Goal: Book appointment/travel/reservation

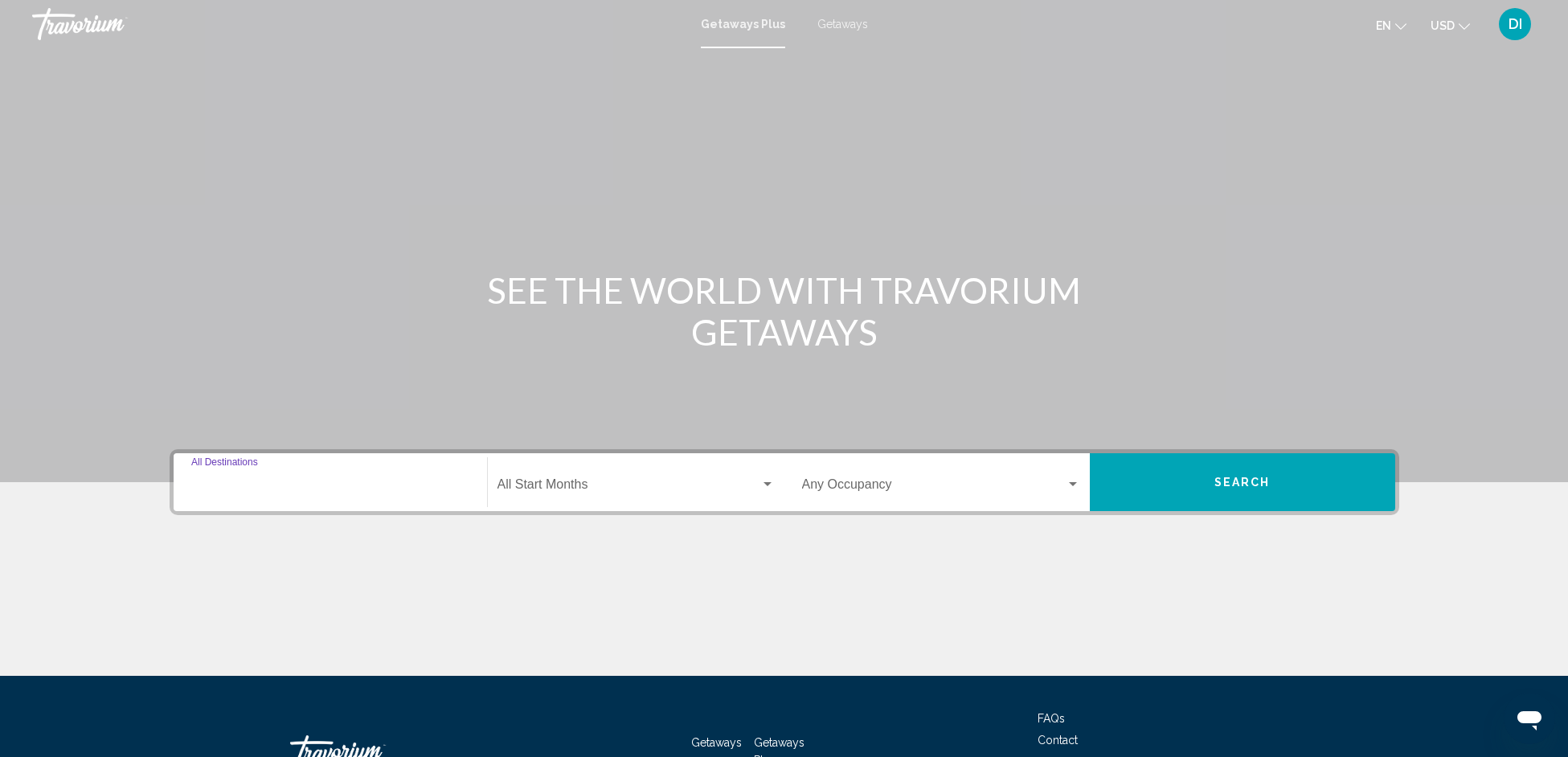
click at [325, 483] on input "Destination All Destinations" at bounding box center [330, 488] width 278 height 15
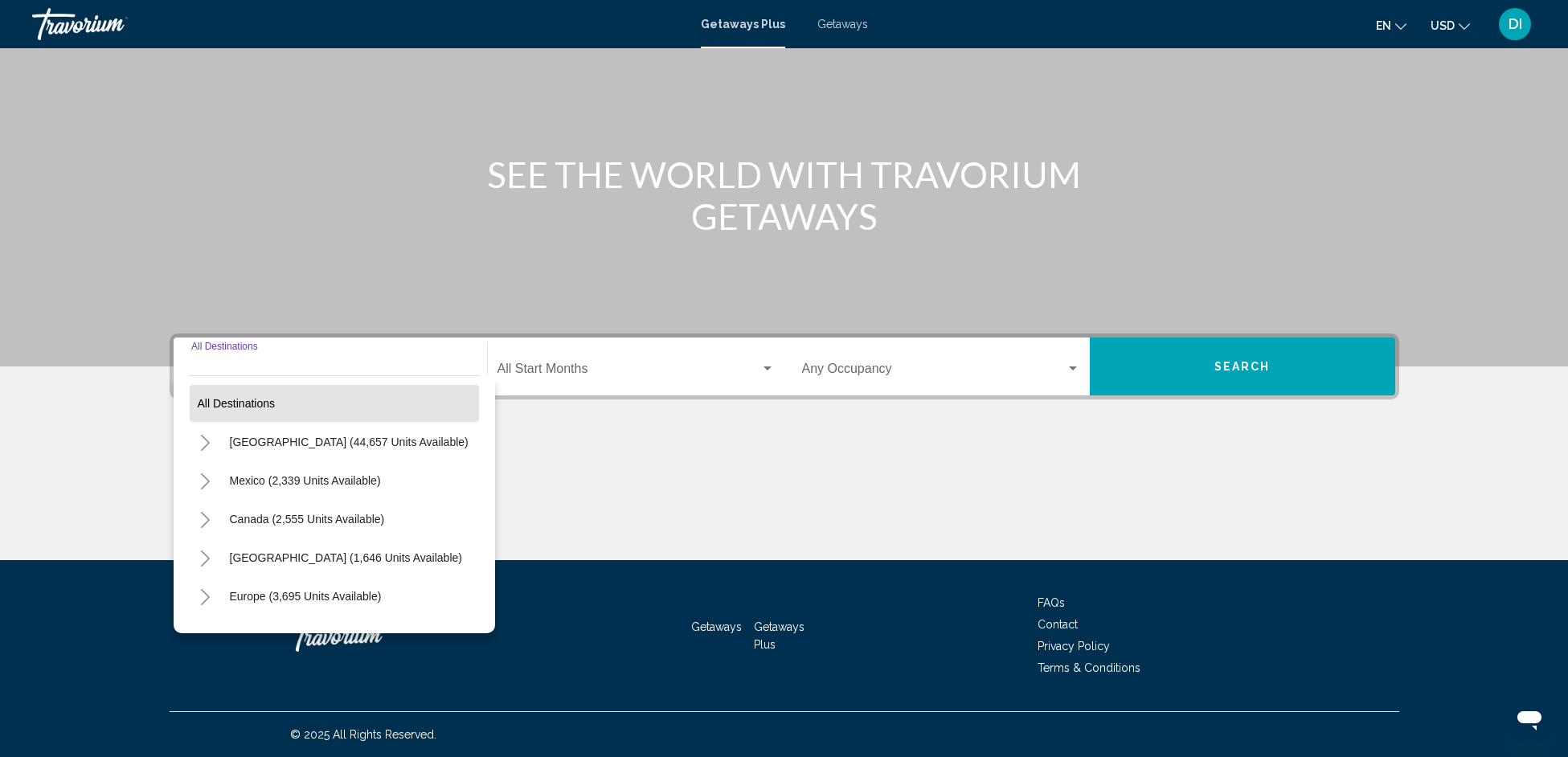
scroll to position [34, 0]
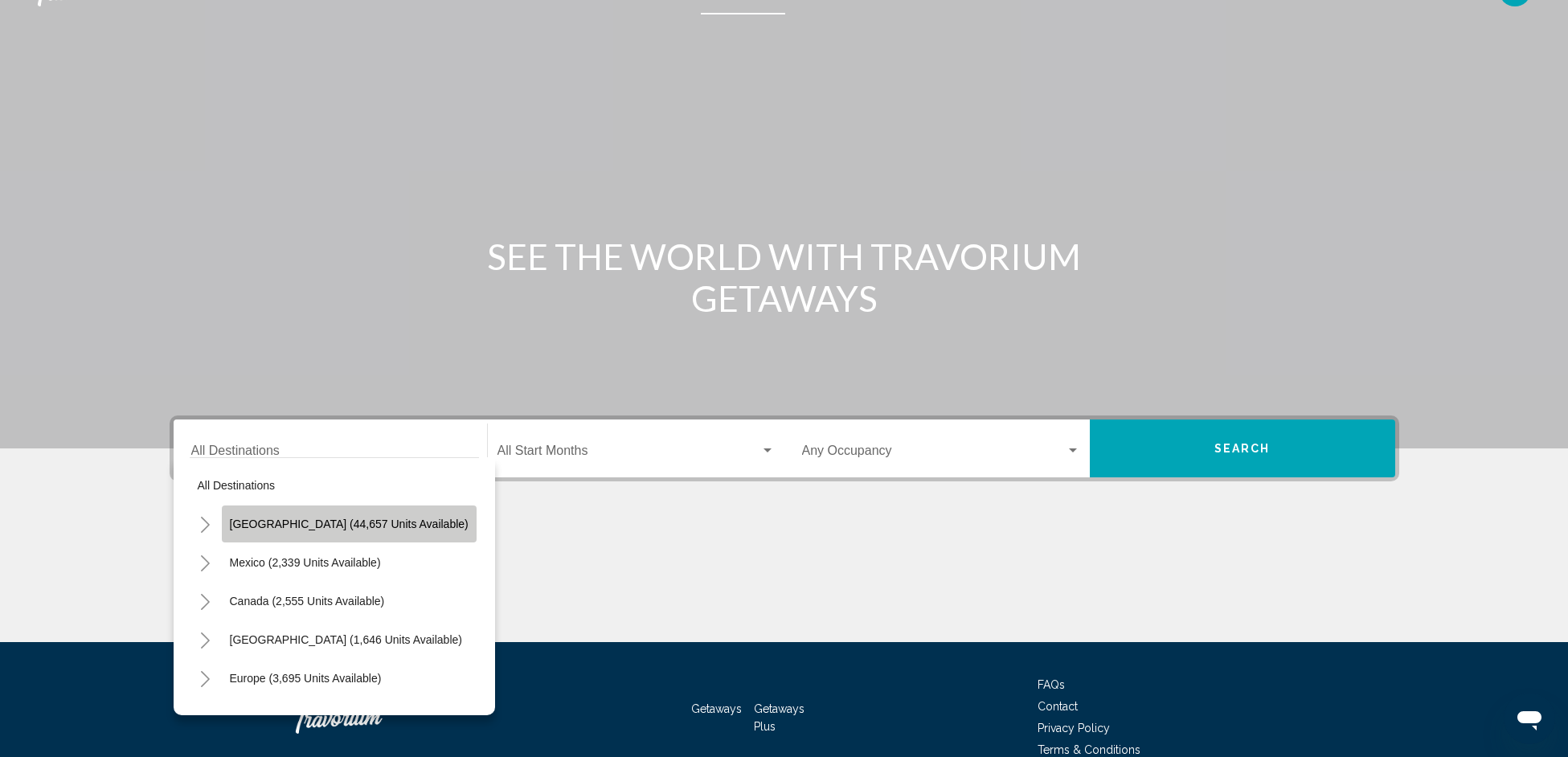
click at [362, 514] on button "[GEOGRAPHIC_DATA] (44,657 units available)" at bounding box center [348, 524] width 255 height 37
type input "**********"
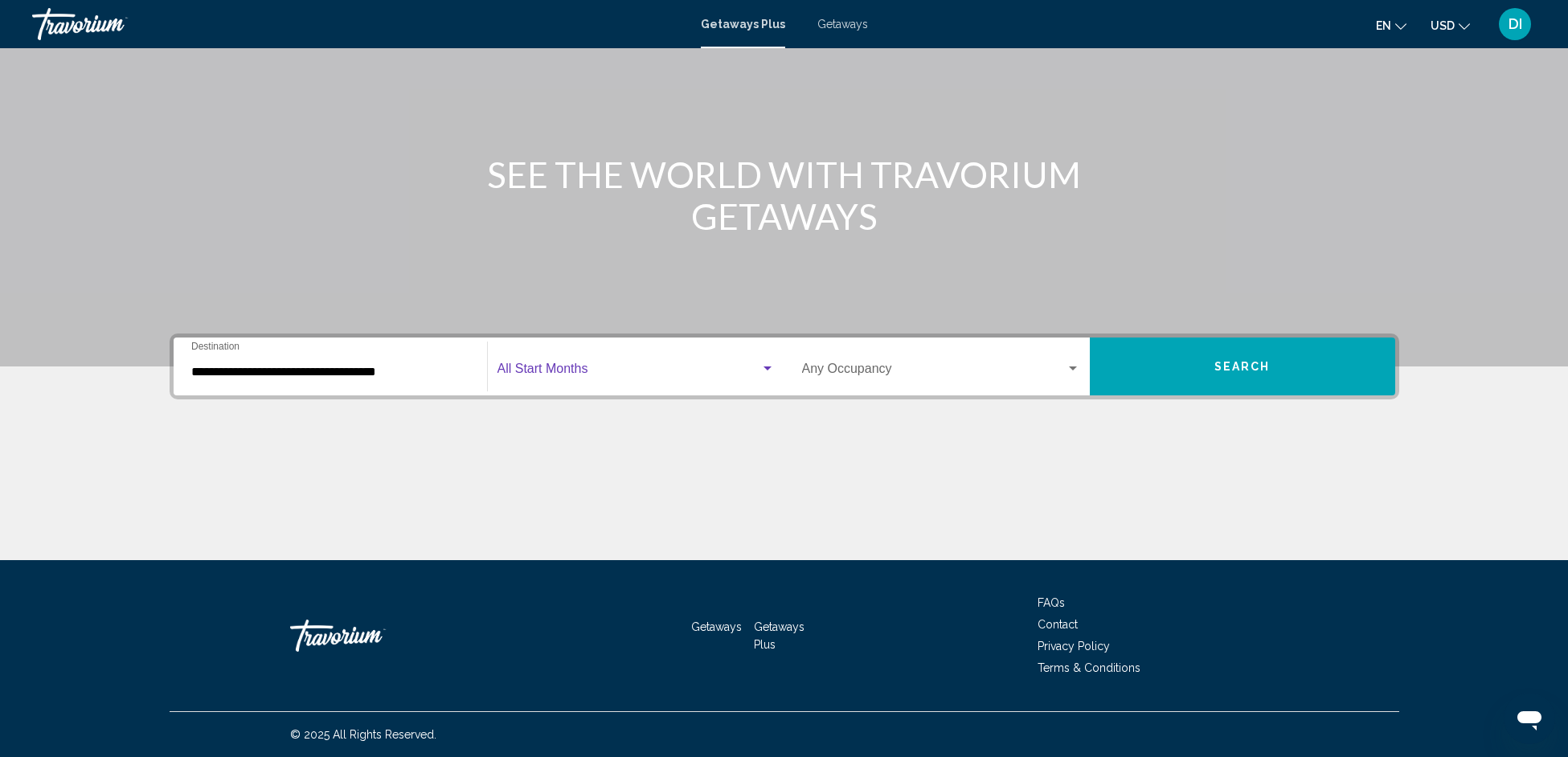
click at [555, 370] on span "Search widget" at bounding box center [629, 372] width 263 height 15
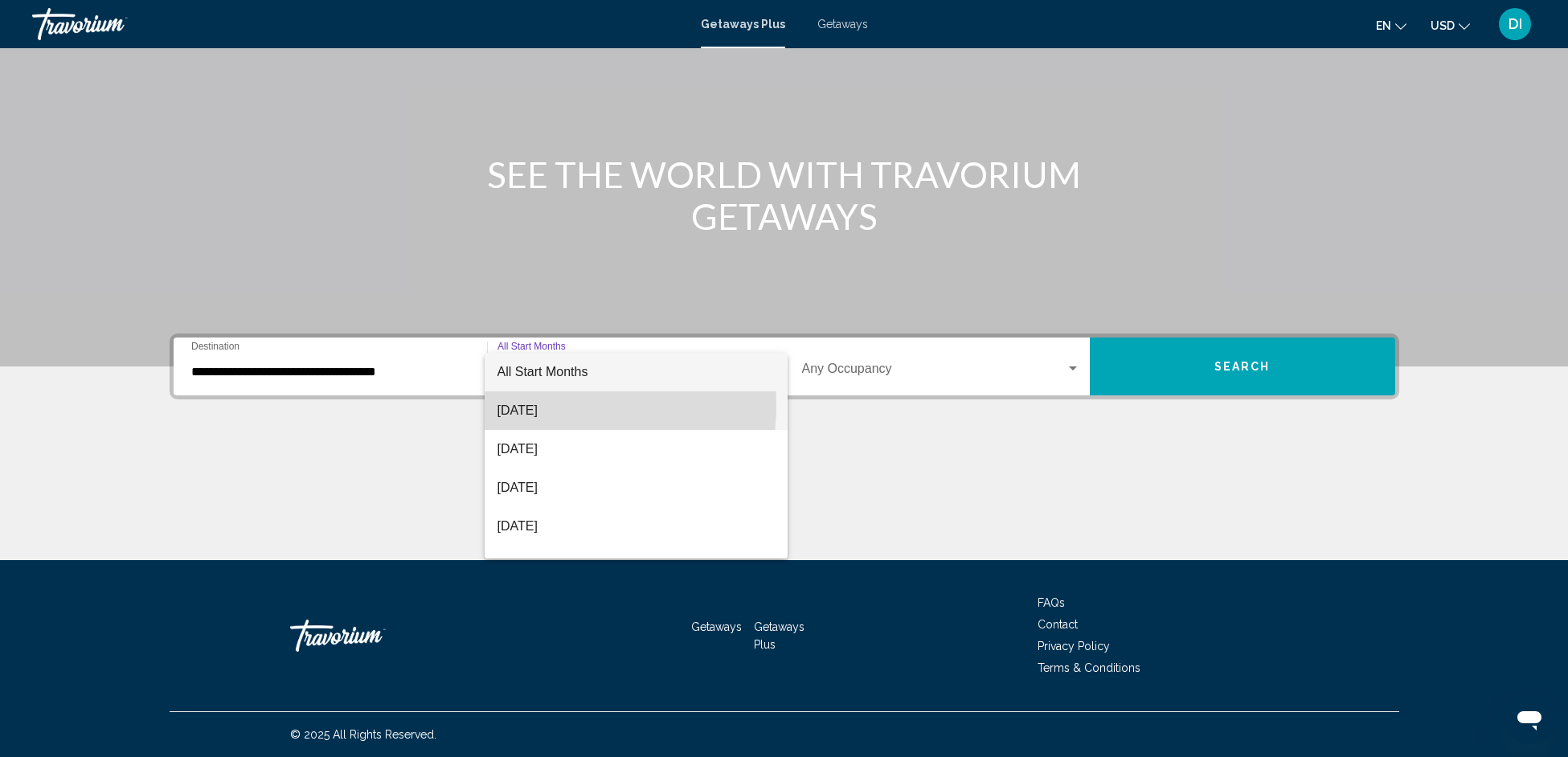
click at [541, 405] on span "[DATE]" at bounding box center [636, 411] width 278 height 39
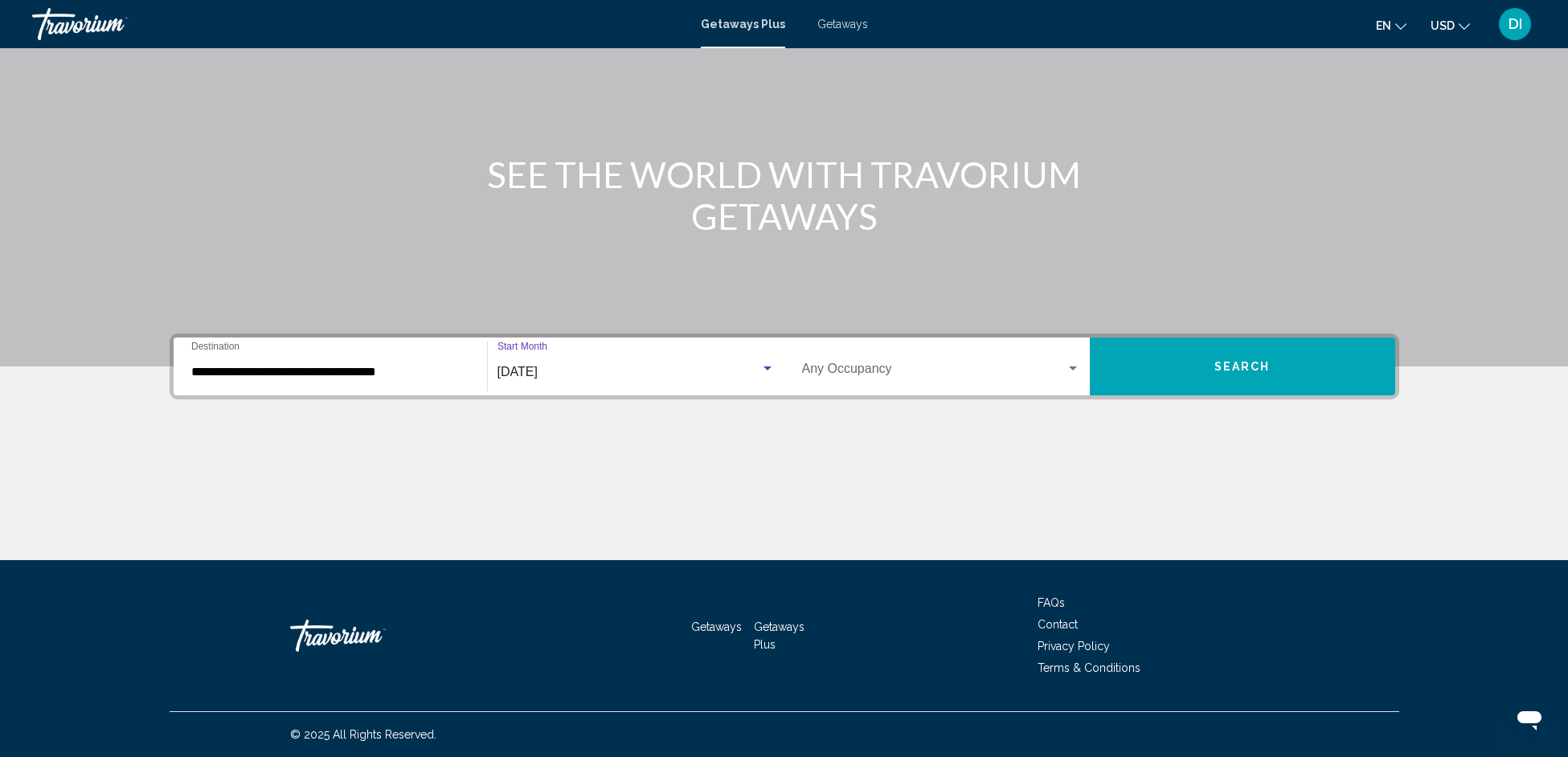
click at [856, 363] on div "Occupancy Any Occupancy" at bounding box center [941, 367] width 278 height 51
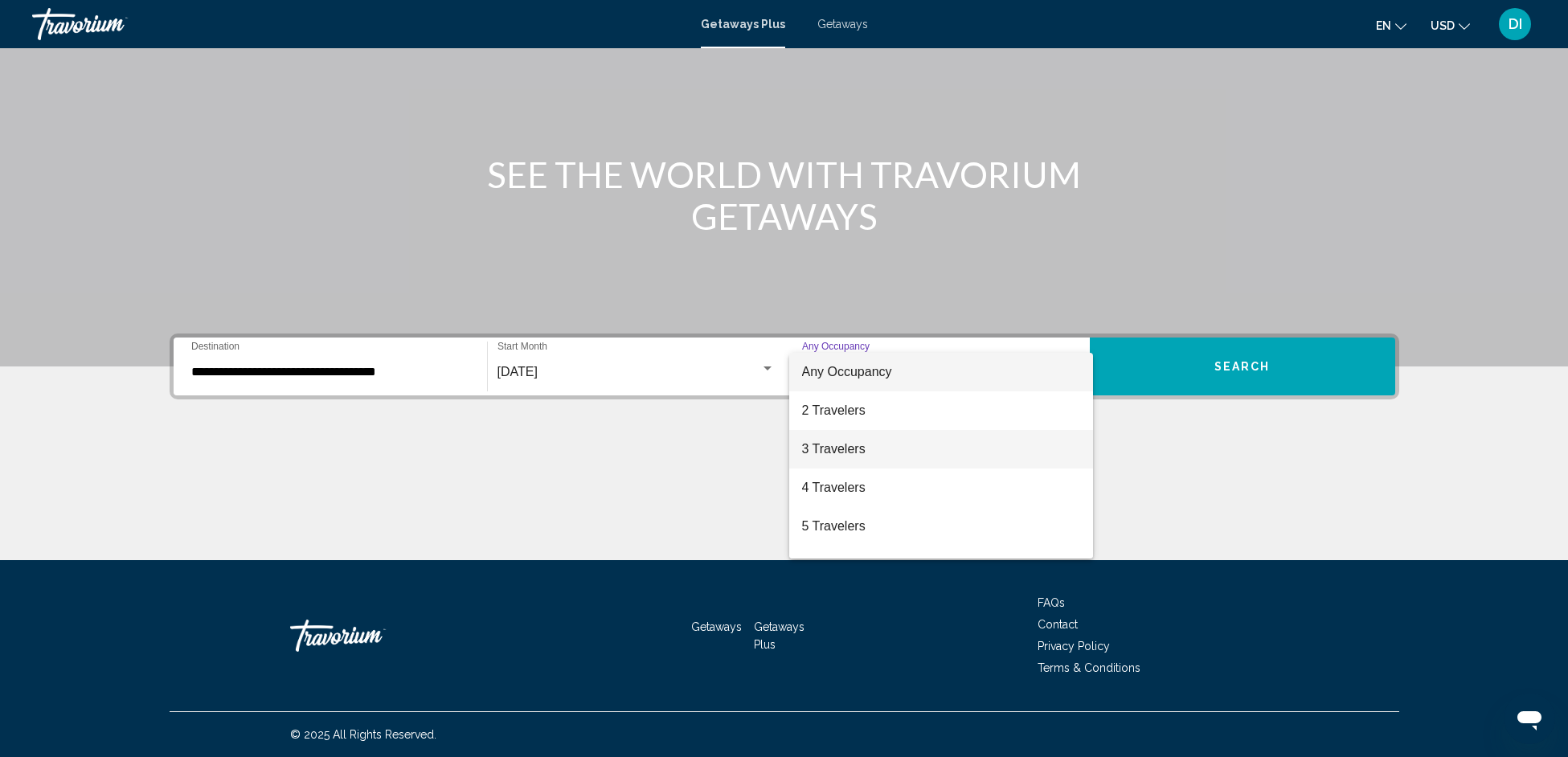
click at [856, 447] on span "3 Travelers" at bounding box center [941, 449] width 278 height 39
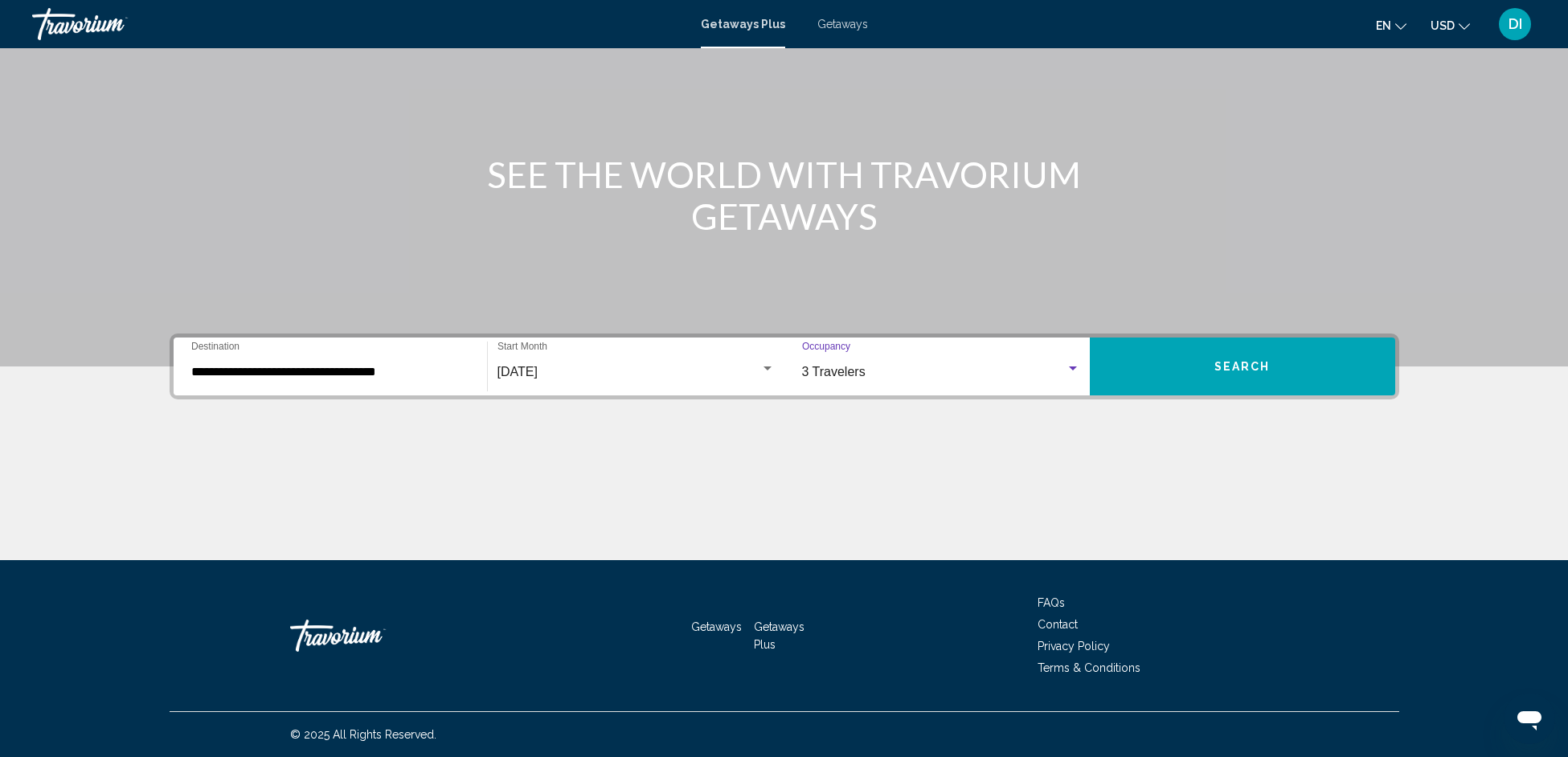
click at [1184, 369] on button "Search" at bounding box center [1243, 366] width 305 height 58
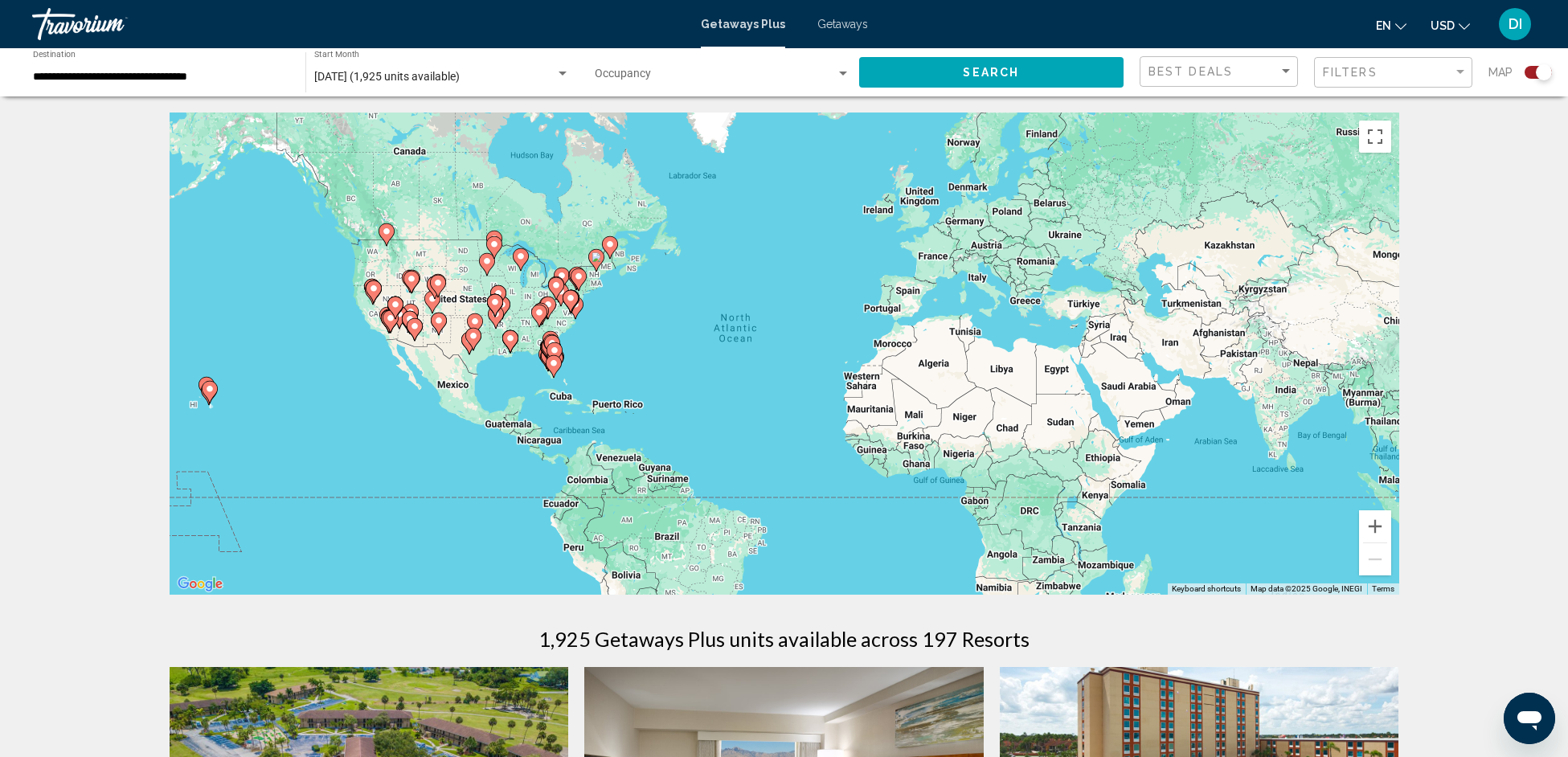
click at [203, 80] on input "**********" at bounding box center [161, 77] width 256 height 13
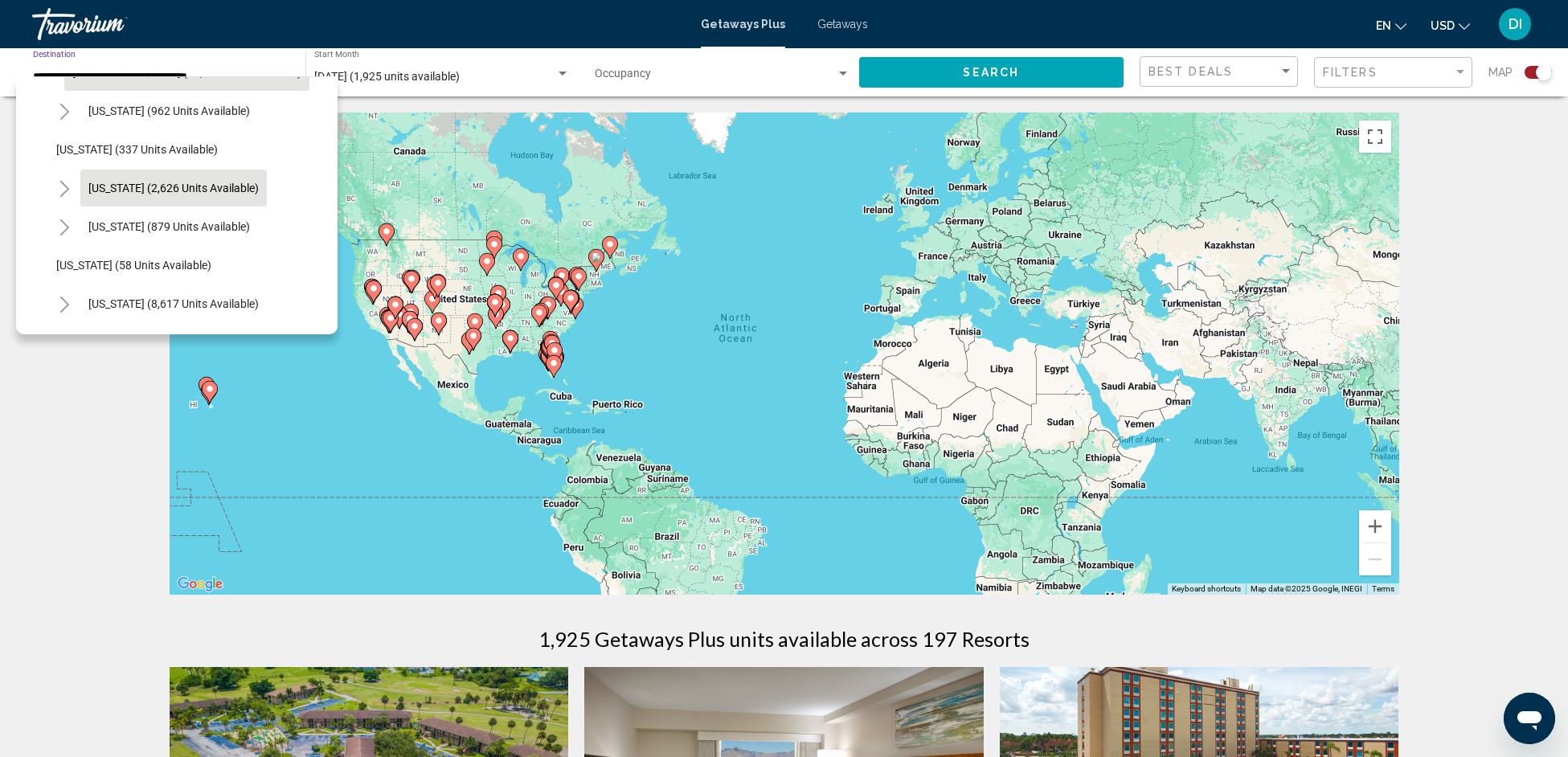
scroll to position [112, 0]
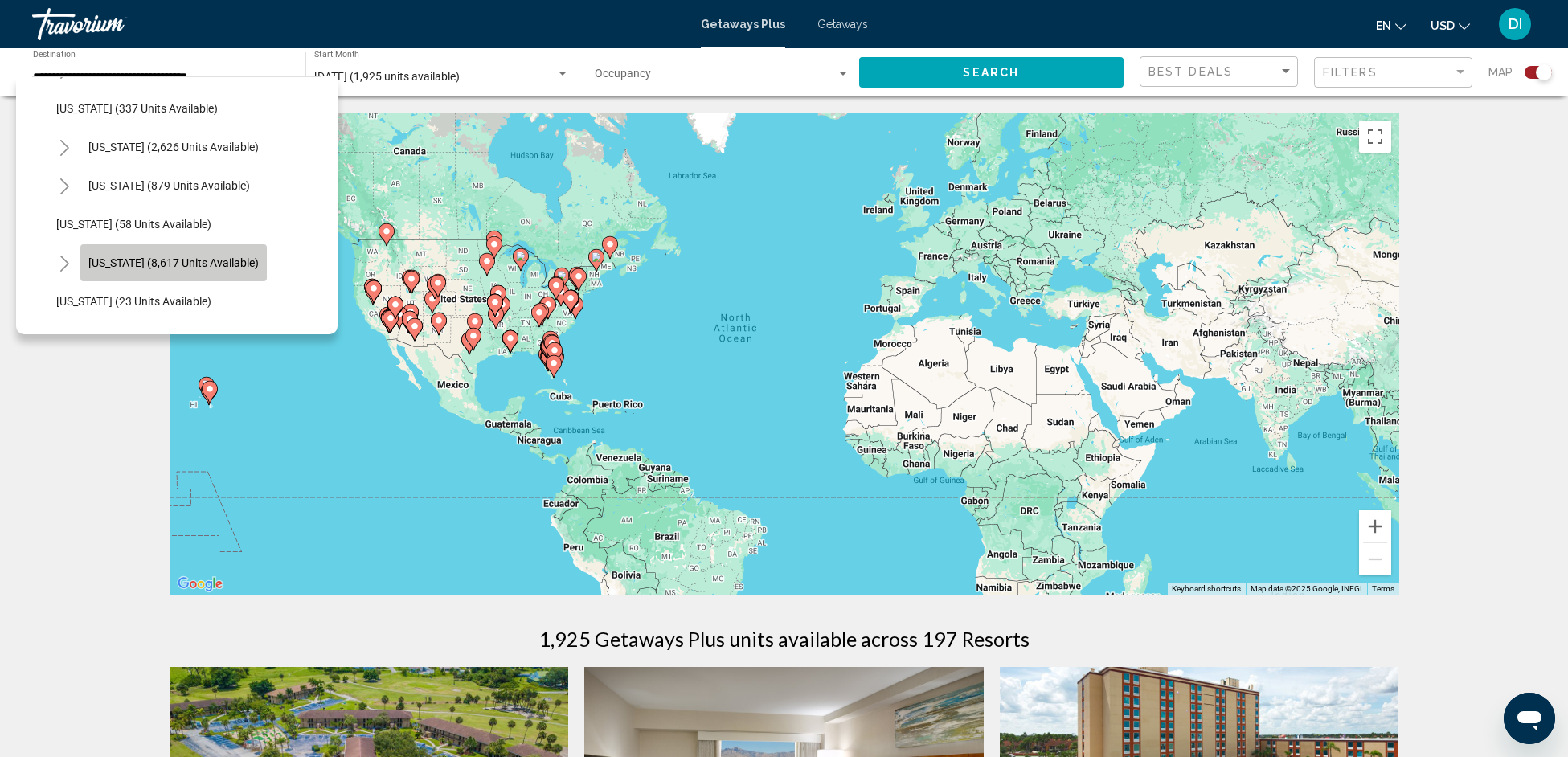
click at [183, 260] on span "[US_STATE] (8,617 units available)" at bounding box center [173, 263] width 170 height 13
type input "**********"
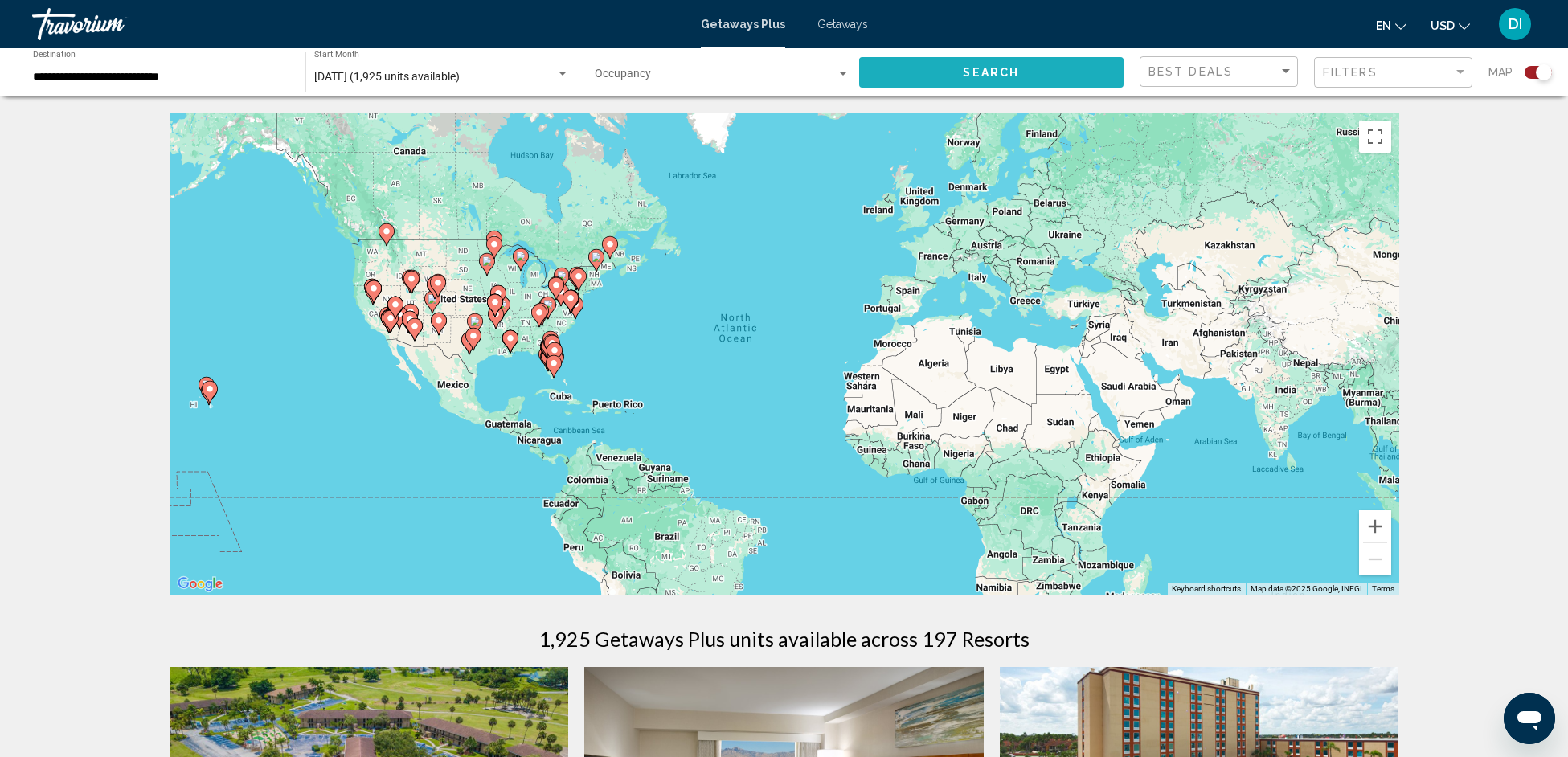
click at [895, 73] on button "Search" at bounding box center [992, 72] width 266 height 29
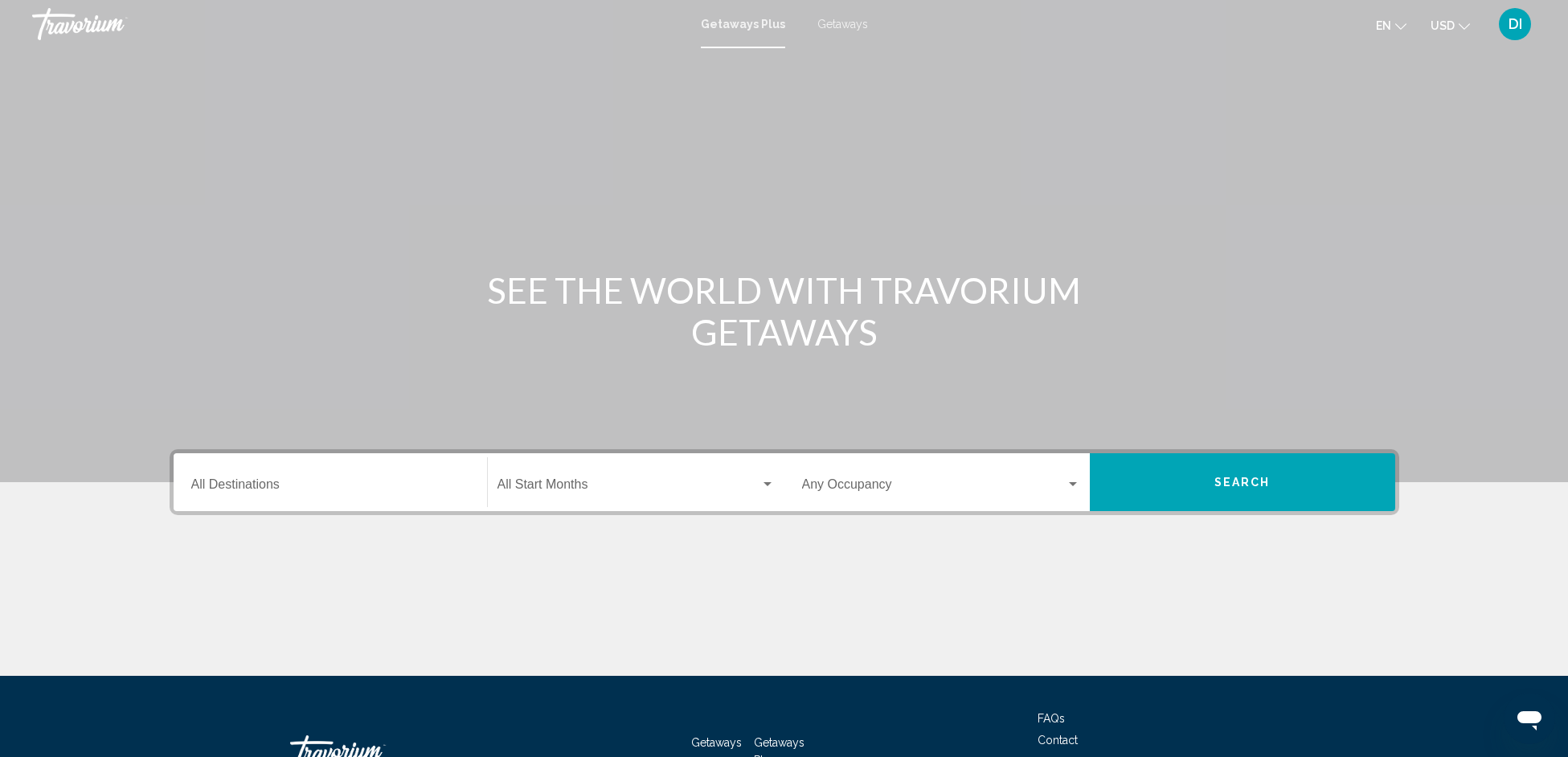
click at [403, 469] on div "Destination All Destinations" at bounding box center [330, 482] width 278 height 51
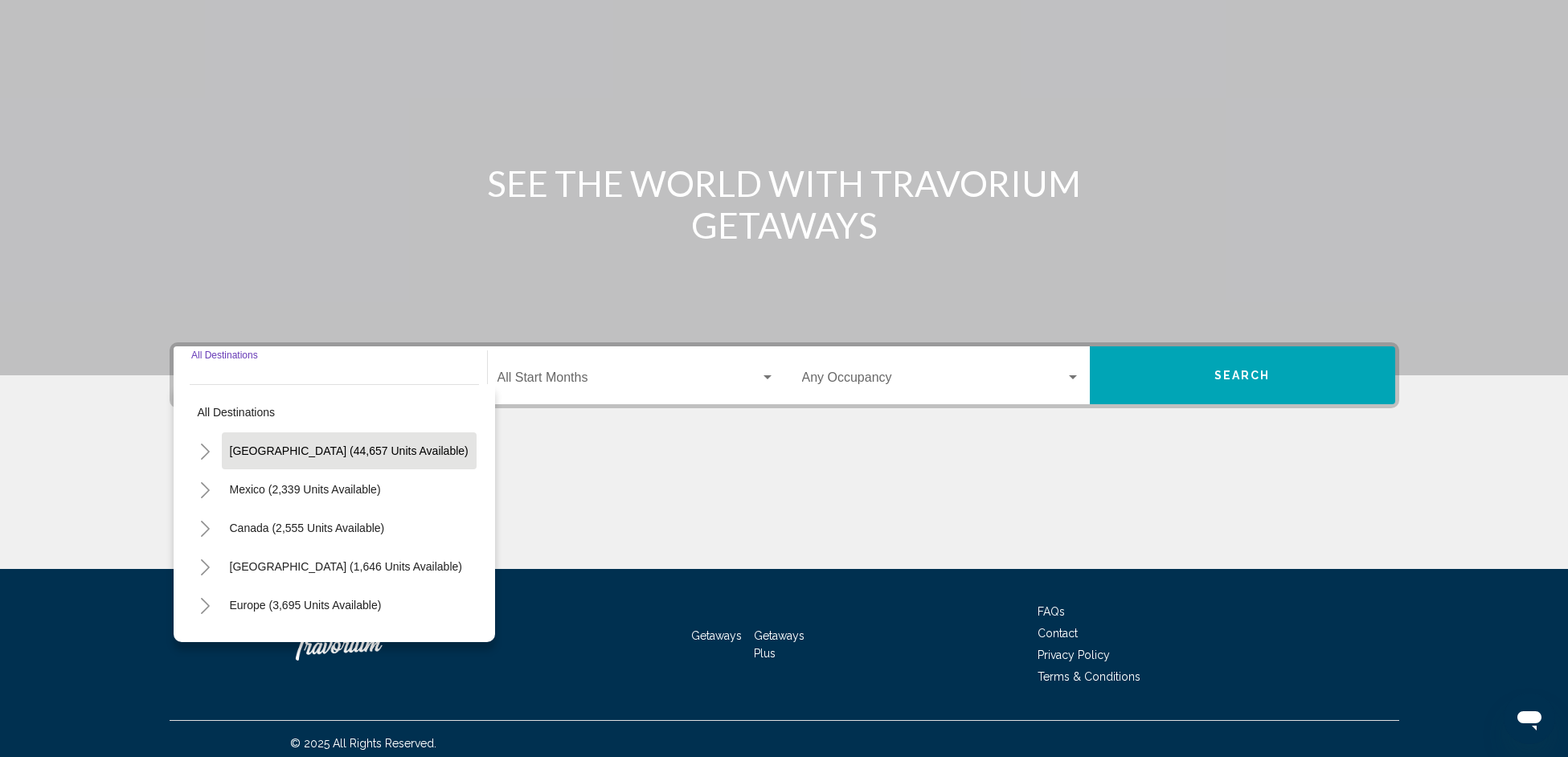
scroll to position [116, 0]
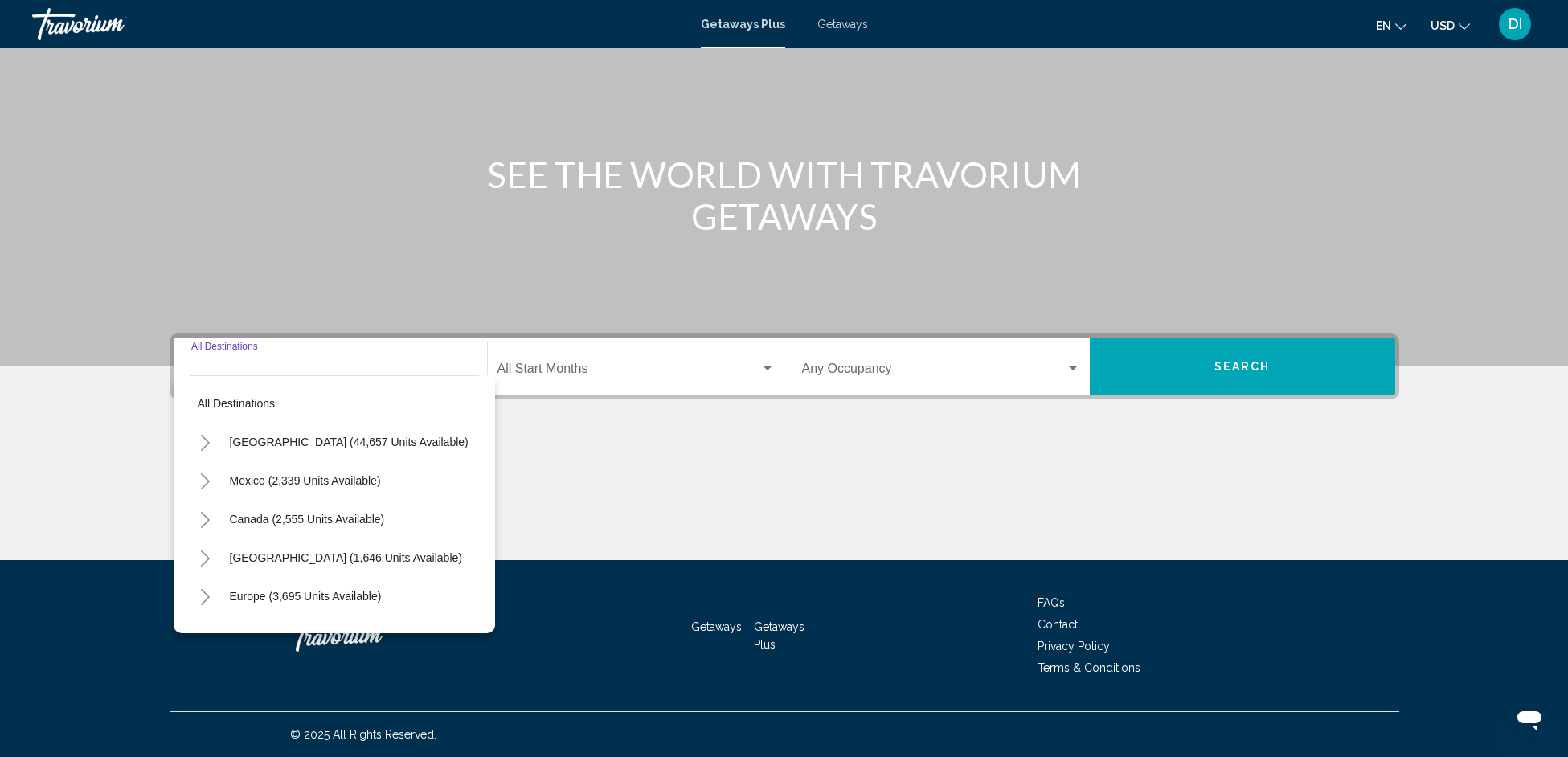
click at [231, 435] on span "[GEOGRAPHIC_DATA] (44,657 units available)" at bounding box center [349, 442] width 239 height 13
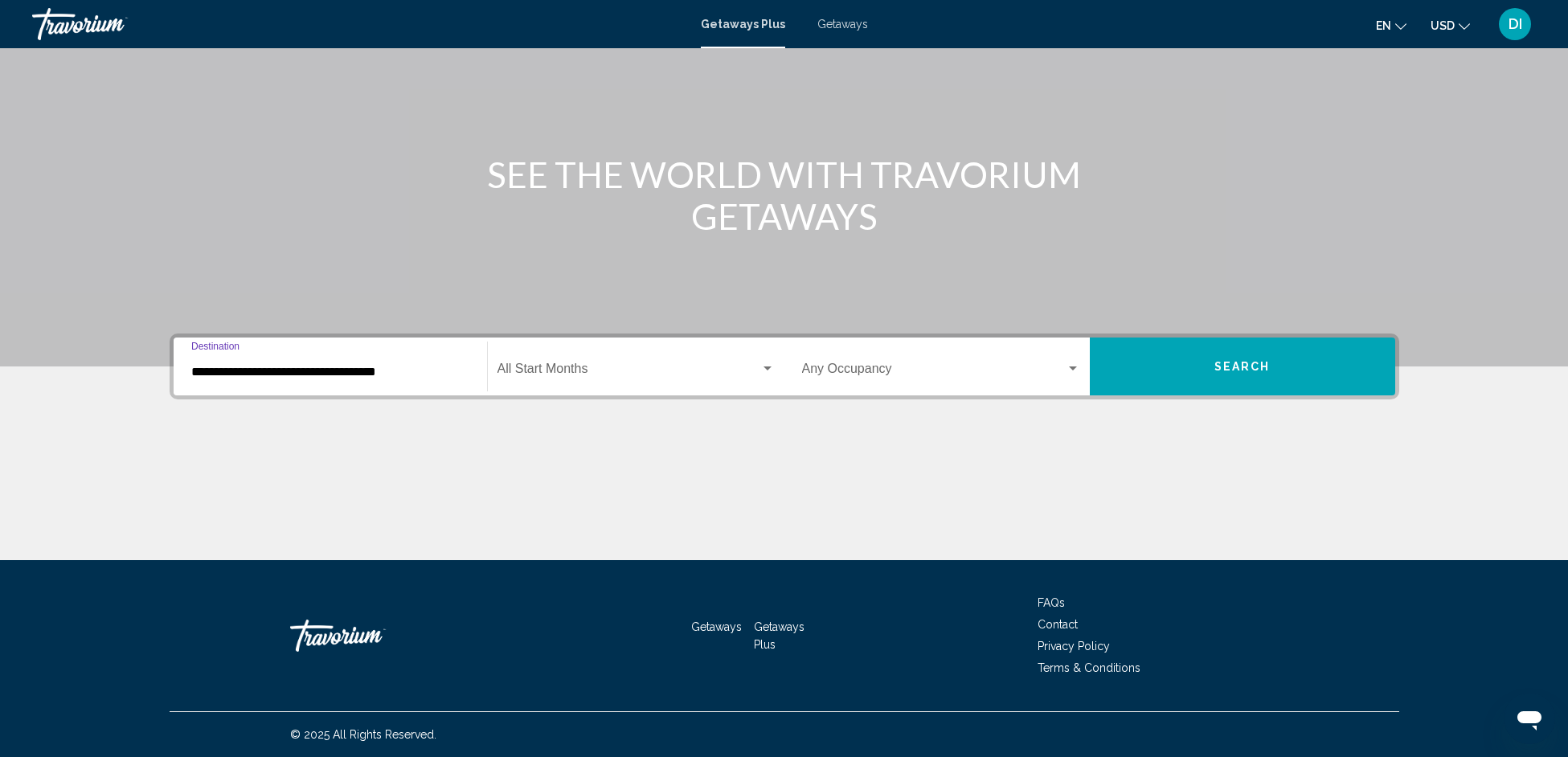
click at [278, 367] on input "**********" at bounding box center [330, 372] width 278 height 15
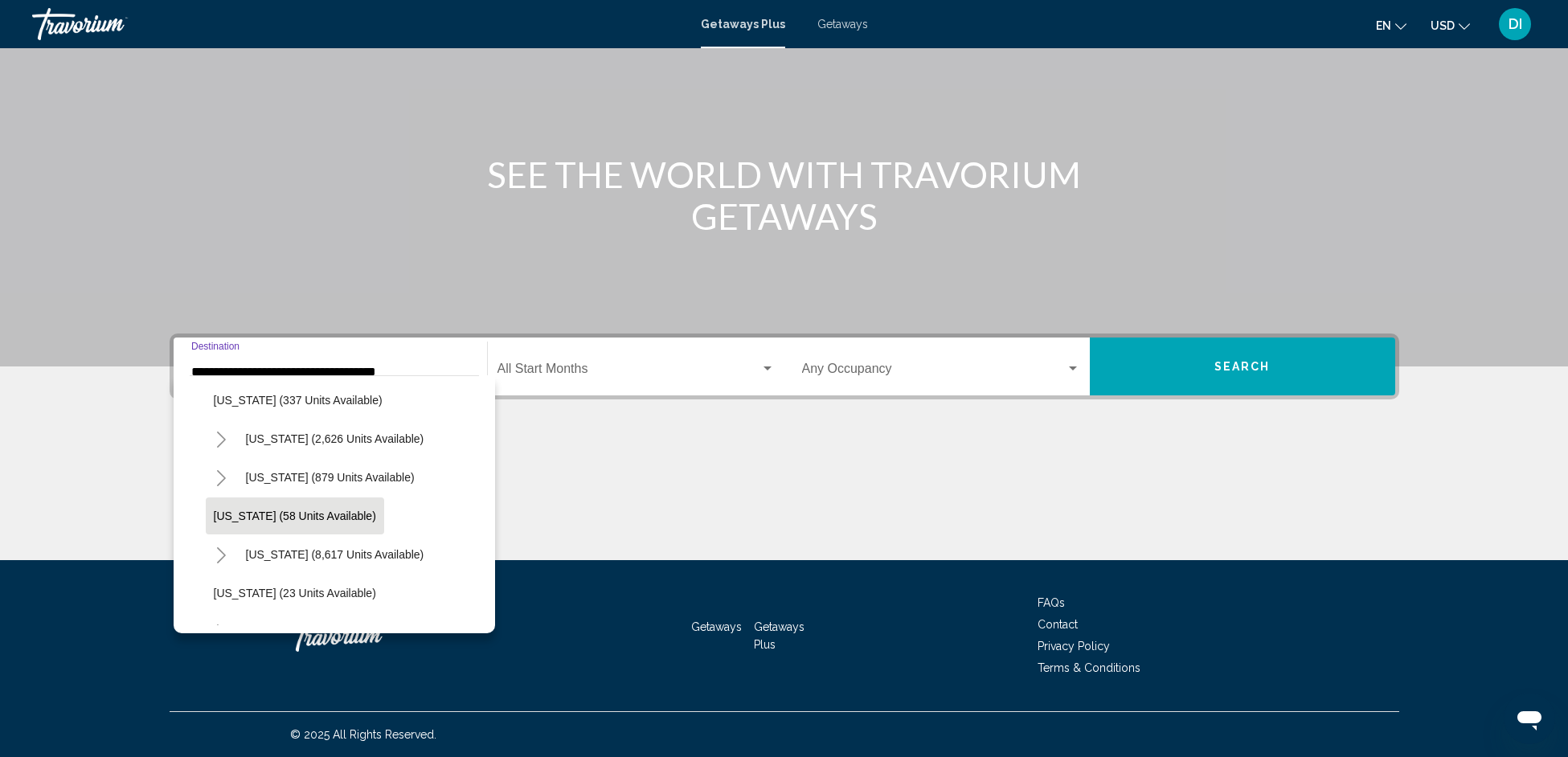
scroll to position [175, 0]
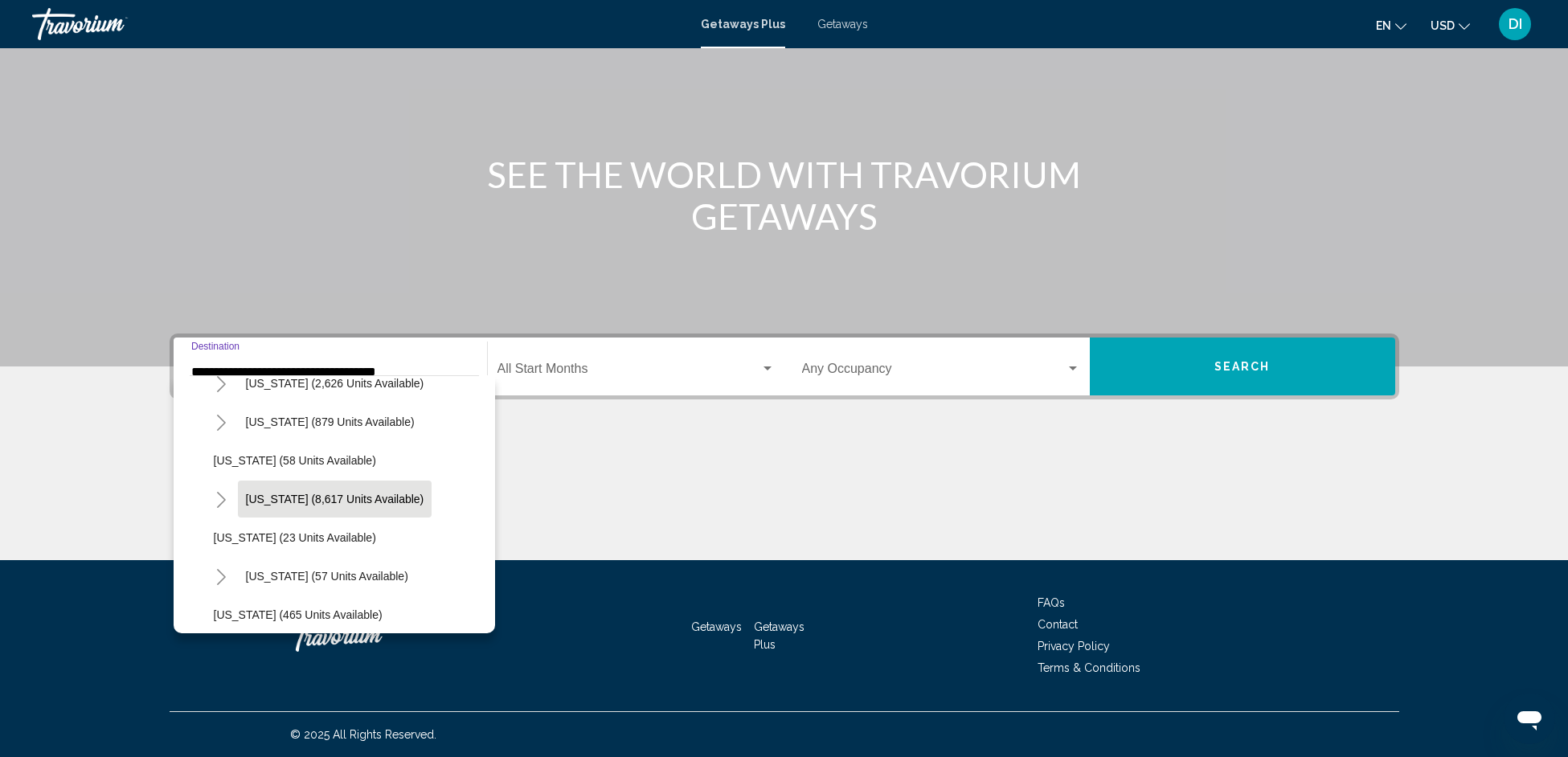
click at [324, 499] on span "[US_STATE] (8,617 units available)" at bounding box center [335, 499] width 178 height 13
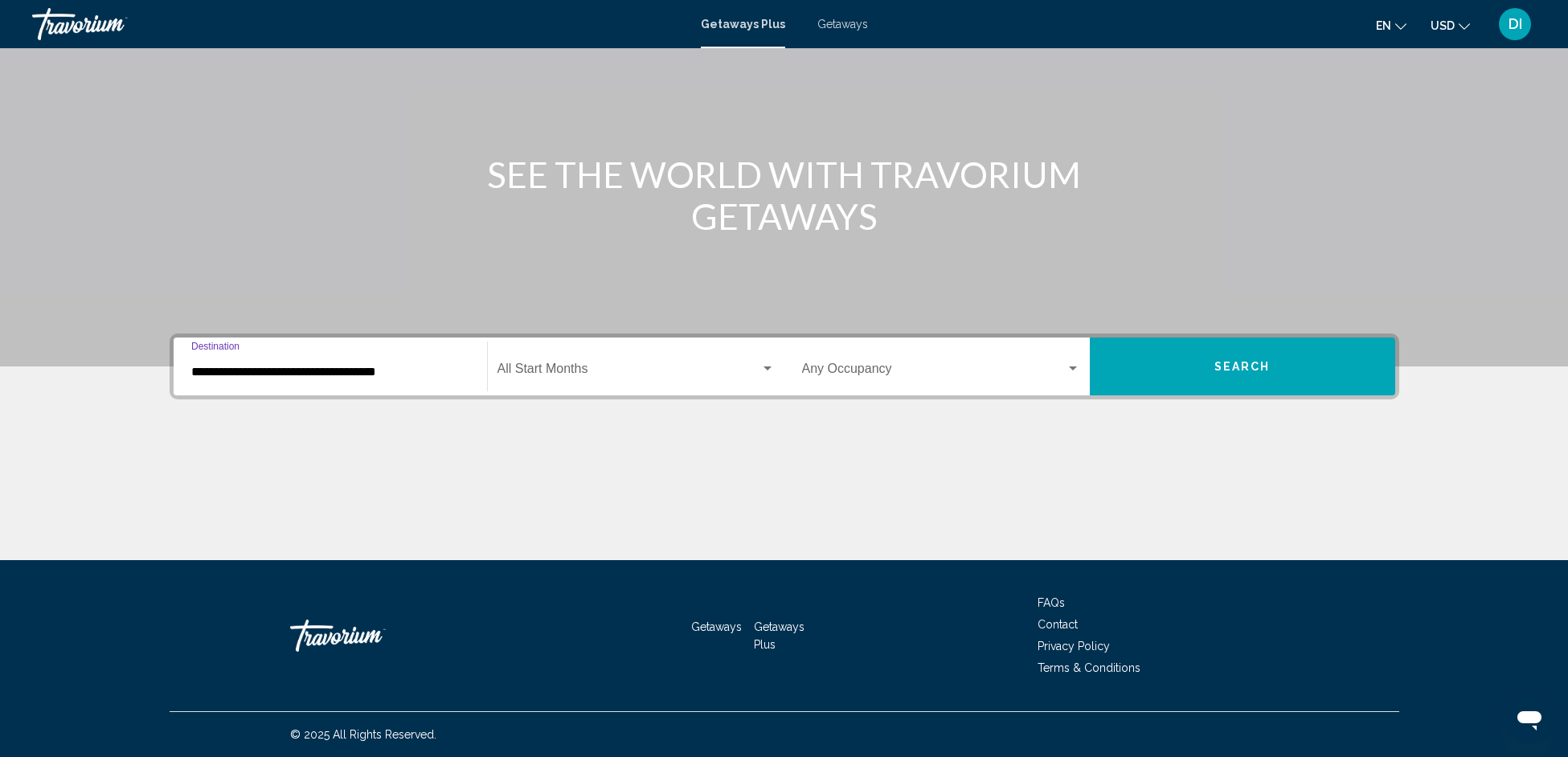
type input "**********"
click at [631, 354] on div "Start Month All Start Months" at bounding box center [636, 367] width 278 height 51
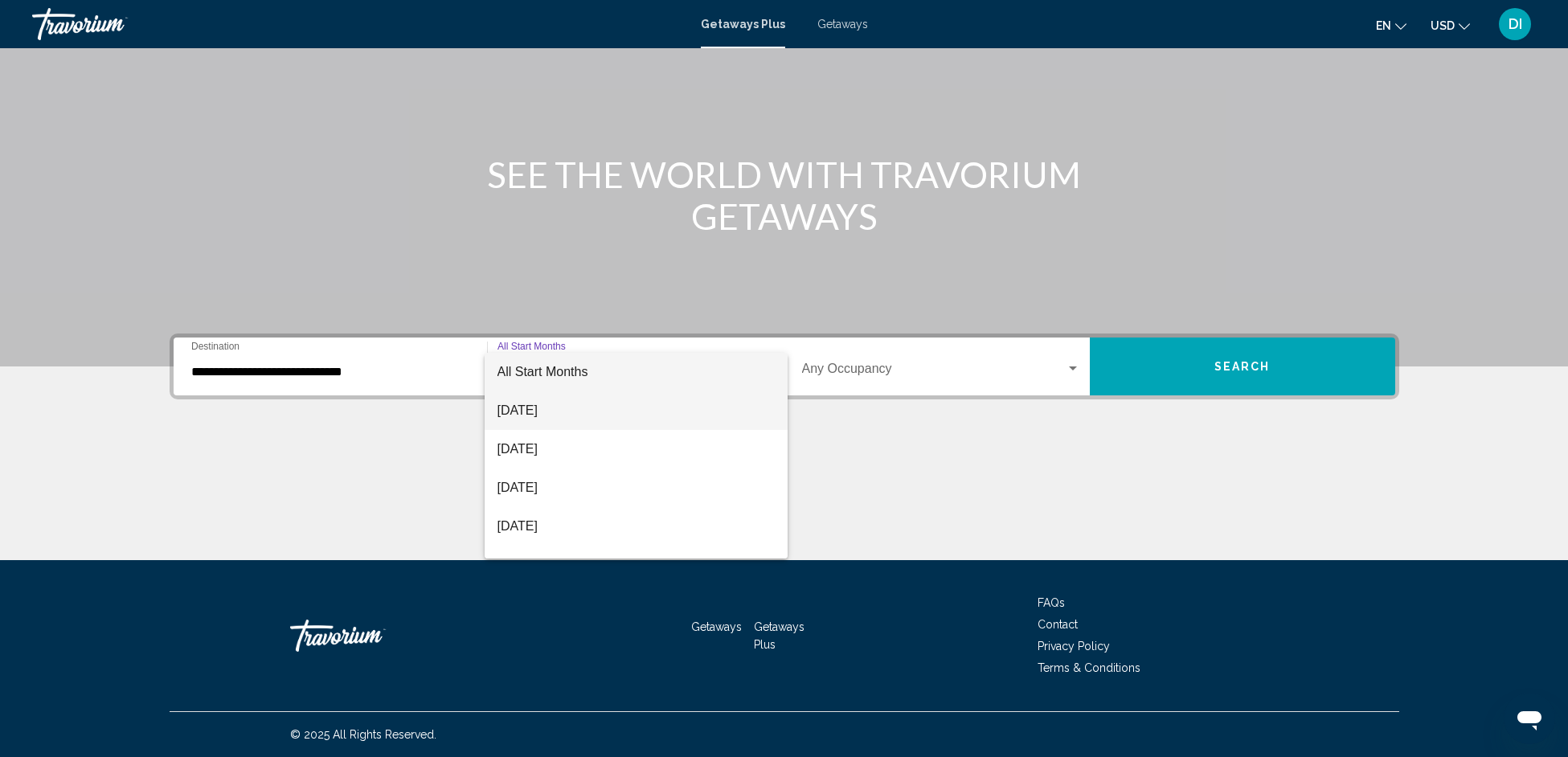
click at [564, 400] on span "[DATE]" at bounding box center [636, 411] width 278 height 39
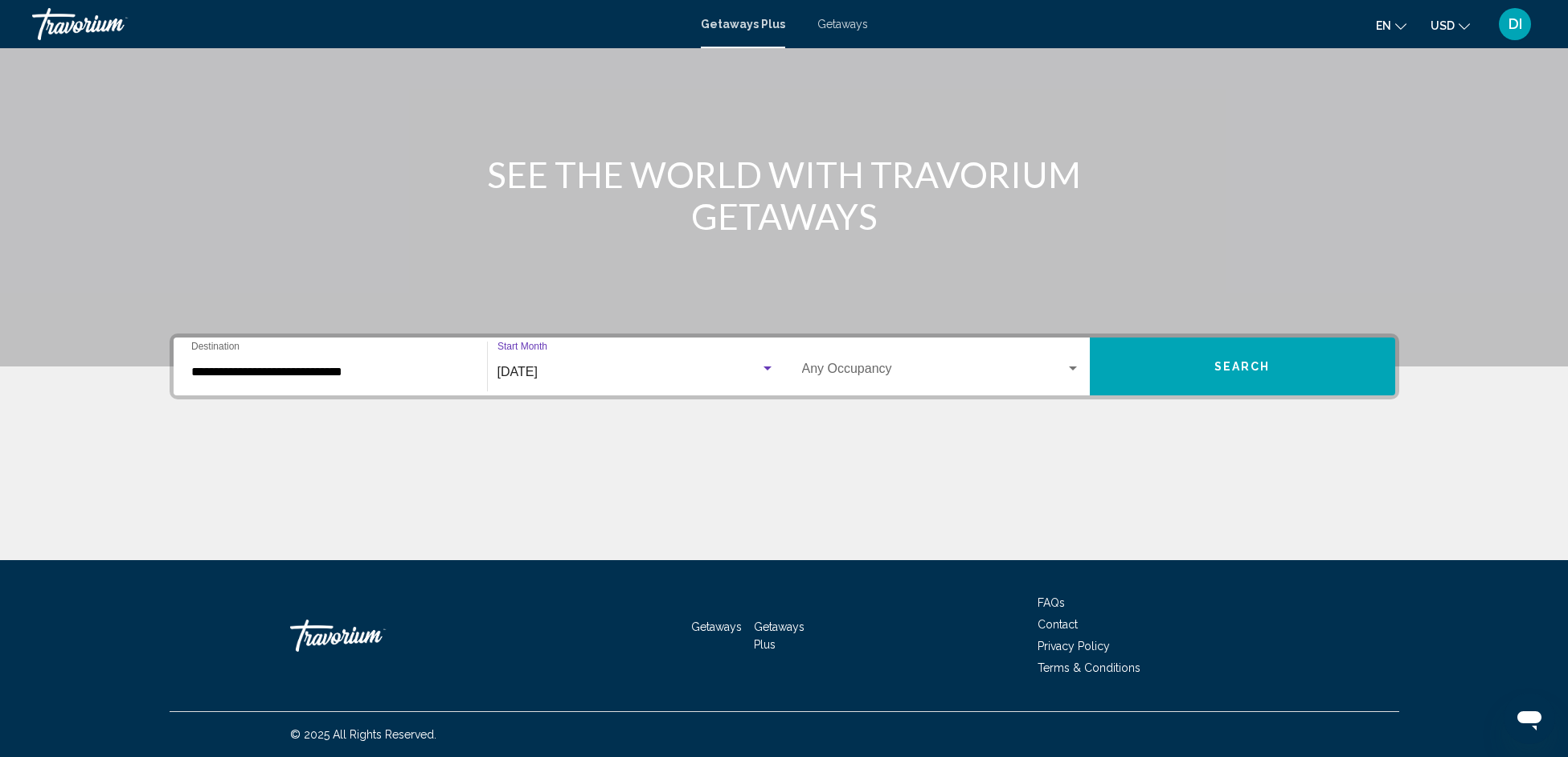
click at [927, 367] on span "Search widget" at bounding box center [934, 372] width 264 height 15
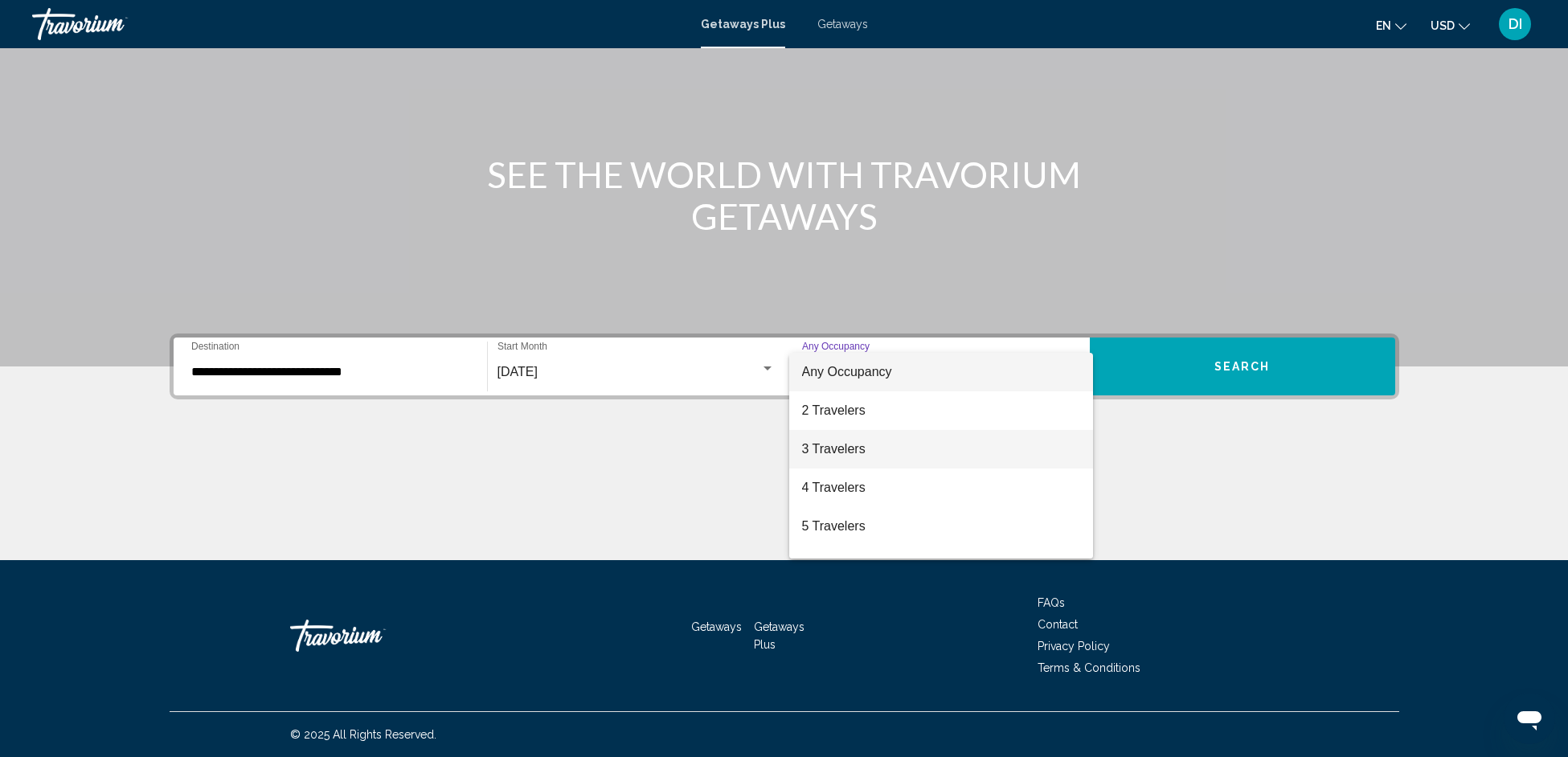
click at [874, 449] on span "3 Travelers" at bounding box center [941, 449] width 278 height 39
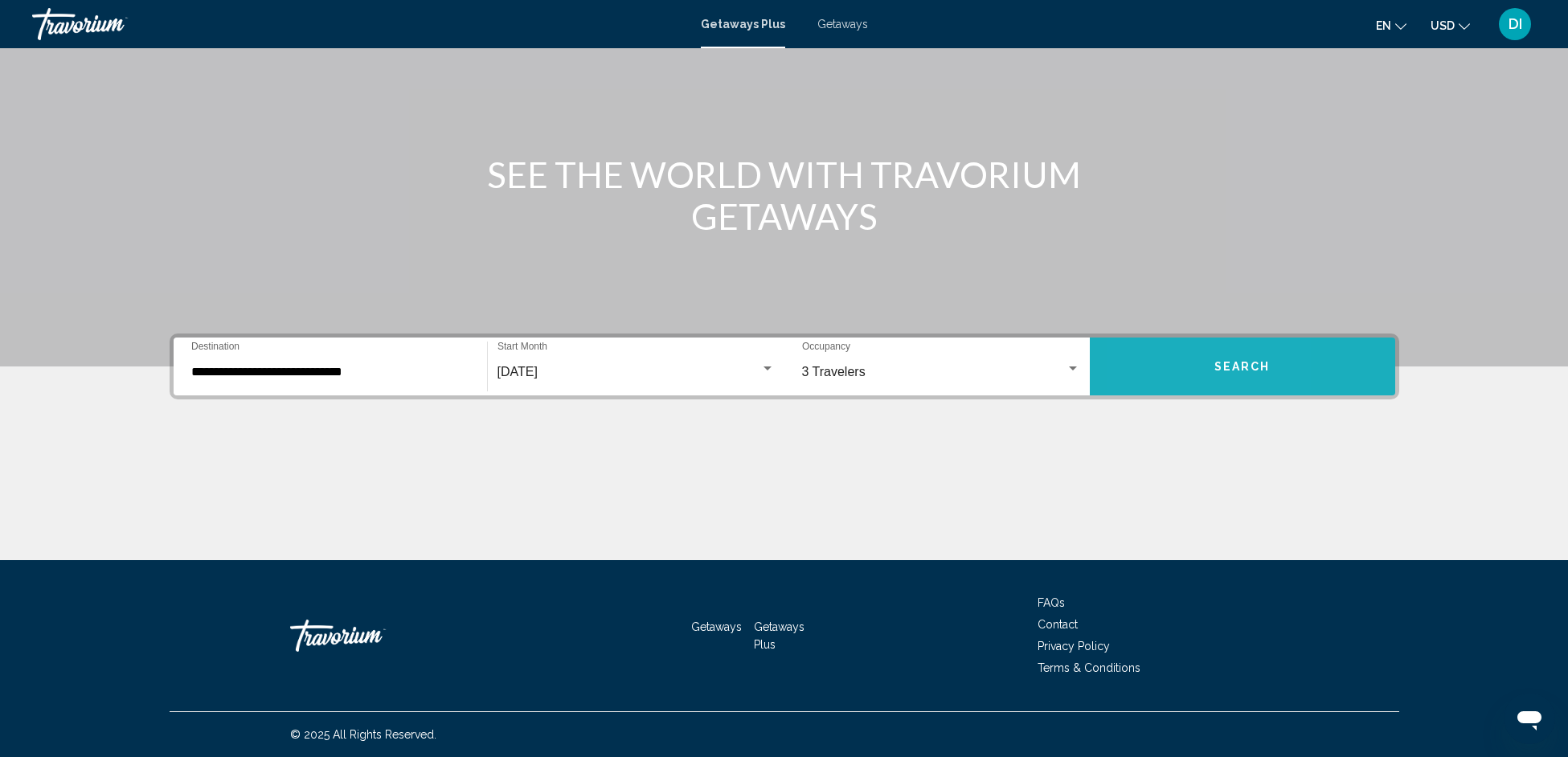
click at [1147, 349] on button "Search" at bounding box center [1243, 366] width 305 height 58
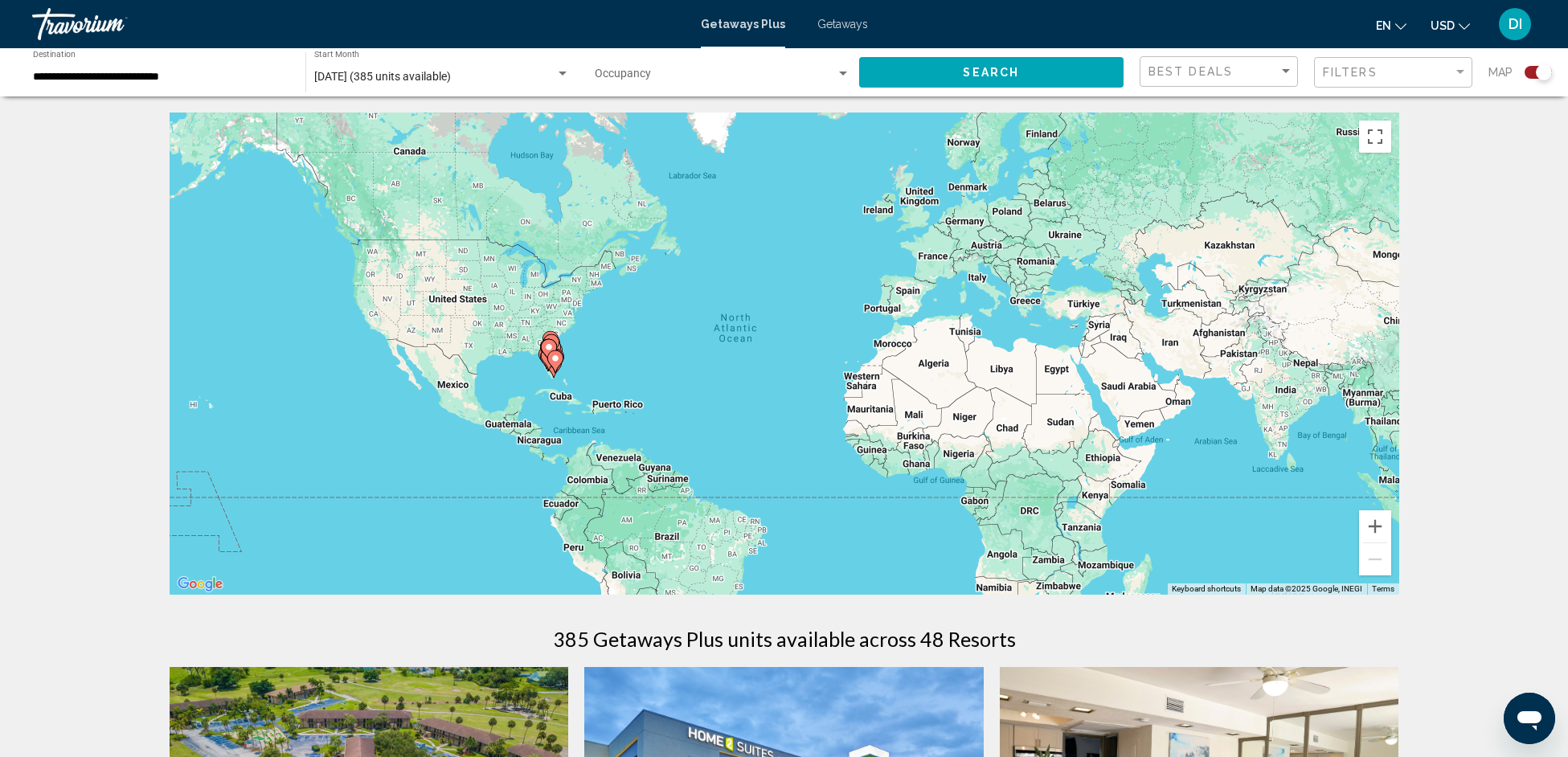
click at [786, 71] on div "Search widget" at bounding box center [722, 77] width 256 height 13
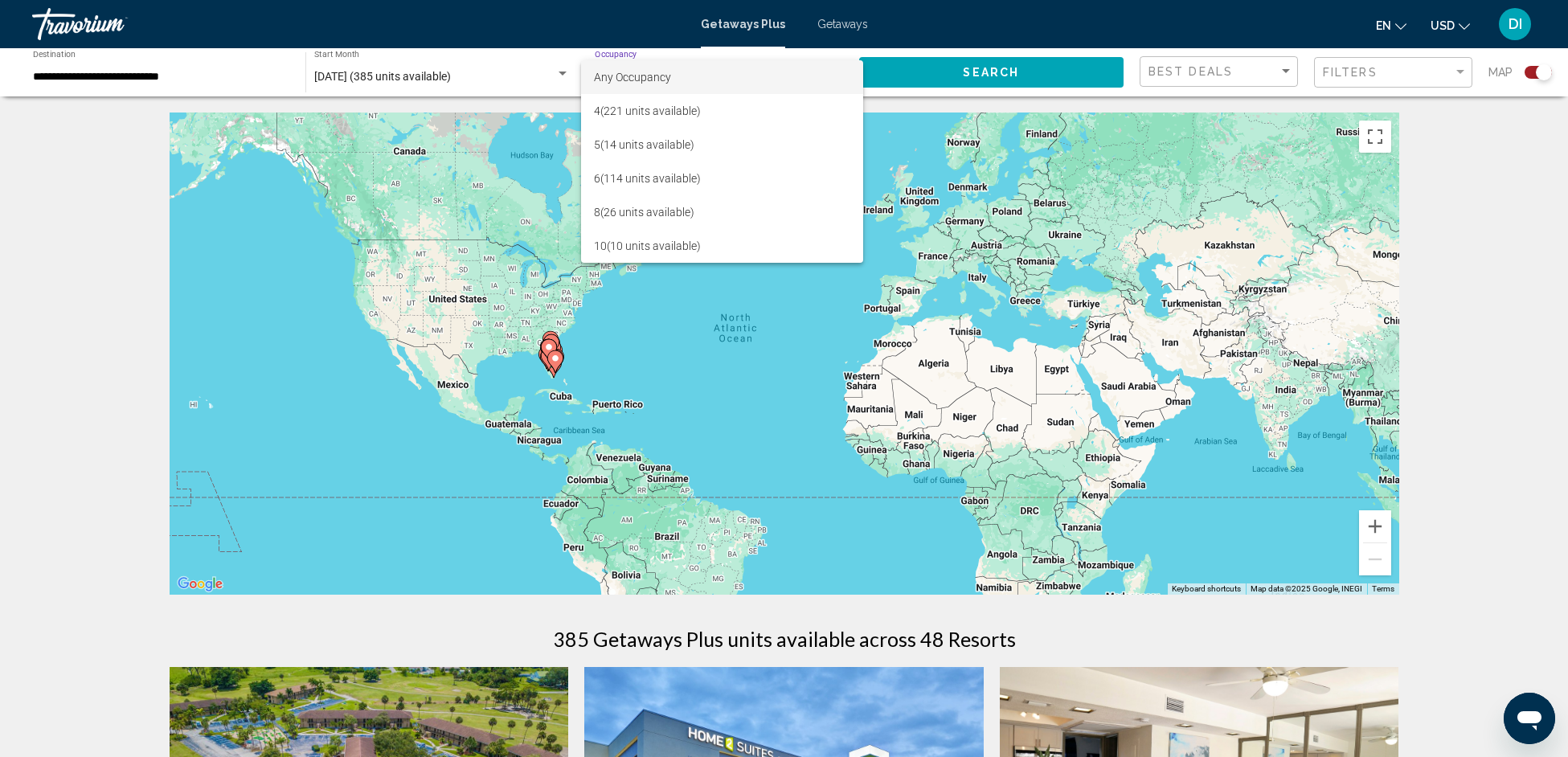
click at [1478, 177] on div at bounding box center [784, 378] width 1568 height 757
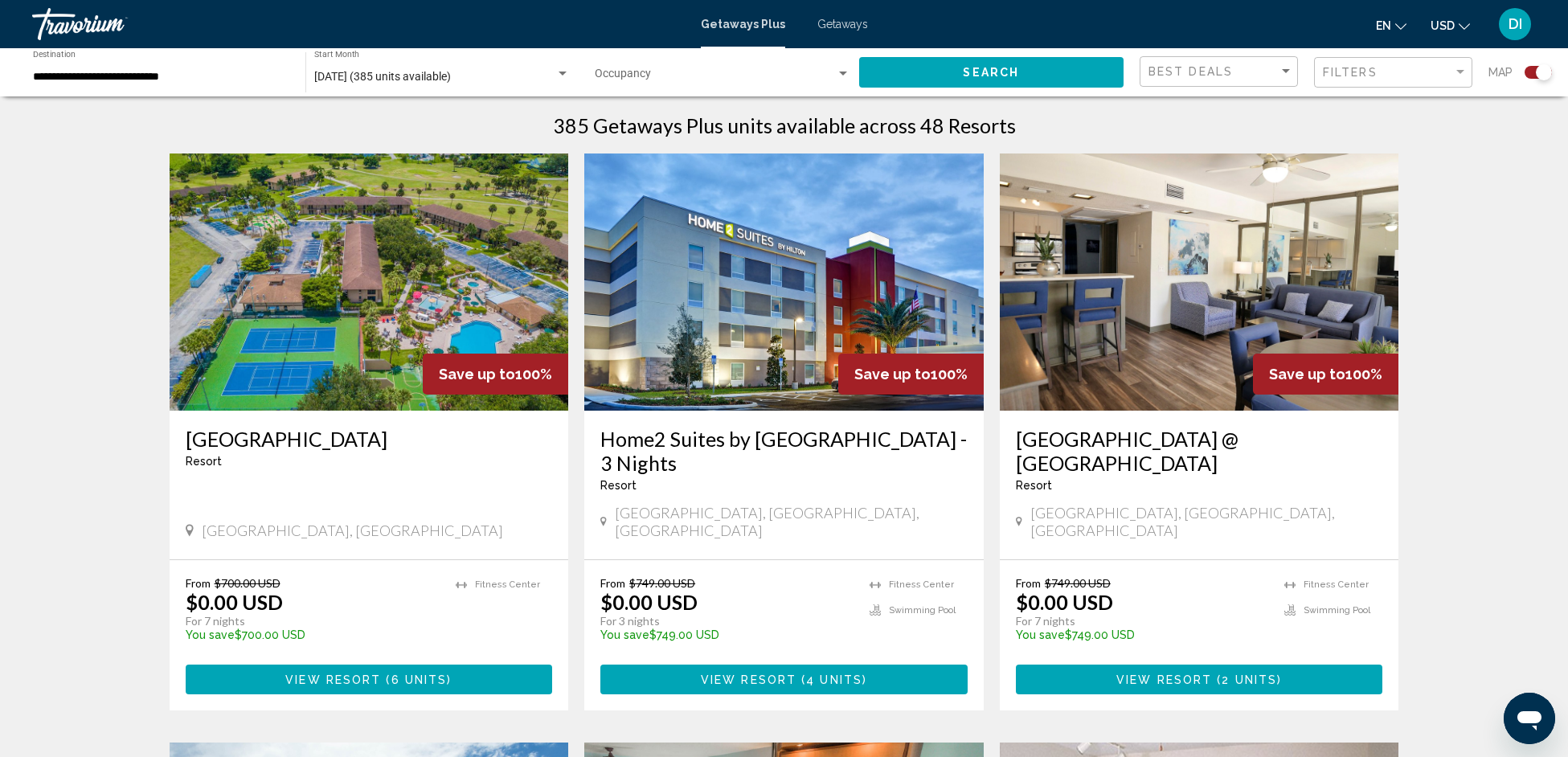
scroll to position [530, 0]
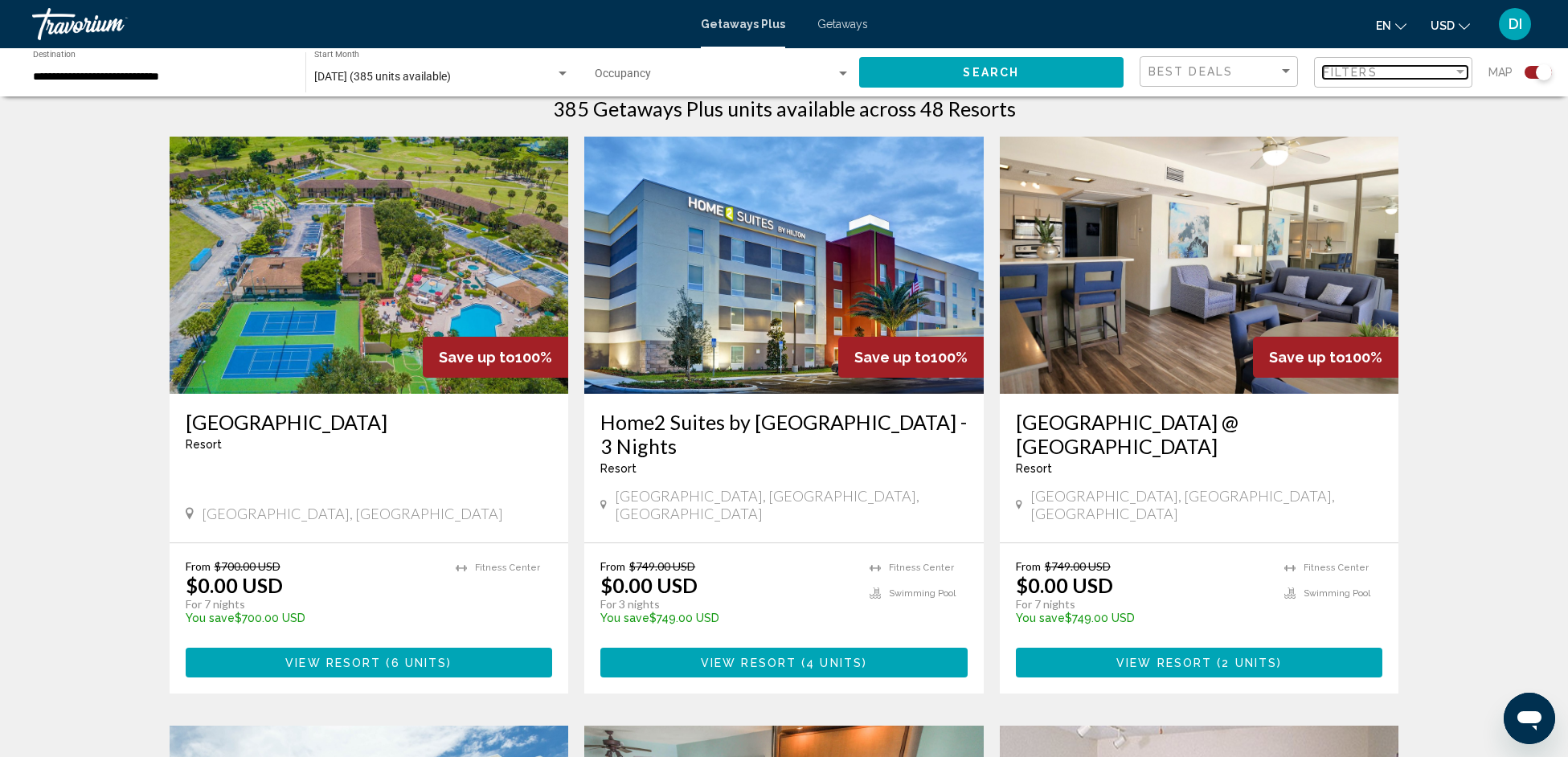
click at [1405, 75] on div "Filters" at bounding box center [1389, 73] width 131 height 13
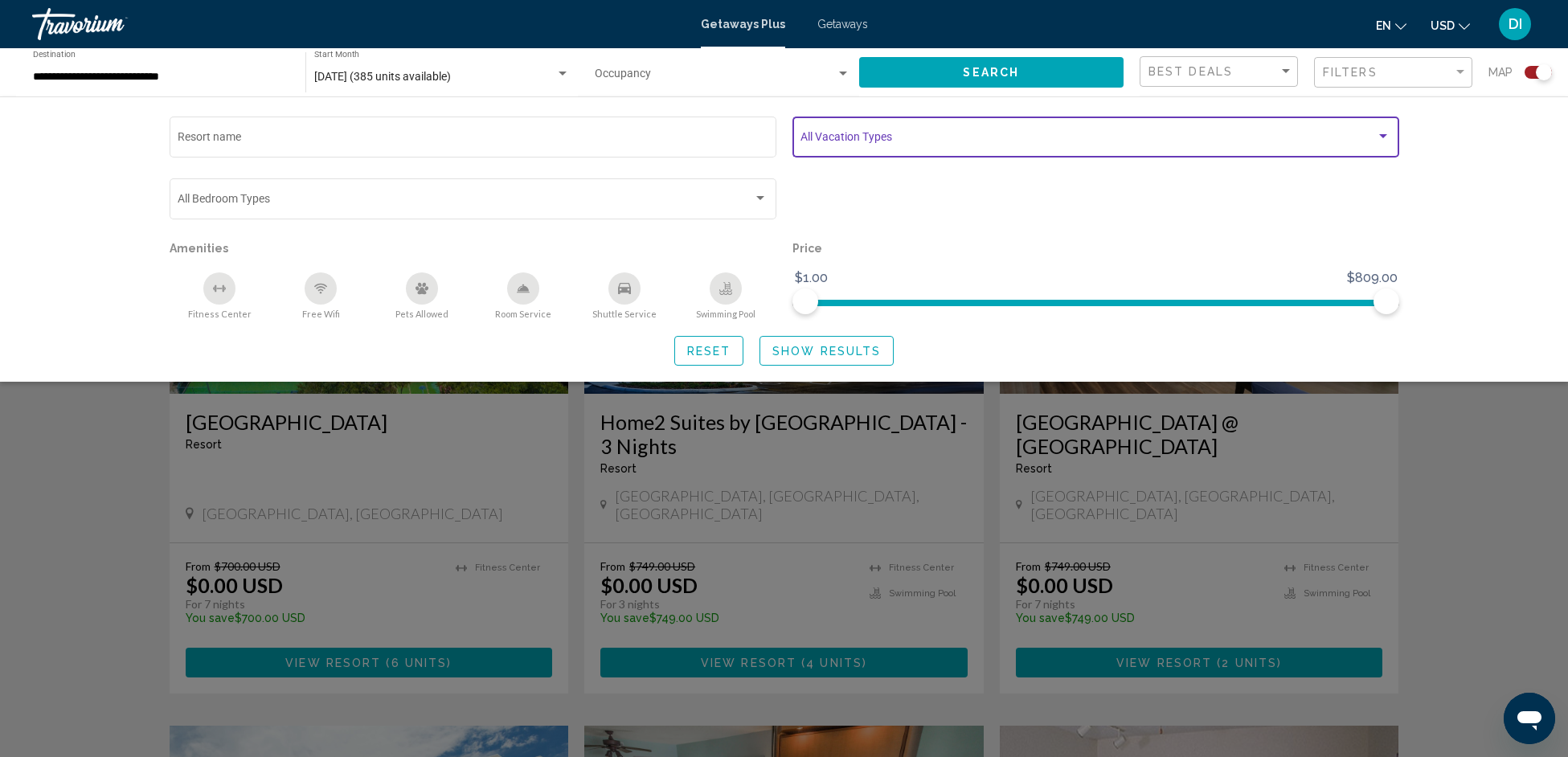
click at [942, 143] on span "Search widget" at bounding box center [1088, 140] width 575 height 13
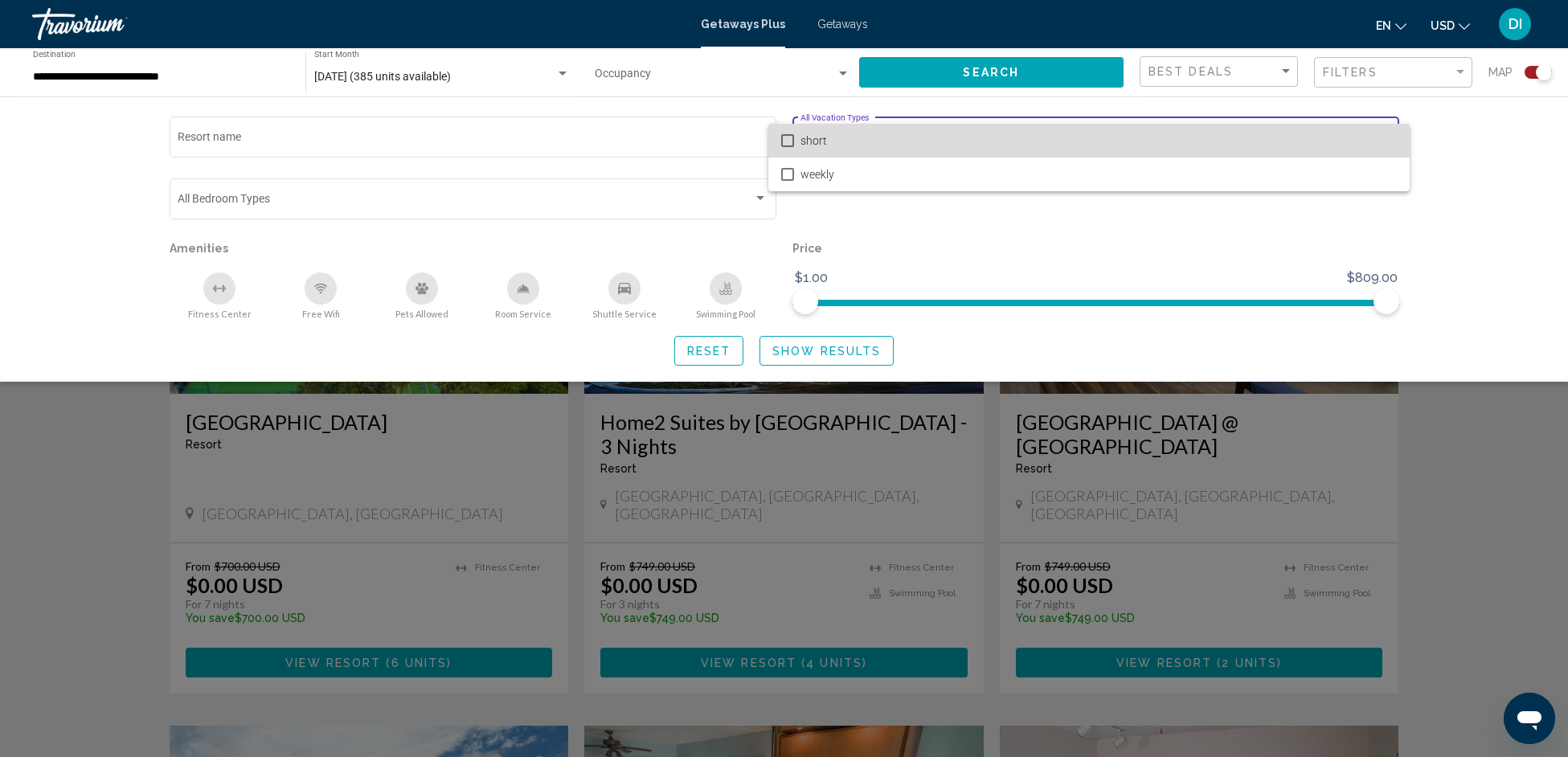
click at [826, 149] on span "short" at bounding box center [1098, 141] width 597 height 34
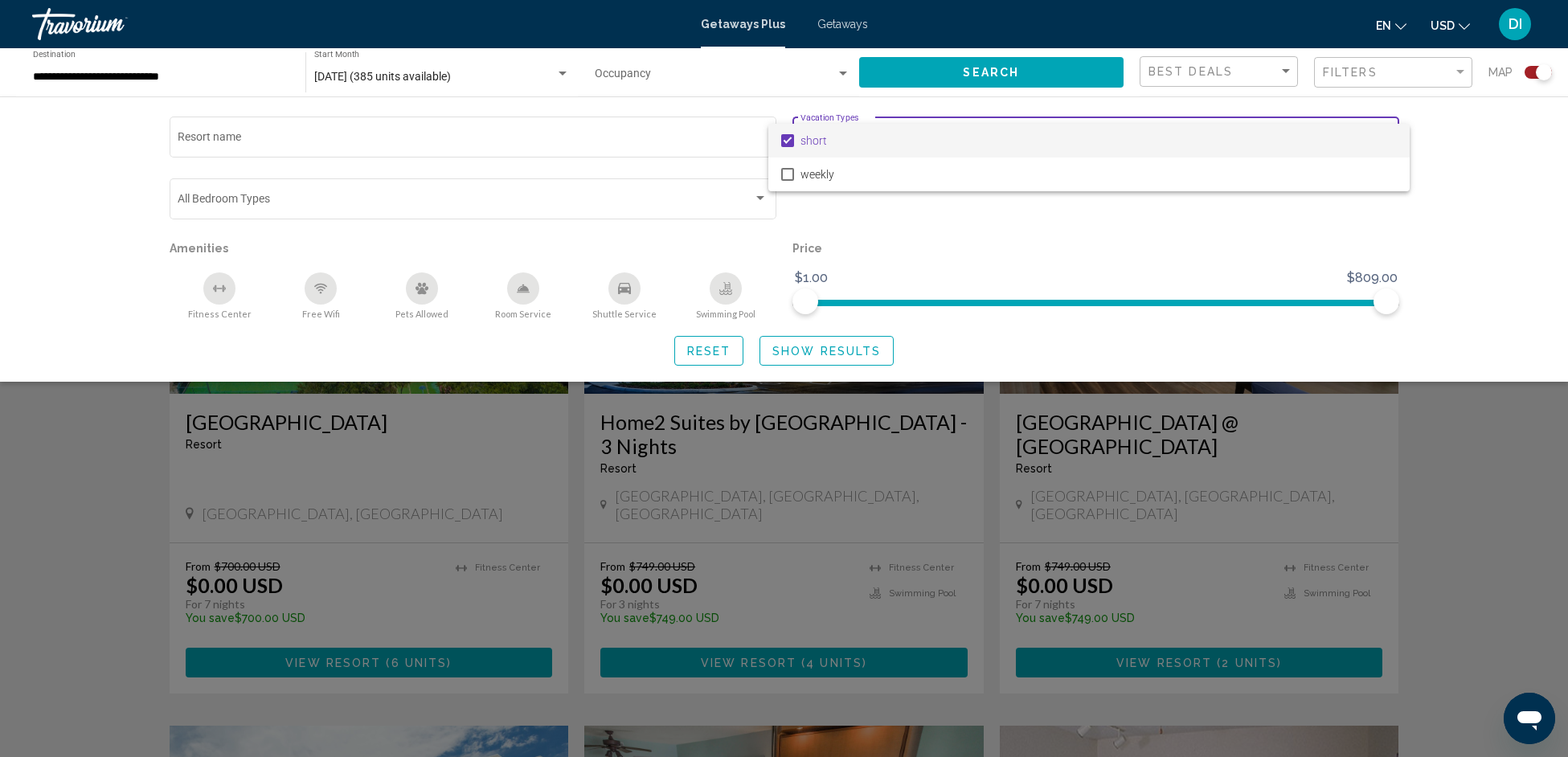
click at [835, 352] on div at bounding box center [784, 378] width 1568 height 757
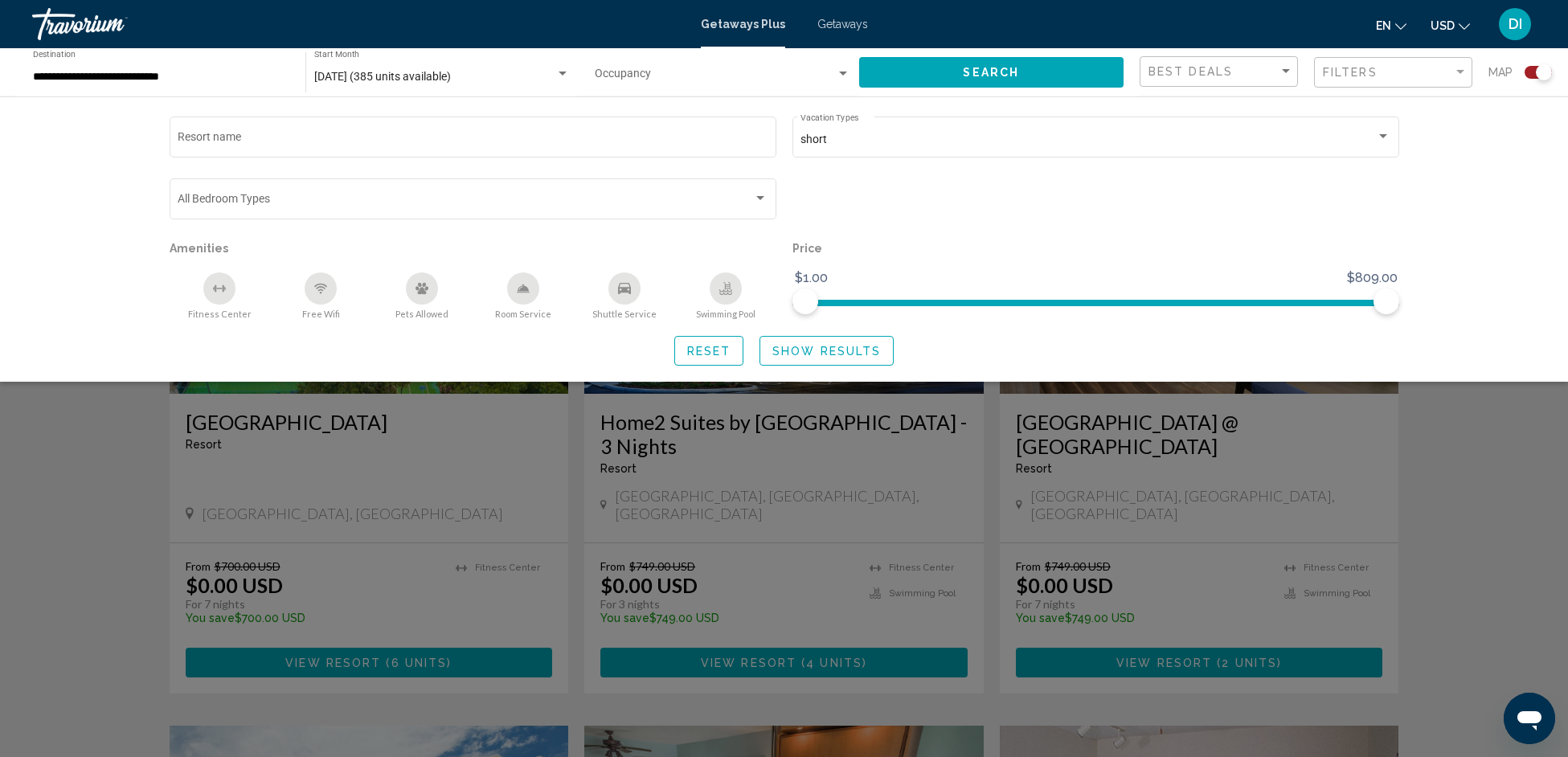
click at [846, 353] on span "Show Results" at bounding box center [826, 351] width 108 height 13
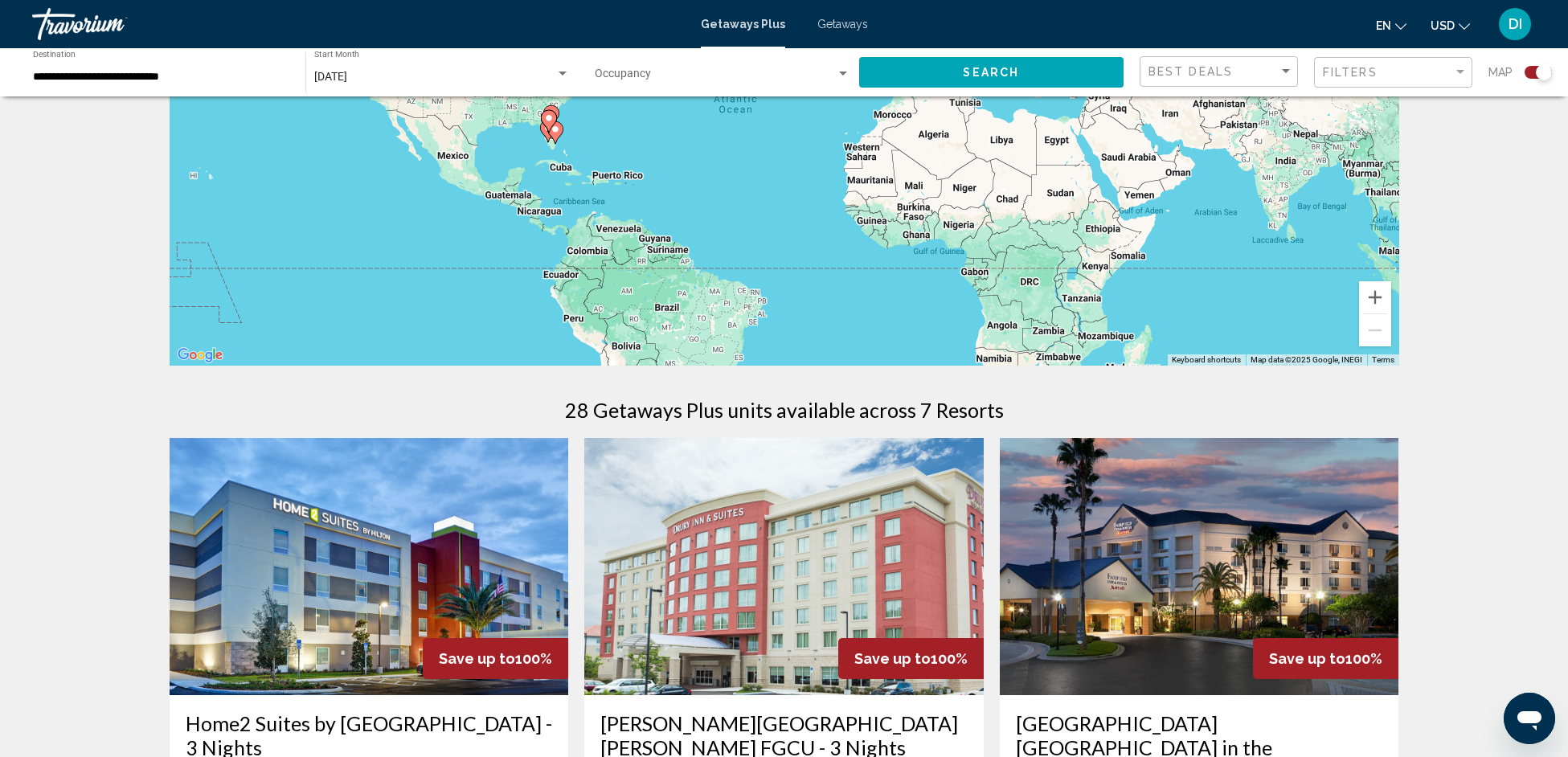
scroll to position [259, 0]
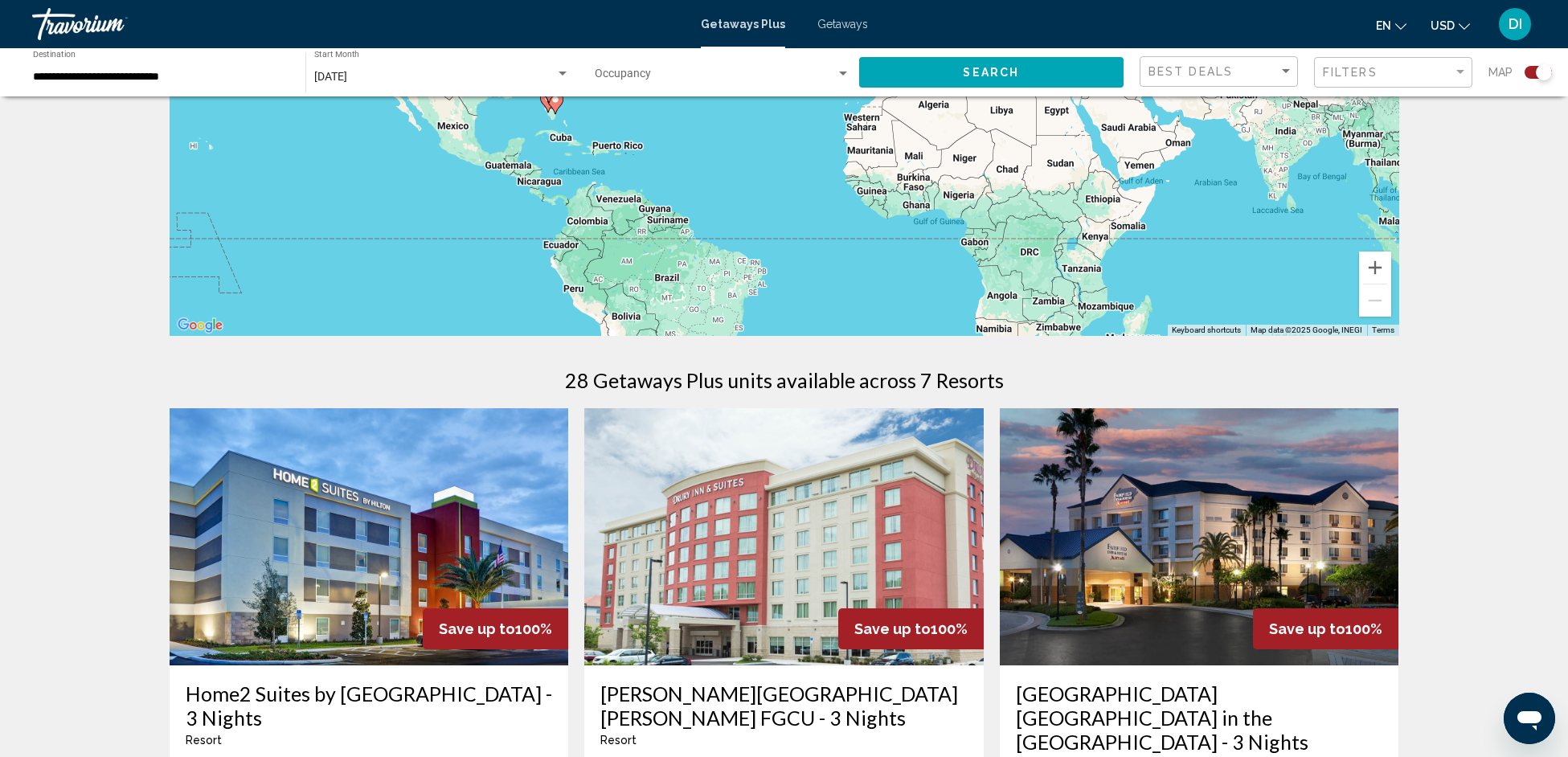
click at [1539, 73] on div "Search widget" at bounding box center [1543, 72] width 16 height 16
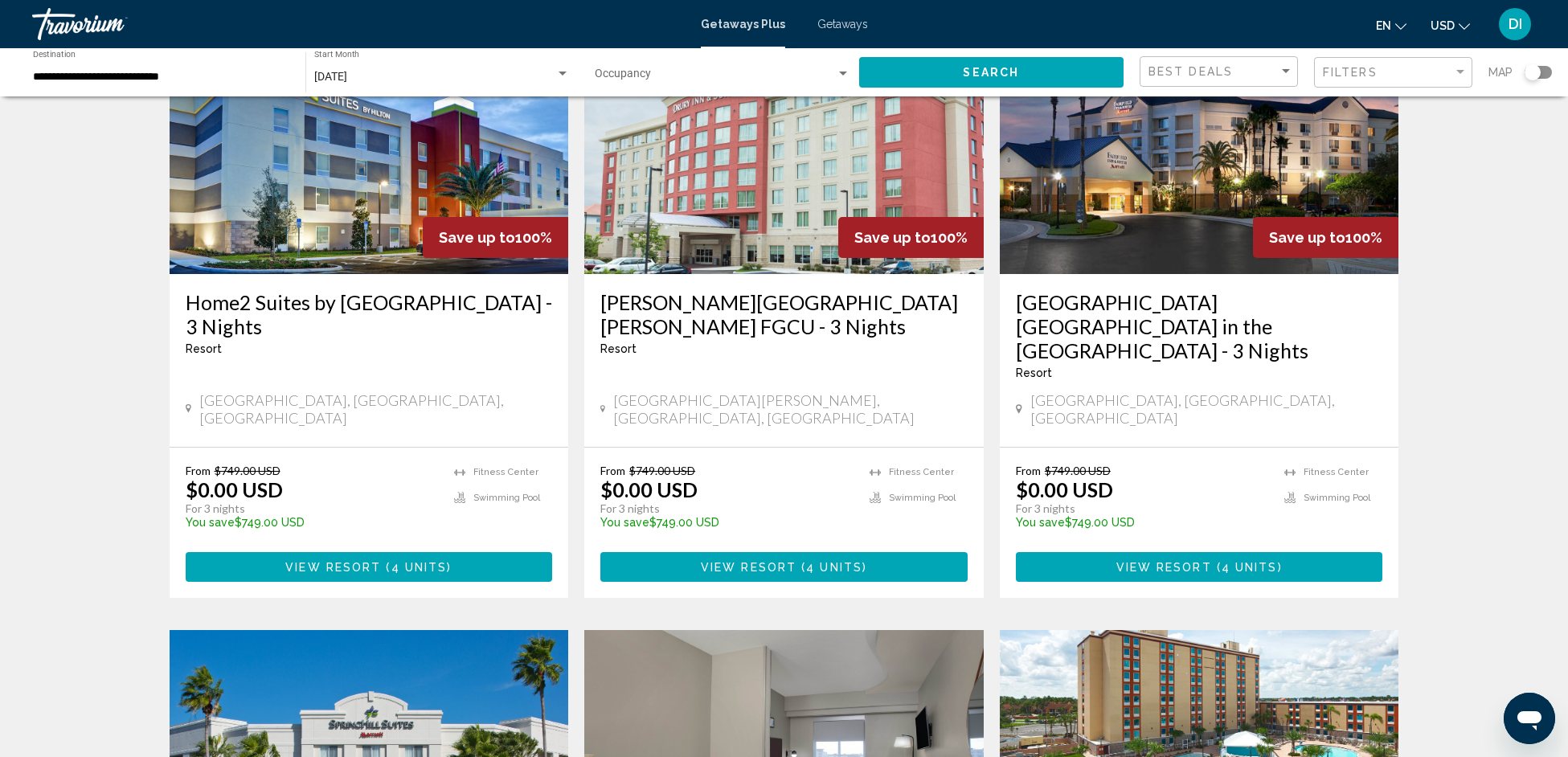
scroll to position [22, 0]
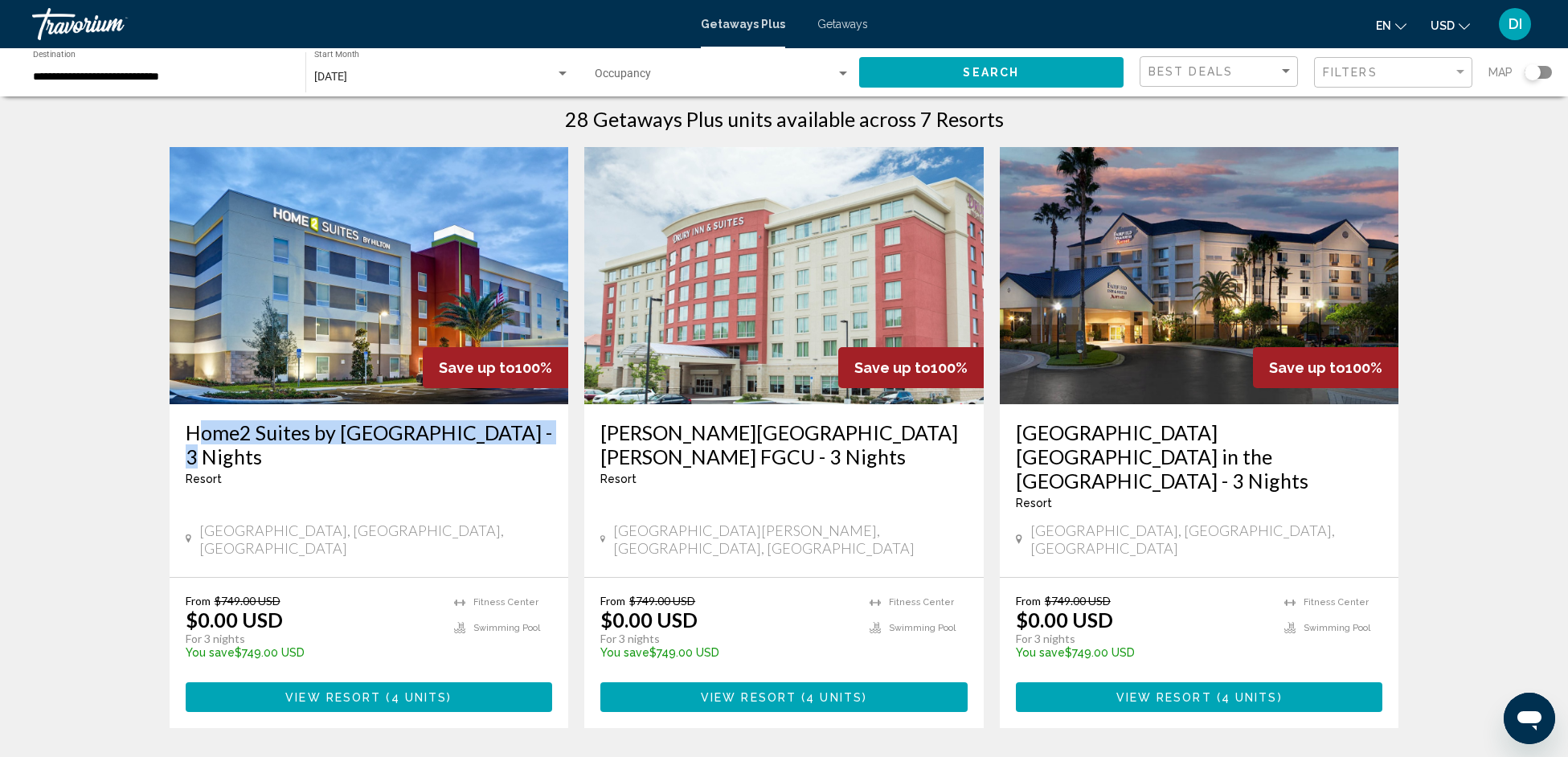
copy h3 "Home2 Suites by Hilton Daytona Beach"
drag, startPoint x: 180, startPoint y: 439, endPoint x: 544, endPoint y: 436, distance: 364.0
click at [544, 436] on div "Home2 Suites by Hilton Daytona Beach Speedway - 3 Nights Resort - This is an ad…" at bounding box center [369, 491] width 400 height 173
click at [1200, 522] on div "[GEOGRAPHIC_DATA], [GEOGRAPHIC_DATA], [GEOGRAPHIC_DATA]" at bounding box center [1199, 539] width 368 height 35
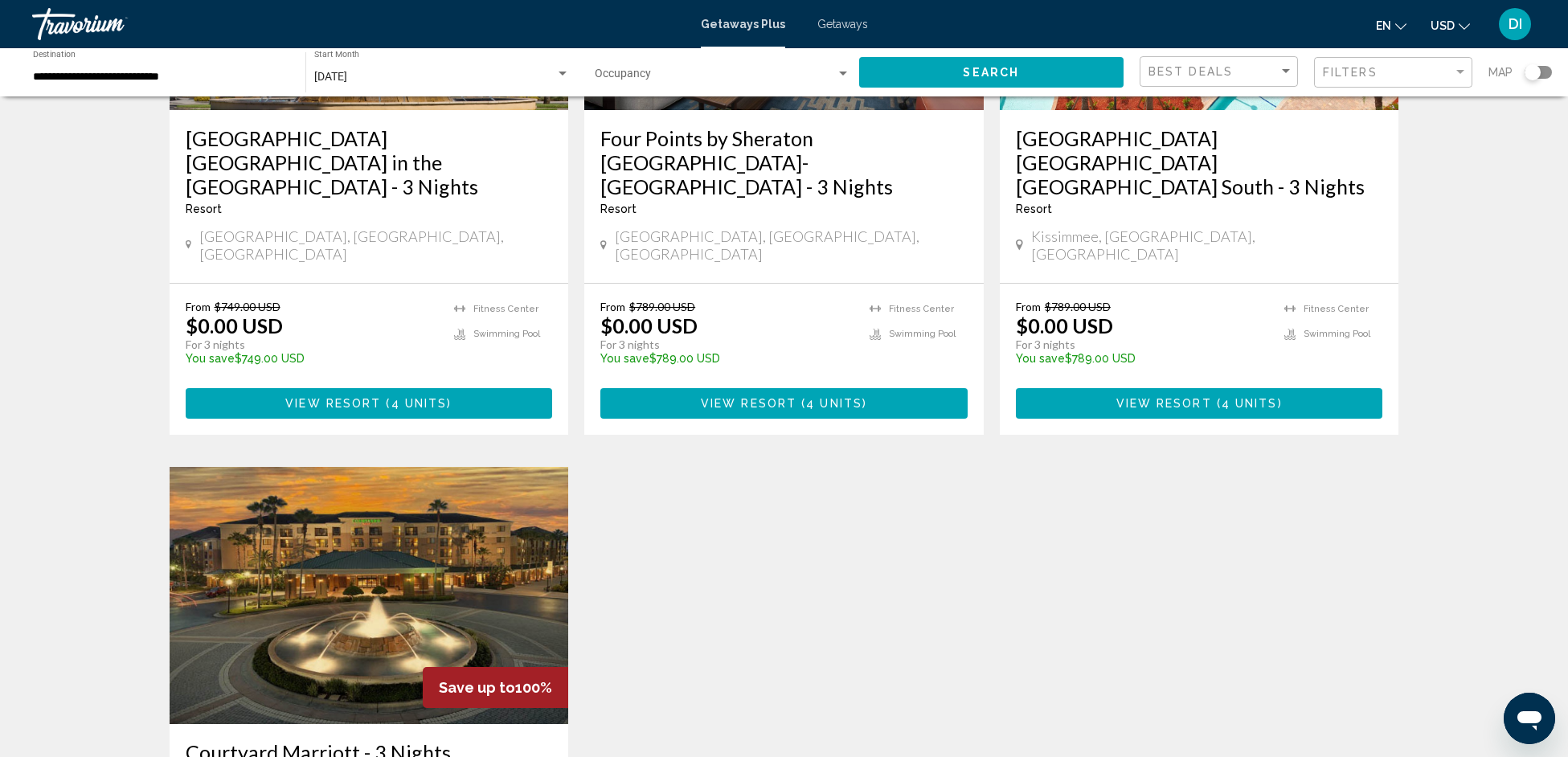
scroll to position [974, 0]
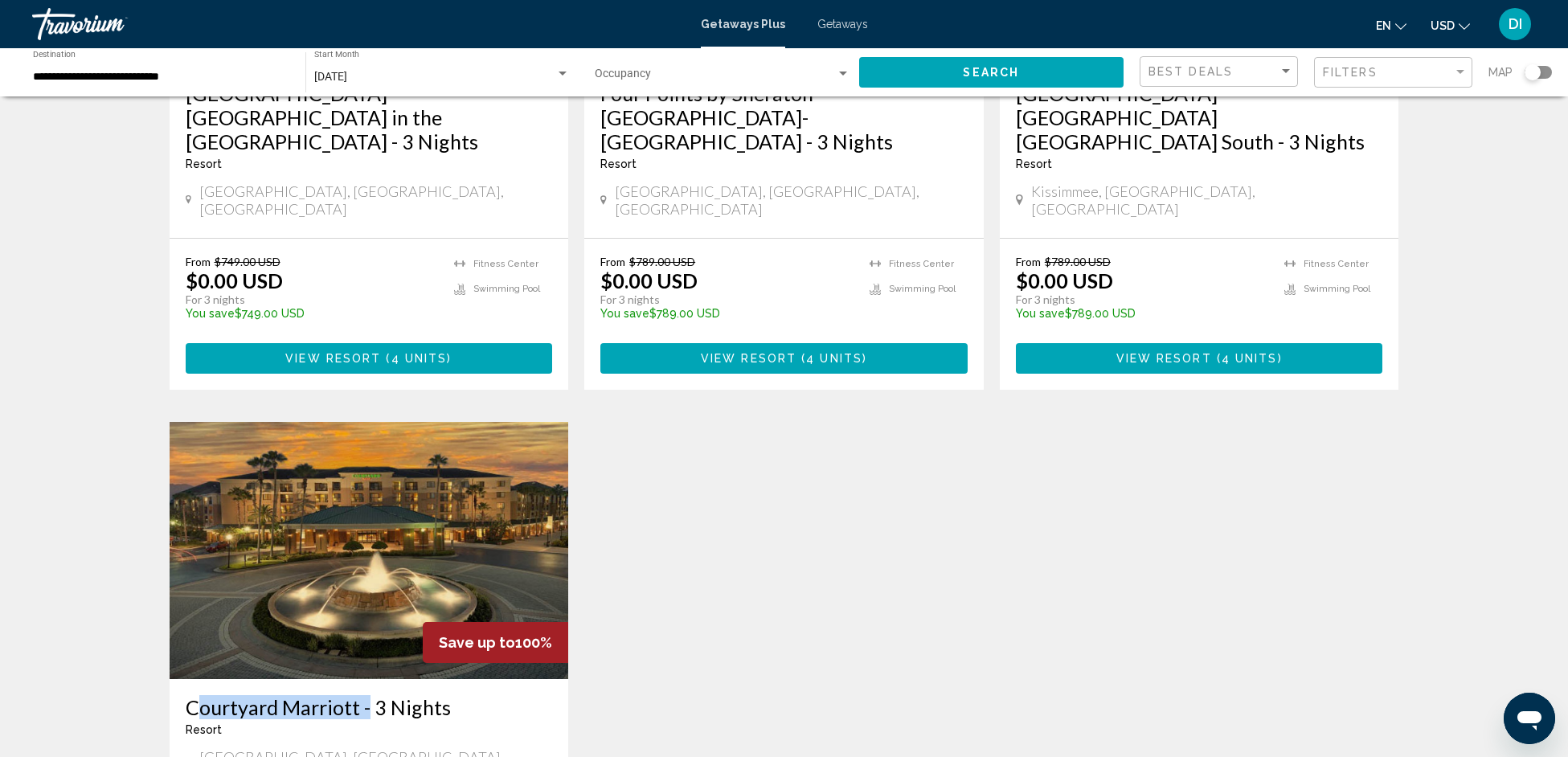
copy h3 "Courtyard Marriott"
drag, startPoint x: 172, startPoint y: 619, endPoint x: 363, endPoint y: 622, distance: 191.0
click at [363, 679] on div "Courtyard Marriott - 3 Nights Resort - This is an adults only resort Orlando, F…" at bounding box center [369, 741] width 400 height 125
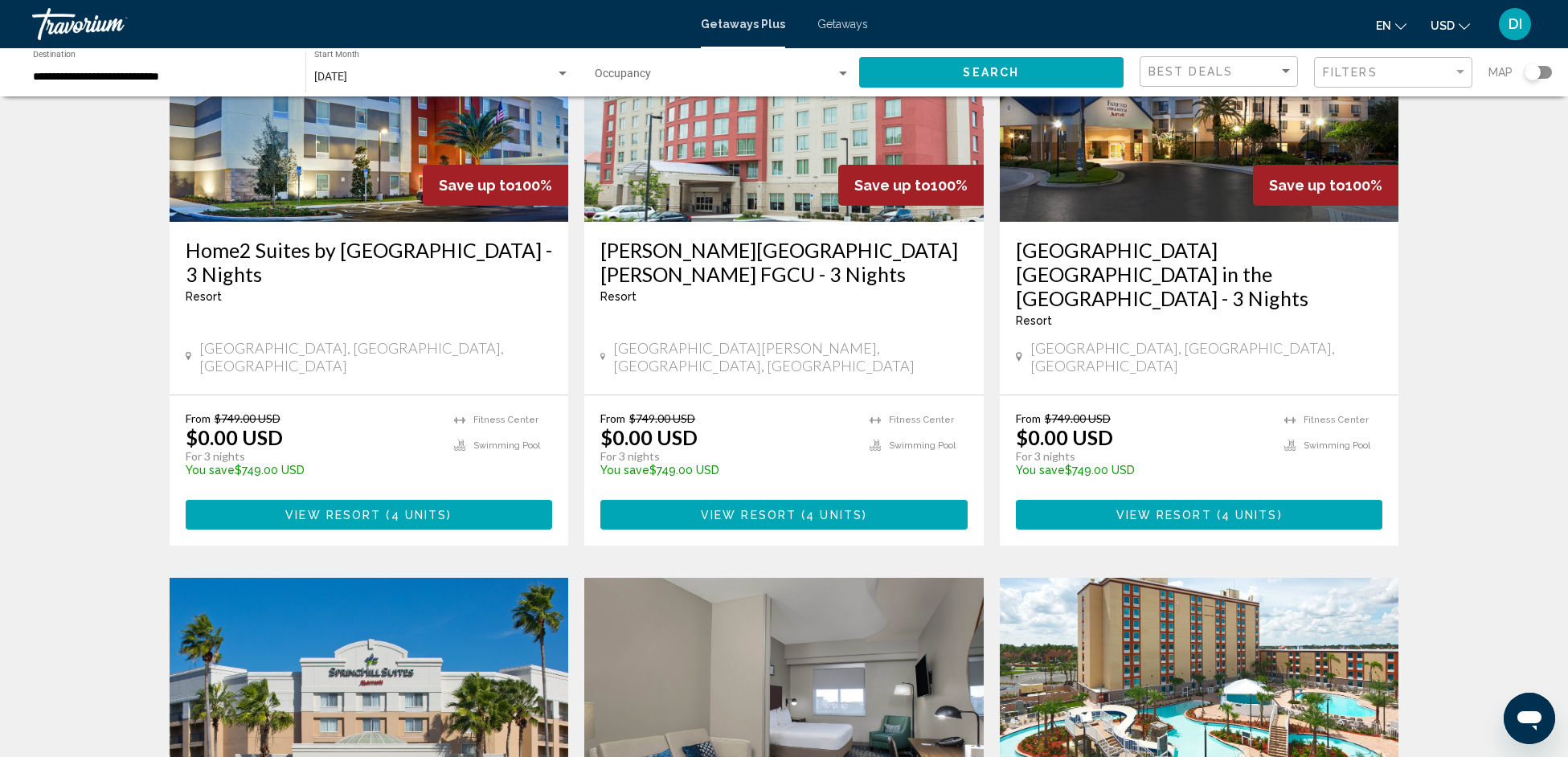
scroll to position [0, 0]
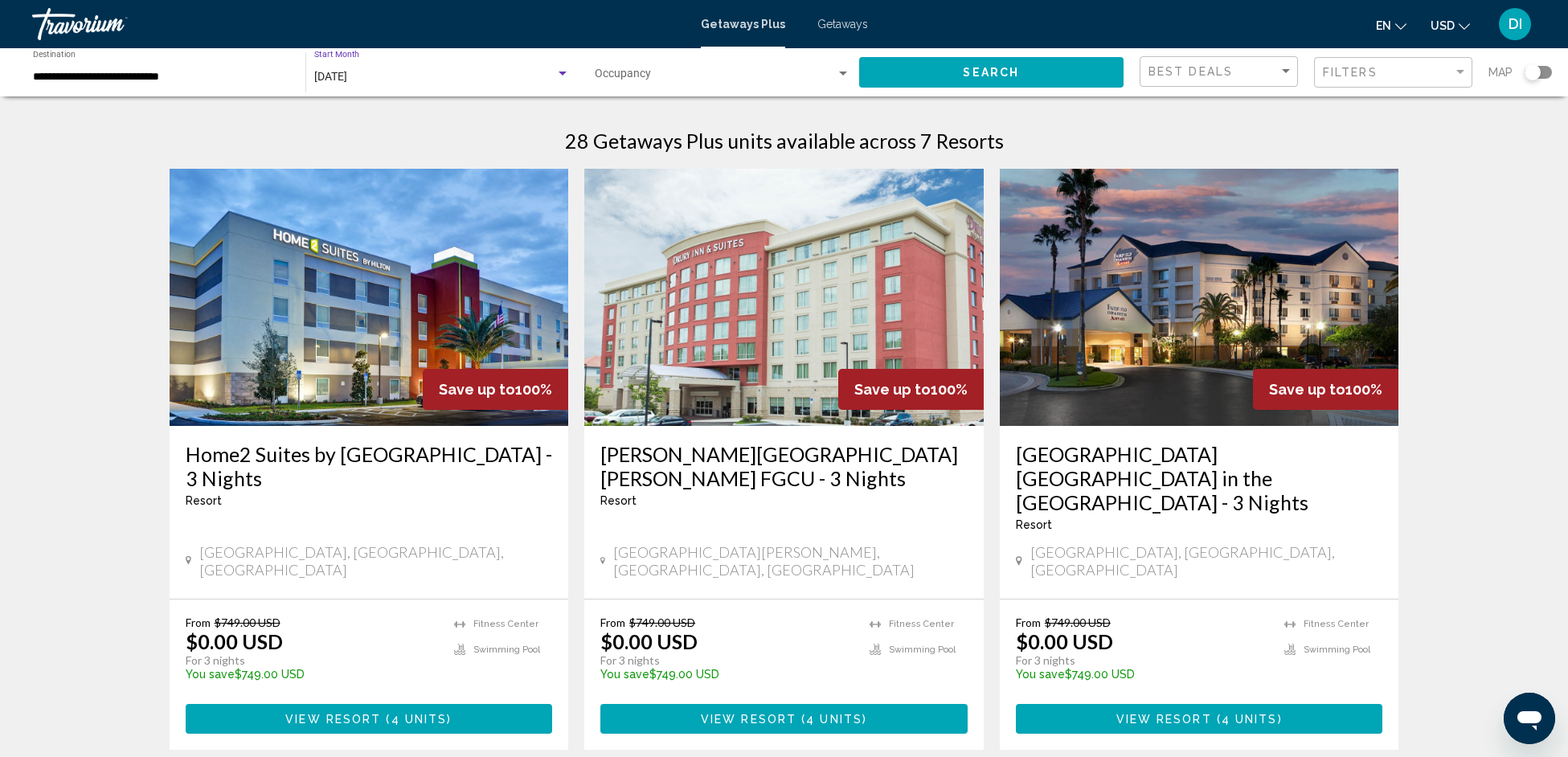
click at [483, 72] on div "[DATE]" at bounding box center [435, 77] width 241 height 13
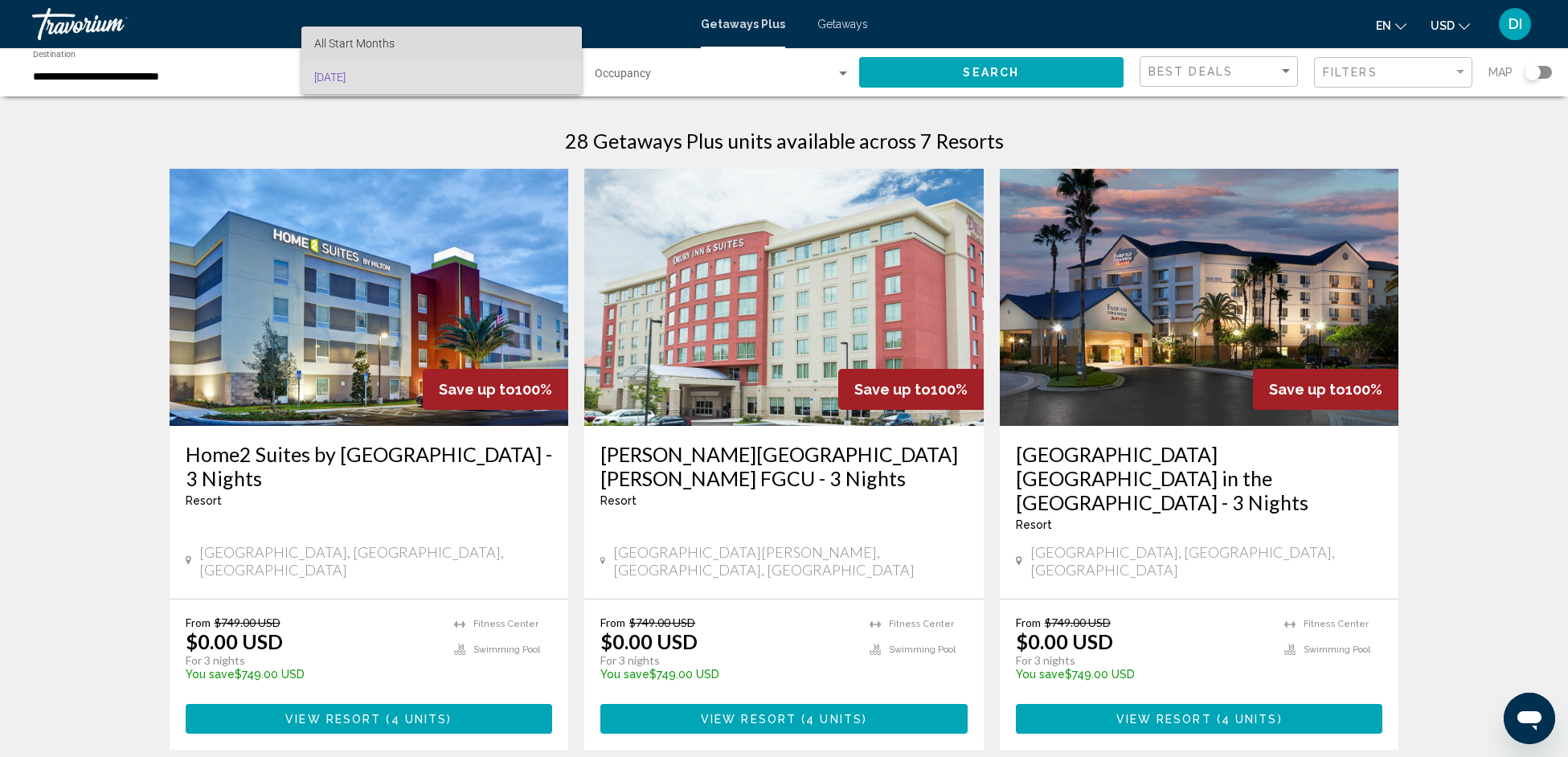
click at [357, 42] on span "All Start Months" at bounding box center [354, 43] width 80 height 13
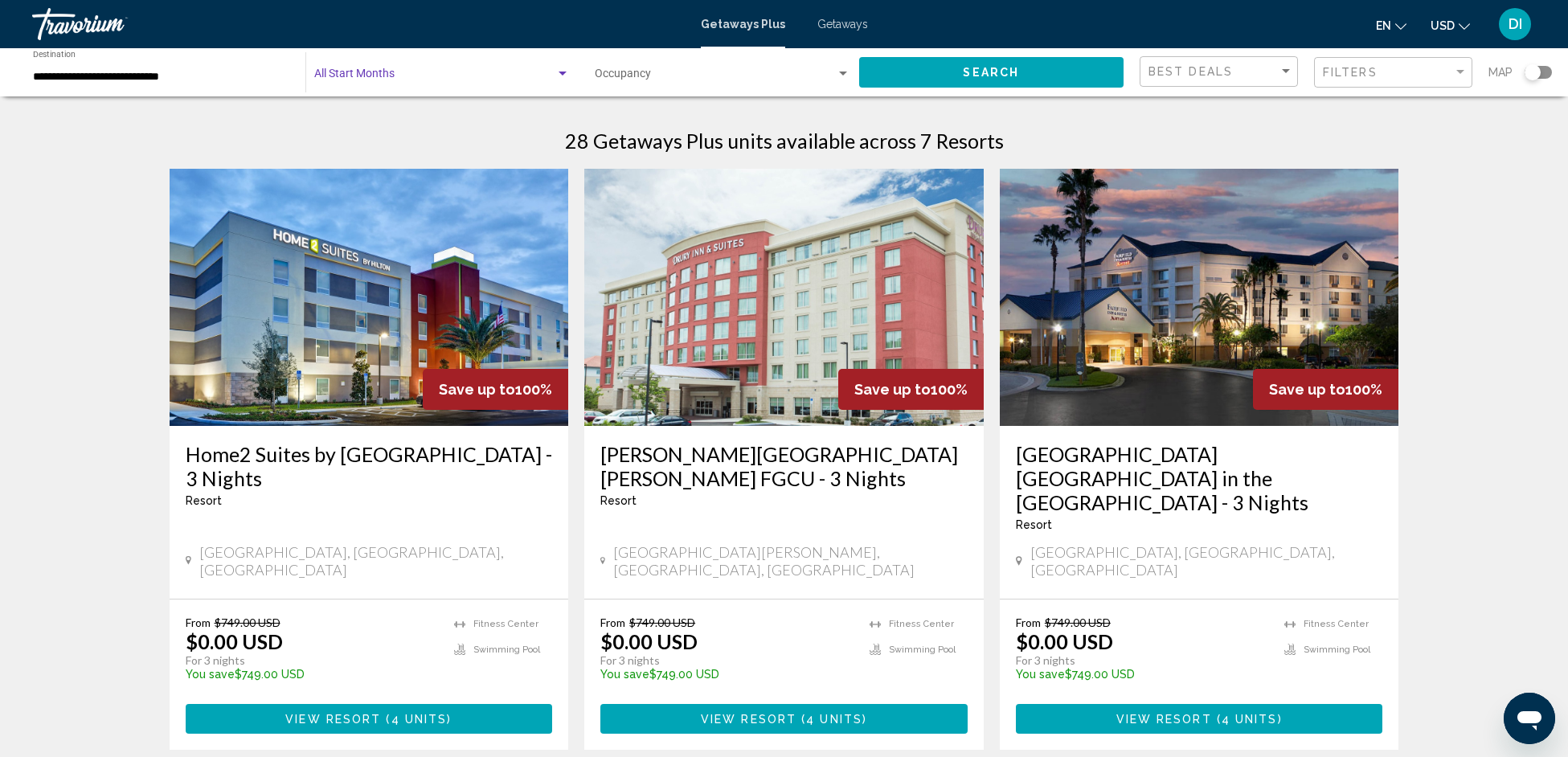
click at [424, 75] on span "Search widget" at bounding box center [435, 77] width 241 height 13
click at [324, 80] on span "All Start Months" at bounding box center [354, 77] width 80 height 13
click at [1011, 68] on span "Search" at bounding box center [991, 73] width 56 height 13
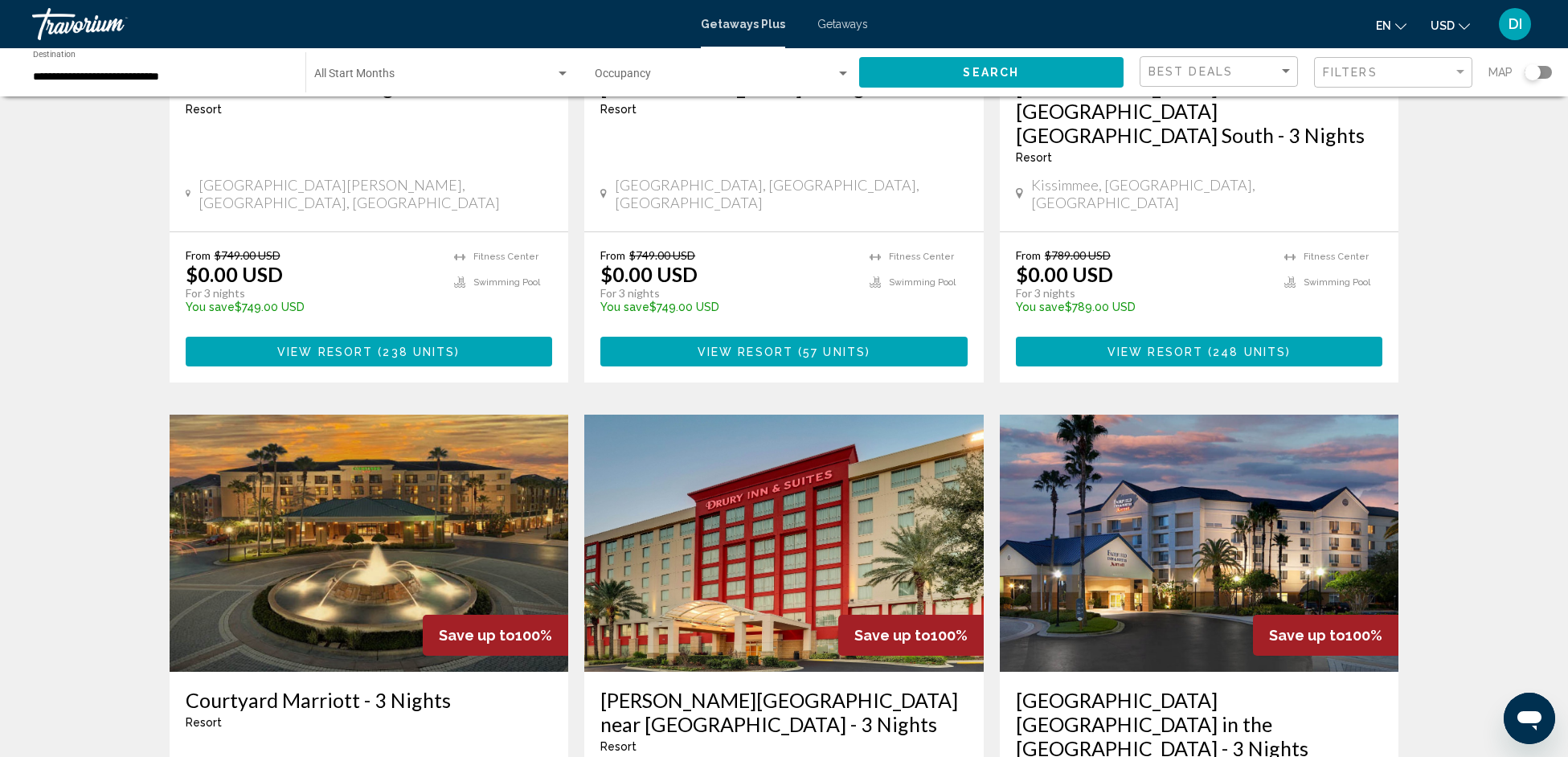
scroll to position [1852, 0]
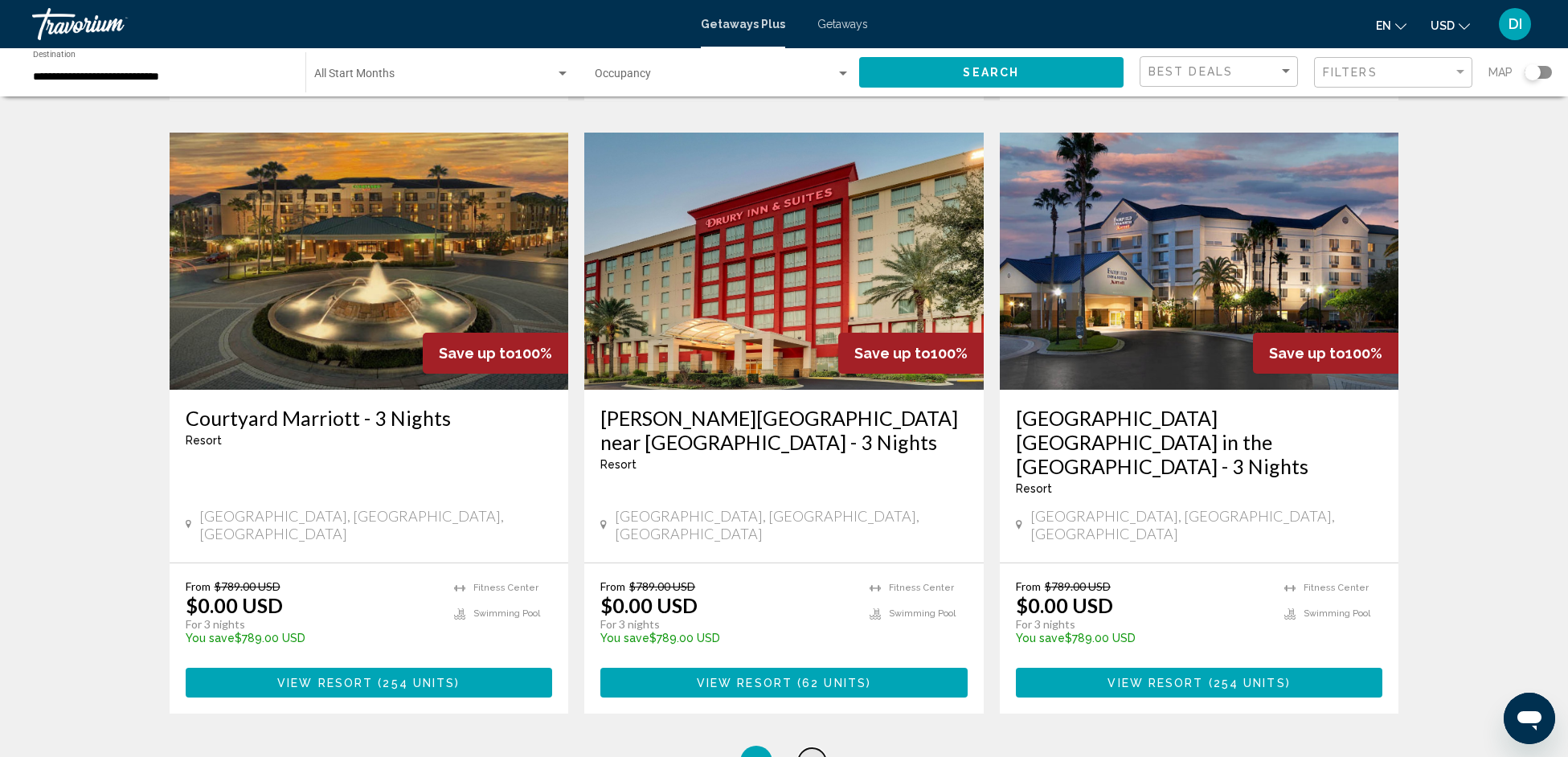
click at [810, 752] on span "2" at bounding box center [812, 761] width 8 height 17
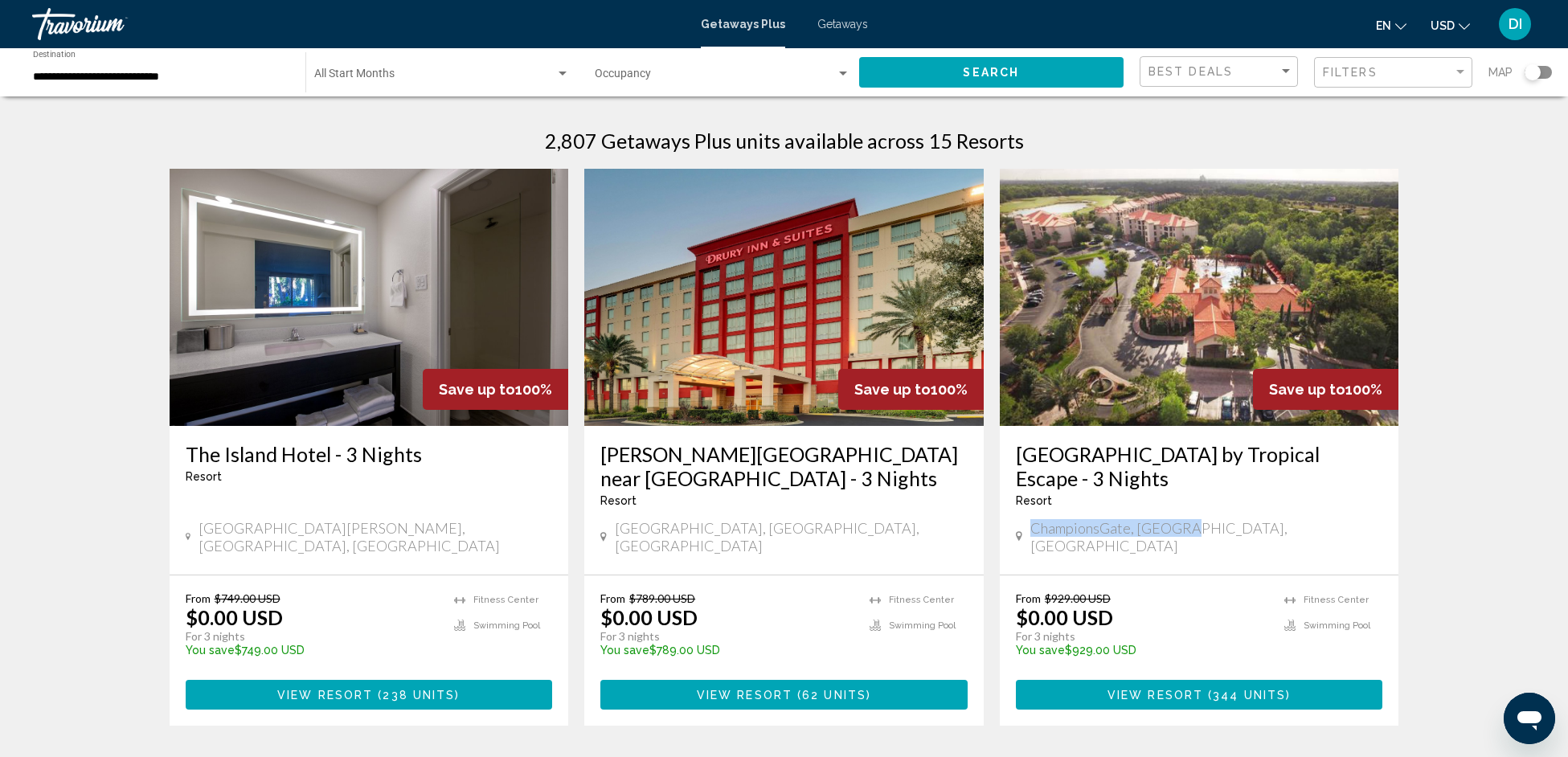
copy span "ChampionsGate, FL, USA"
drag, startPoint x: 1207, startPoint y: 524, endPoint x: 1025, endPoint y: 509, distance: 182.6
click at [1035, 528] on div "ChampionsGate, FL, USA" at bounding box center [1199, 537] width 368 height 35
click at [395, 308] on img "Main content" at bounding box center [369, 298] width 400 height 257
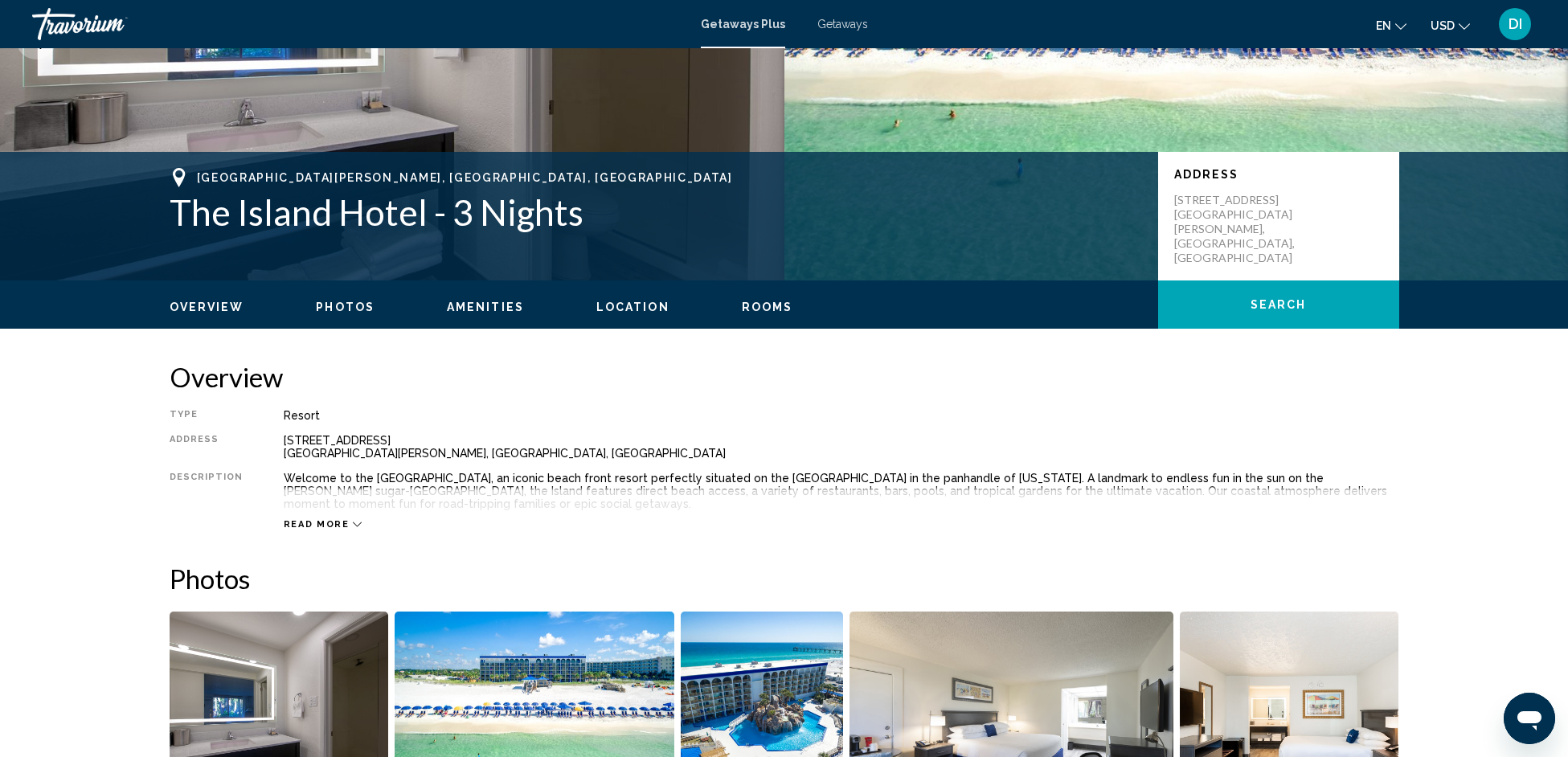
scroll to position [564, 0]
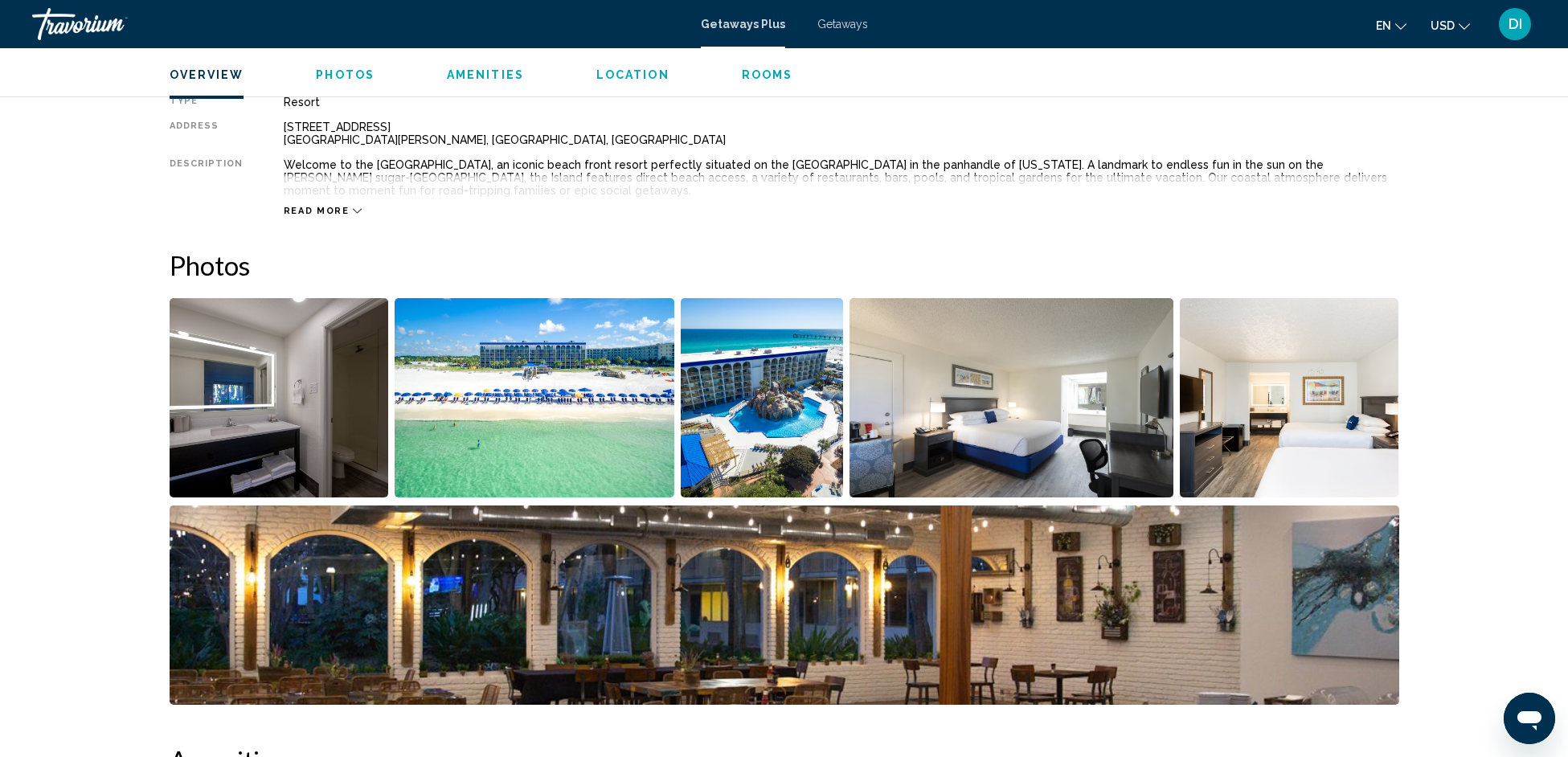
click at [562, 416] on img "Open full-screen image slider" at bounding box center [534, 397] width 279 height 199
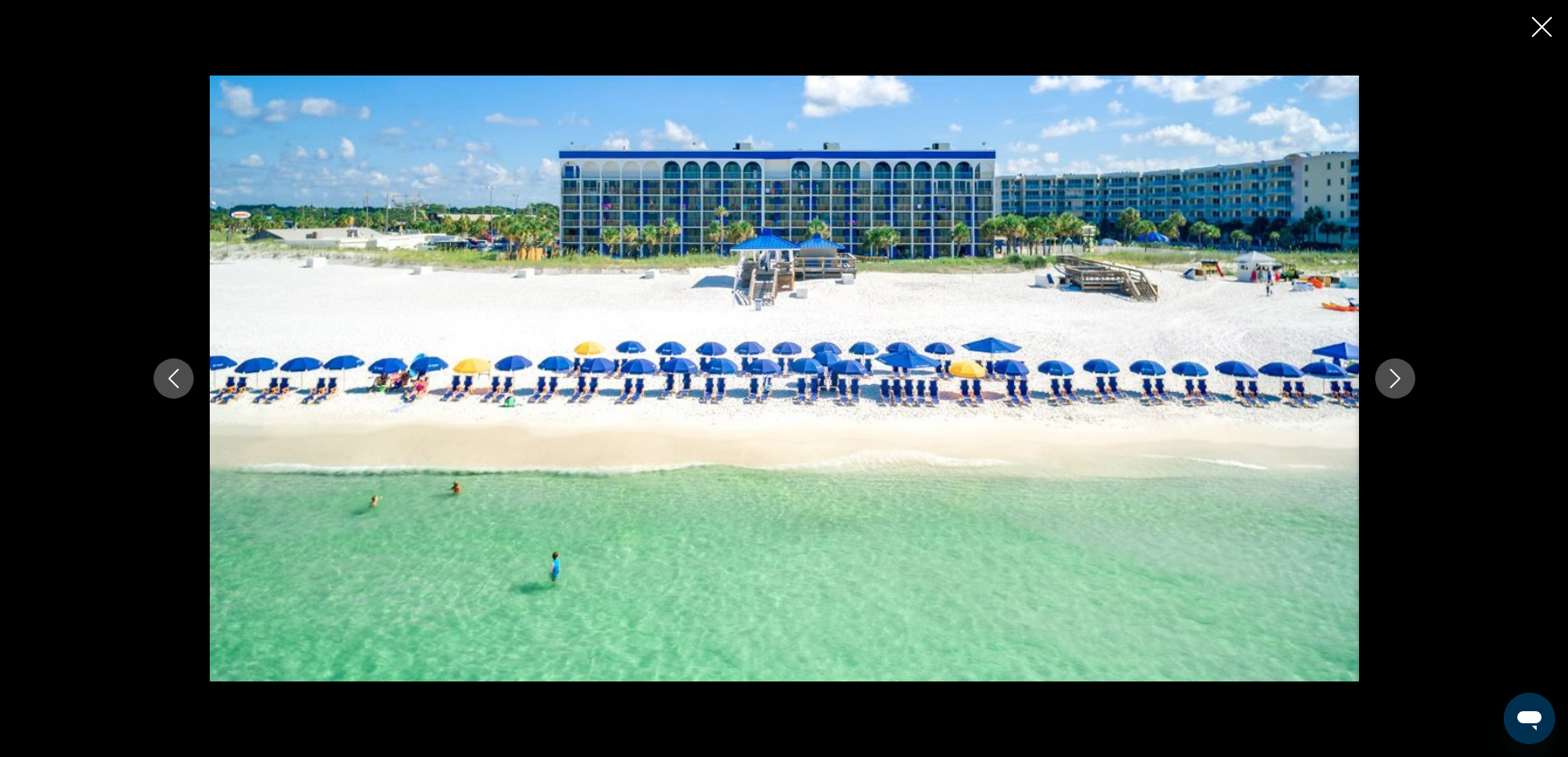
click at [1393, 375] on icon "Next image" at bounding box center [1395, 378] width 19 height 19
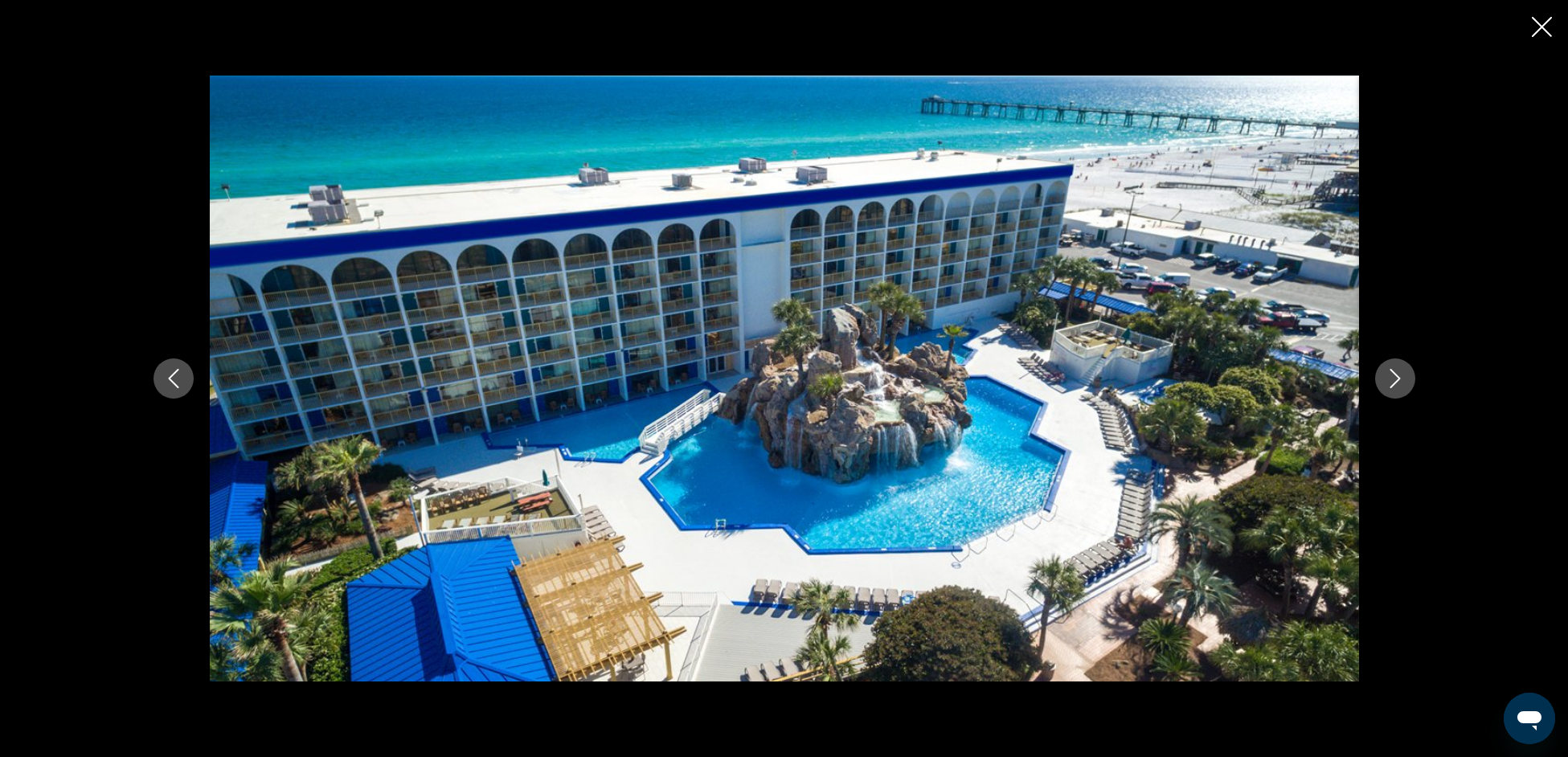
click at [1393, 375] on icon "Next image" at bounding box center [1395, 378] width 19 height 19
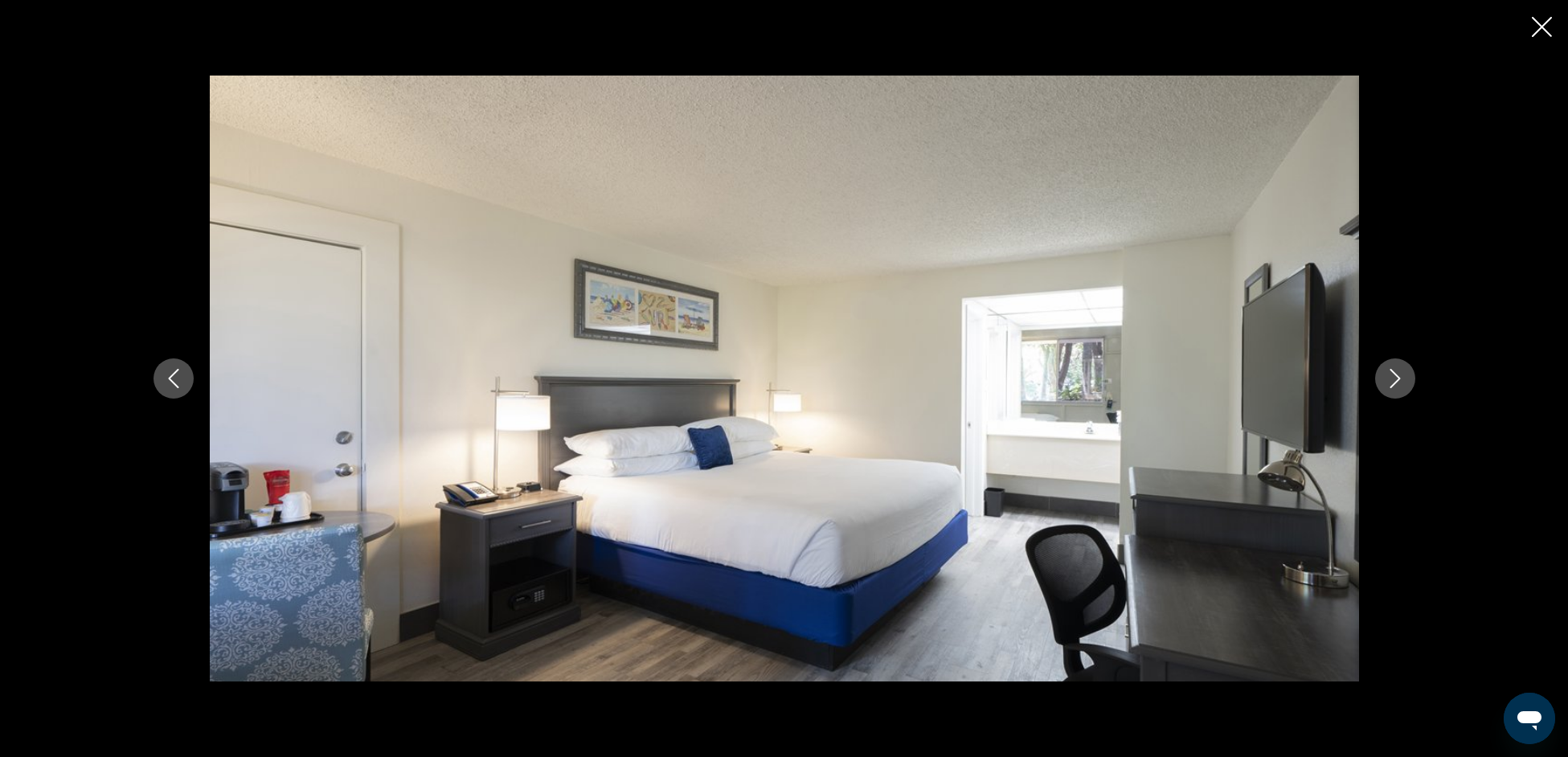
click at [1394, 377] on icon "Next image" at bounding box center [1395, 378] width 19 height 19
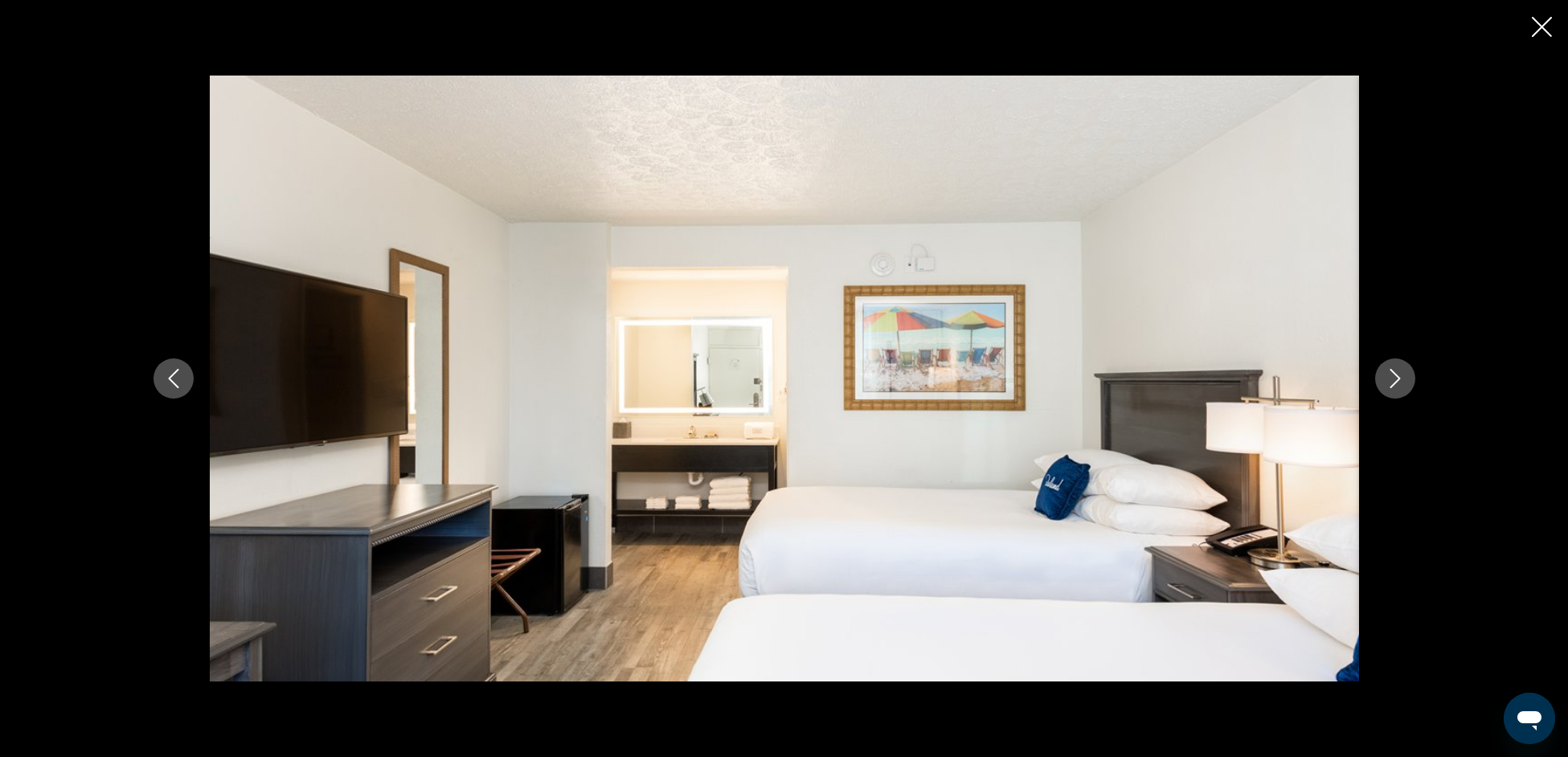
click at [1394, 378] on icon "Next image" at bounding box center [1395, 378] width 19 height 19
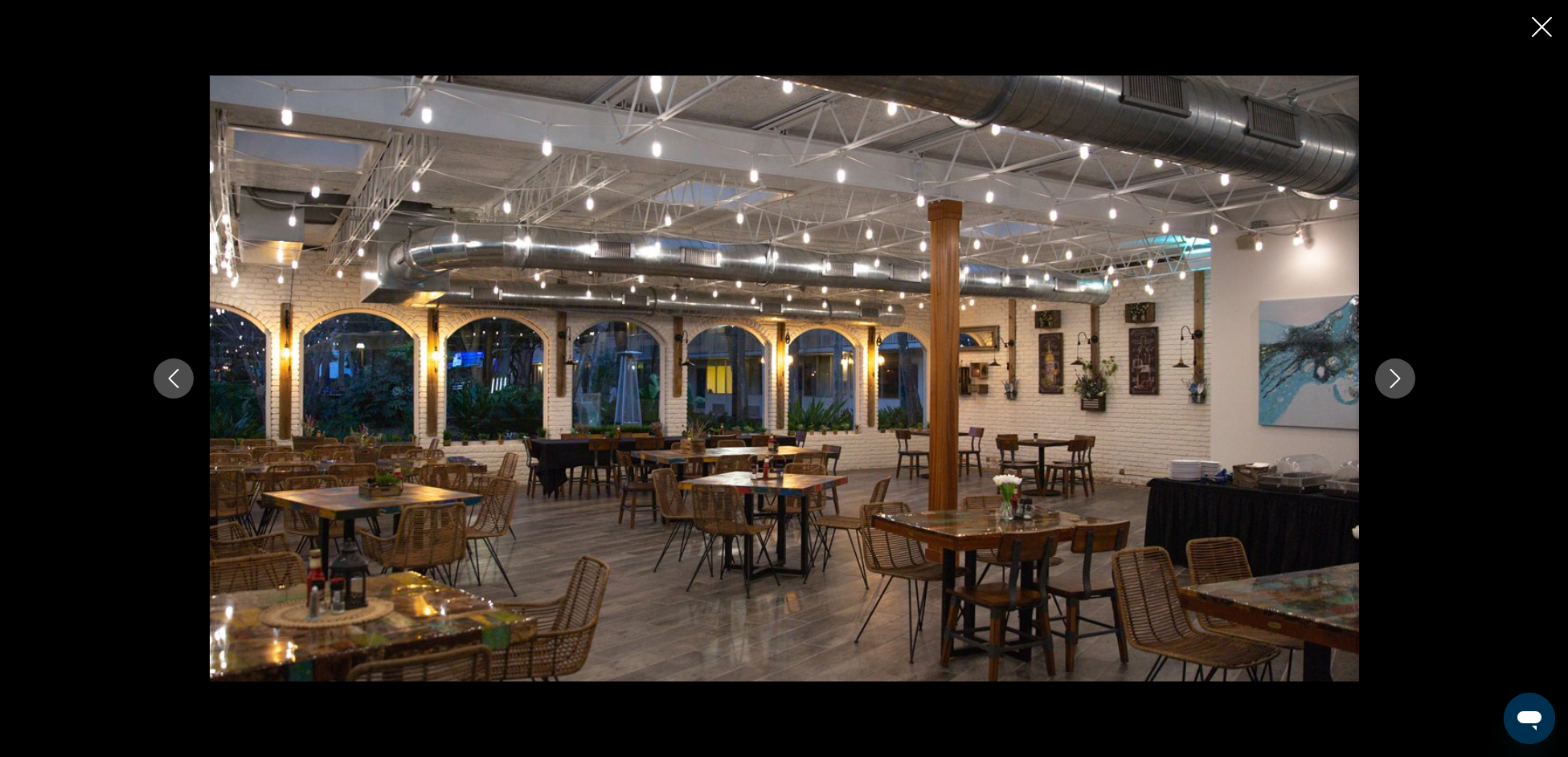
click at [1394, 378] on icon "Next image" at bounding box center [1395, 378] width 19 height 19
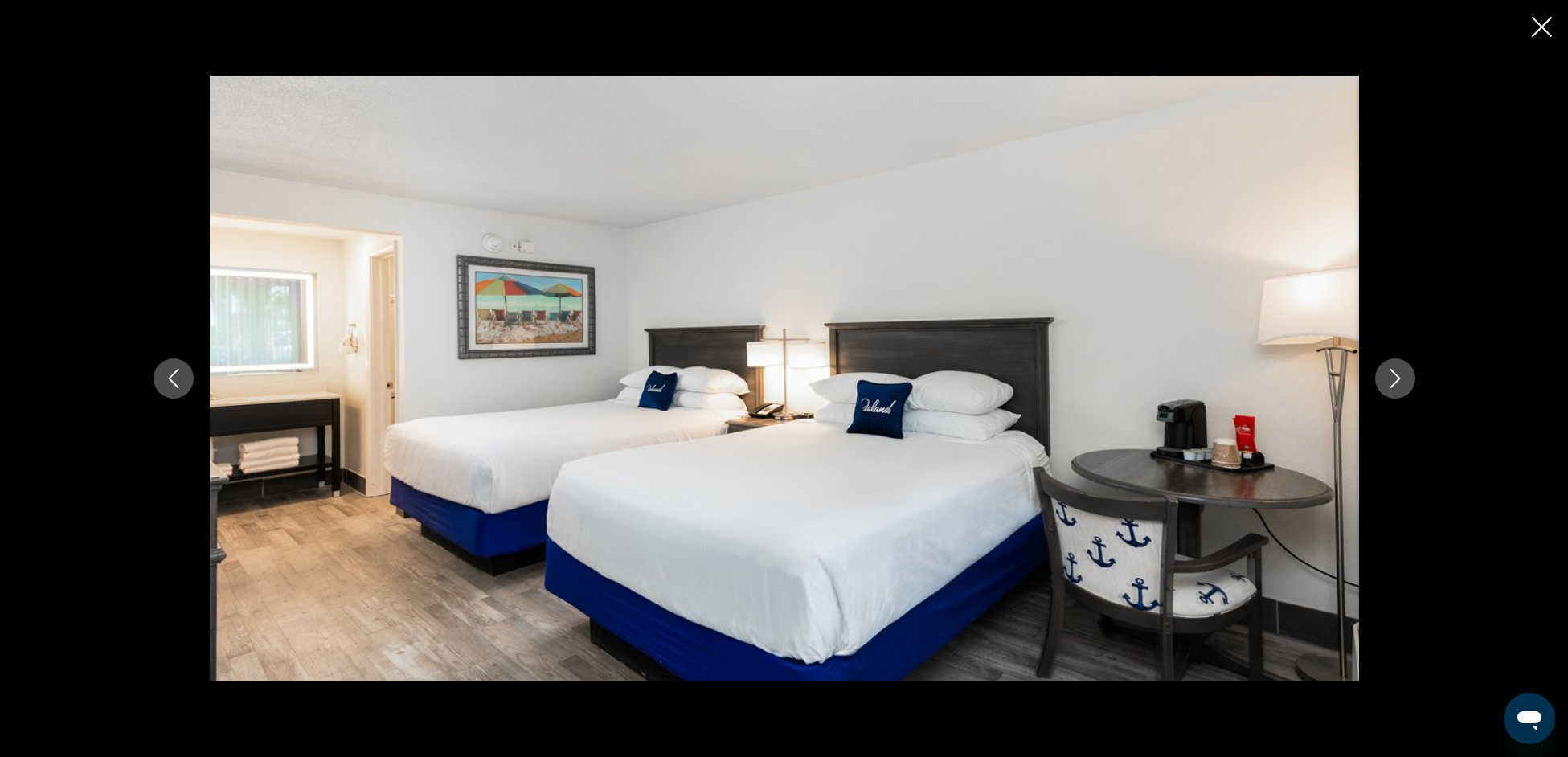
click at [1394, 378] on icon "Next image" at bounding box center [1395, 378] width 19 height 19
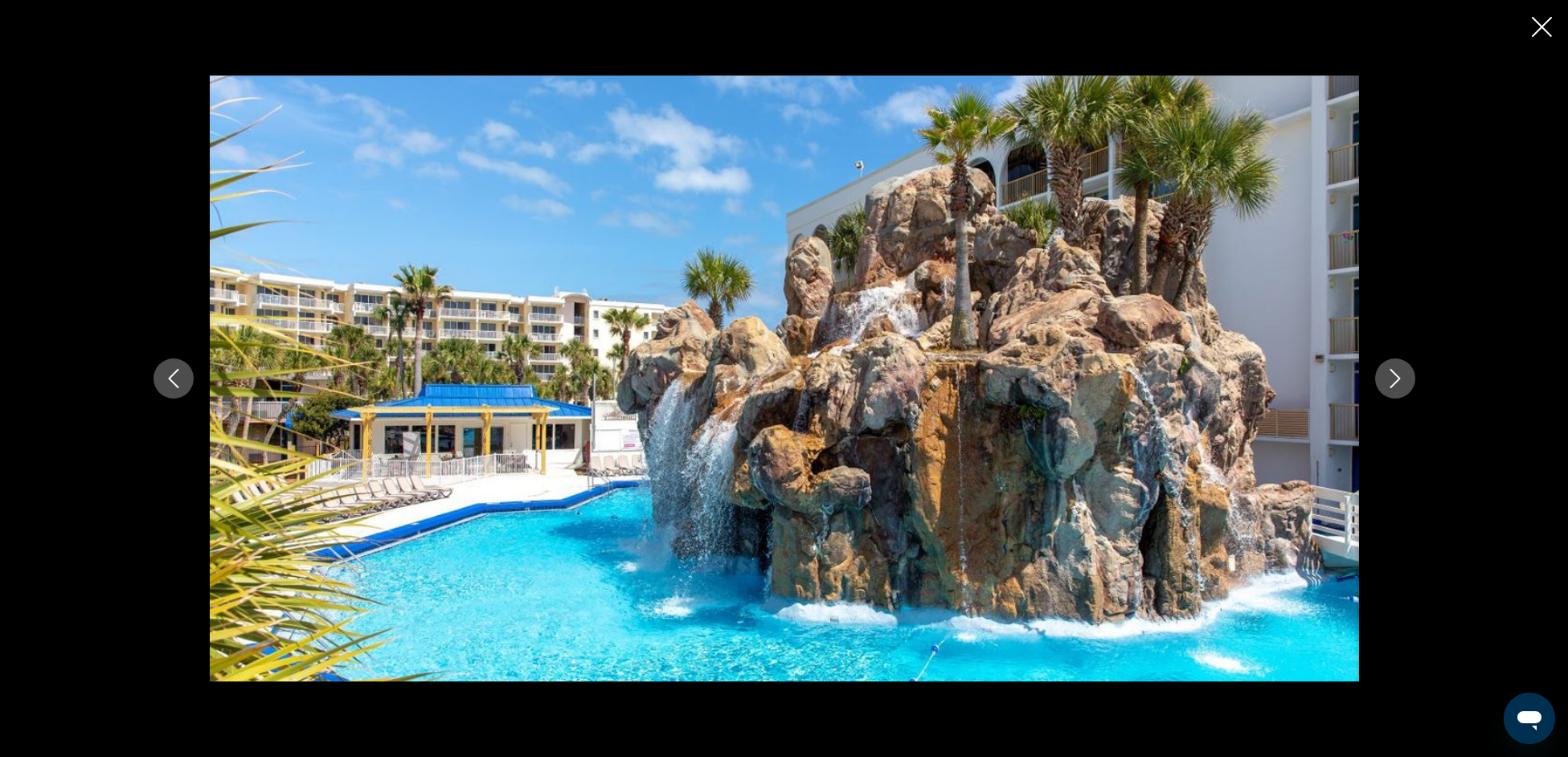
click at [1394, 378] on icon "Next image" at bounding box center [1395, 378] width 19 height 19
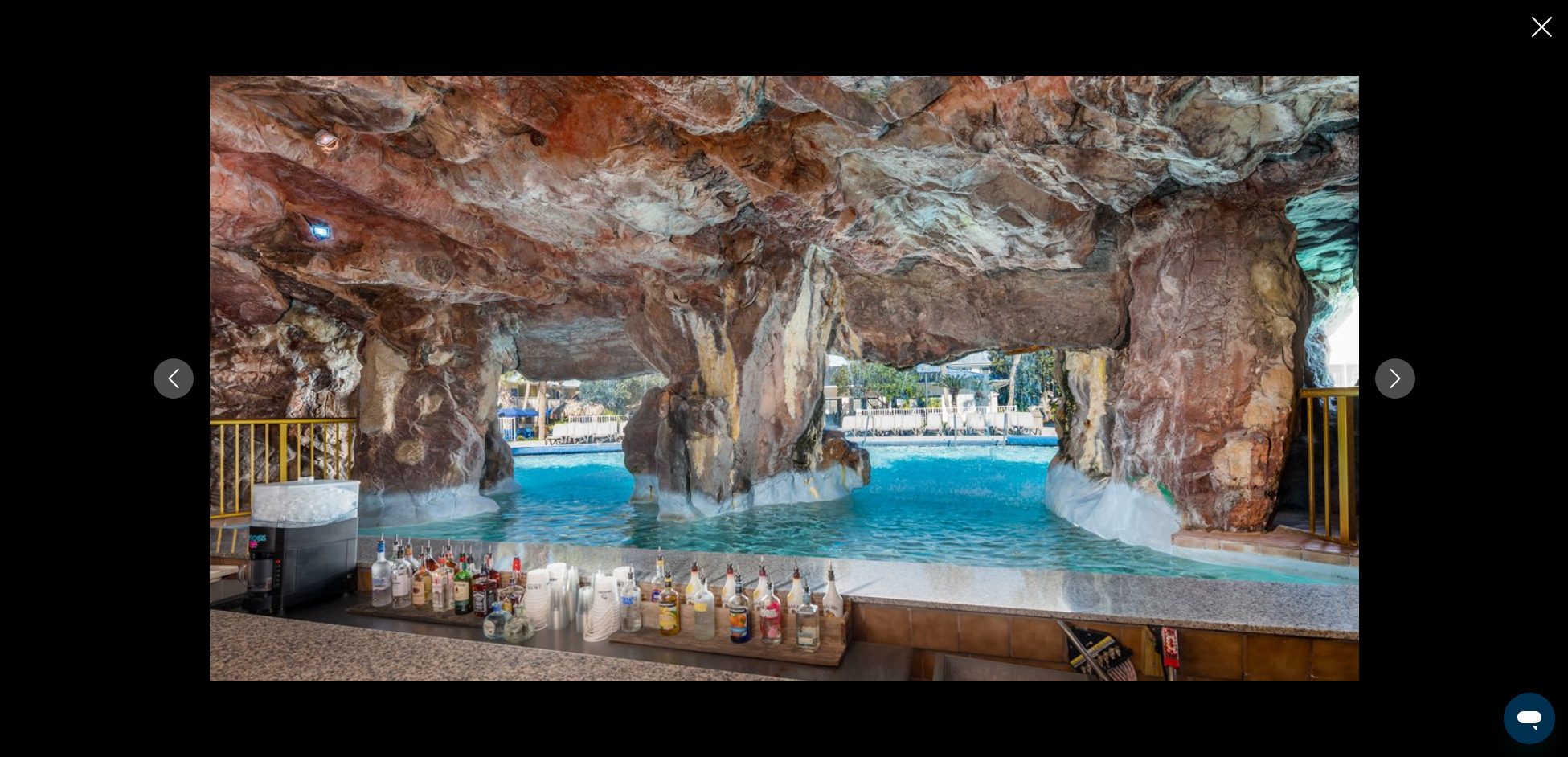
click at [1394, 378] on icon "Next image" at bounding box center [1395, 378] width 19 height 19
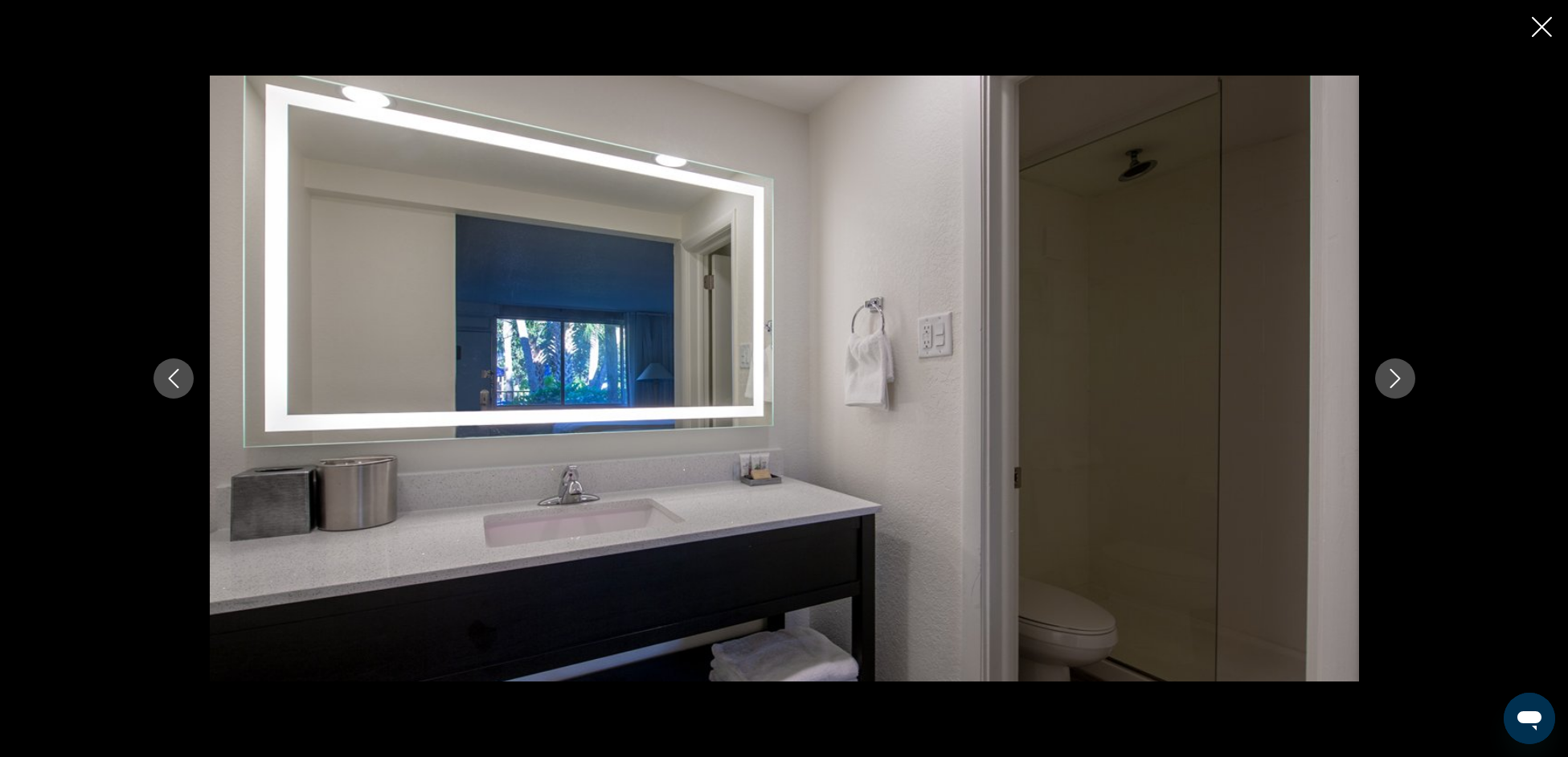
click at [1534, 34] on icon "Close slideshow" at bounding box center [1542, 27] width 20 height 20
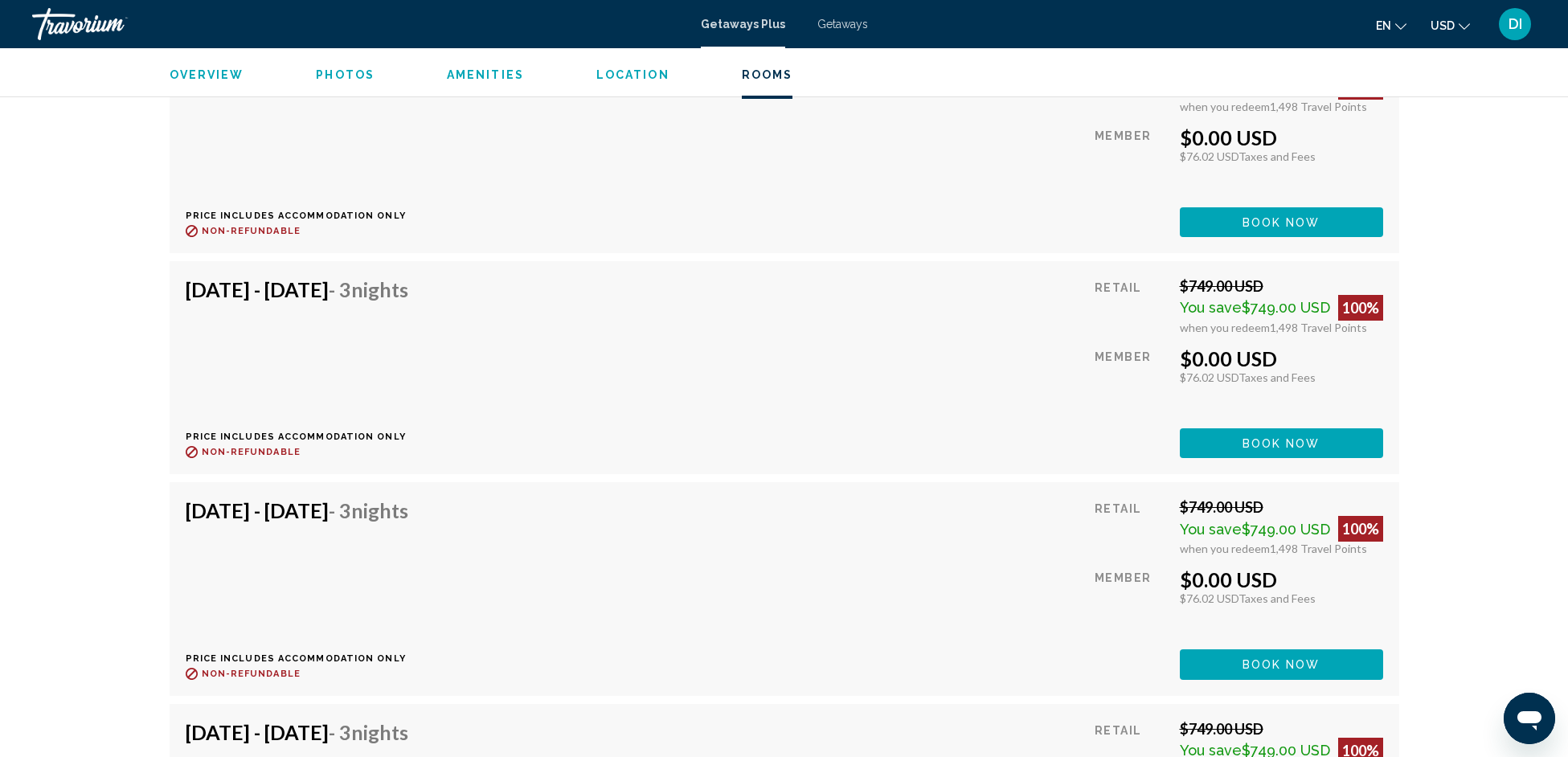
scroll to position [5116, 0]
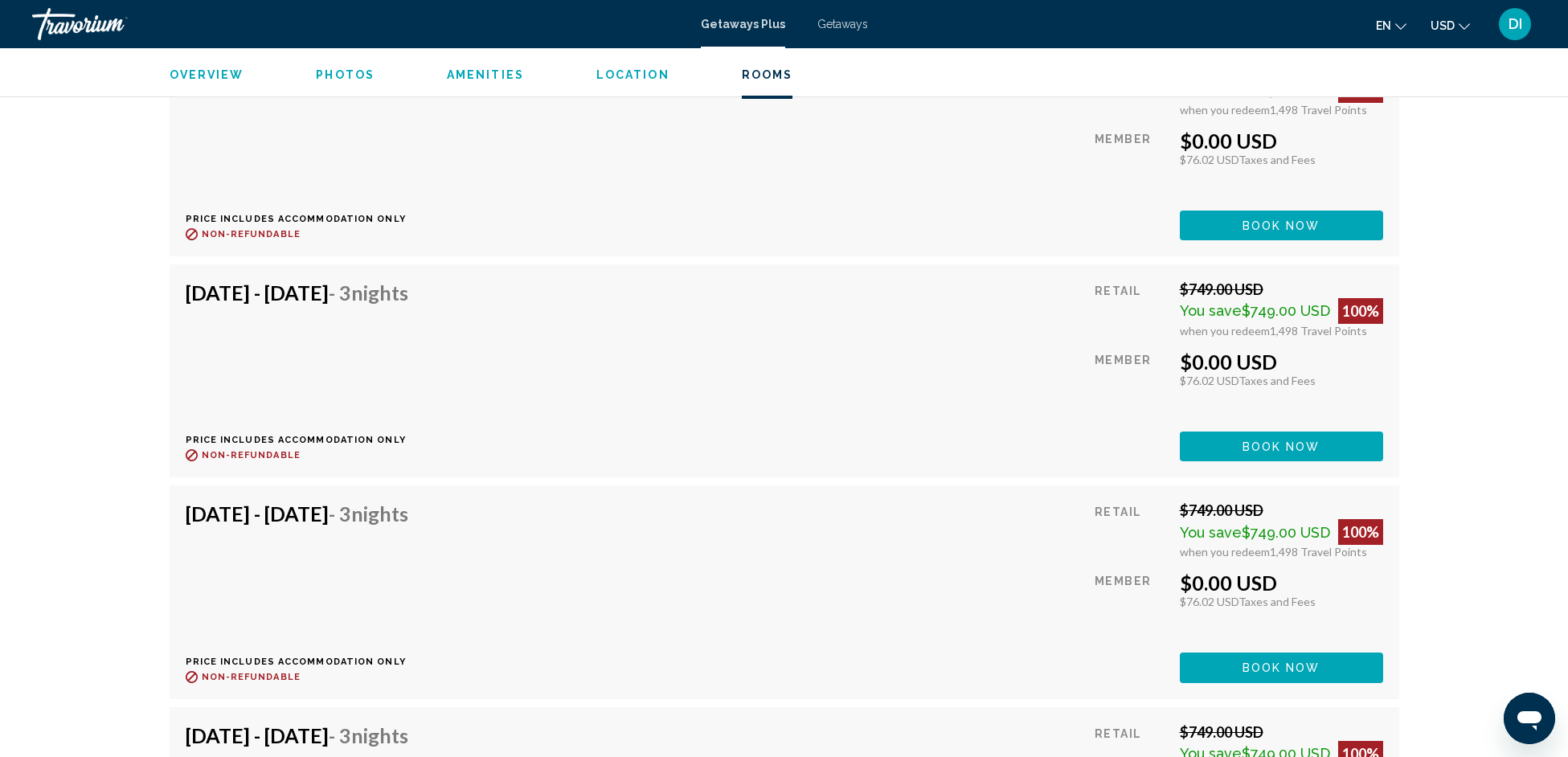
click at [811, 367] on div "Nov 12, 2025 - Nov 15, 2025 - 3 Nights Price includes accommodation only Refund…" at bounding box center [784, 370] width 1198 height 181
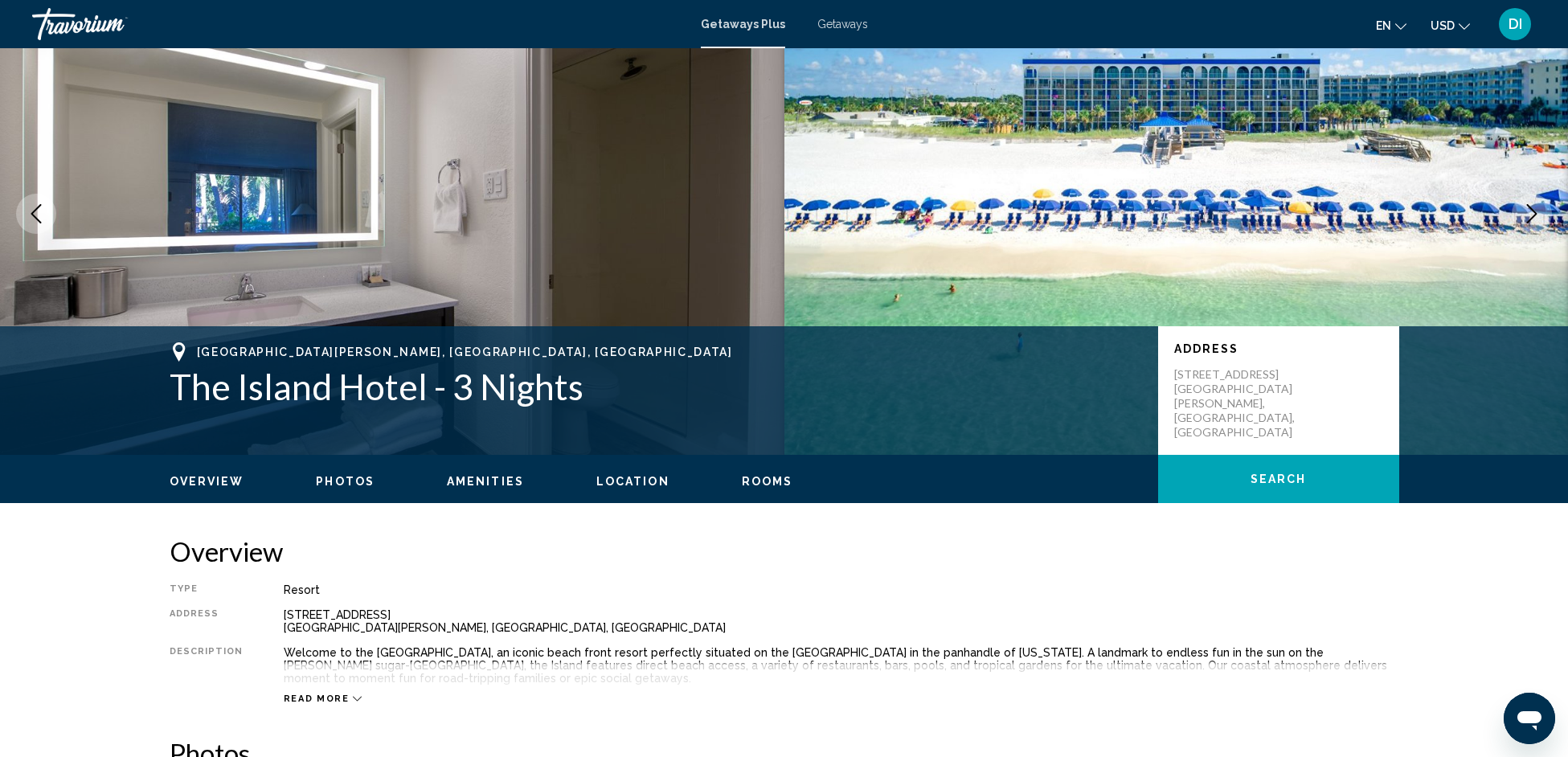
scroll to position [0, 0]
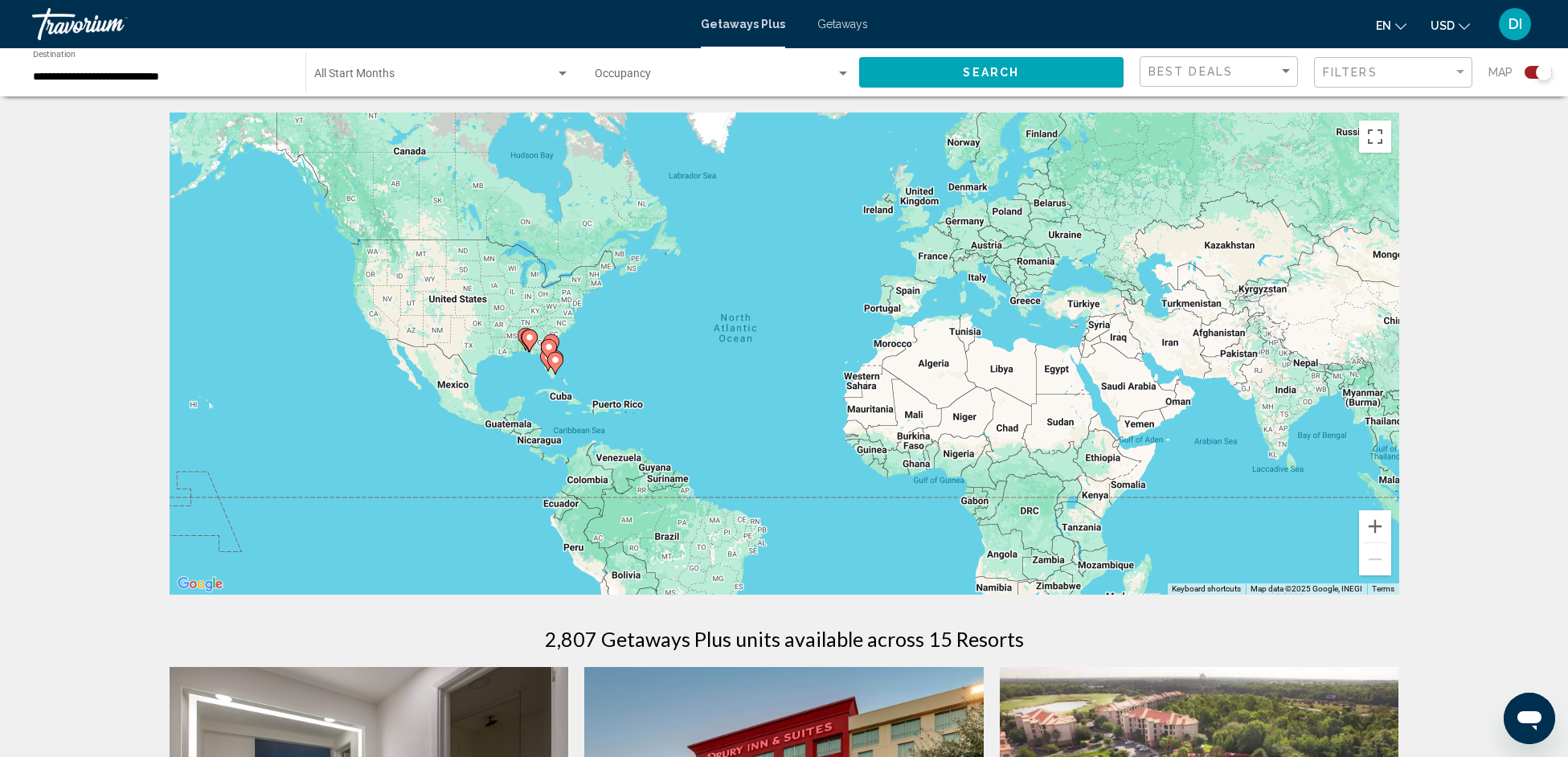
click at [369, 71] on div "Search widget" at bounding box center [442, 77] width 256 height 13
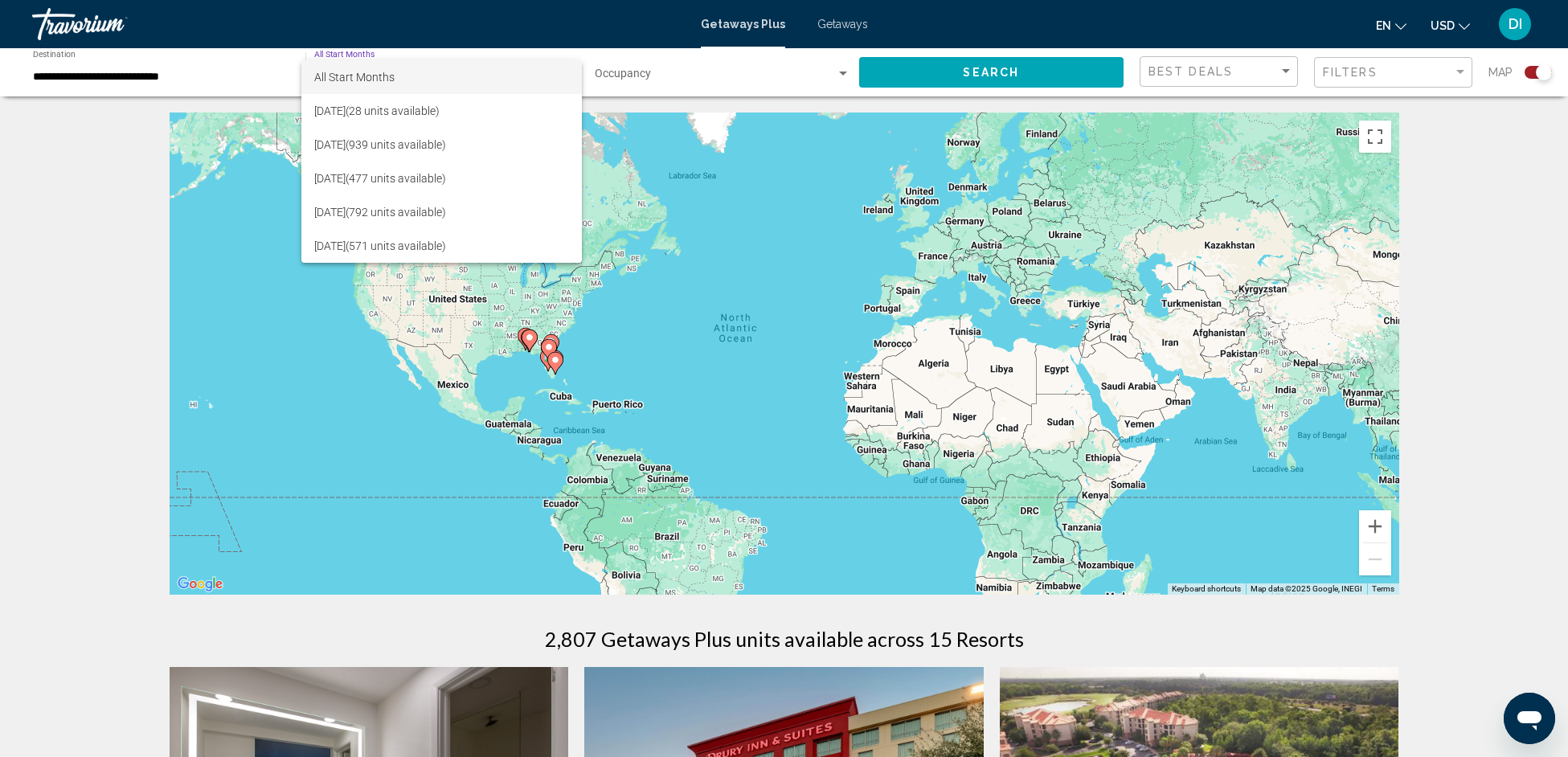
click at [187, 80] on div at bounding box center [784, 378] width 1568 height 757
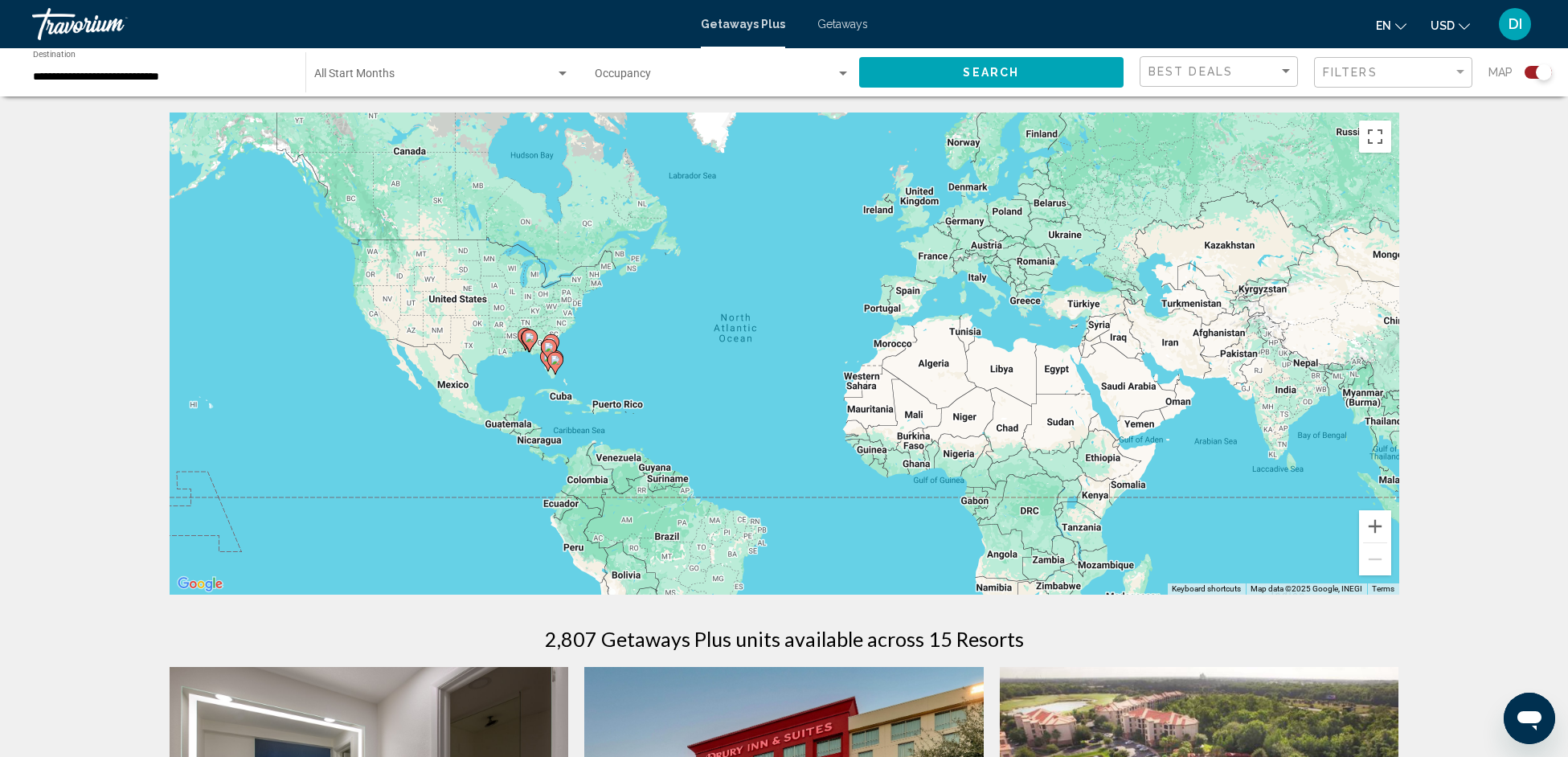
click at [175, 69] on div "**********" at bounding box center [161, 73] width 256 height 44
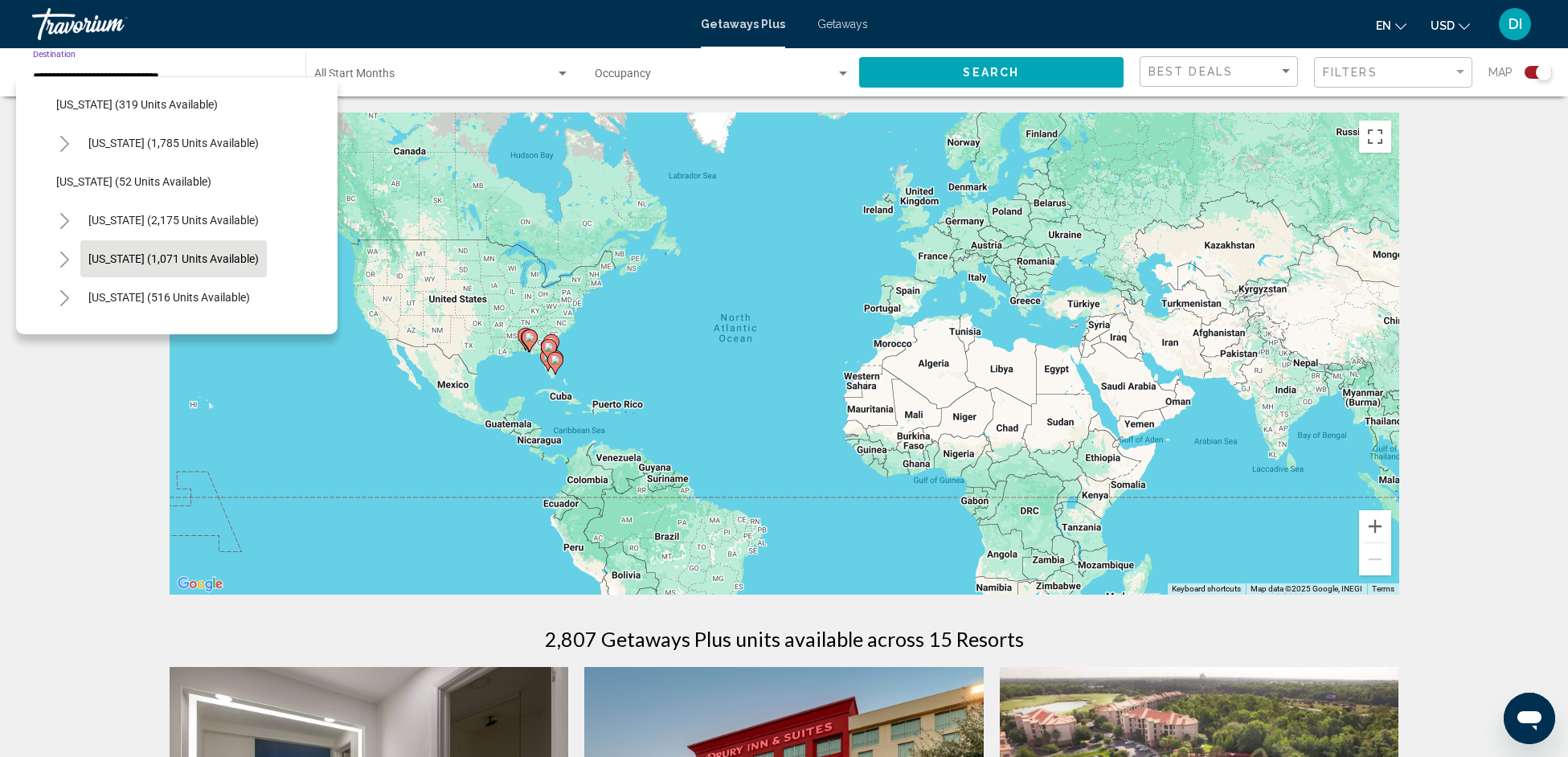
scroll to position [1353, 0]
click at [155, 259] on span "[US_STATE] (1,071 units available)" at bounding box center [173, 255] width 170 height 13
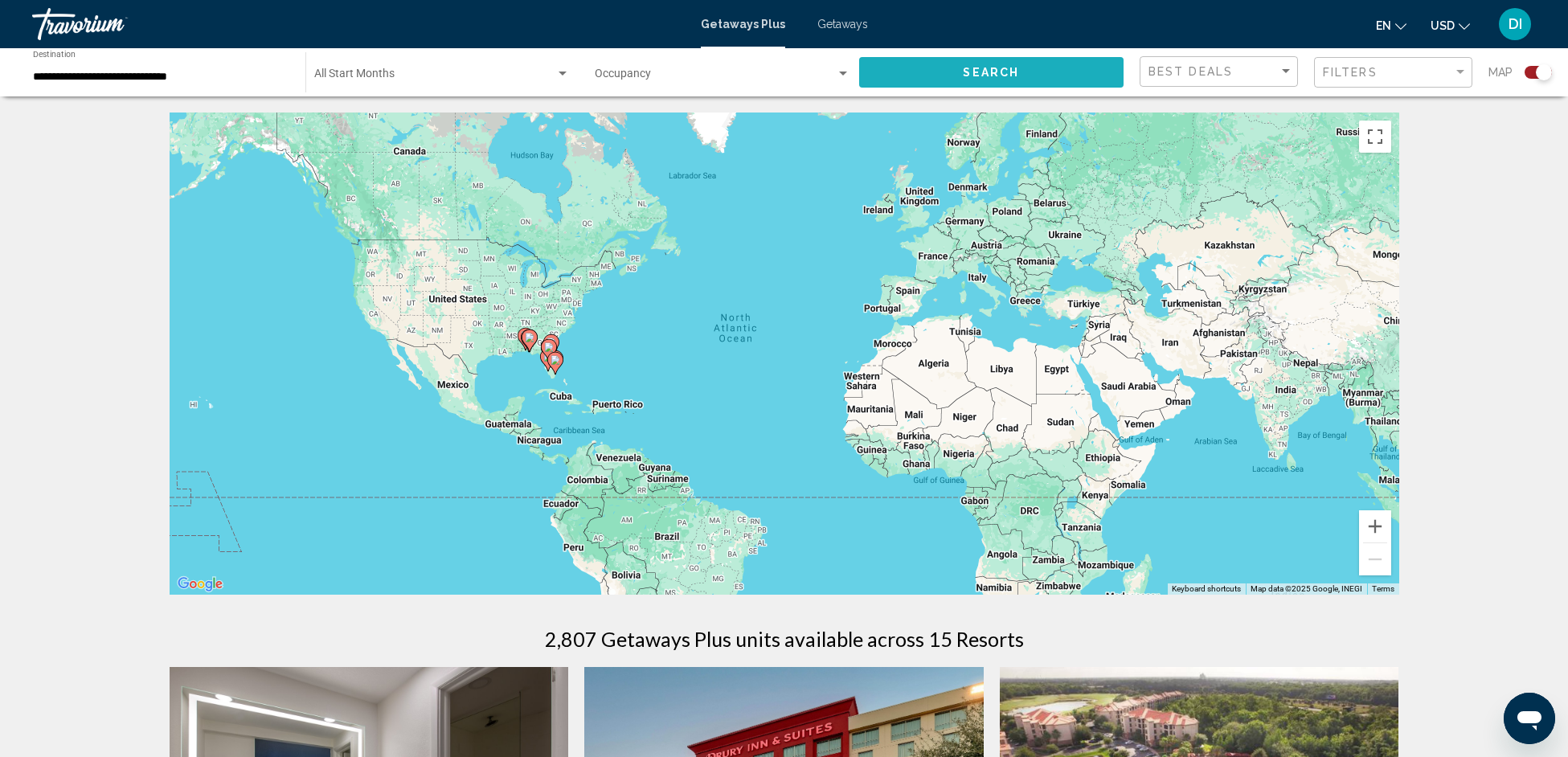
click at [968, 75] on span "Search" at bounding box center [991, 73] width 56 height 13
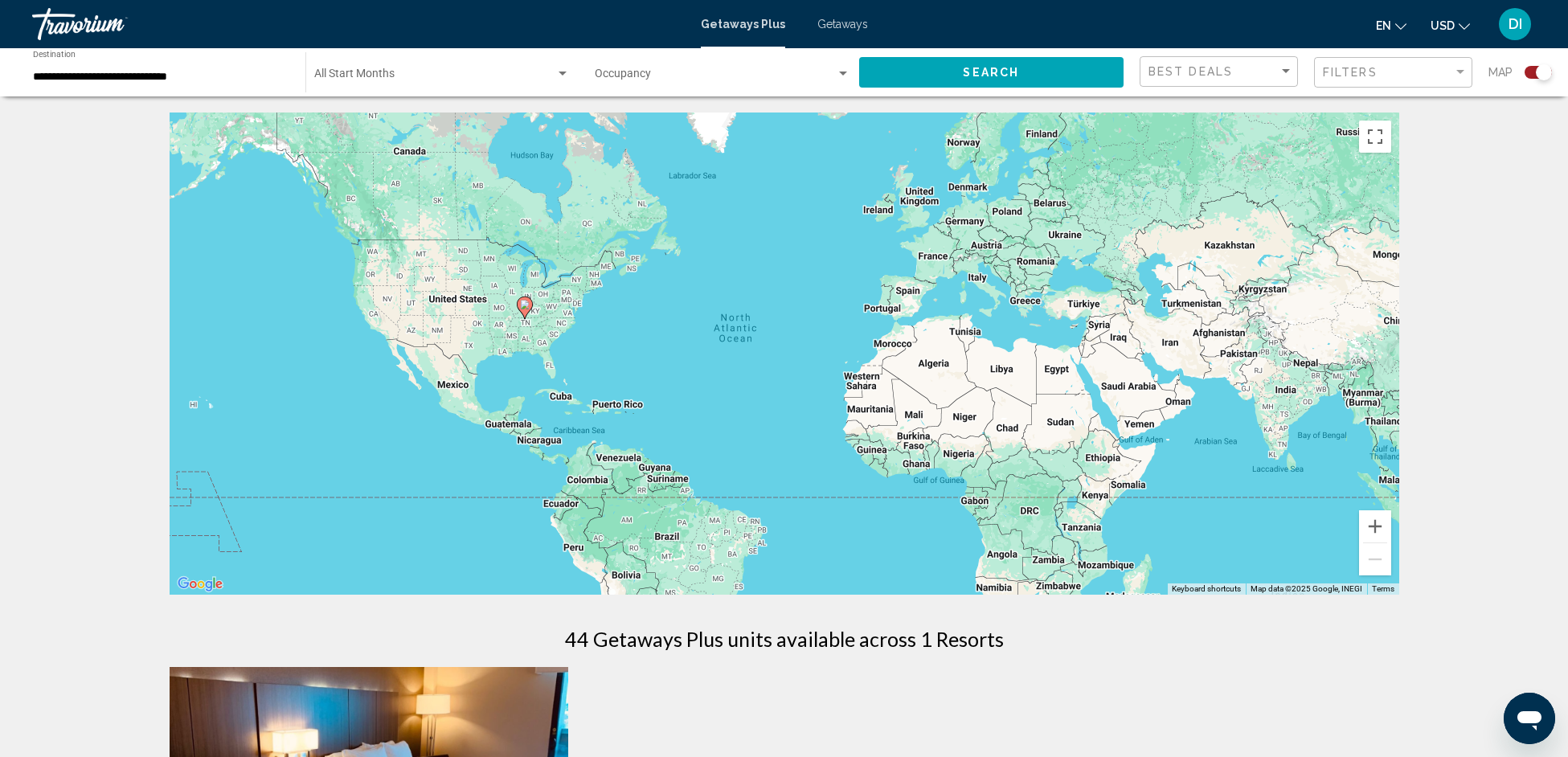
click at [1538, 69] on div "Search widget" at bounding box center [1543, 72] width 16 height 16
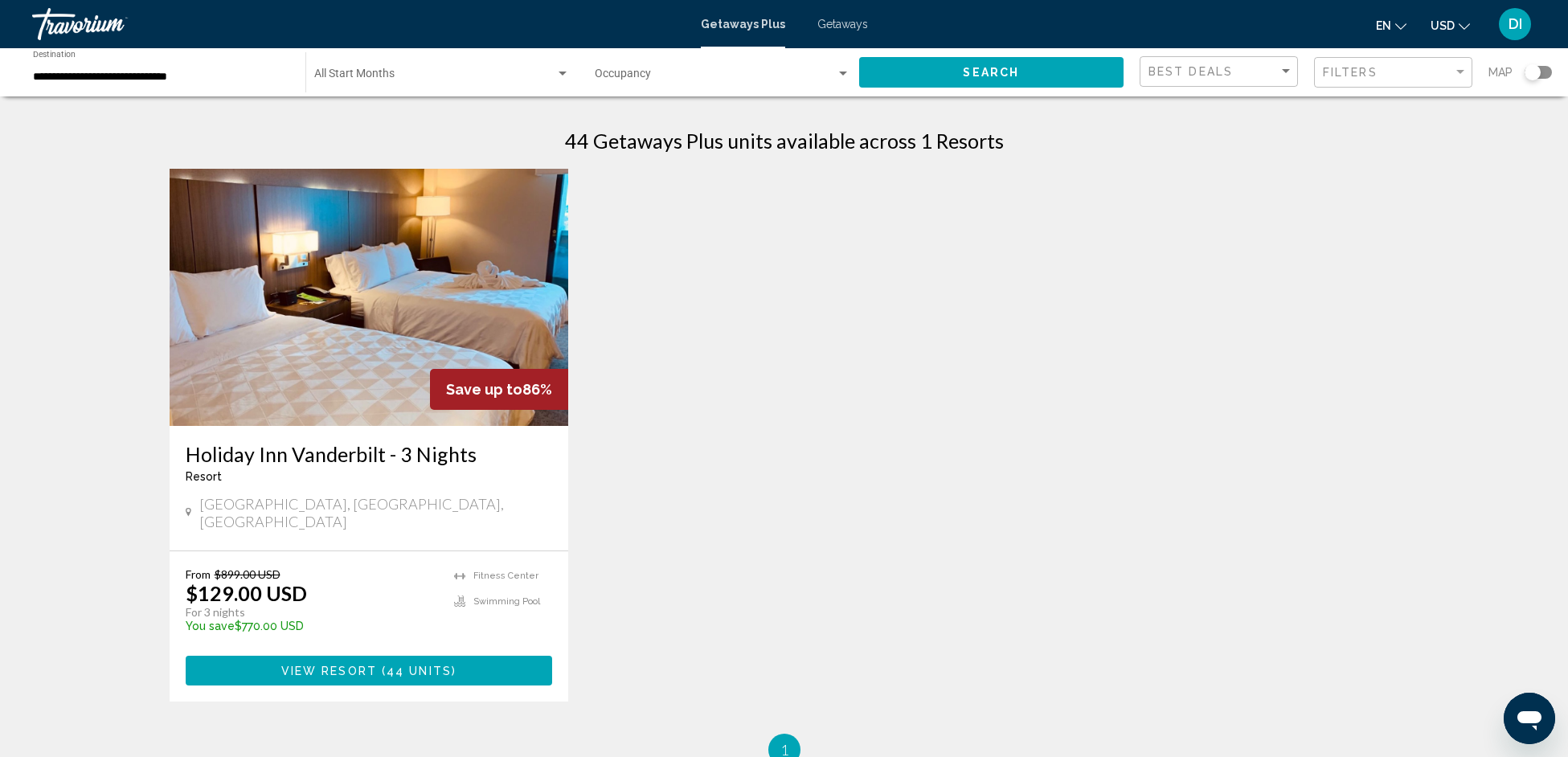
click at [504, 65] on div "Start Month All Start Months" at bounding box center [442, 73] width 256 height 44
click at [198, 124] on div at bounding box center [784, 378] width 1568 height 757
click at [129, 81] on input "**********" at bounding box center [161, 77] width 256 height 13
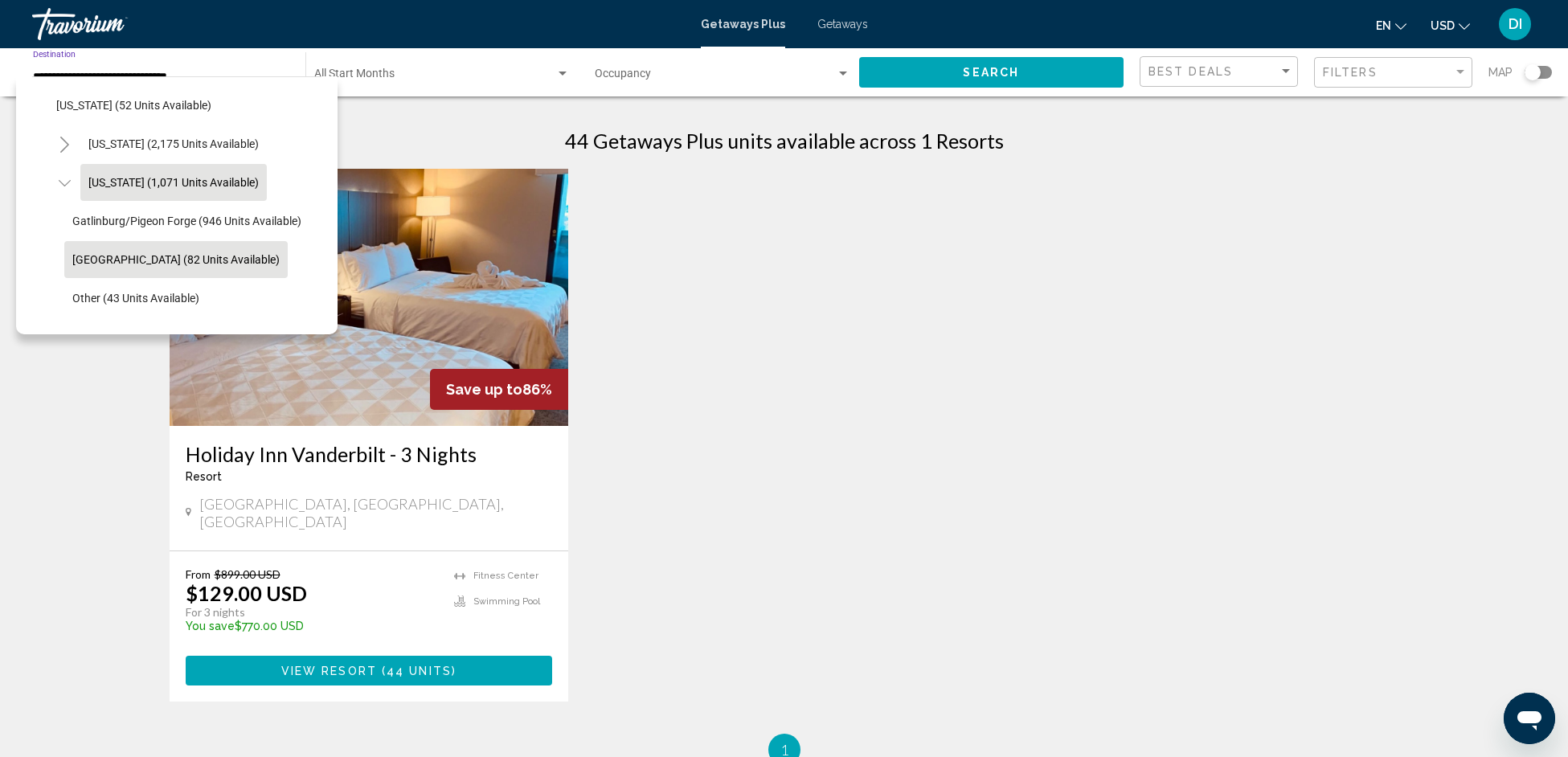
scroll to position [1246, 0]
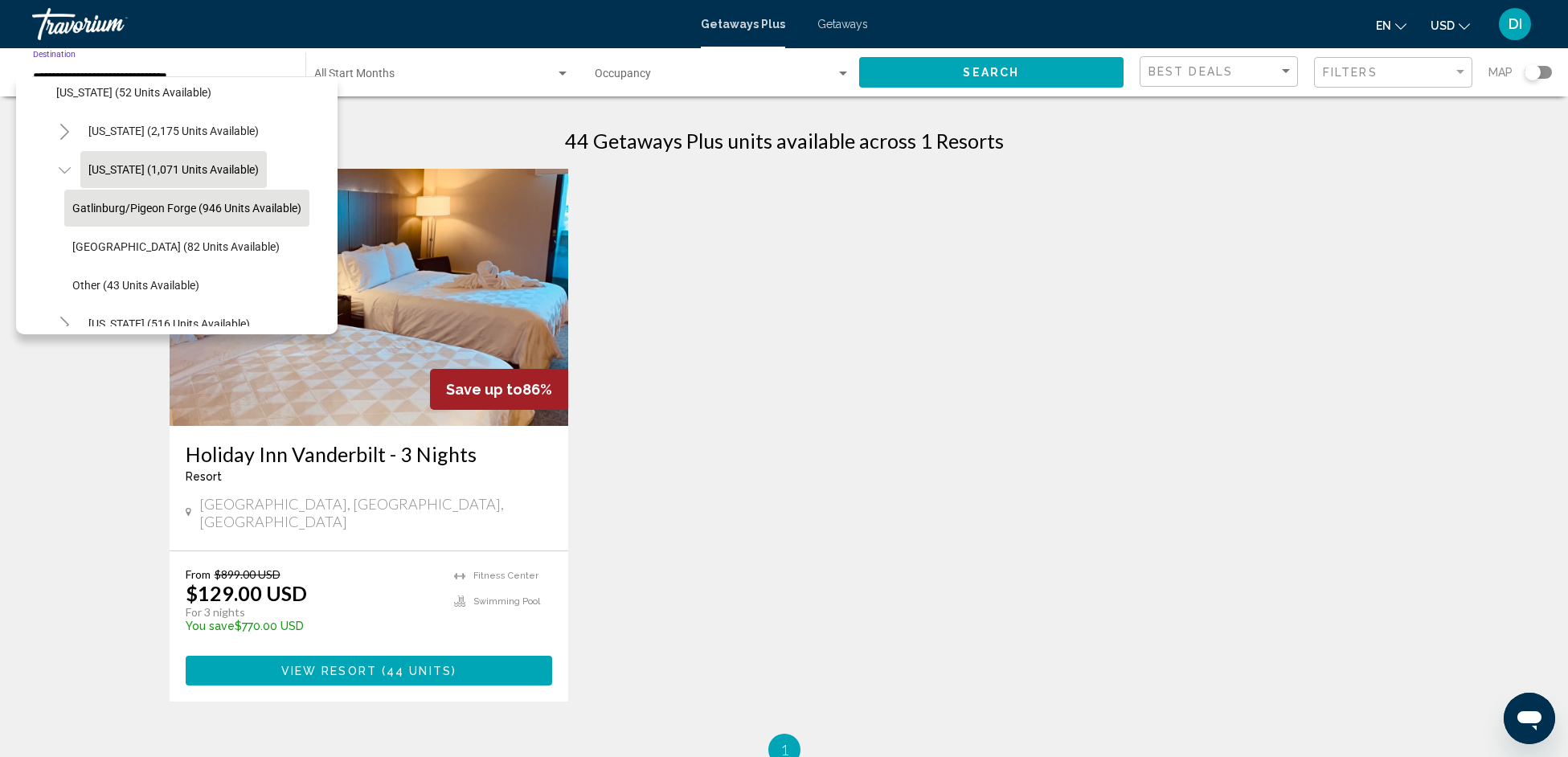
click at [207, 211] on span "Gatlinburg/Pigeon Forge (946 units available)" at bounding box center [187, 209] width 229 height 13
type input "**********"
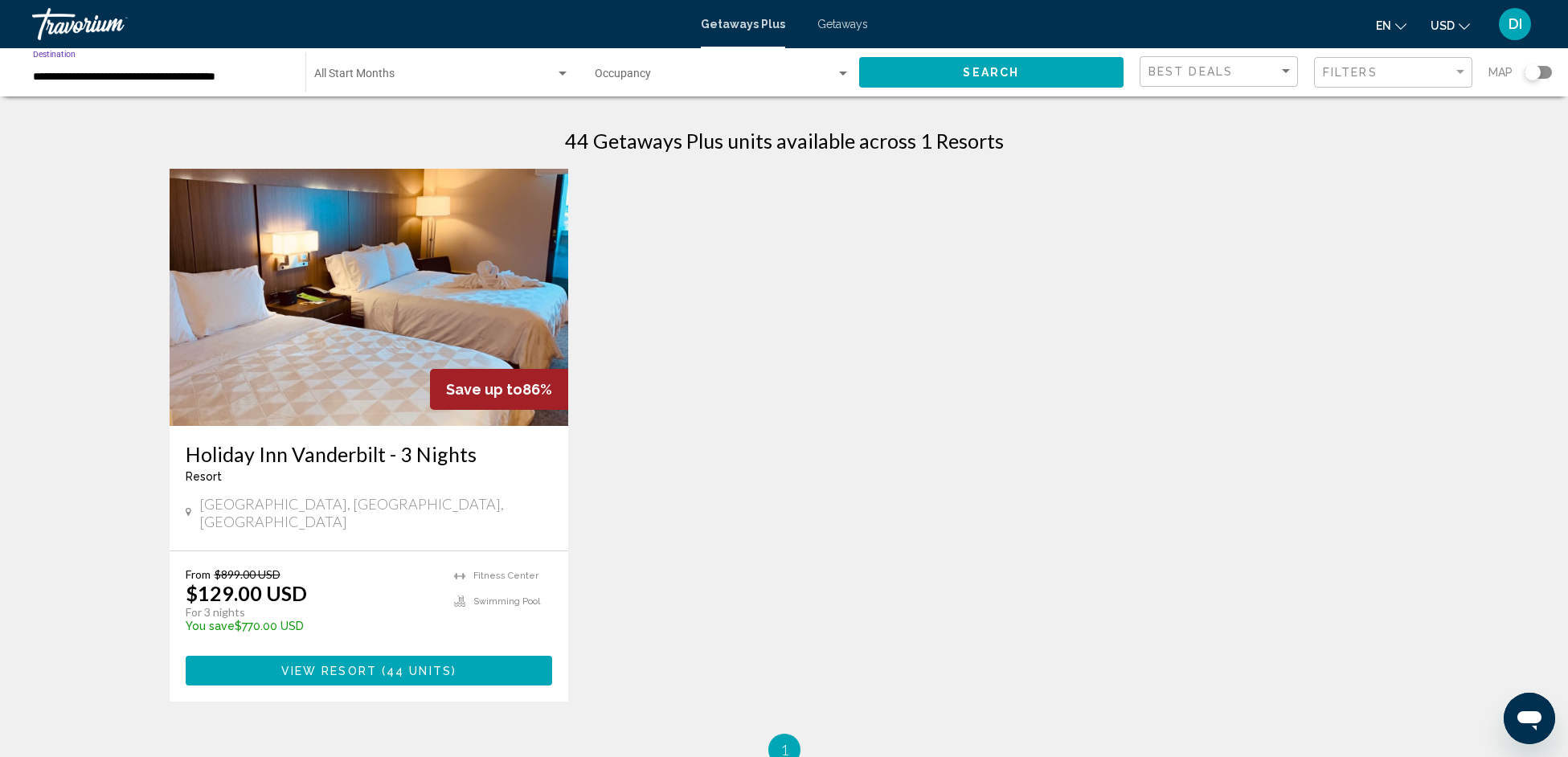
click at [941, 73] on button "Search" at bounding box center [992, 72] width 266 height 29
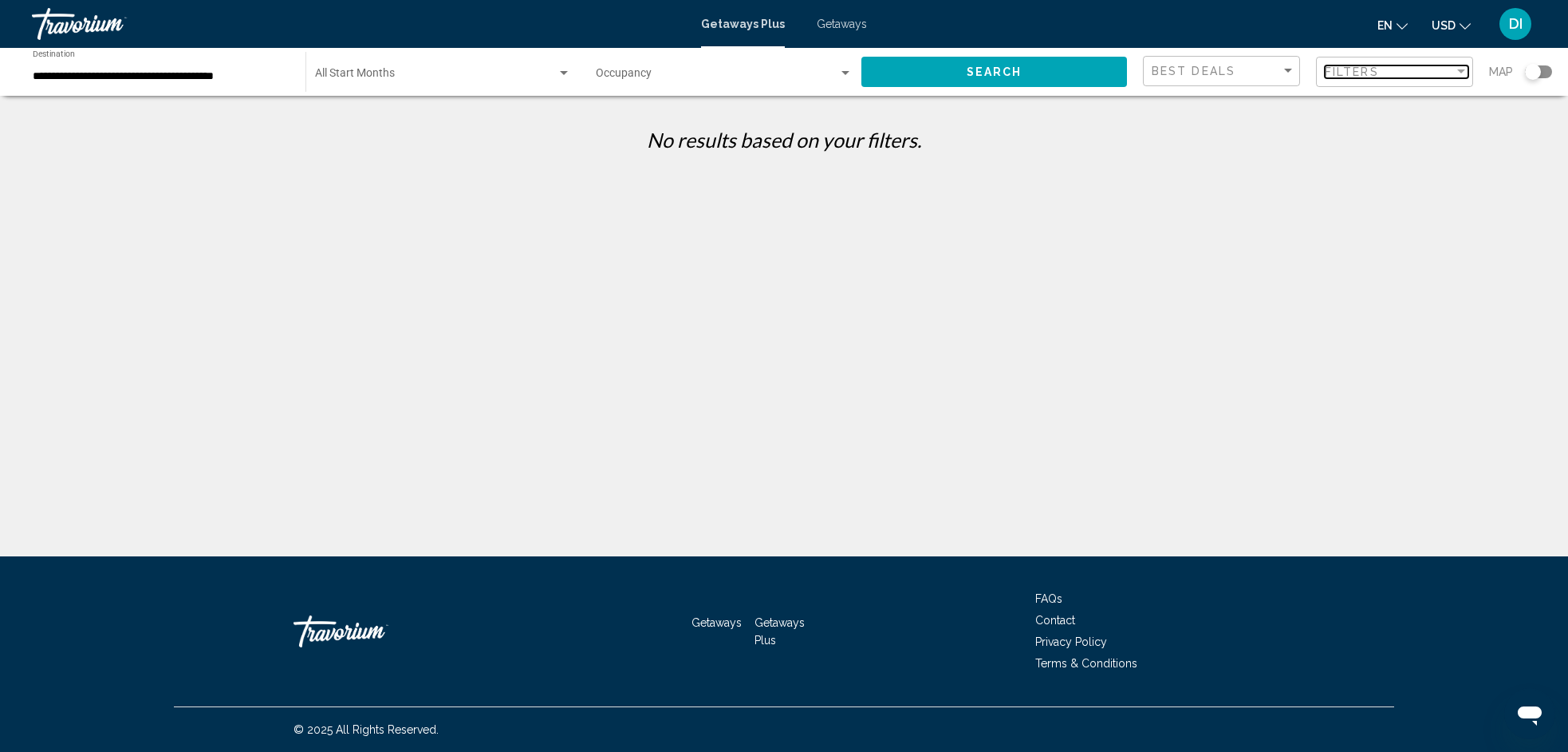
click at [1384, 73] on div "Filters" at bounding box center [1390, 72] width 130 height 13
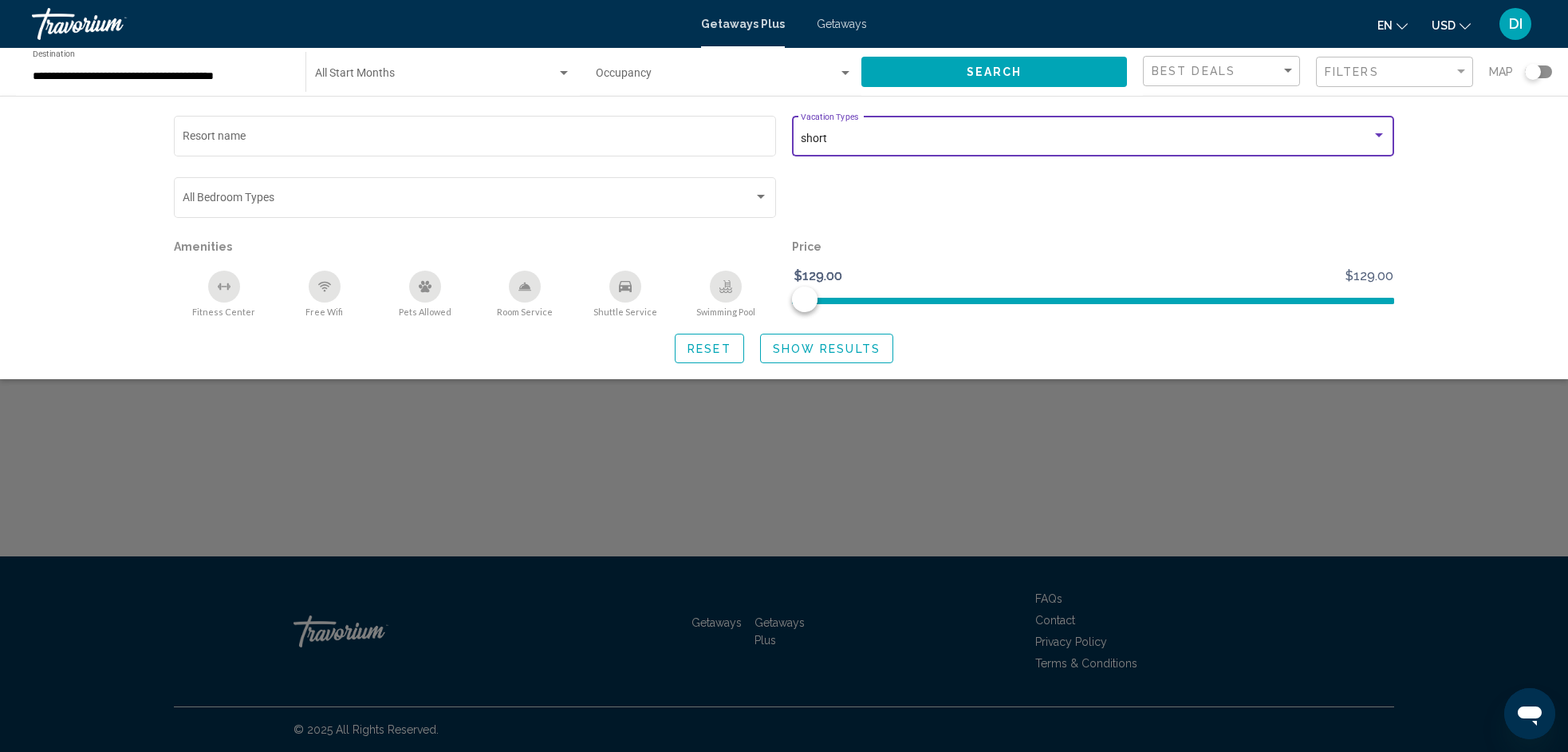
click at [1375, 132] on div "Search widget" at bounding box center [1379, 136] width 15 height 13
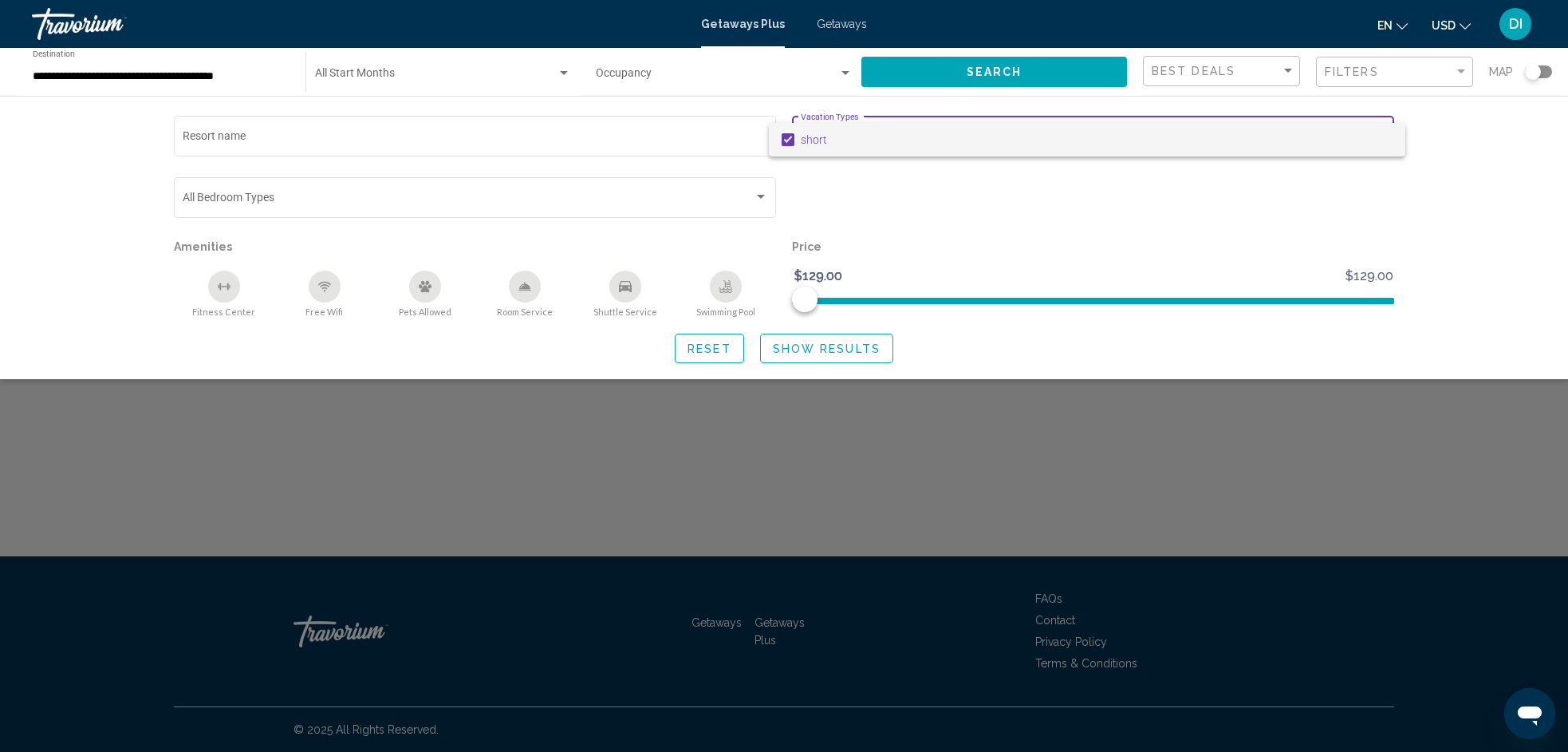
click at [791, 138] on mat-pseudo-checkbox at bounding box center [788, 140] width 13 height 13
click at [1300, 217] on div at bounding box center [784, 376] width 1568 height 752
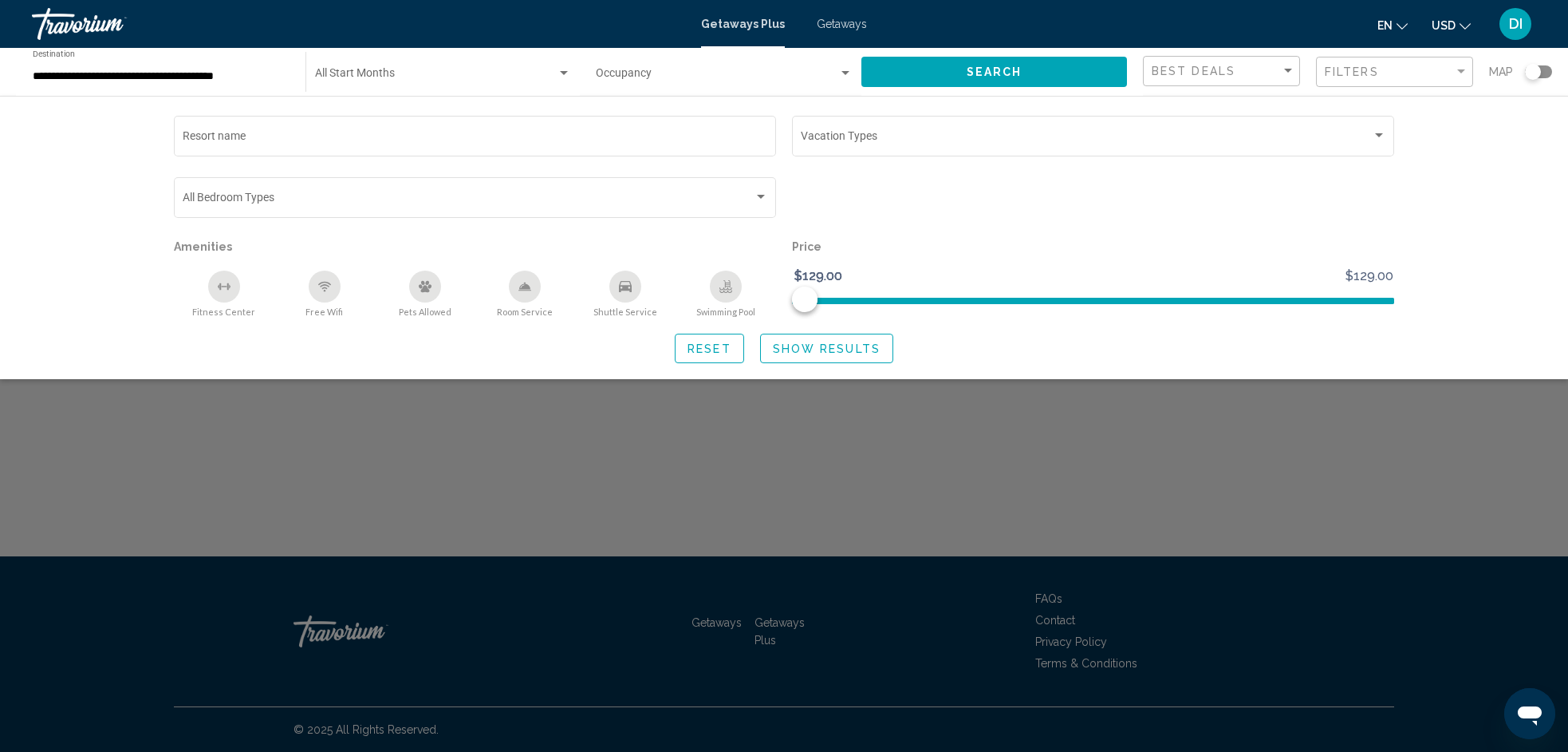
click at [789, 350] on span "Show Results" at bounding box center [826, 349] width 108 height 13
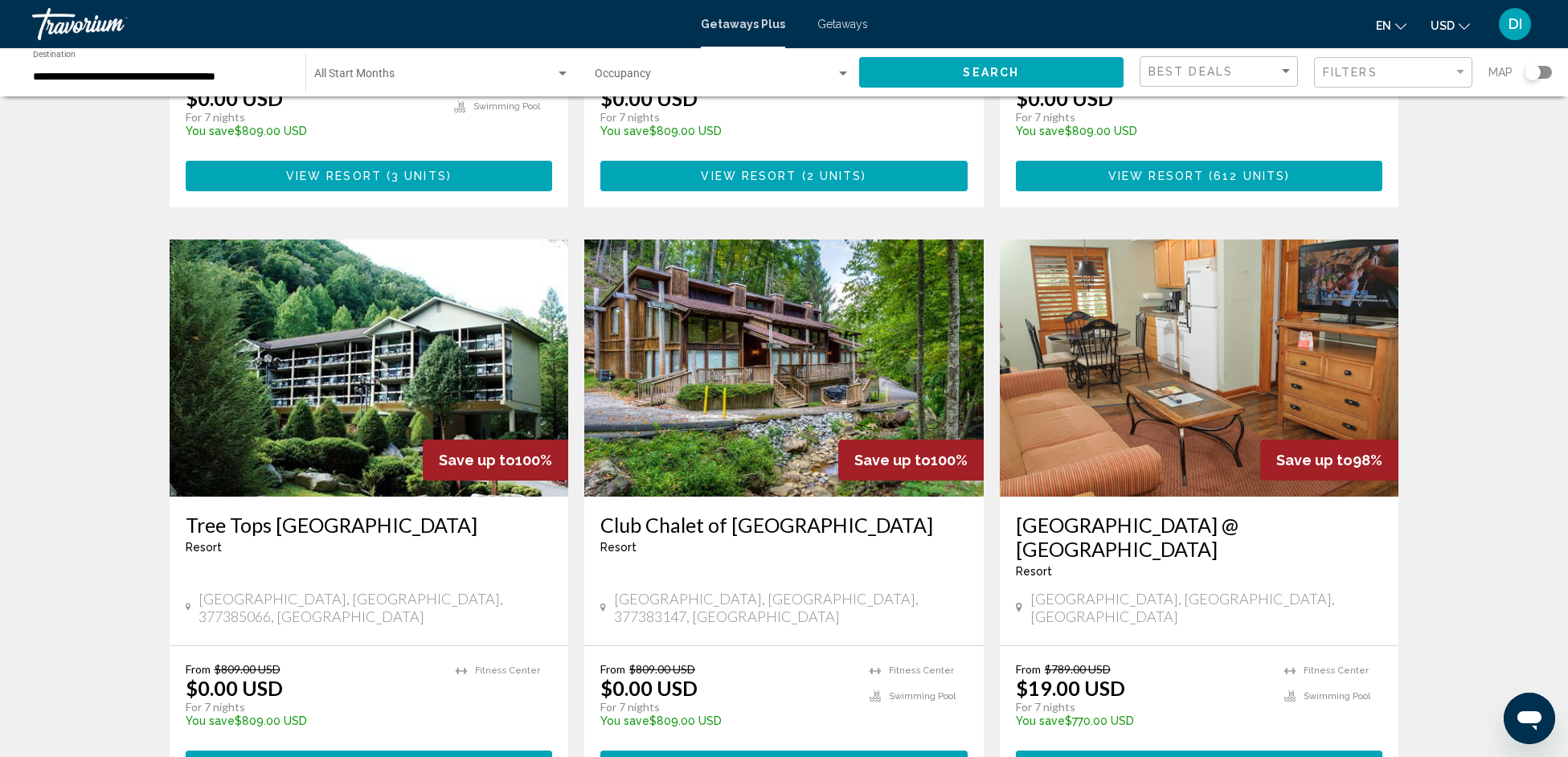
scroll to position [1069, 0]
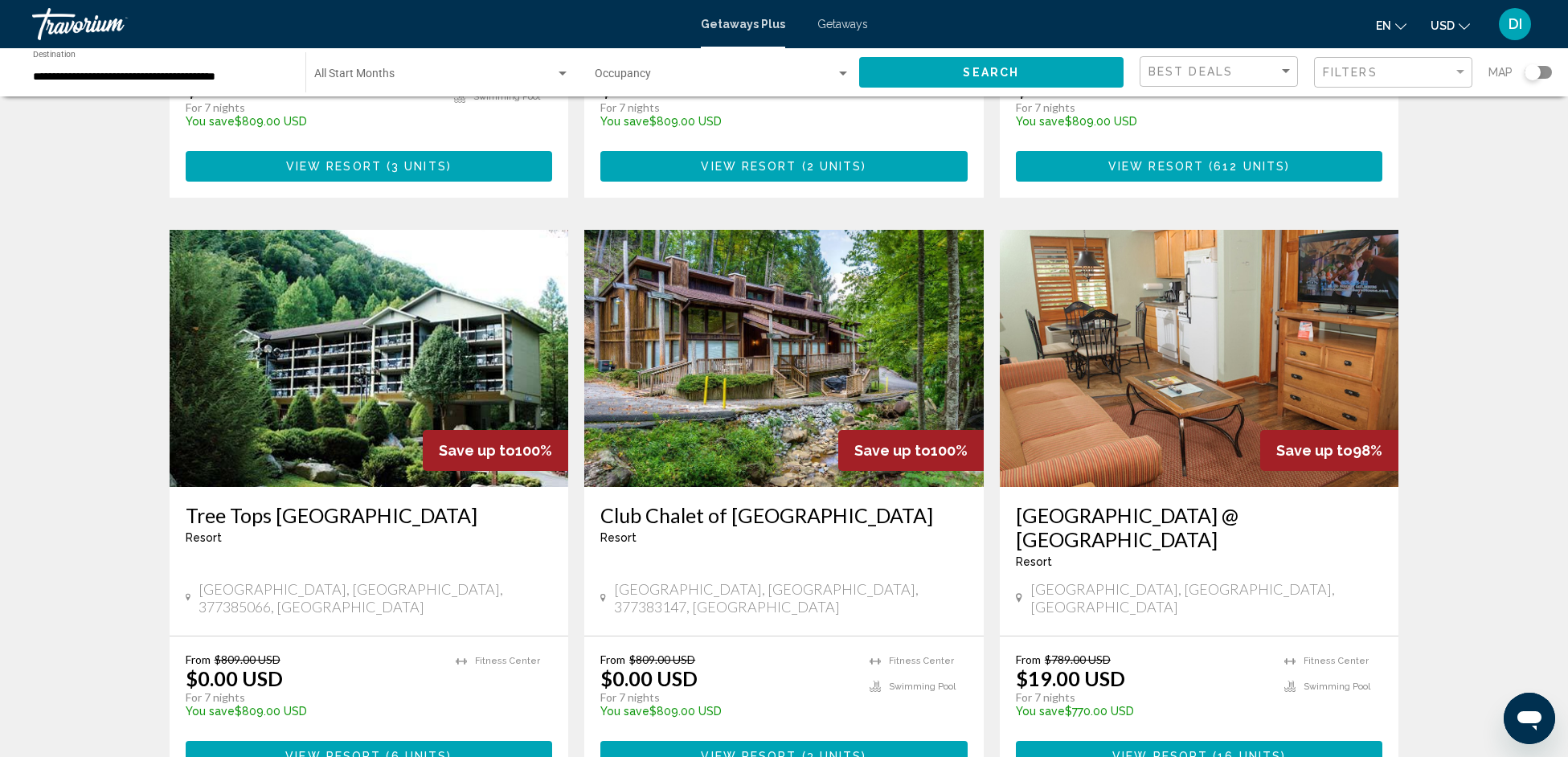
click at [744, 375] on img "Main content" at bounding box center [784, 358] width 400 height 257
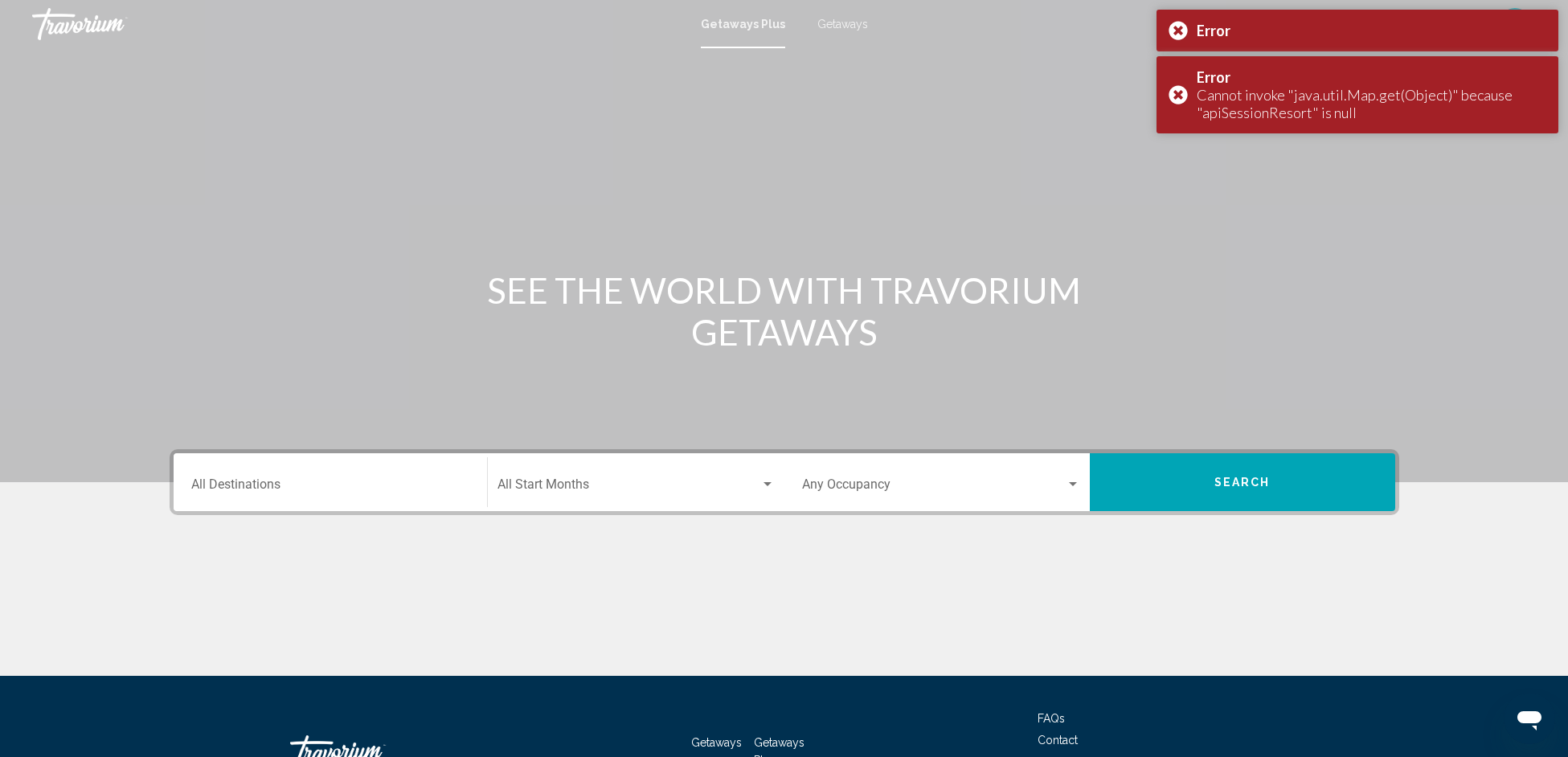
click at [330, 499] on div "Destination All Destinations" at bounding box center [330, 482] width 278 height 51
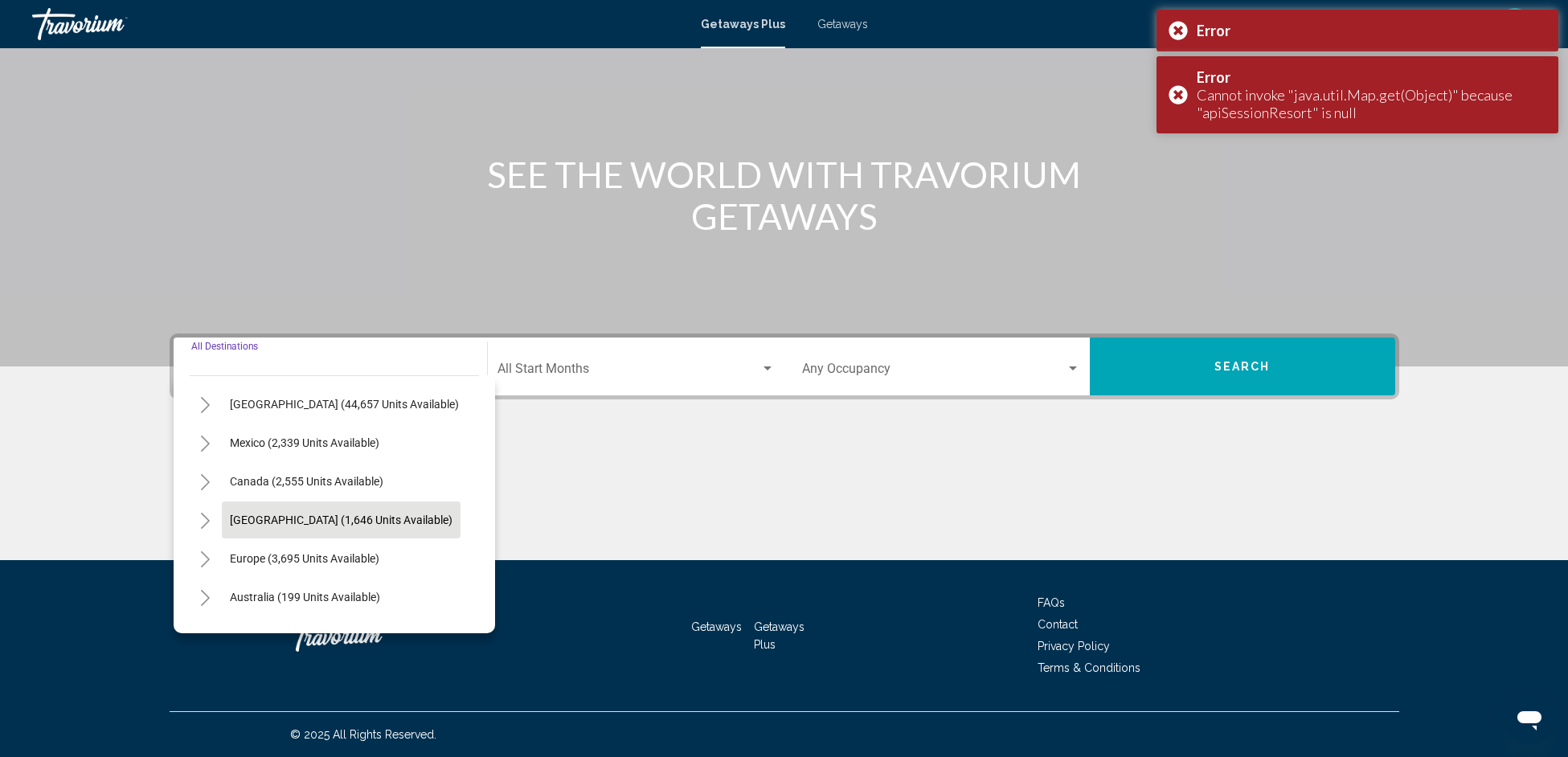
scroll to position [41, 0]
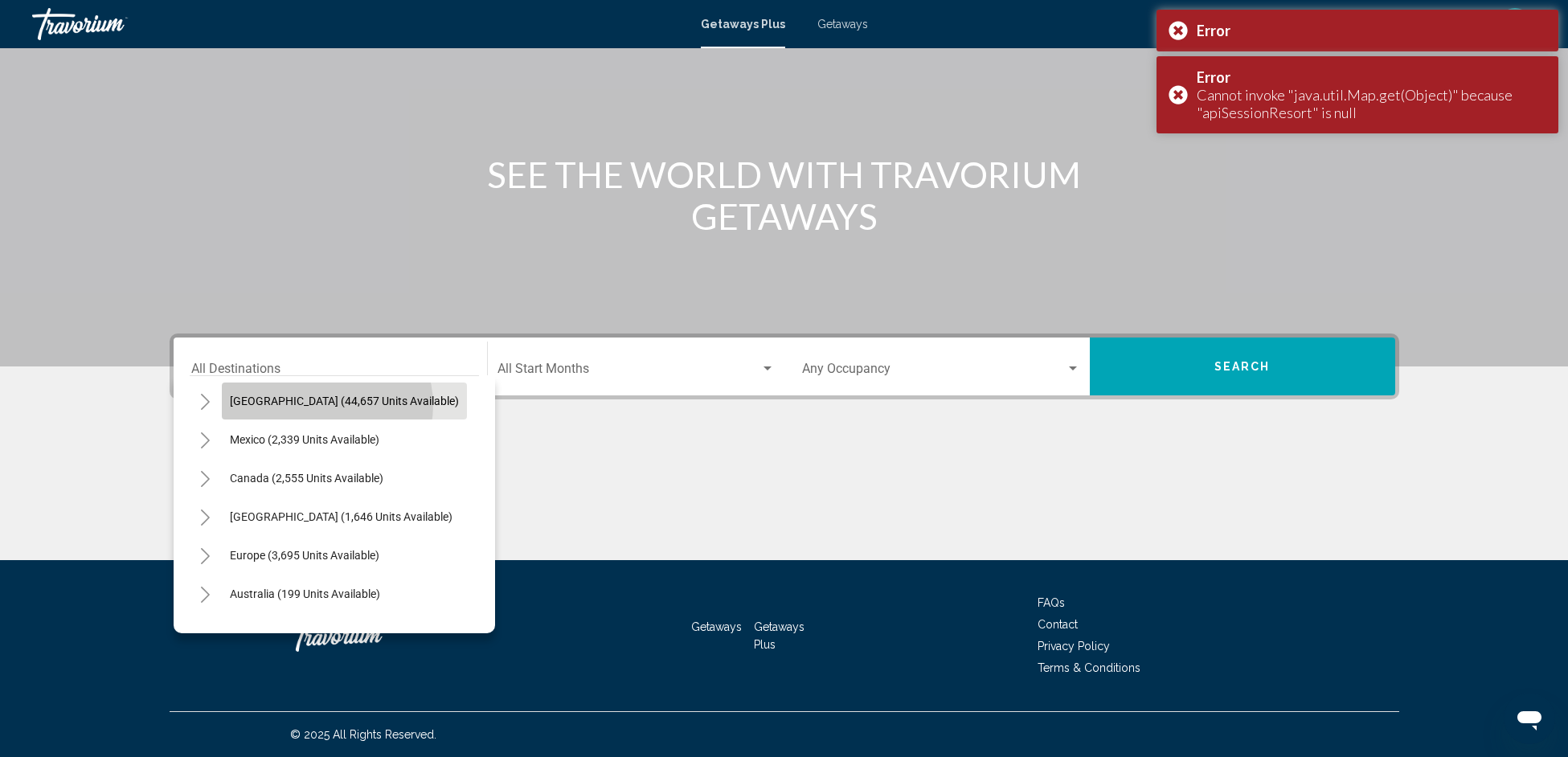
click at [326, 405] on span "[GEOGRAPHIC_DATA] (44,657 units available)" at bounding box center [344, 401] width 229 height 13
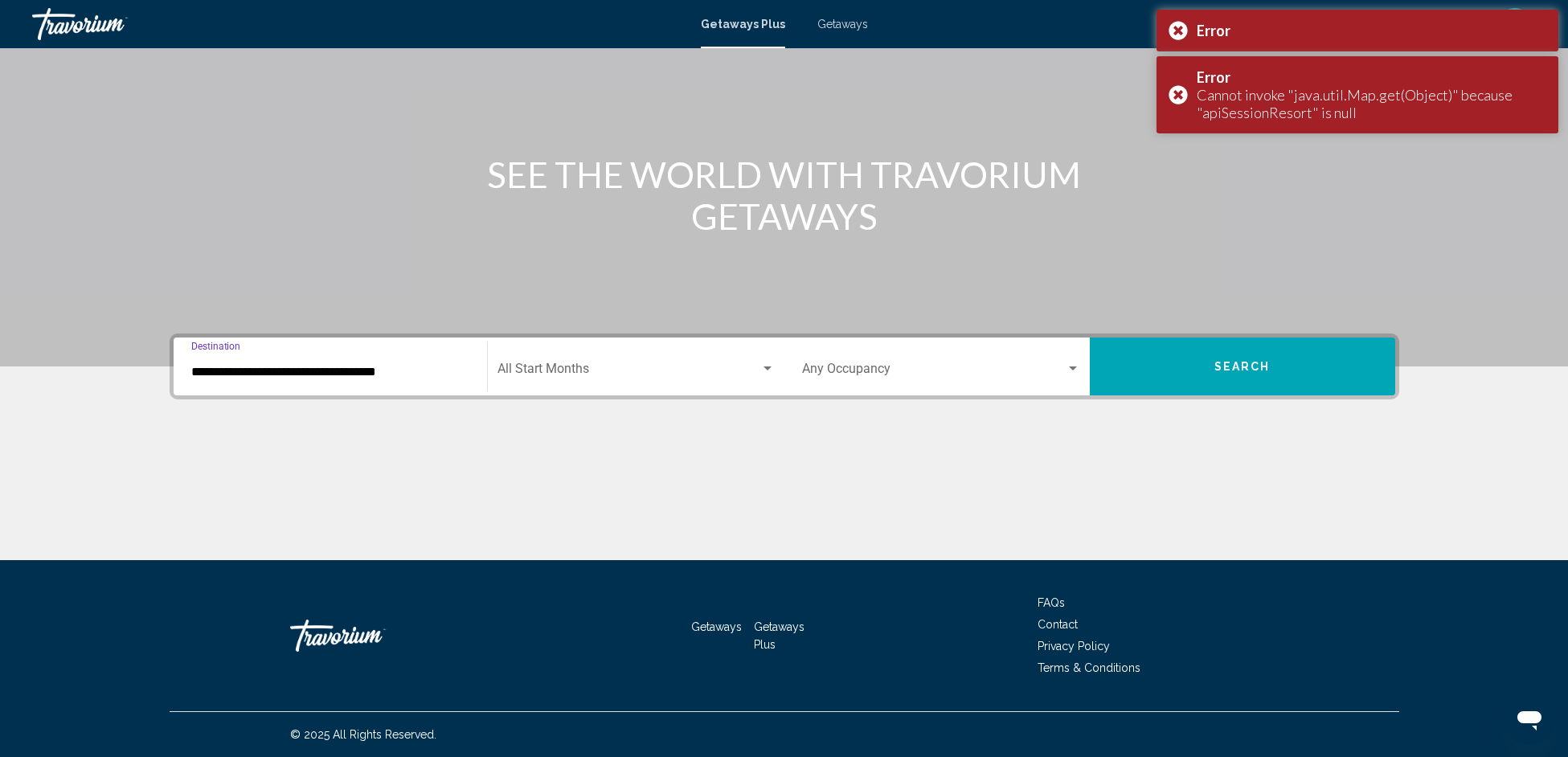
click at [320, 373] on input "**********" at bounding box center [330, 372] width 278 height 15
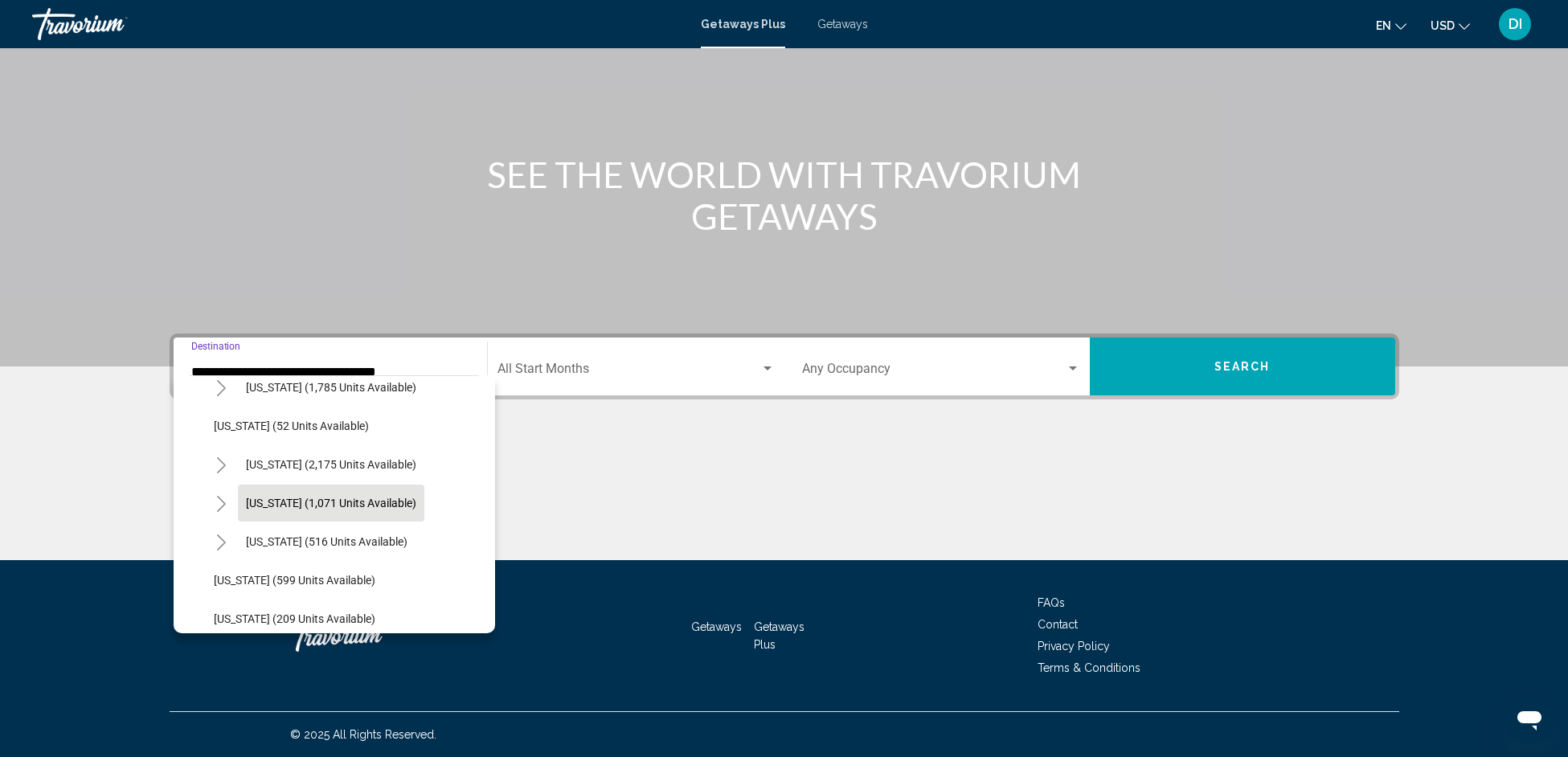
scroll to position [1215, 0]
click at [323, 502] on span "[US_STATE] (1,071 units available)" at bounding box center [331, 500] width 170 height 13
type input "**********"
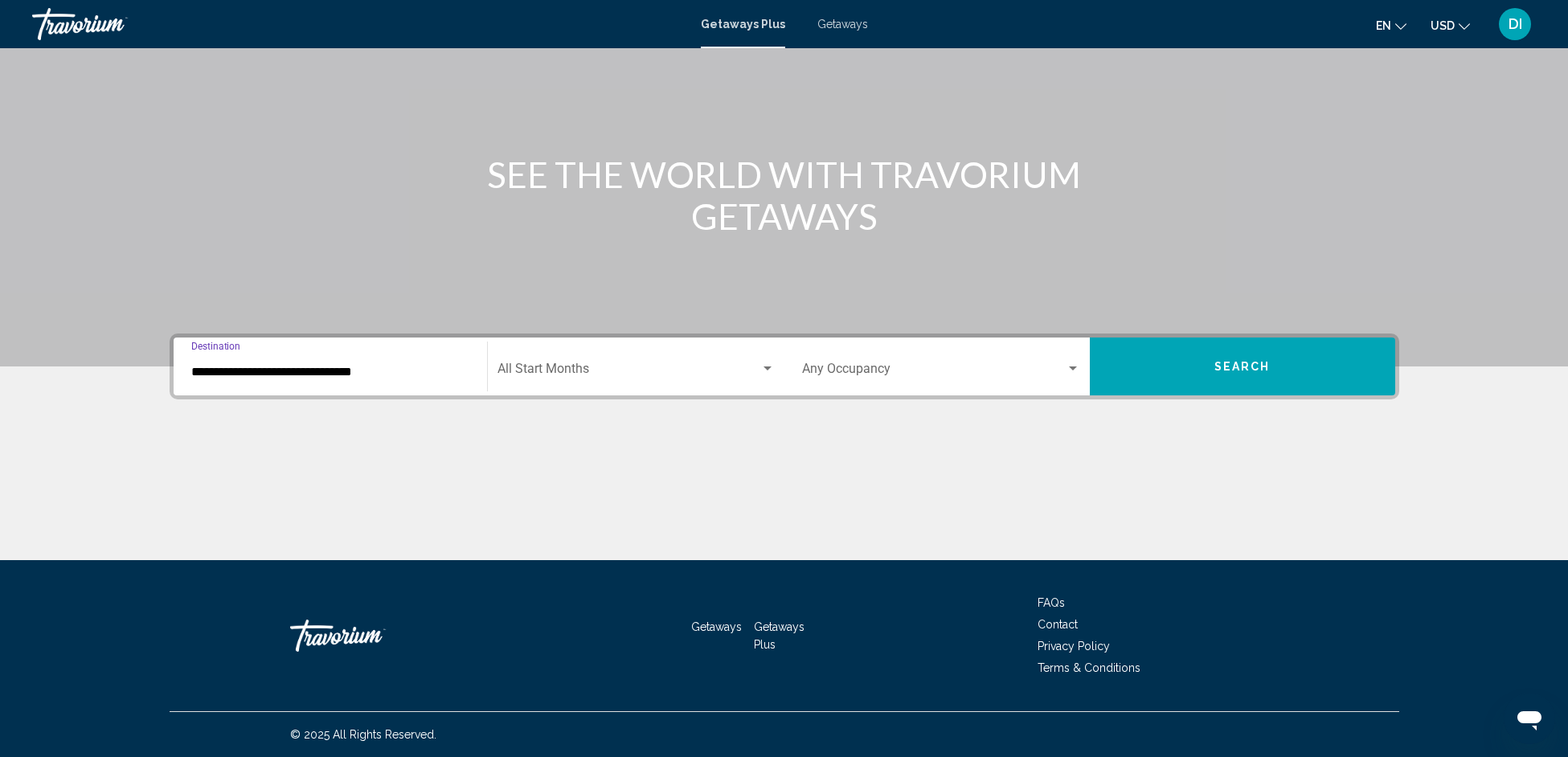
click at [675, 375] on span "Search widget" at bounding box center [629, 372] width 263 height 15
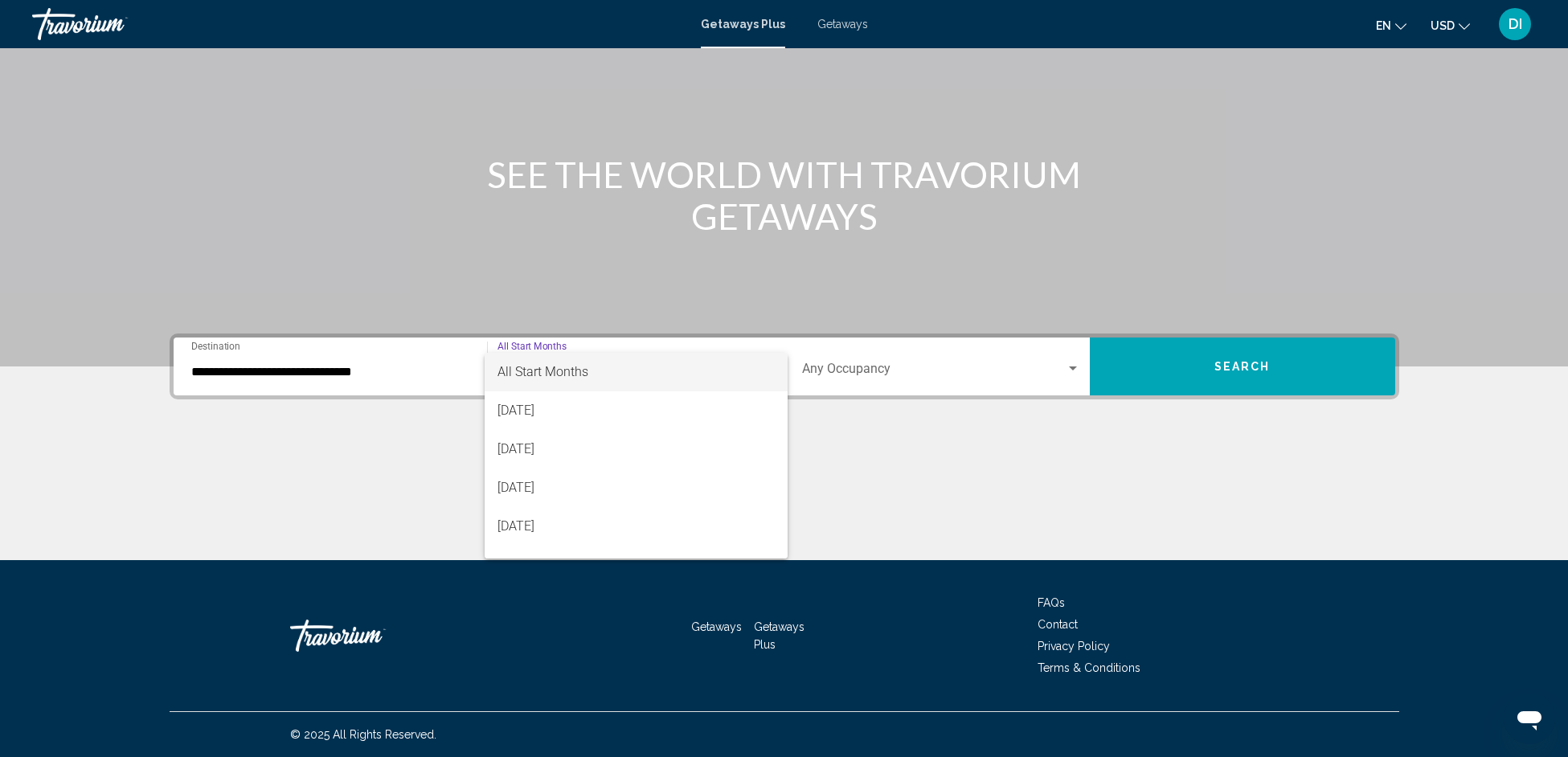
click at [914, 366] on div at bounding box center [784, 378] width 1568 height 757
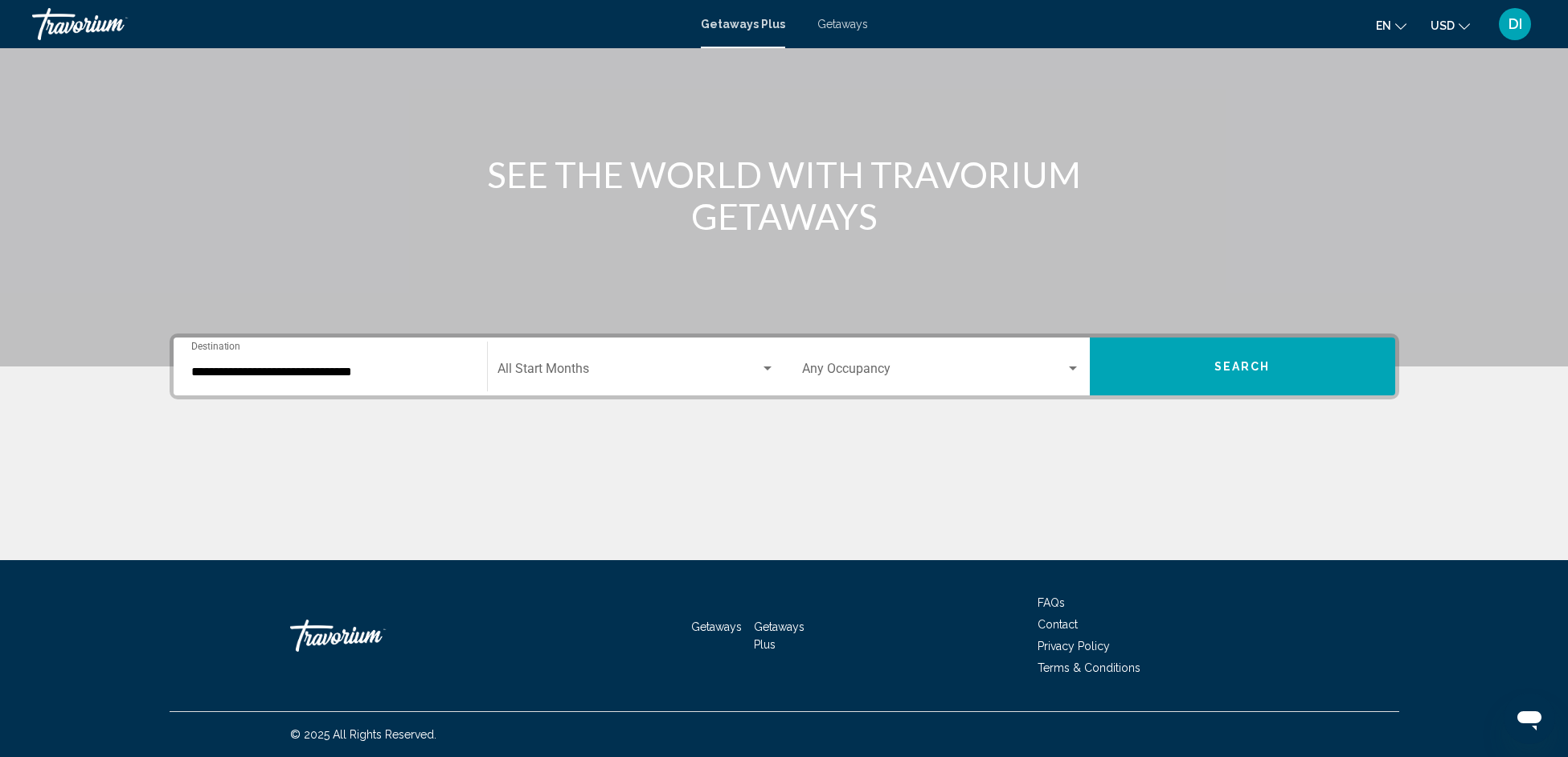
click at [914, 358] on div "Occupancy Any Occupancy" at bounding box center [941, 367] width 278 height 51
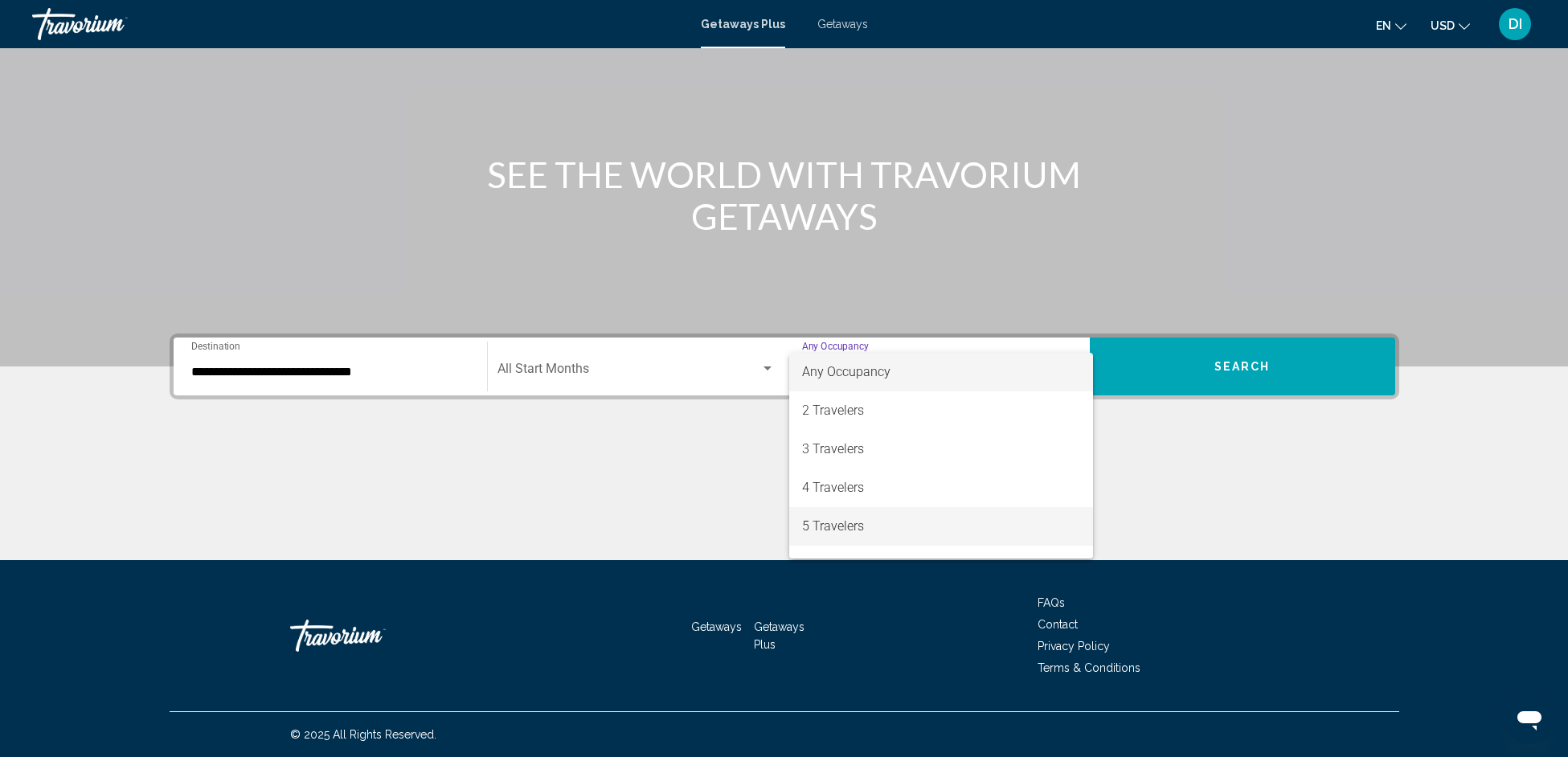
click at [843, 525] on span "5 Travelers" at bounding box center [941, 526] width 278 height 39
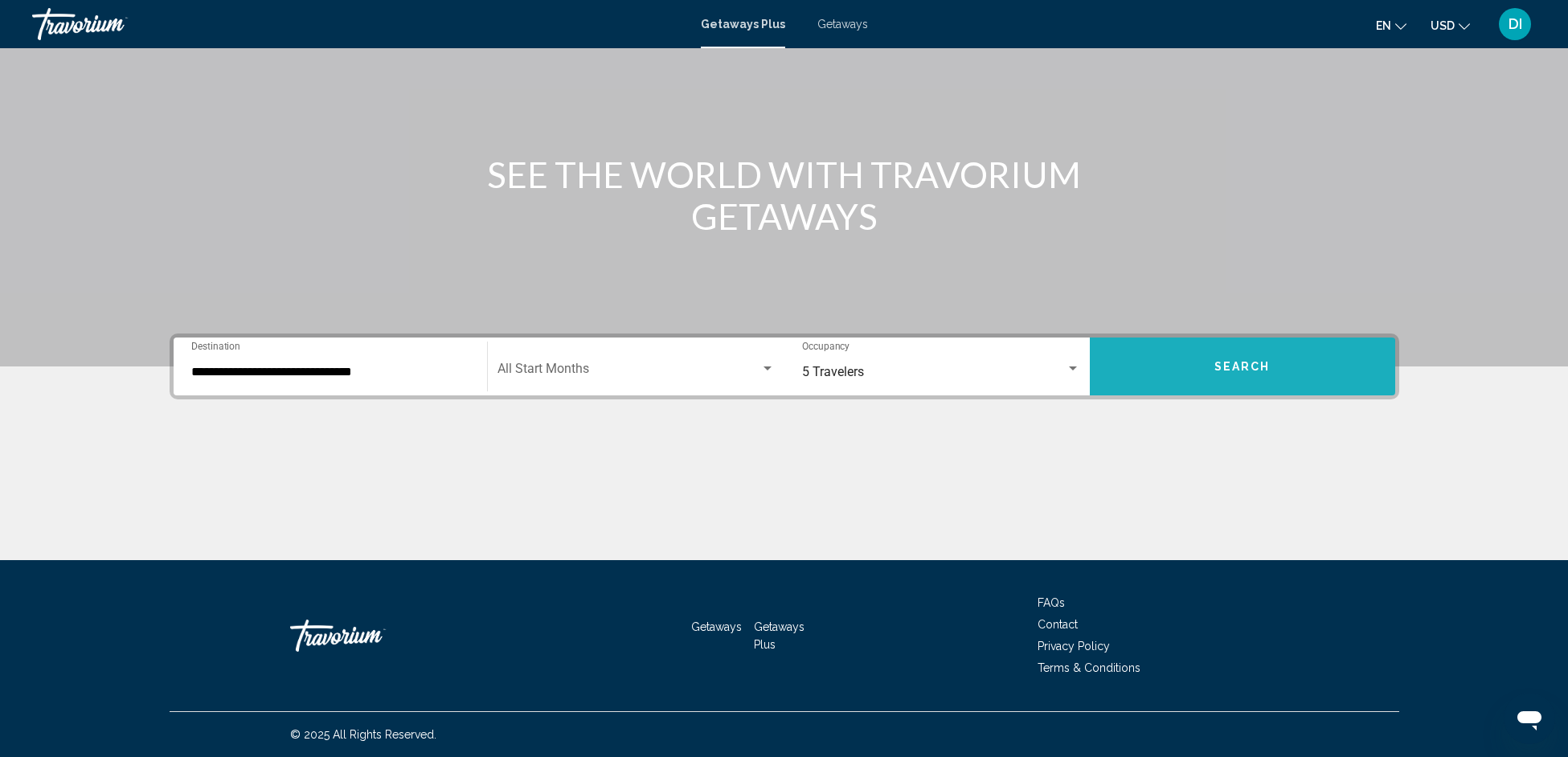
click at [1185, 378] on button "Search" at bounding box center [1243, 366] width 305 height 58
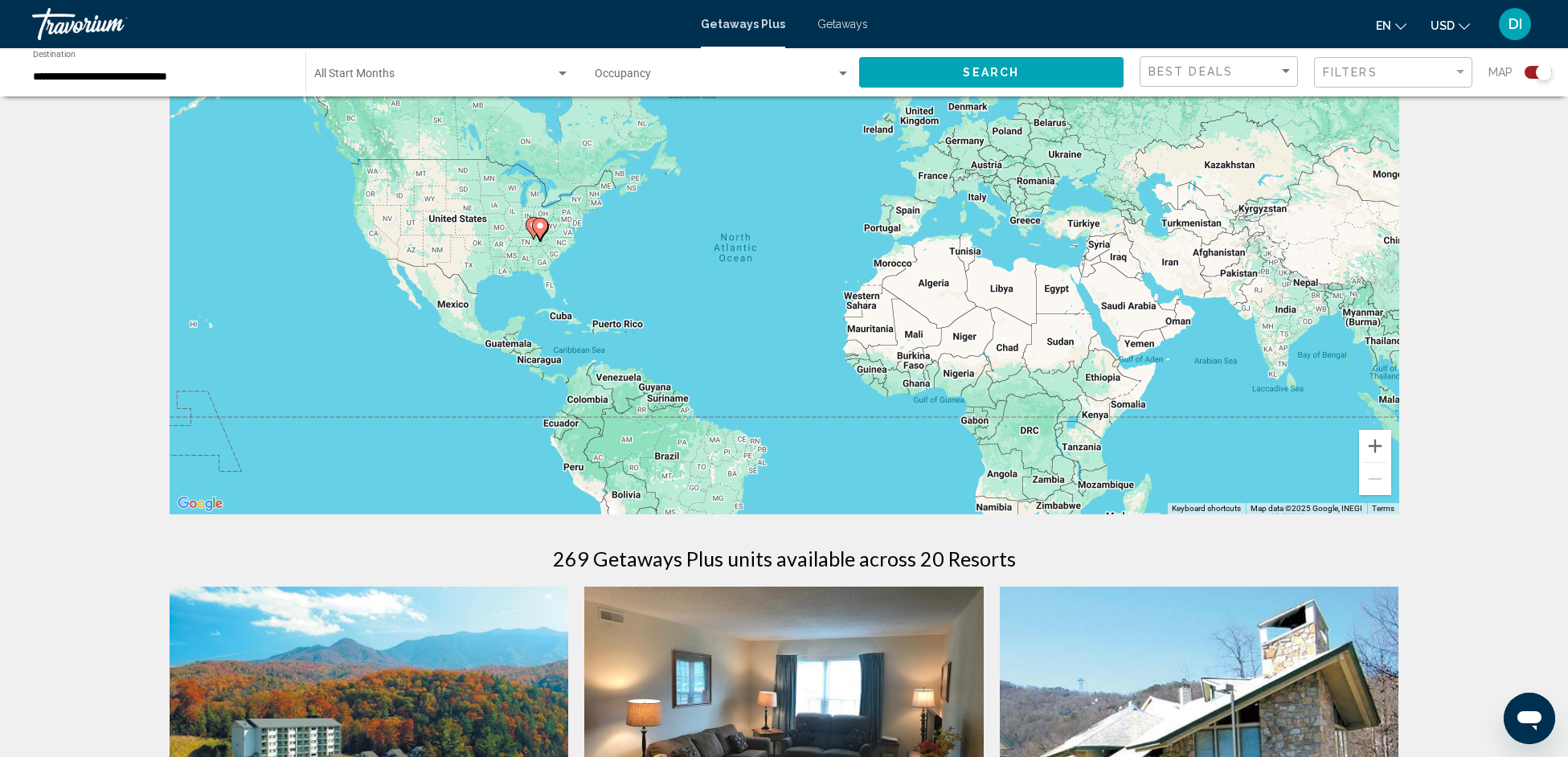
scroll to position [216, 0]
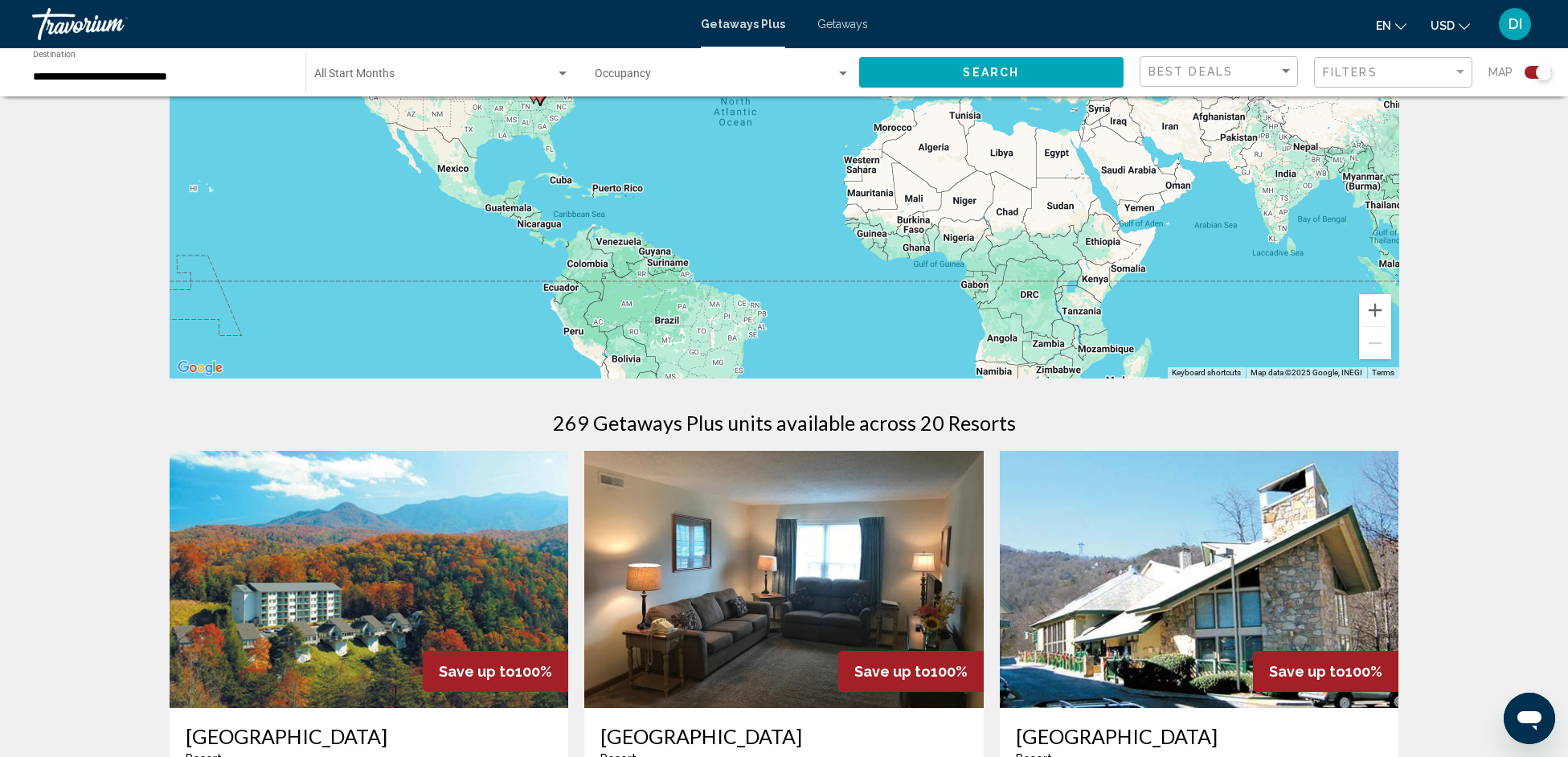
click at [1535, 70] on div "Search widget" at bounding box center [1539, 73] width 28 height 13
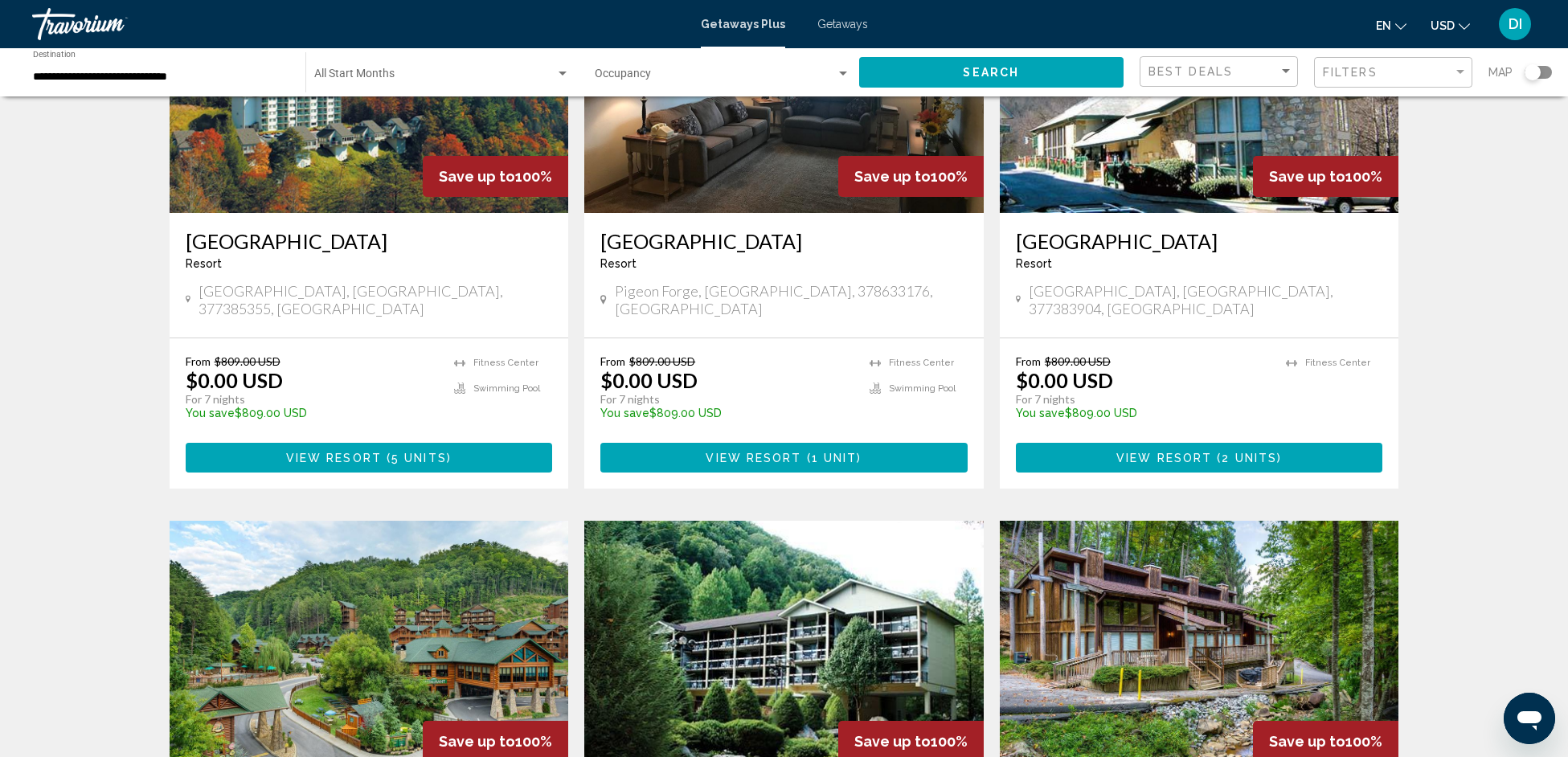
scroll to position [333, 0]
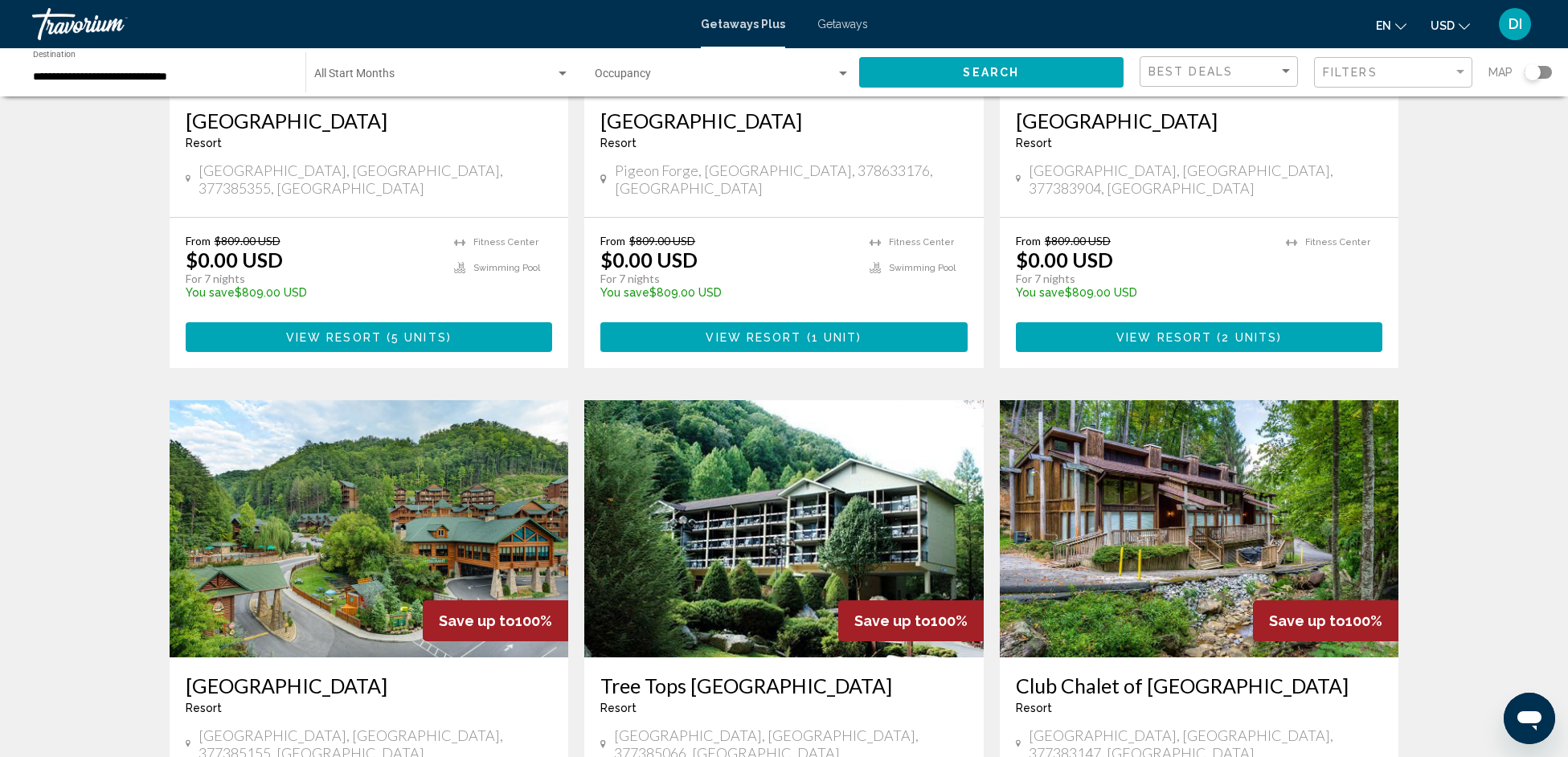
click at [1093, 438] on img "Main content" at bounding box center [1199, 529] width 400 height 257
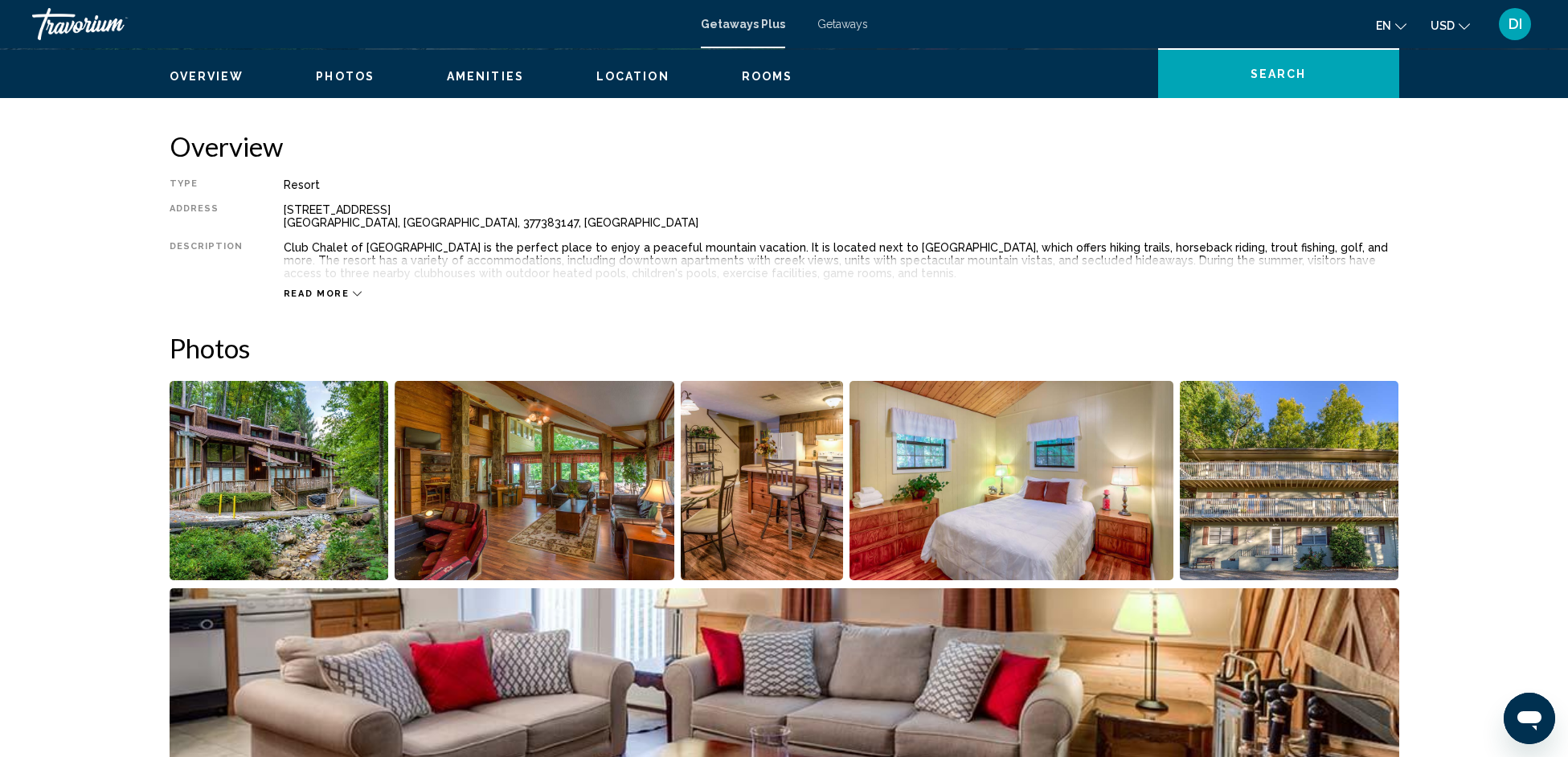
scroll to position [484, 0]
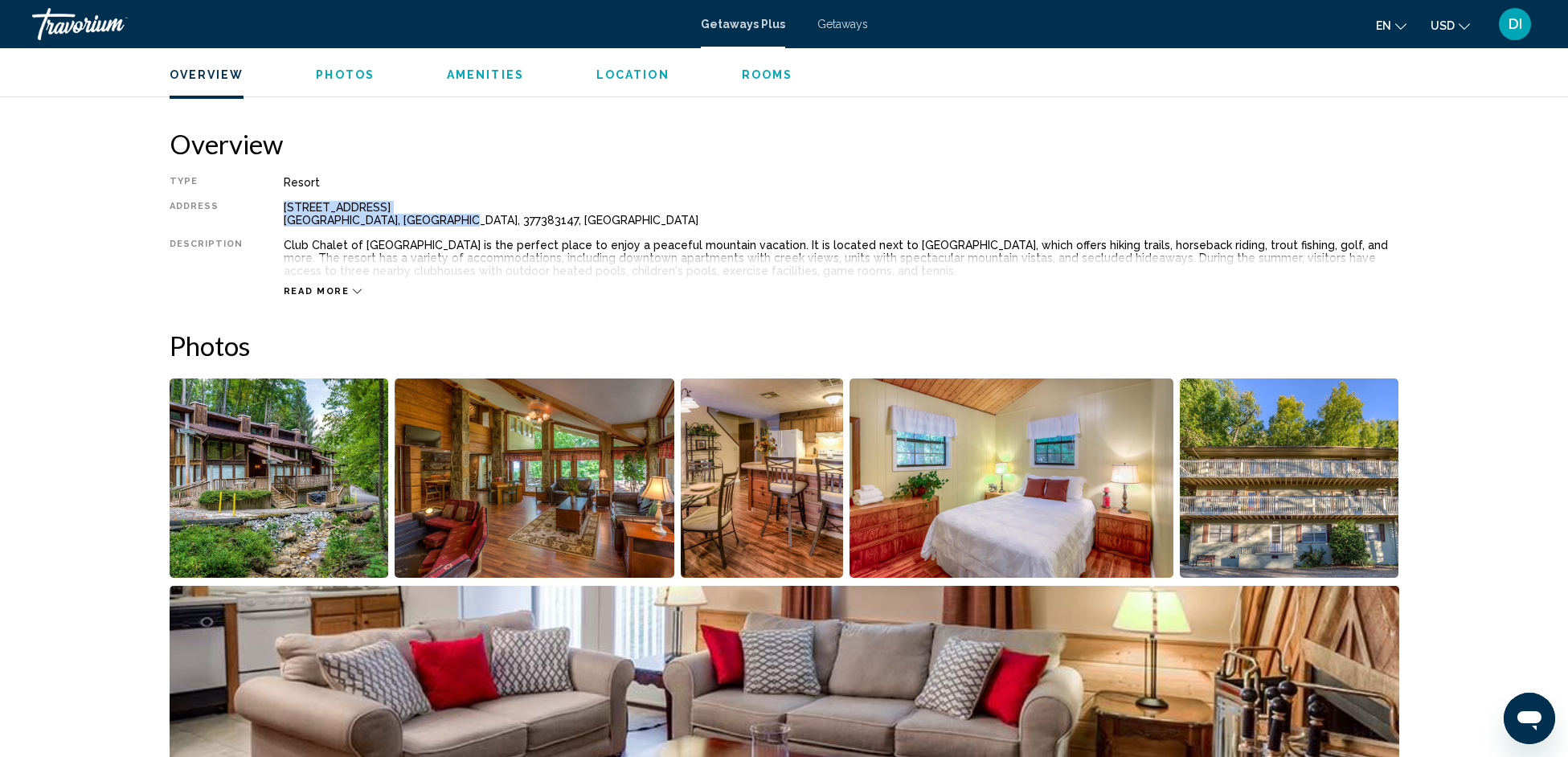
drag, startPoint x: 278, startPoint y: 209, endPoint x: 449, endPoint y: 218, distance: 171.2
click at [449, 218] on div "333 Ski Mountain Road Gatlinburg, TN, 377383147, USA" at bounding box center [842, 214] width 1116 height 26
copy div "333 Ski Mountain Road Gatlinburg, TN, 377383147, USA"
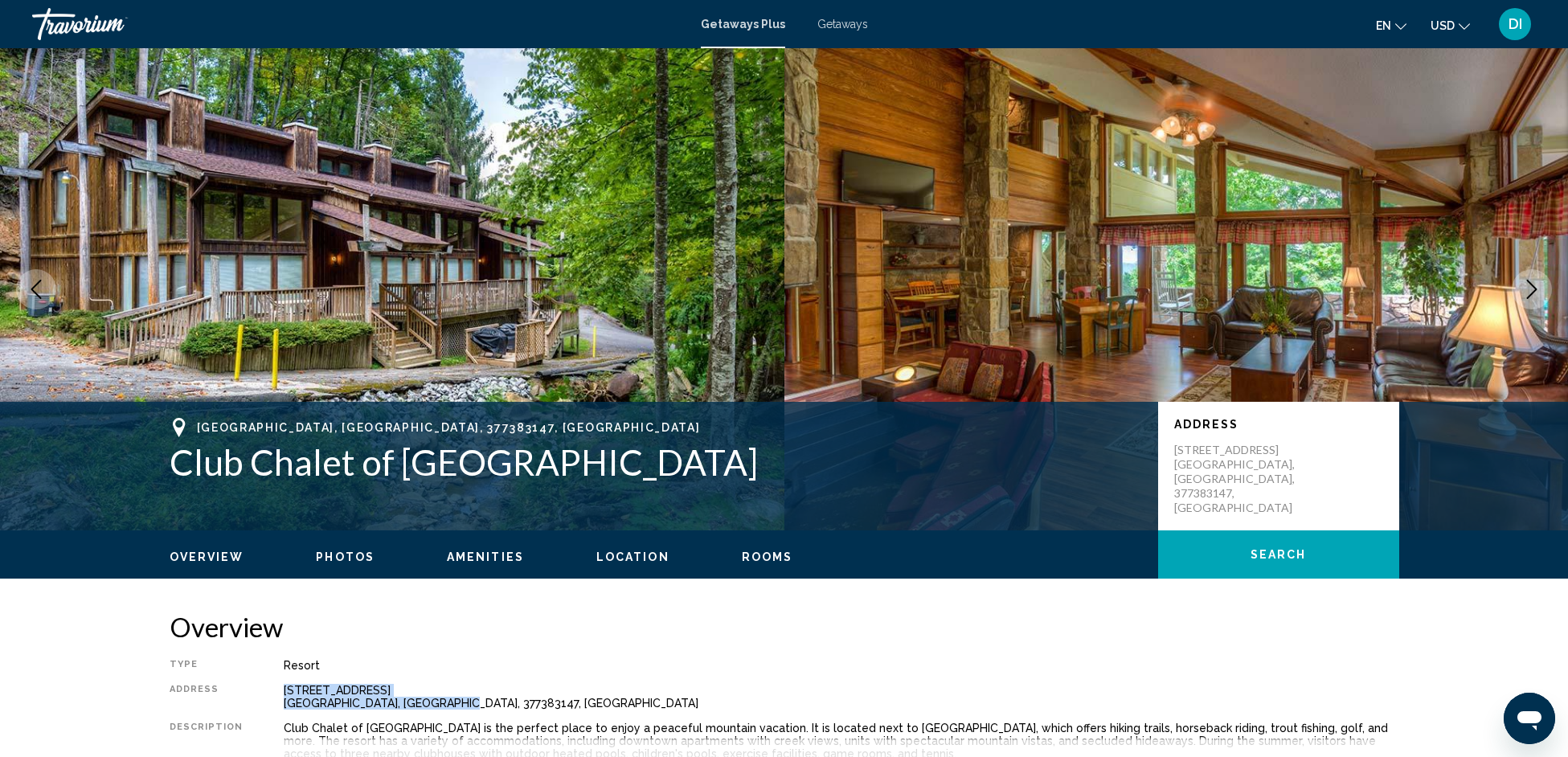
scroll to position [30, 0]
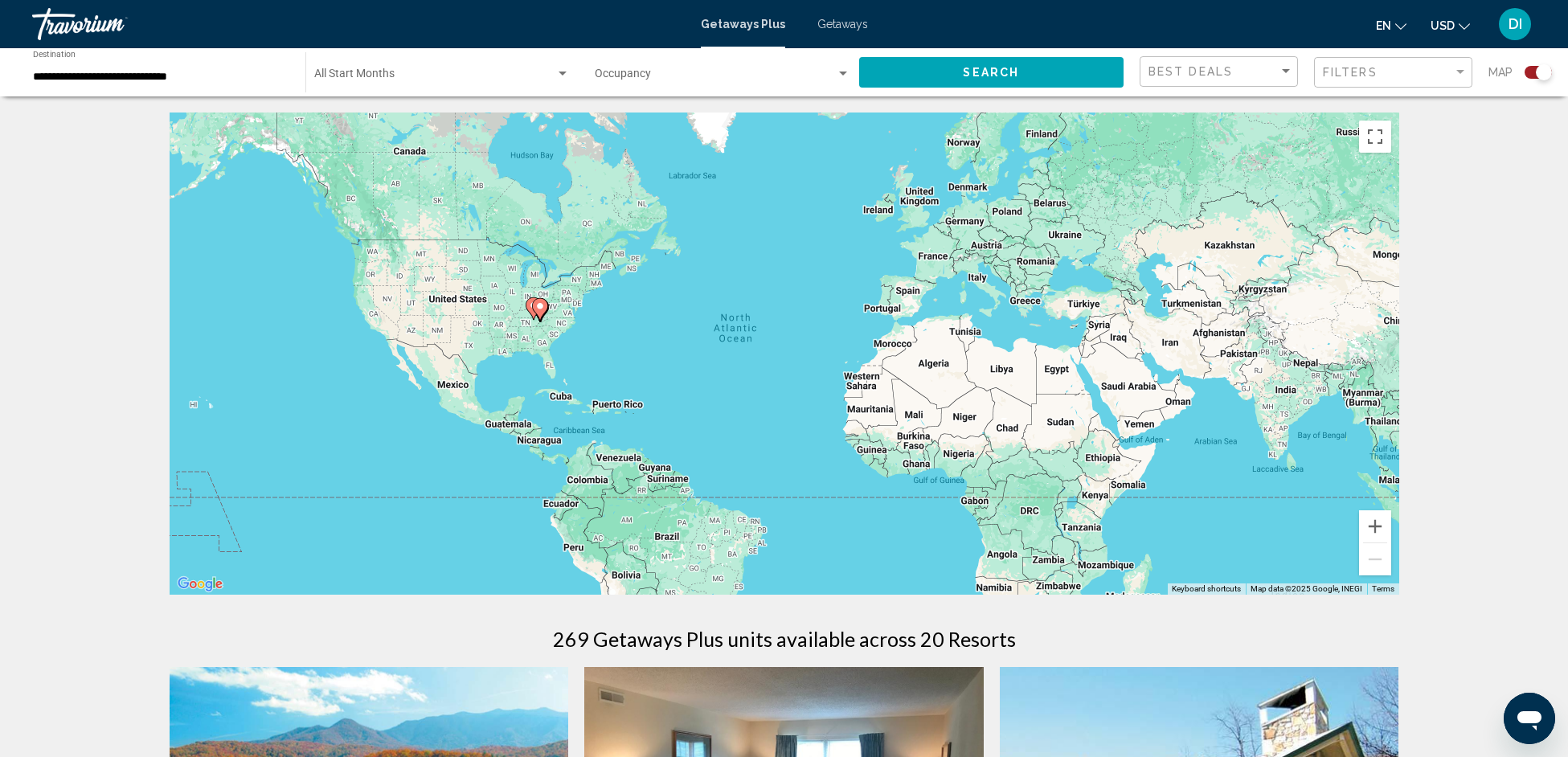
scroll to position [3, 0]
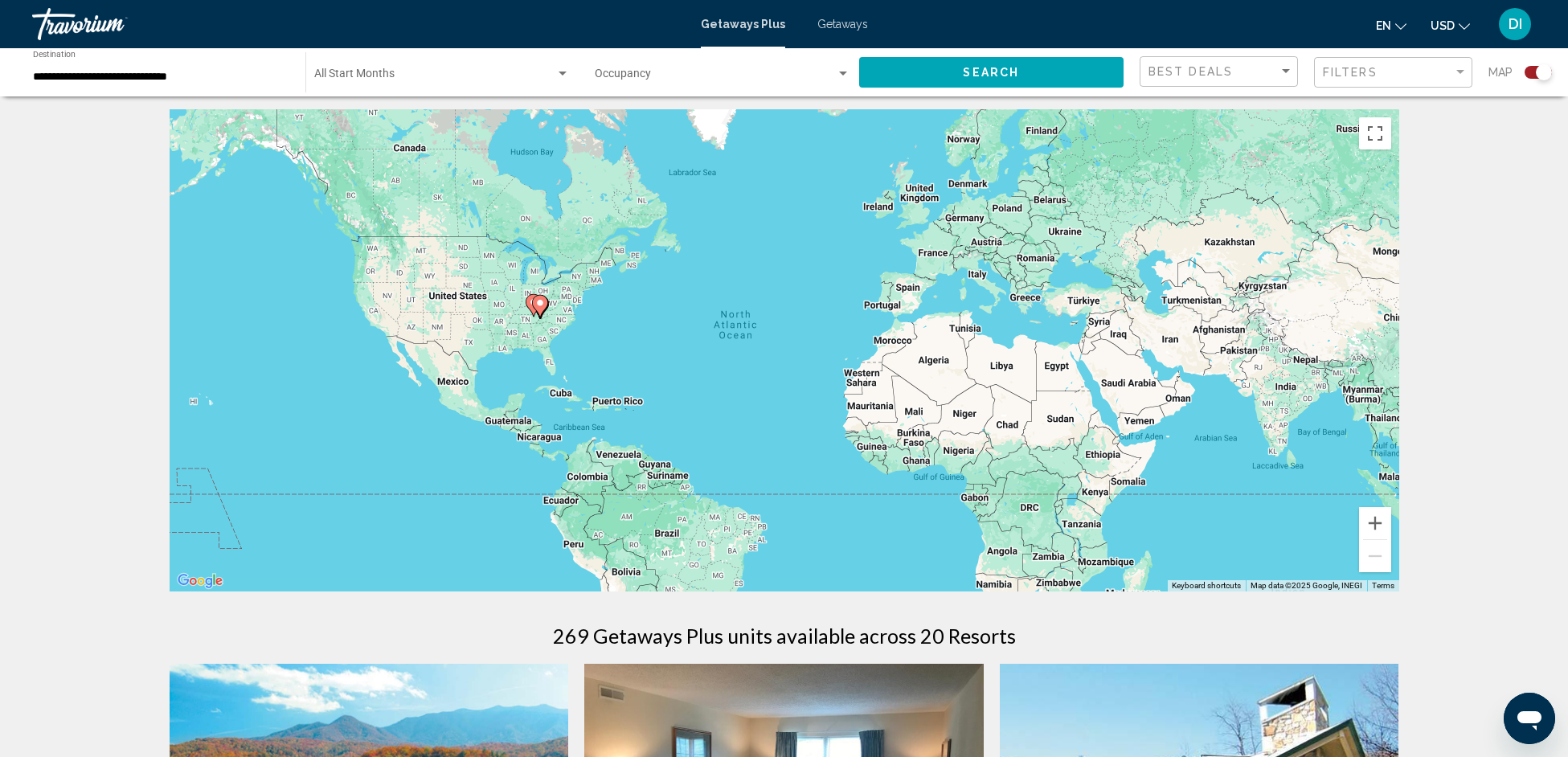
click at [651, 68] on div "Occupancy Any Occupancy" at bounding box center [722, 73] width 256 height 44
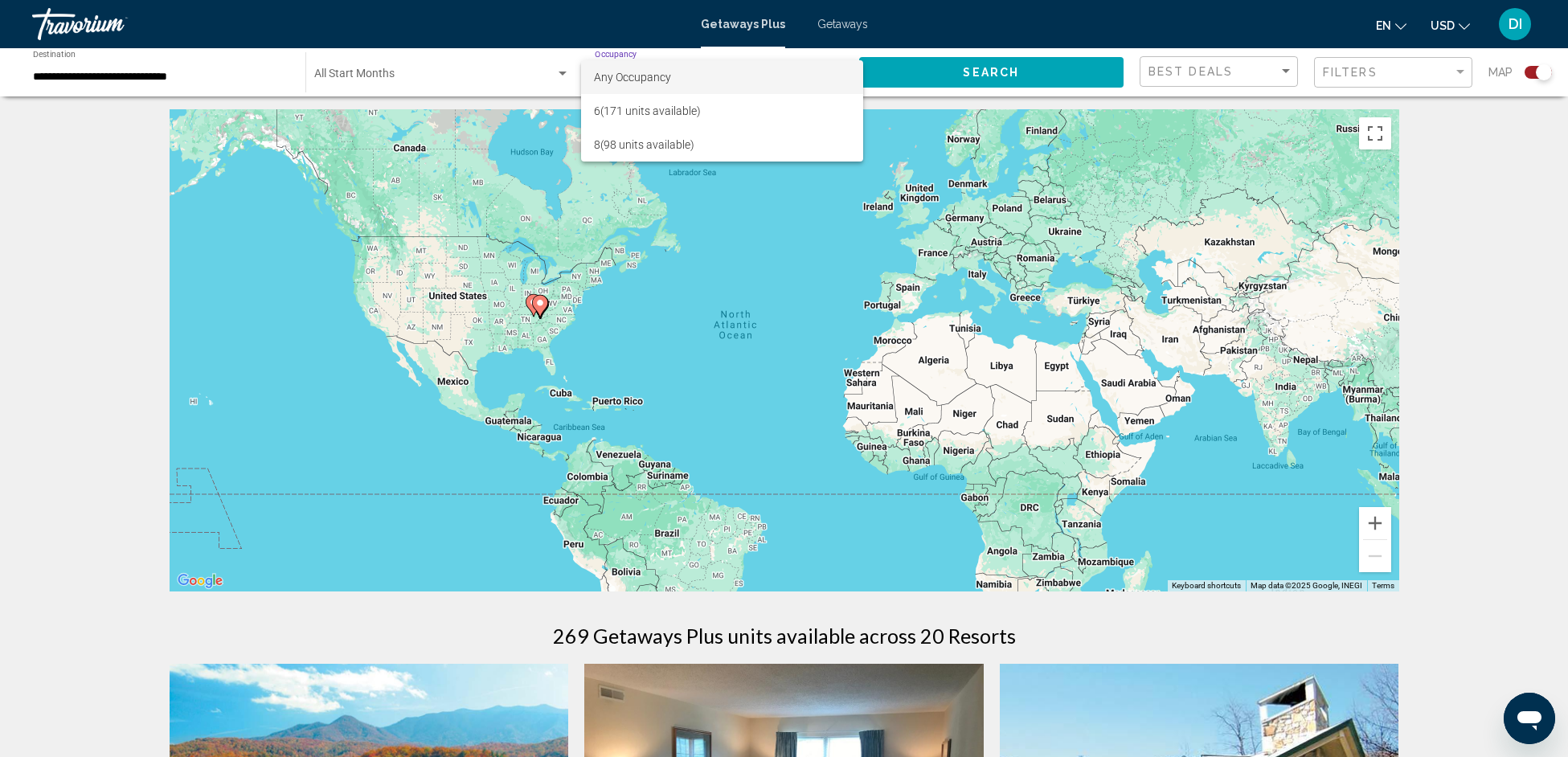
click at [145, 295] on div at bounding box center [784, 378] width 1568 height 757
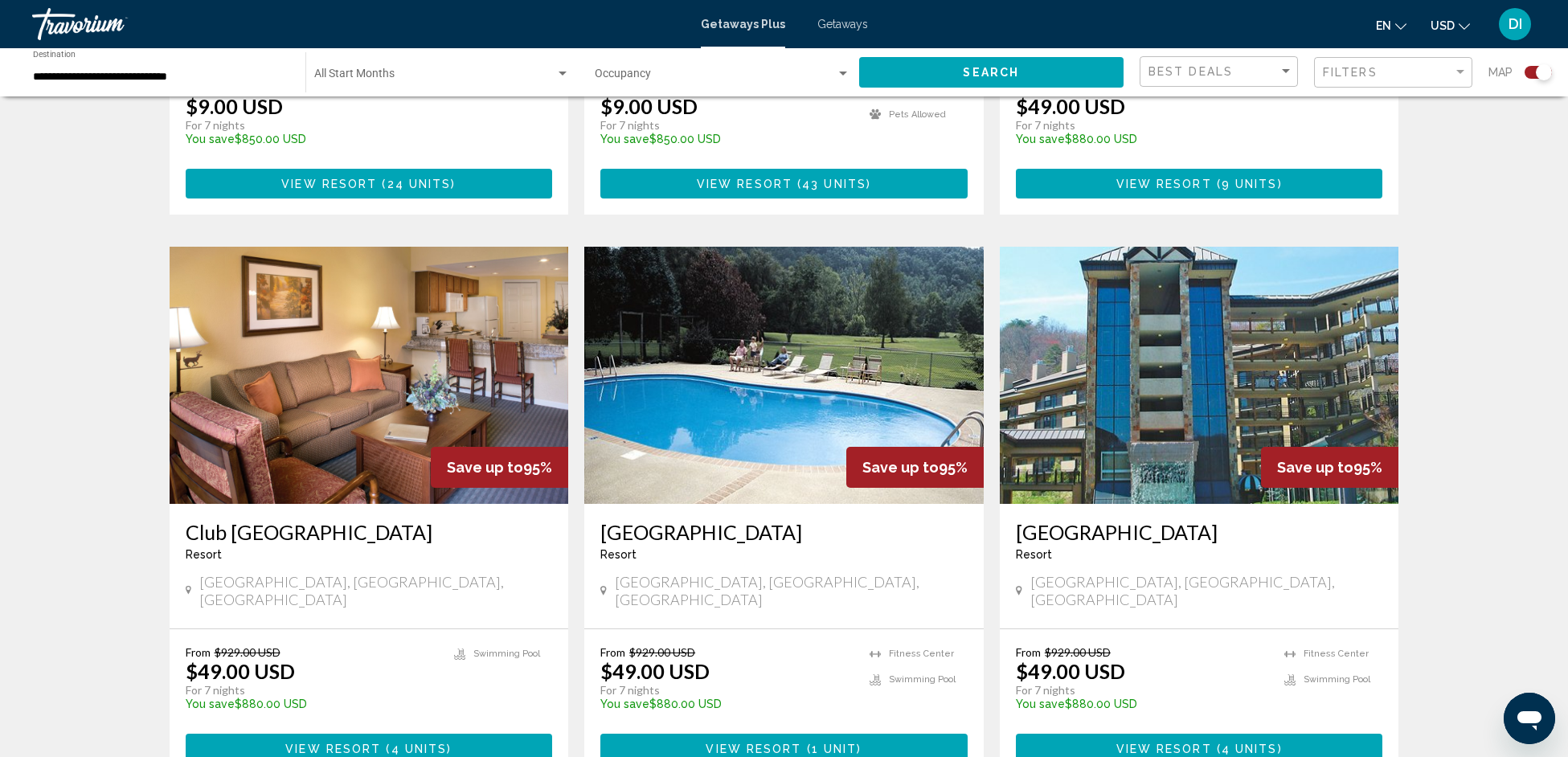
scroll to position [2386, 0]
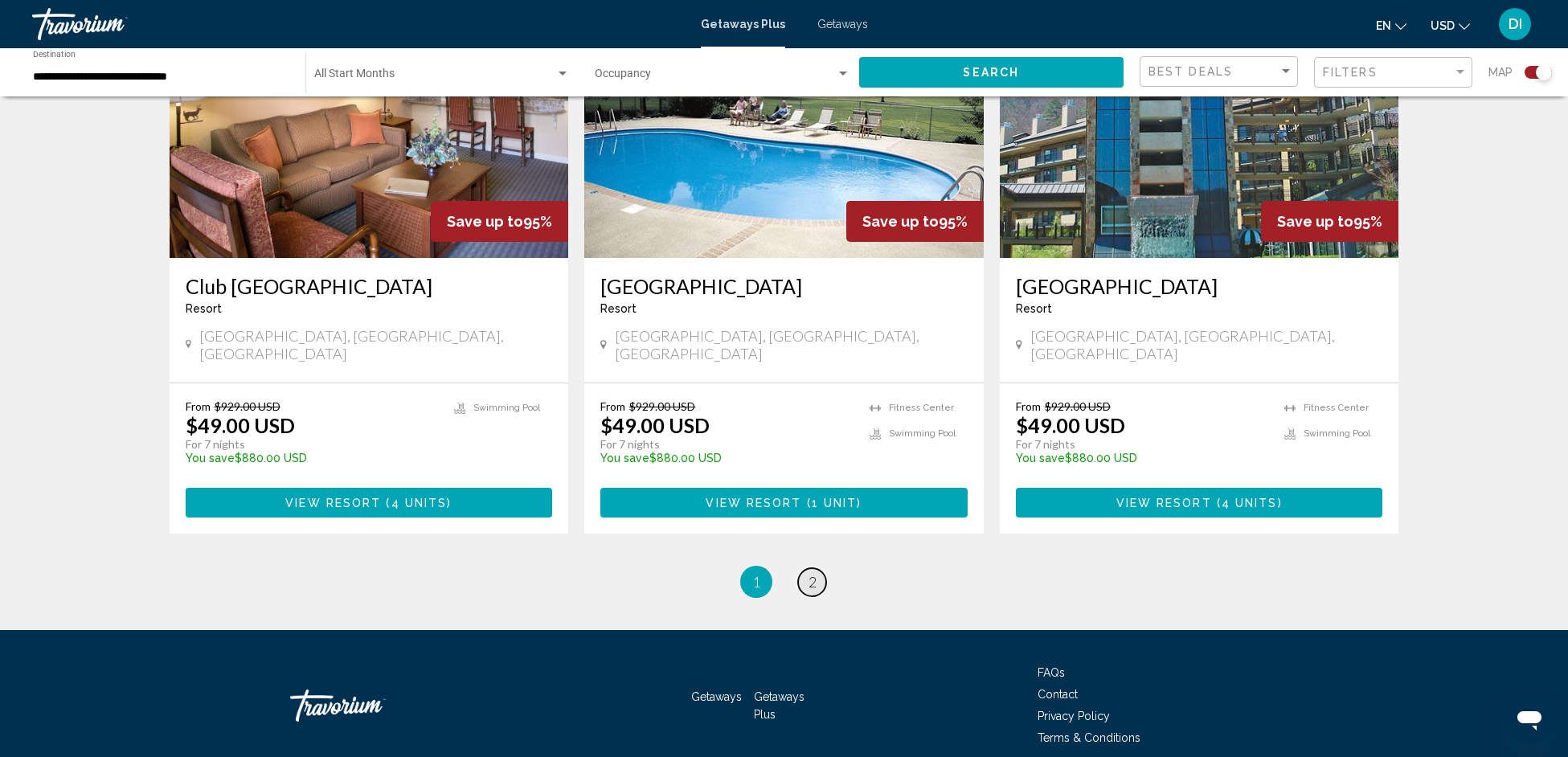
click at [812, 573] on span "2" at bounding box center [812, 582] width 8 height 17
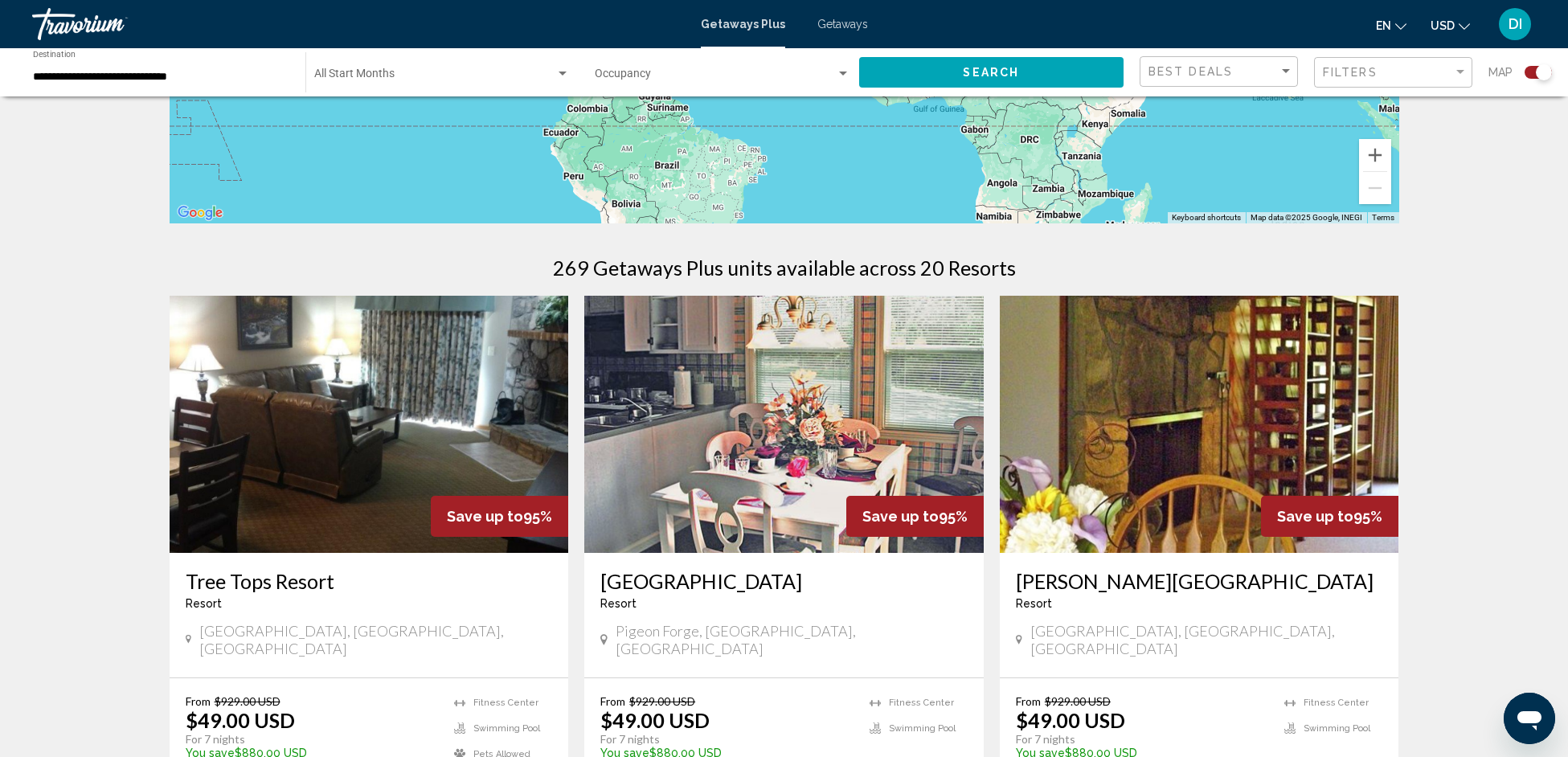
scroll to position [291, 0]
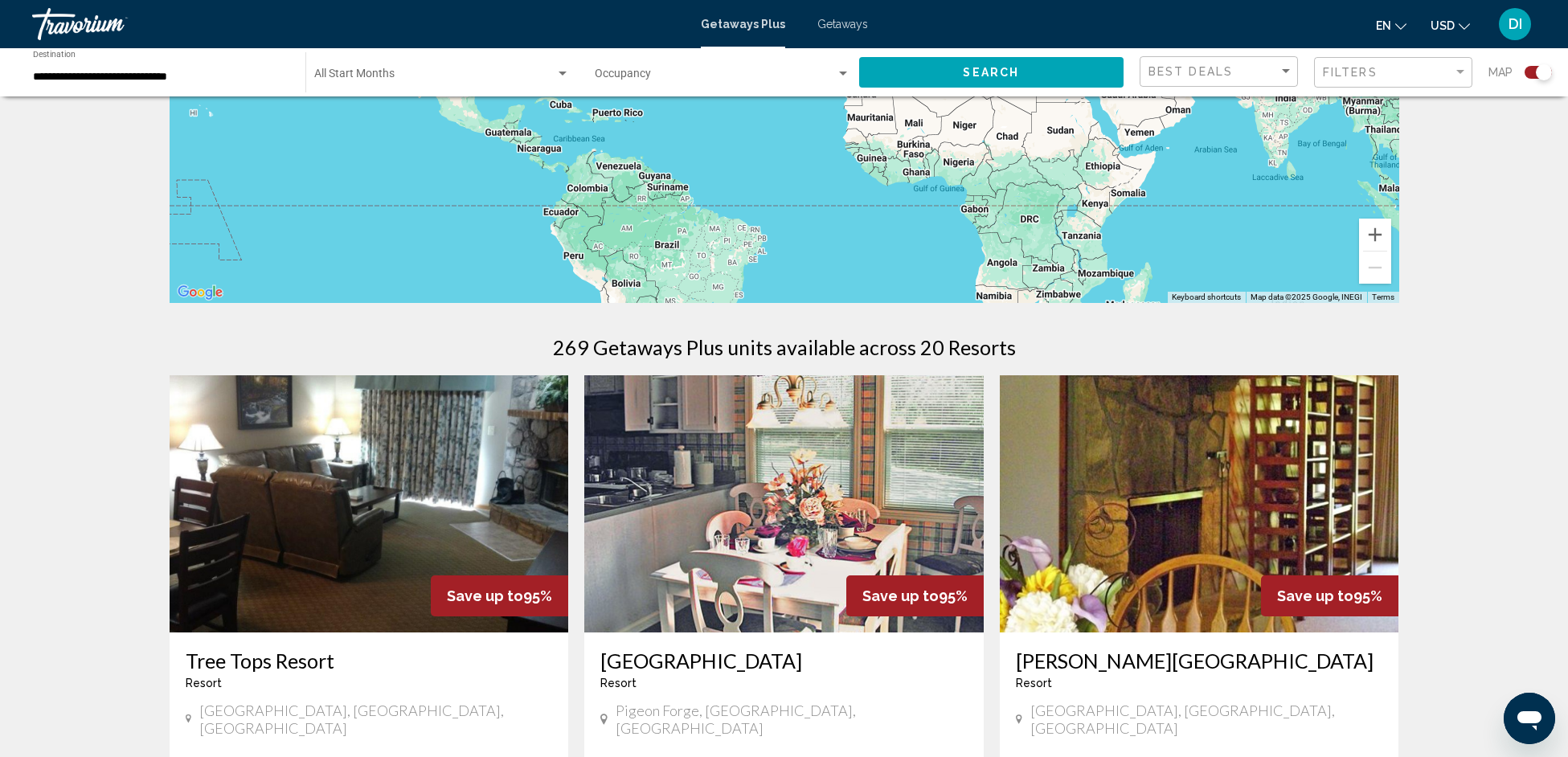
click at [1528, 73] on div "Search widget" at bounding box center [1539, 73] width 28 height 13
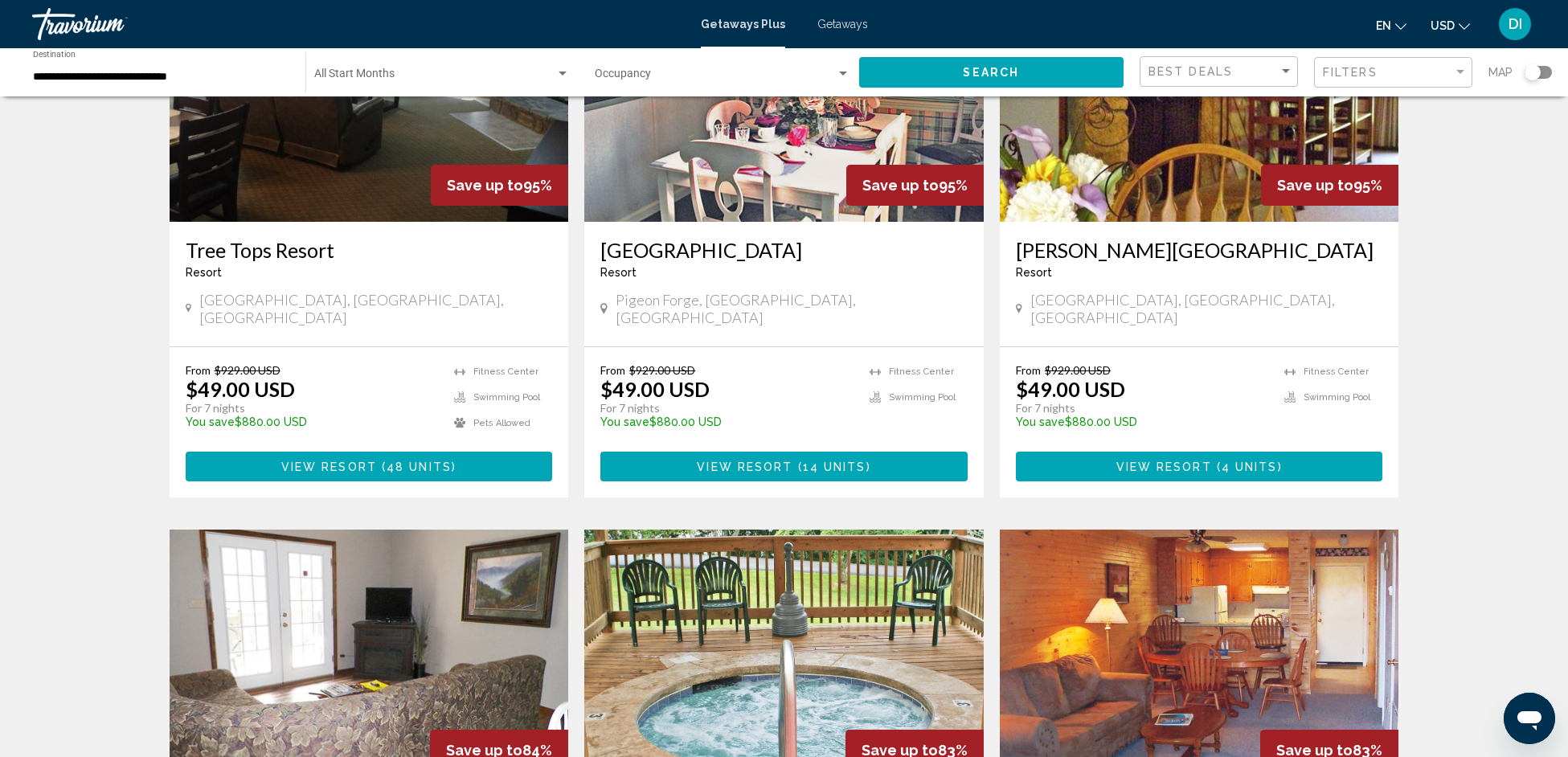
scroll to position [337, 0]
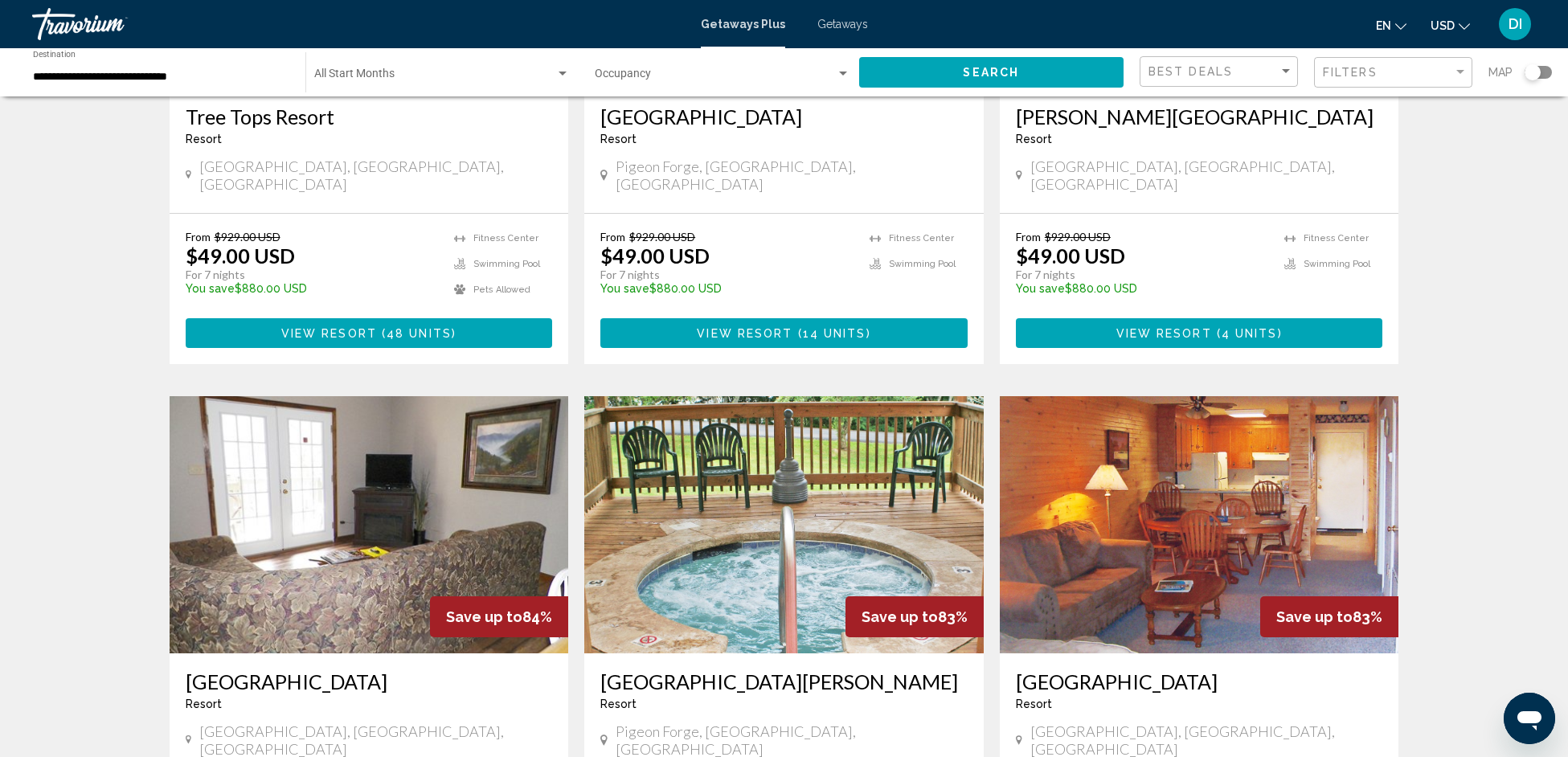
click at [1093, 495] on img "Main content" at bounding box center [1199, 525] width 400 height 257
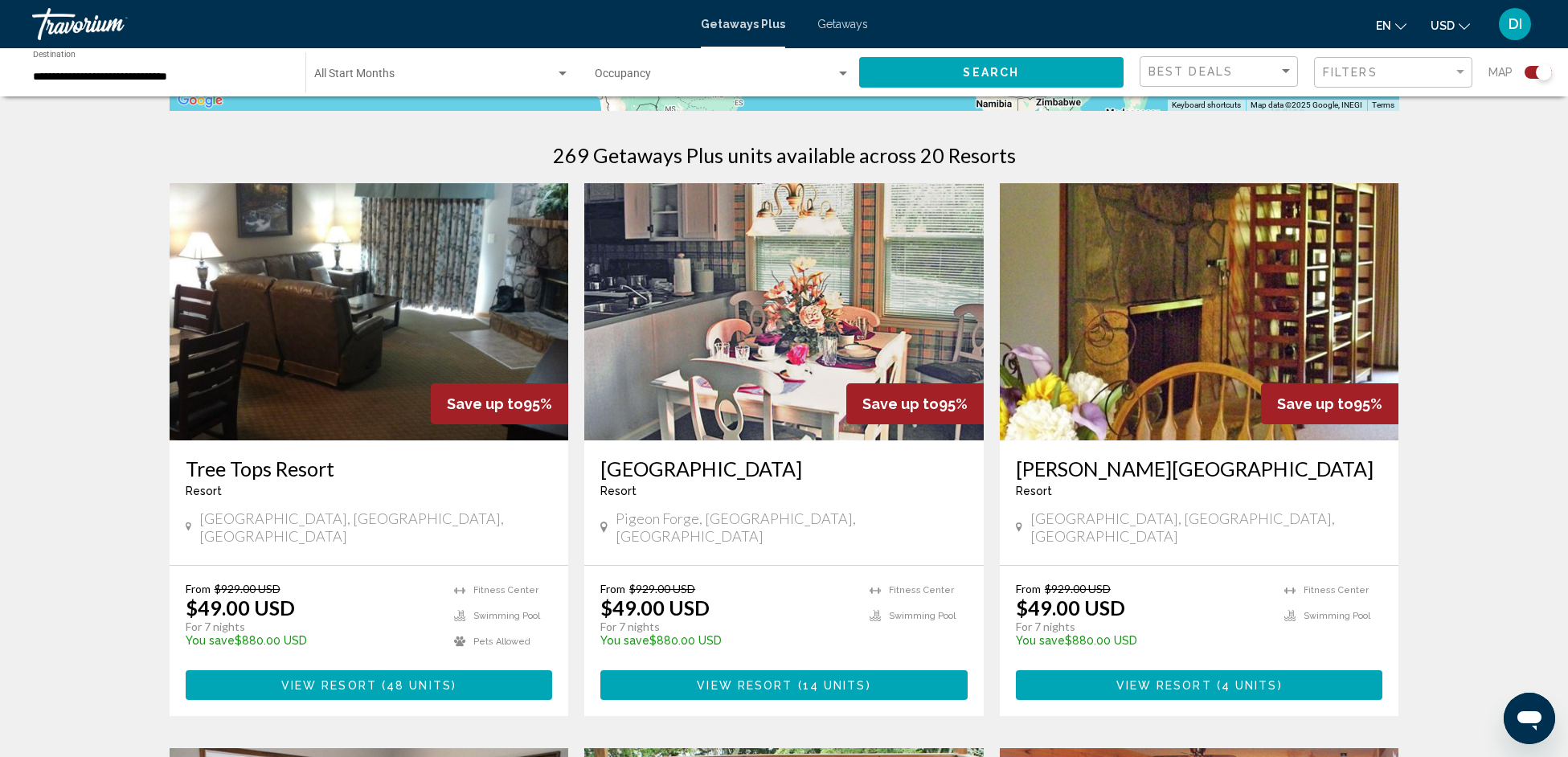
scroll to position [487, 0]
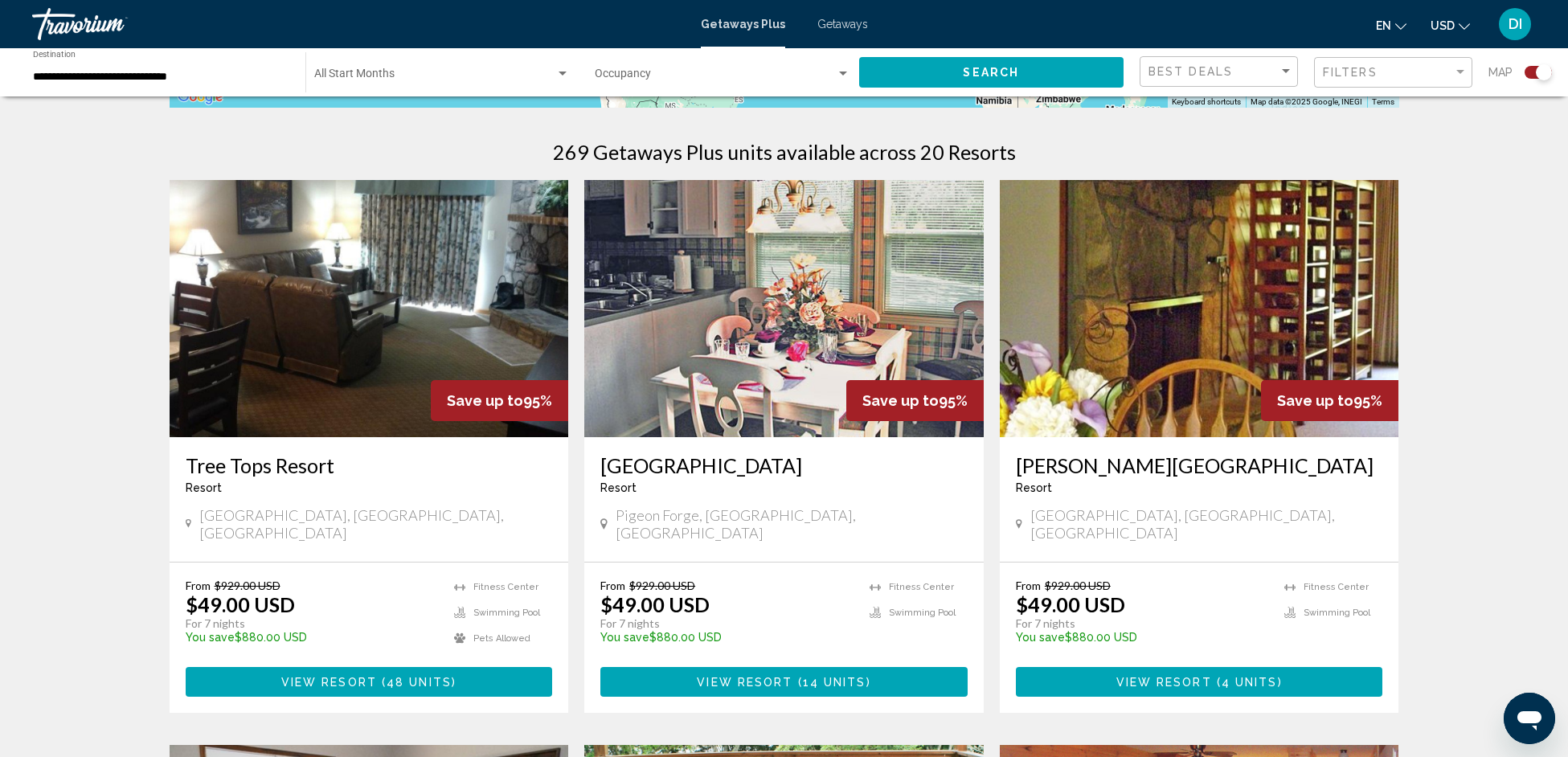
click at [692, 338] on img "Main content" at bounding box center [784, 309] width 400 height 257
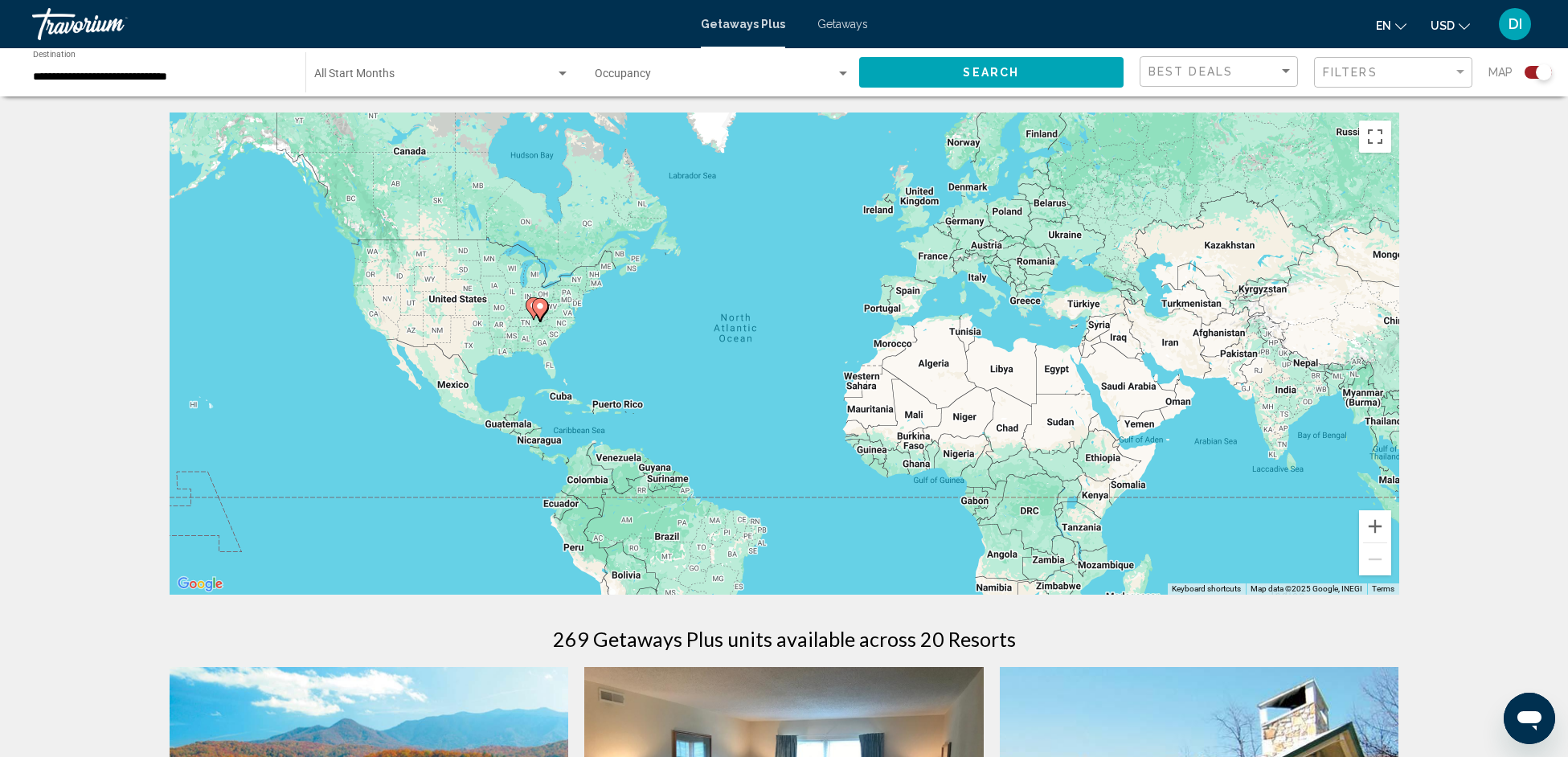
scroll to position [3, 0]
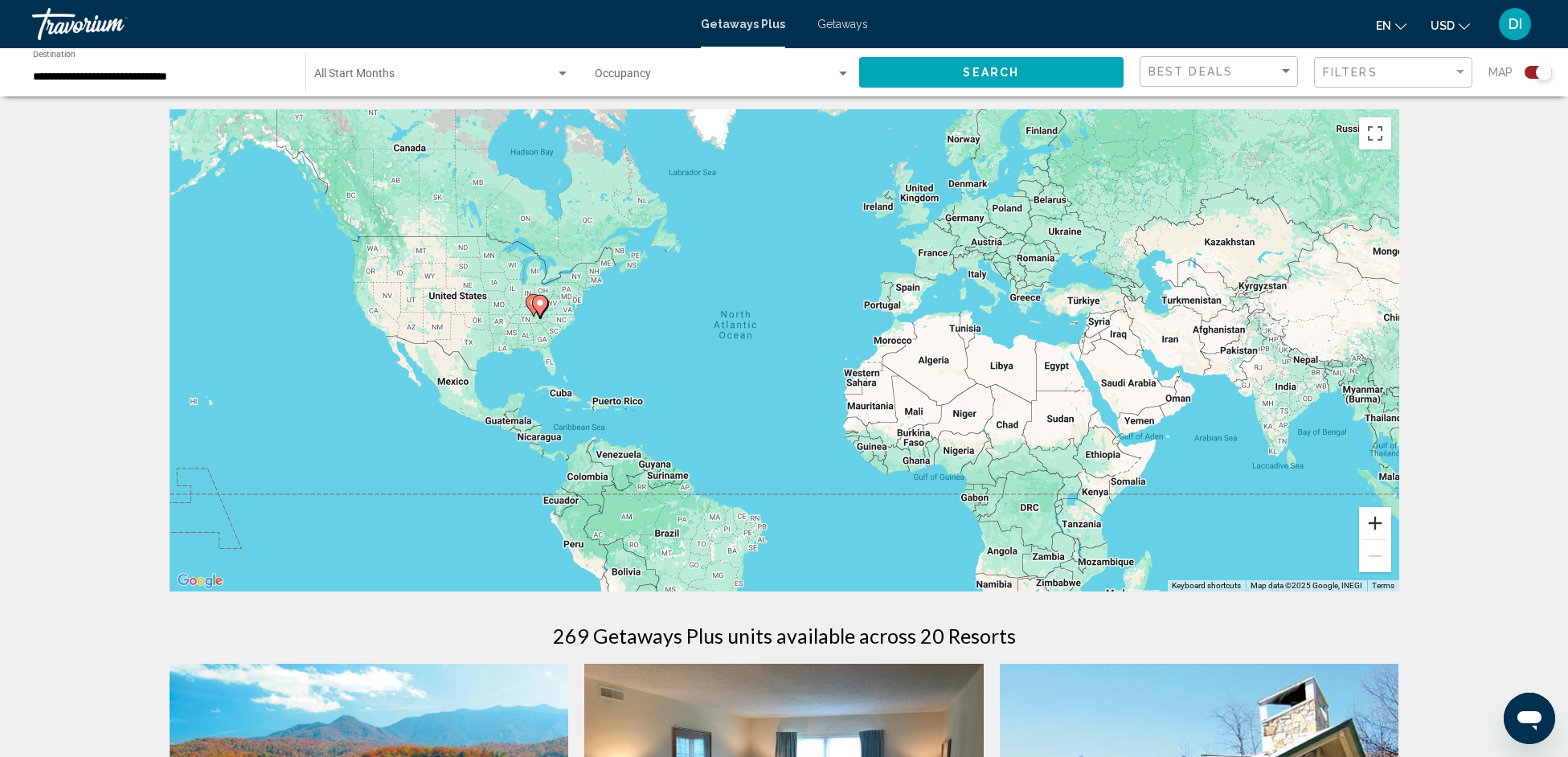
click at [1378, 525] on button "Zoom in" at bounding box center [1375, 523] width 32 height 32
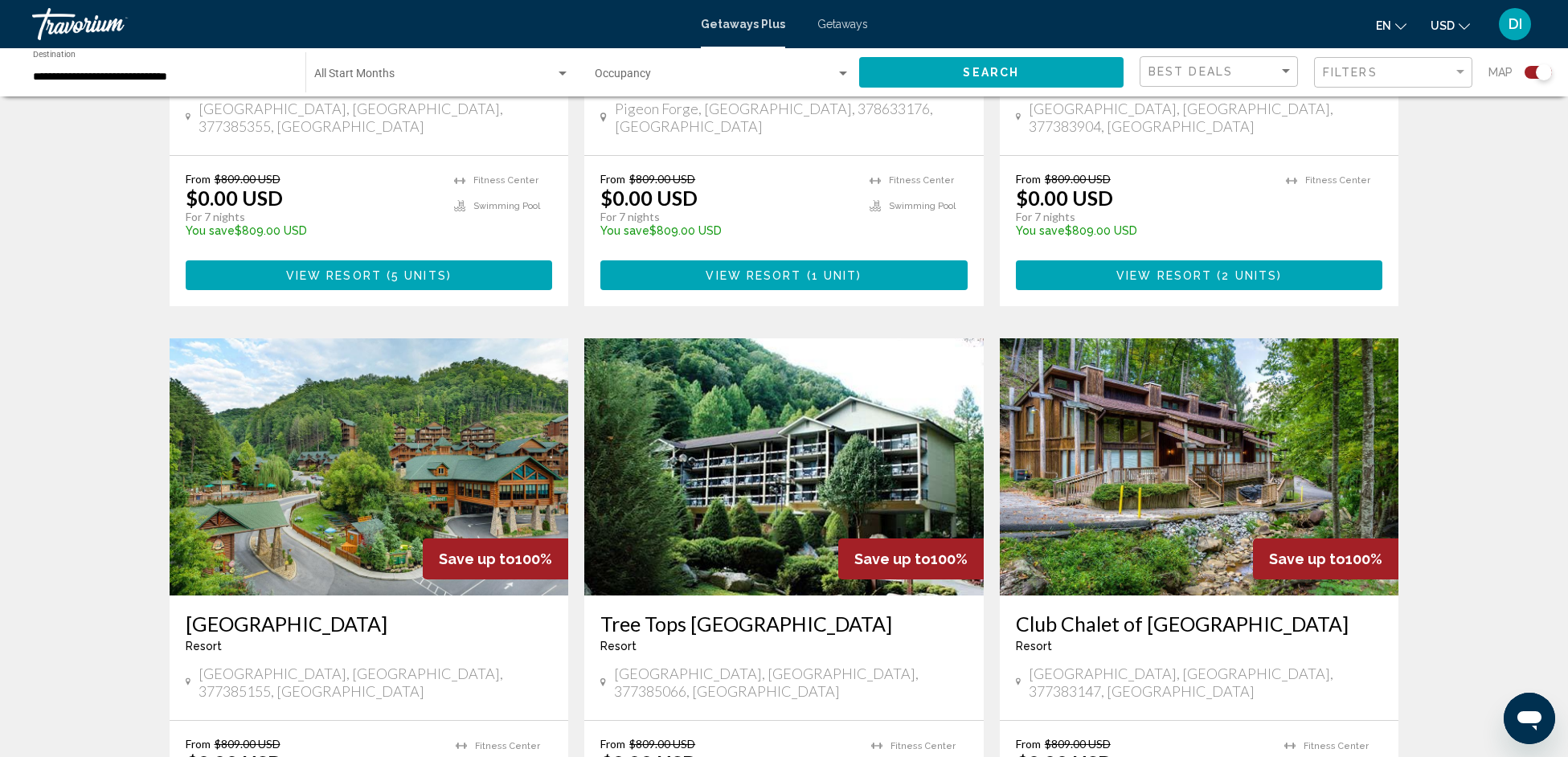
scroll to position [924, 0]
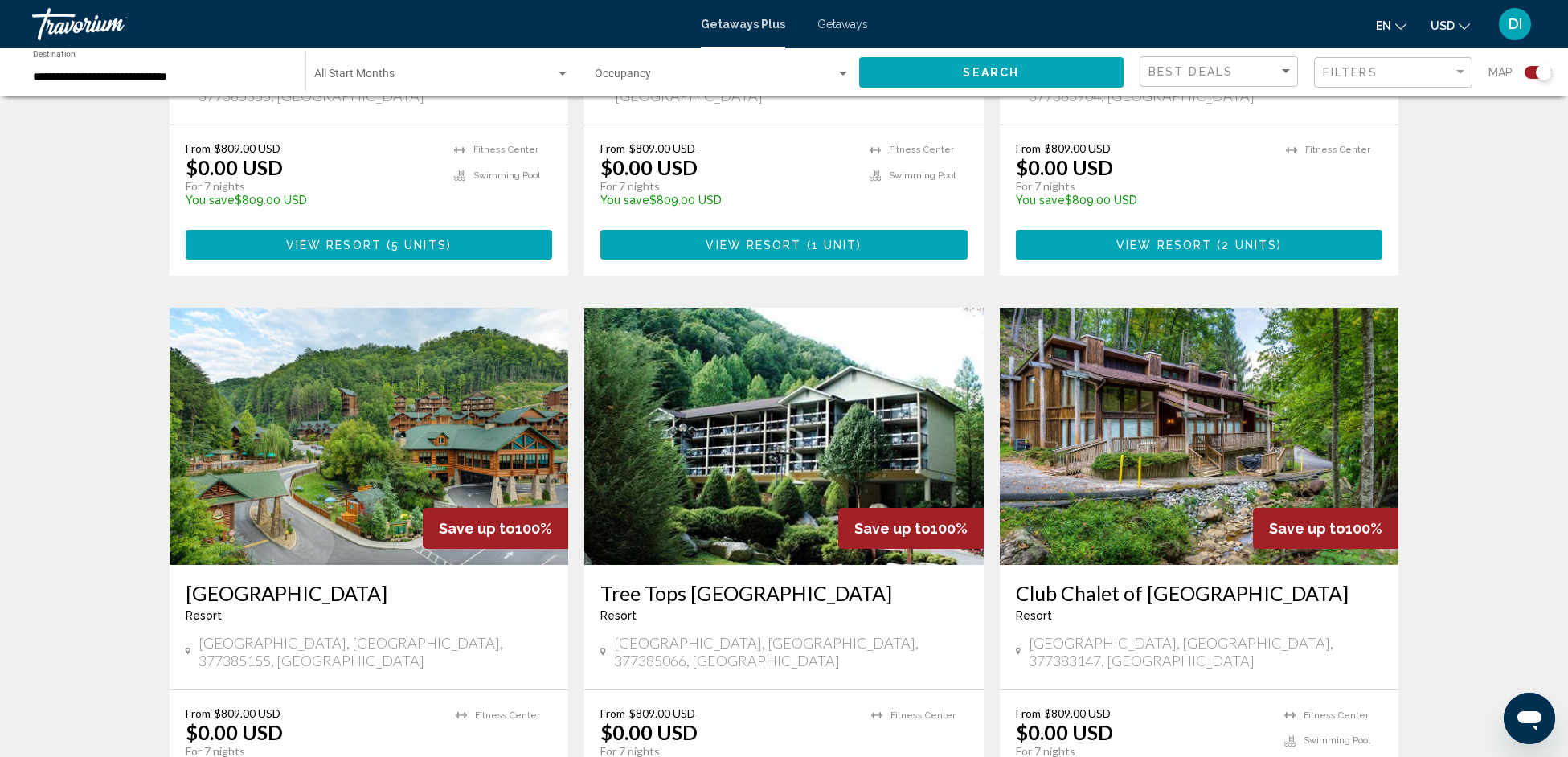
click at [1172, 473] on img "Main content" at bounding box center [1199, 436] width 400 height 257
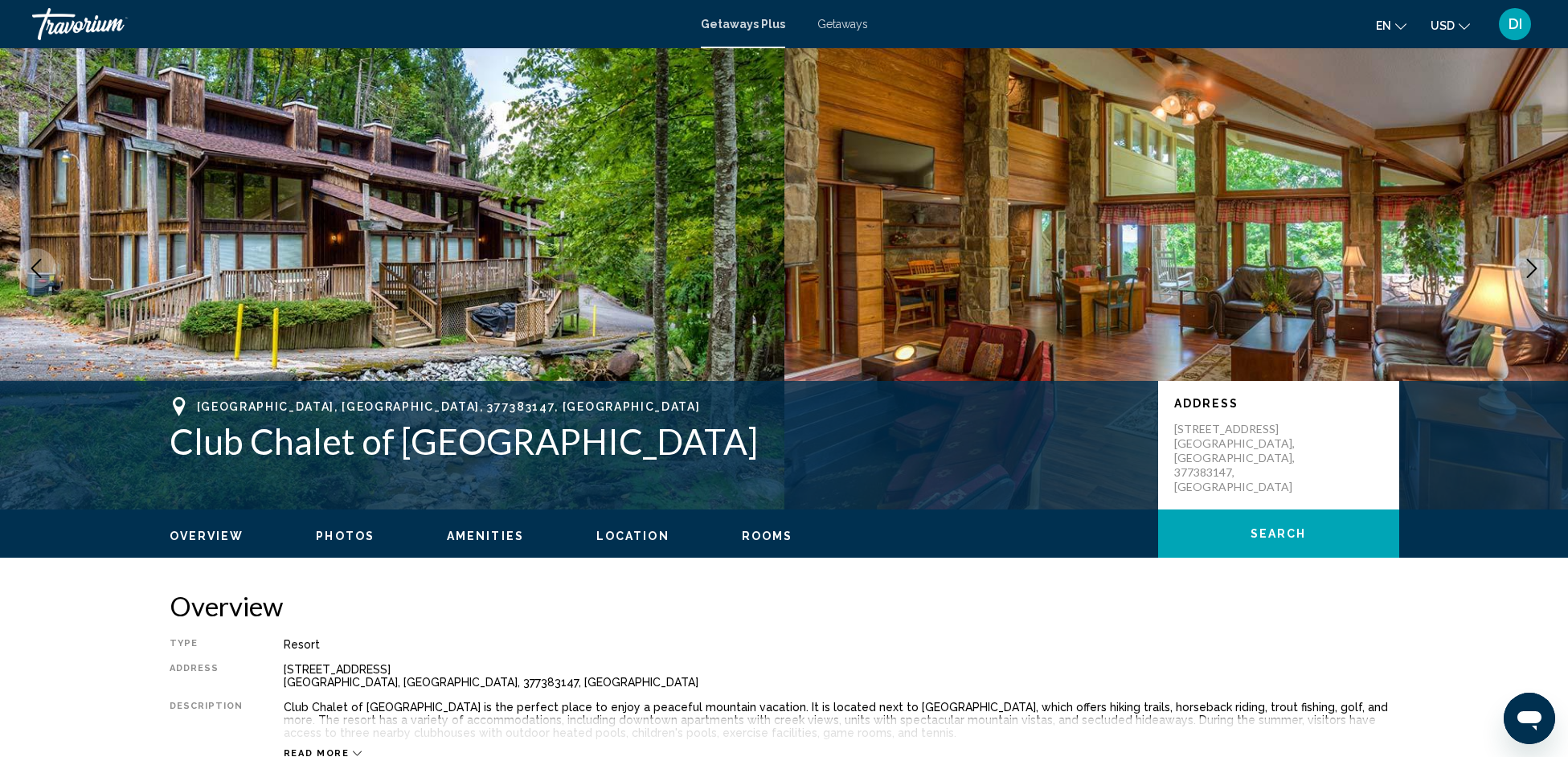
scroll to position [207, 0]
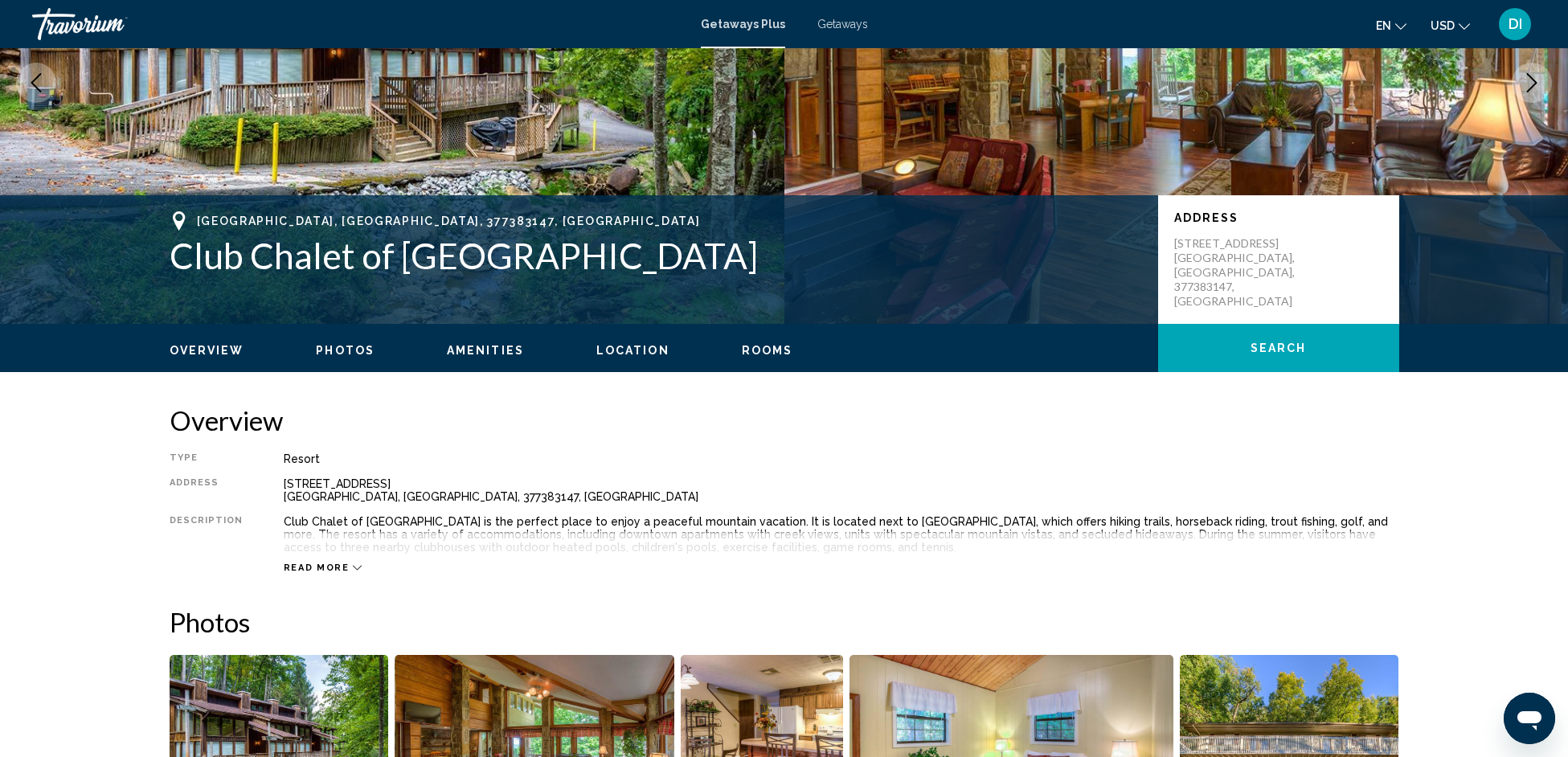
click at [343, 353] on span "Photos" at bounding box center [346, 350] width 59 height 13
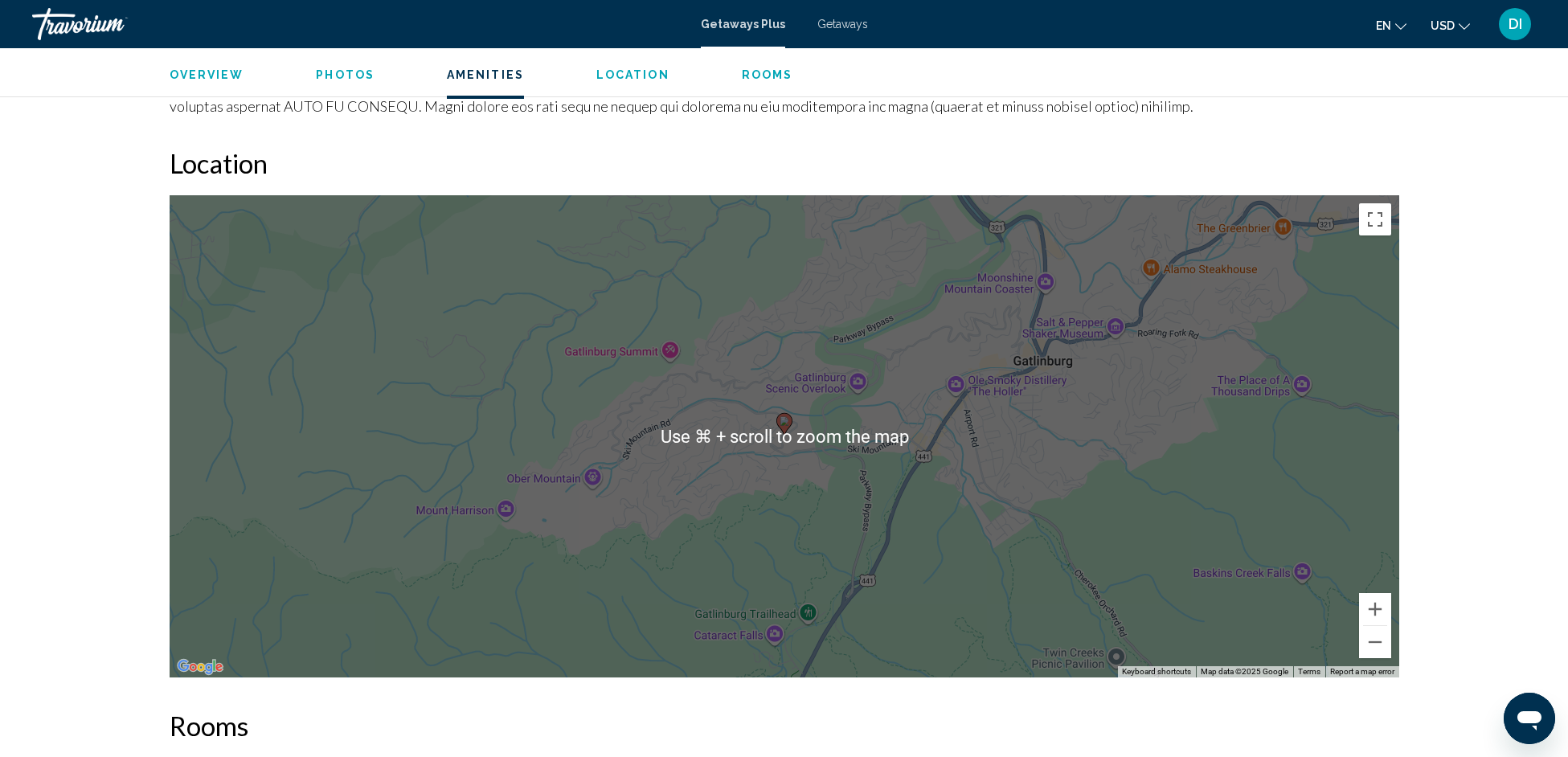
scroll to position [2424, 0]
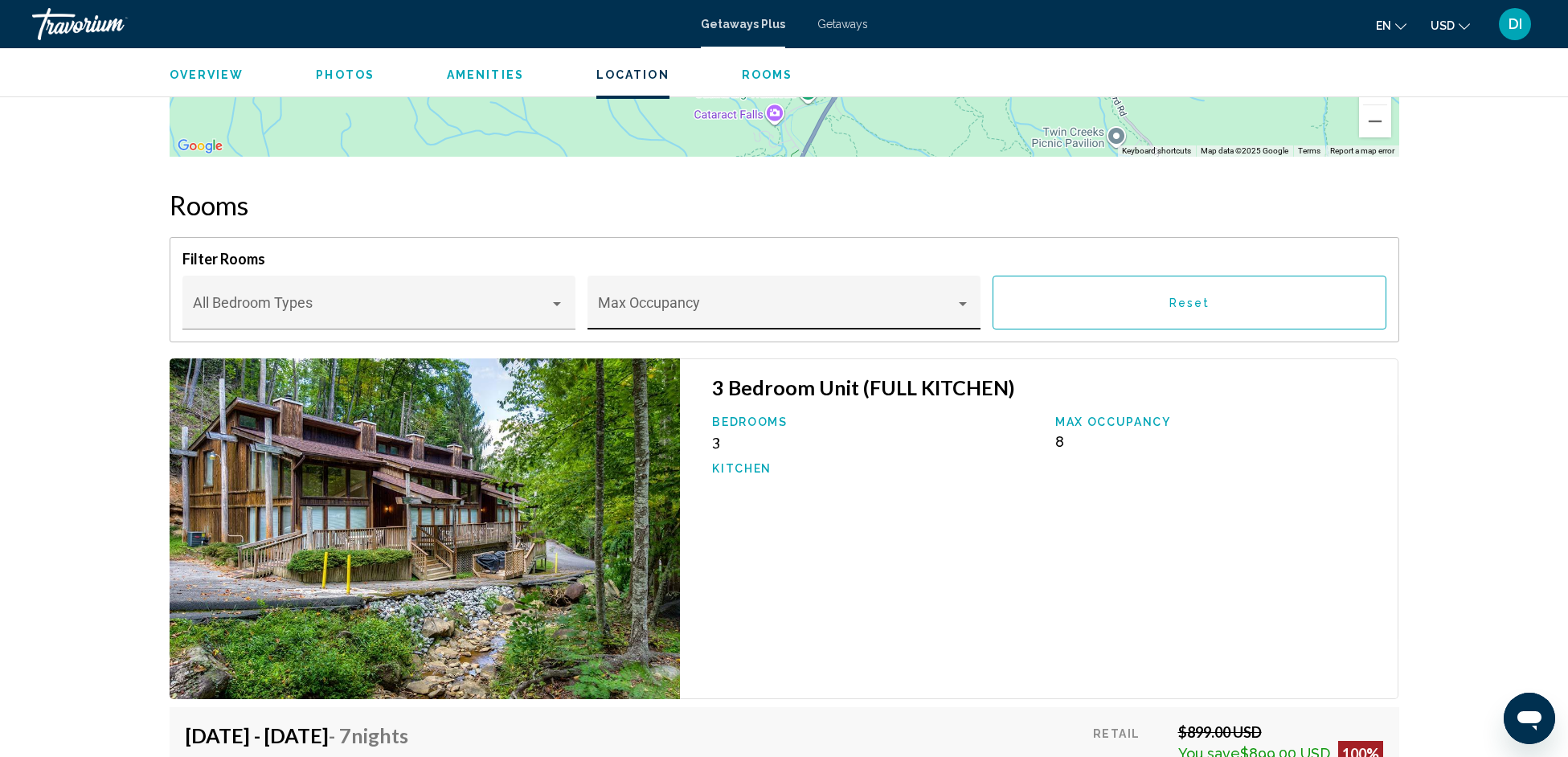
click at [679, 302] on span "Main content" at bounding box center [777, 310] width 357 height 16
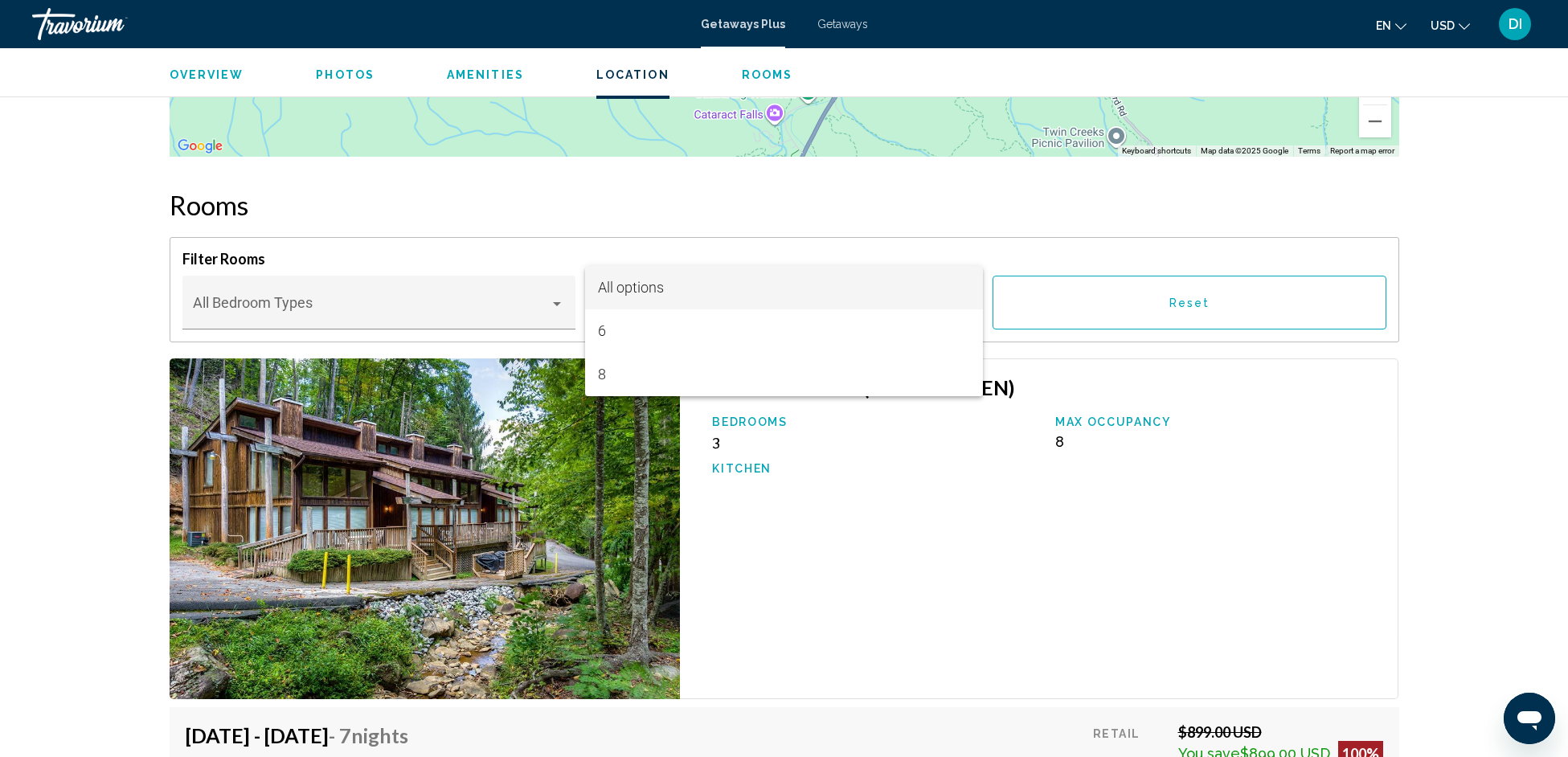
click at [141, 313] on div at bounding box center [784, 378] width 1568 height 757
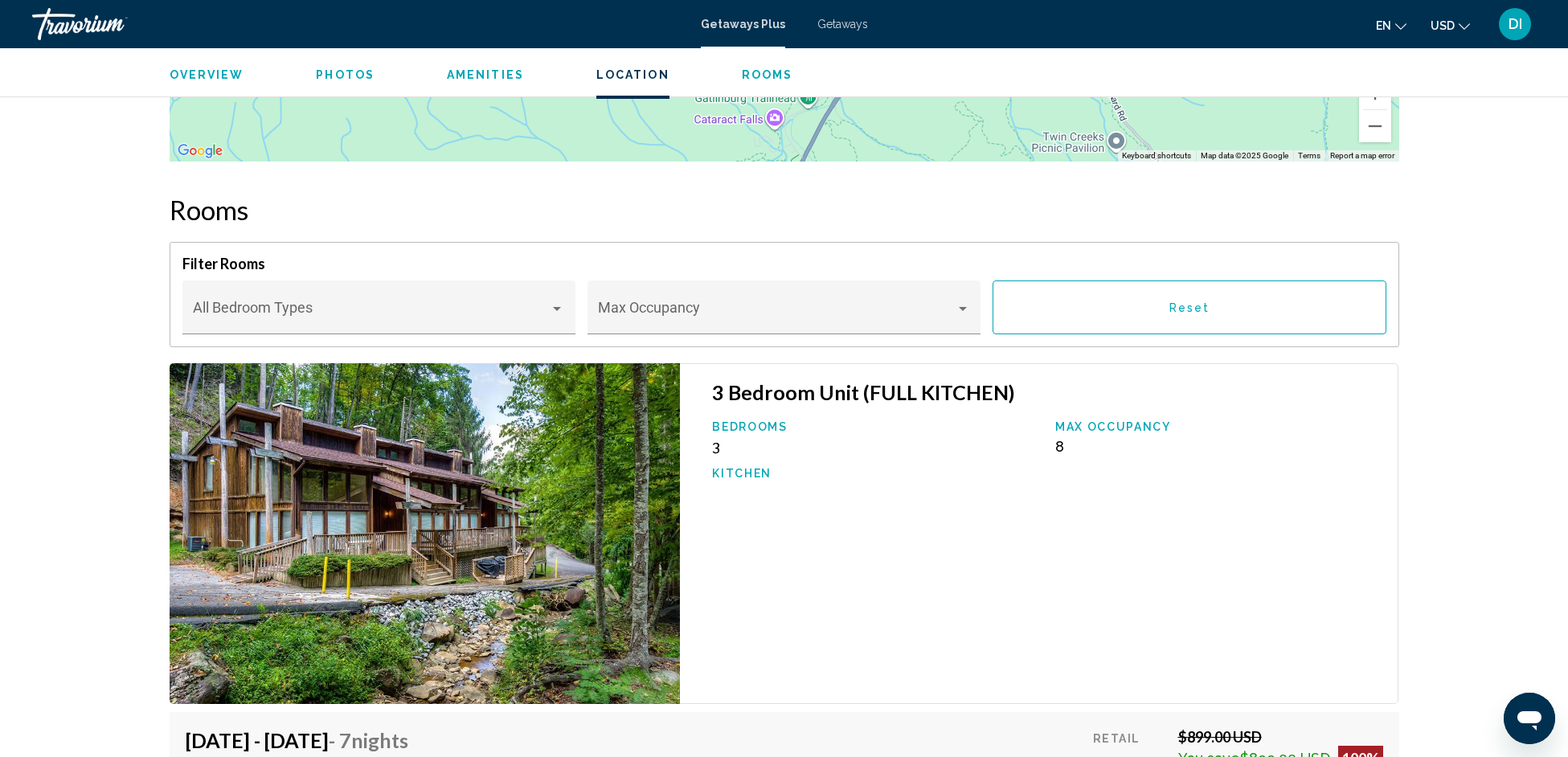
scroll to position [2293, 0]
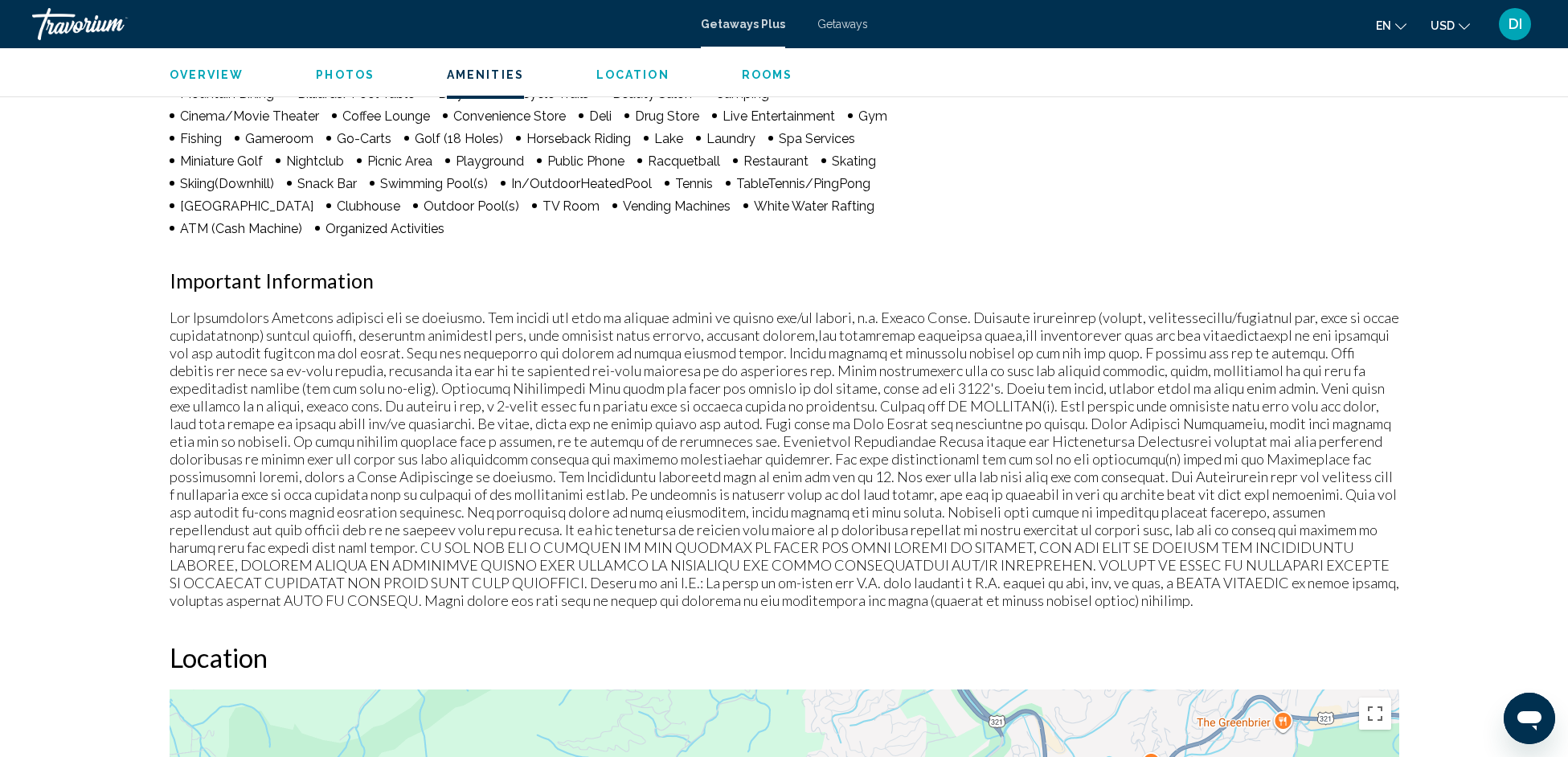
click at [324, 67] on button "Photos" at bounding box center [346, 74] width 59 height 15
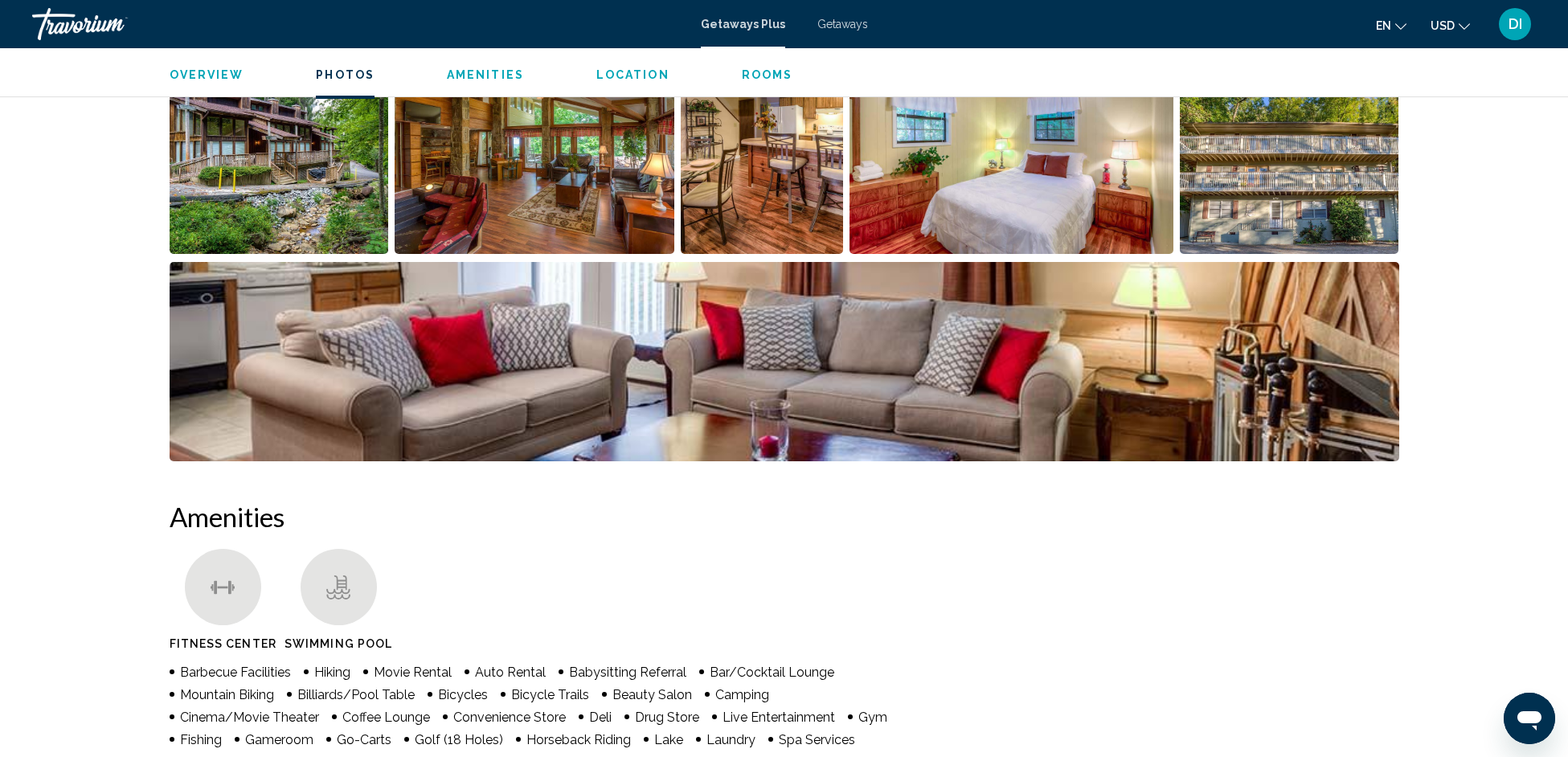
scroll to position [717, 0]
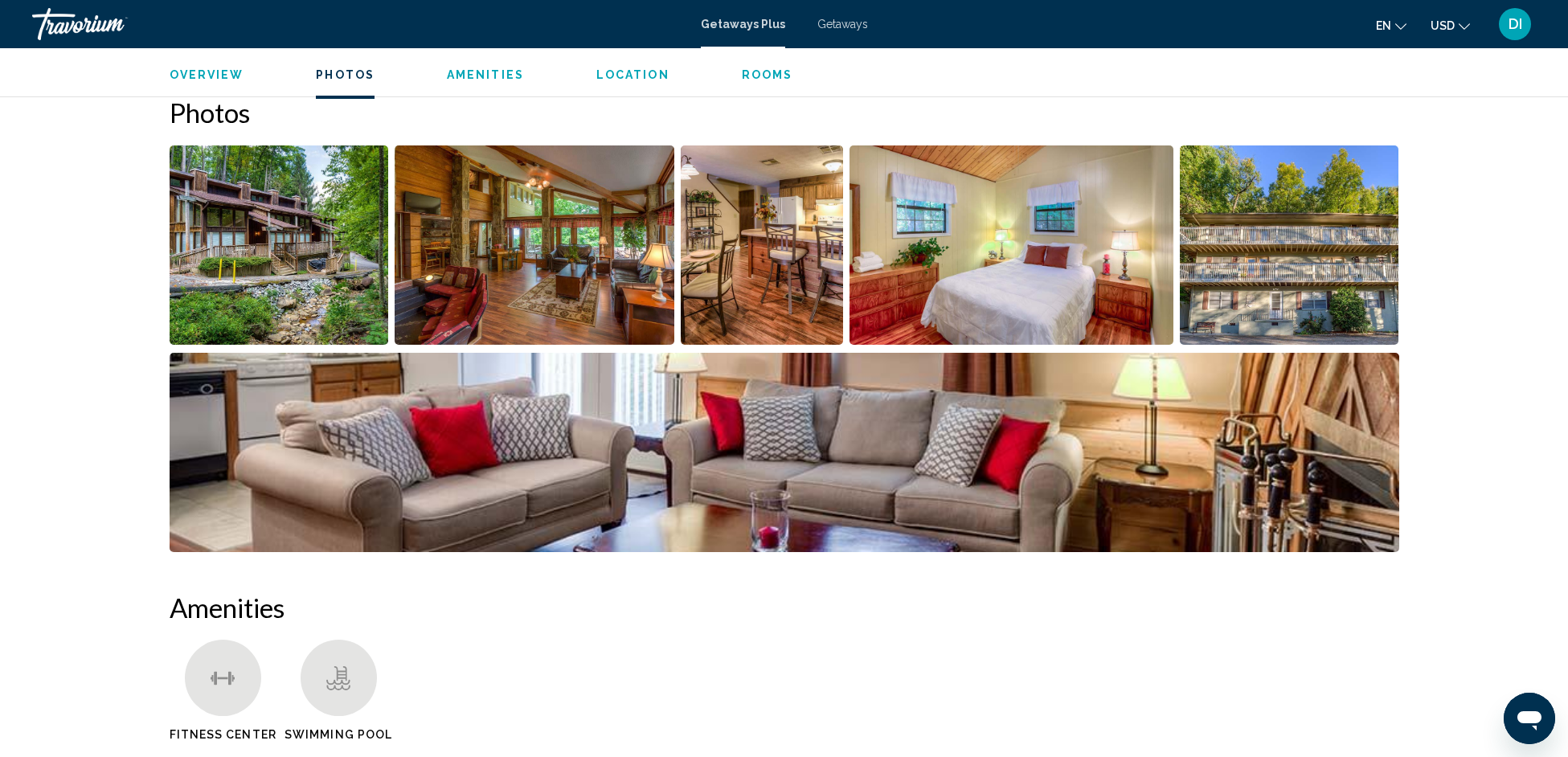
click at [256, 223] on img "Open full-screen image slider" at bounding box center [279, 244] width 220 height 199
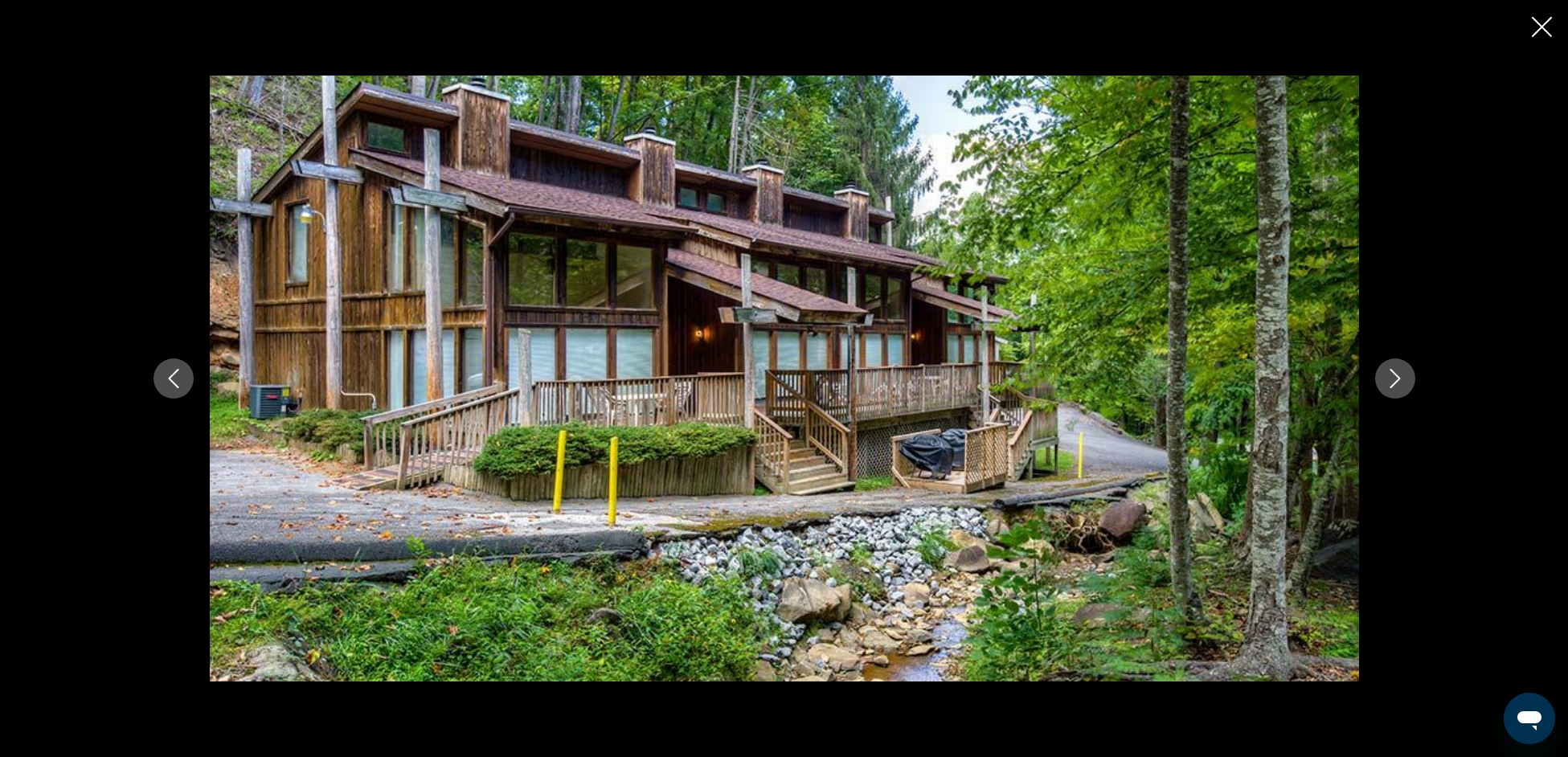
click at [1381, 386] on button "Next image" at bounding box center [1395, 378] width 40 height 40
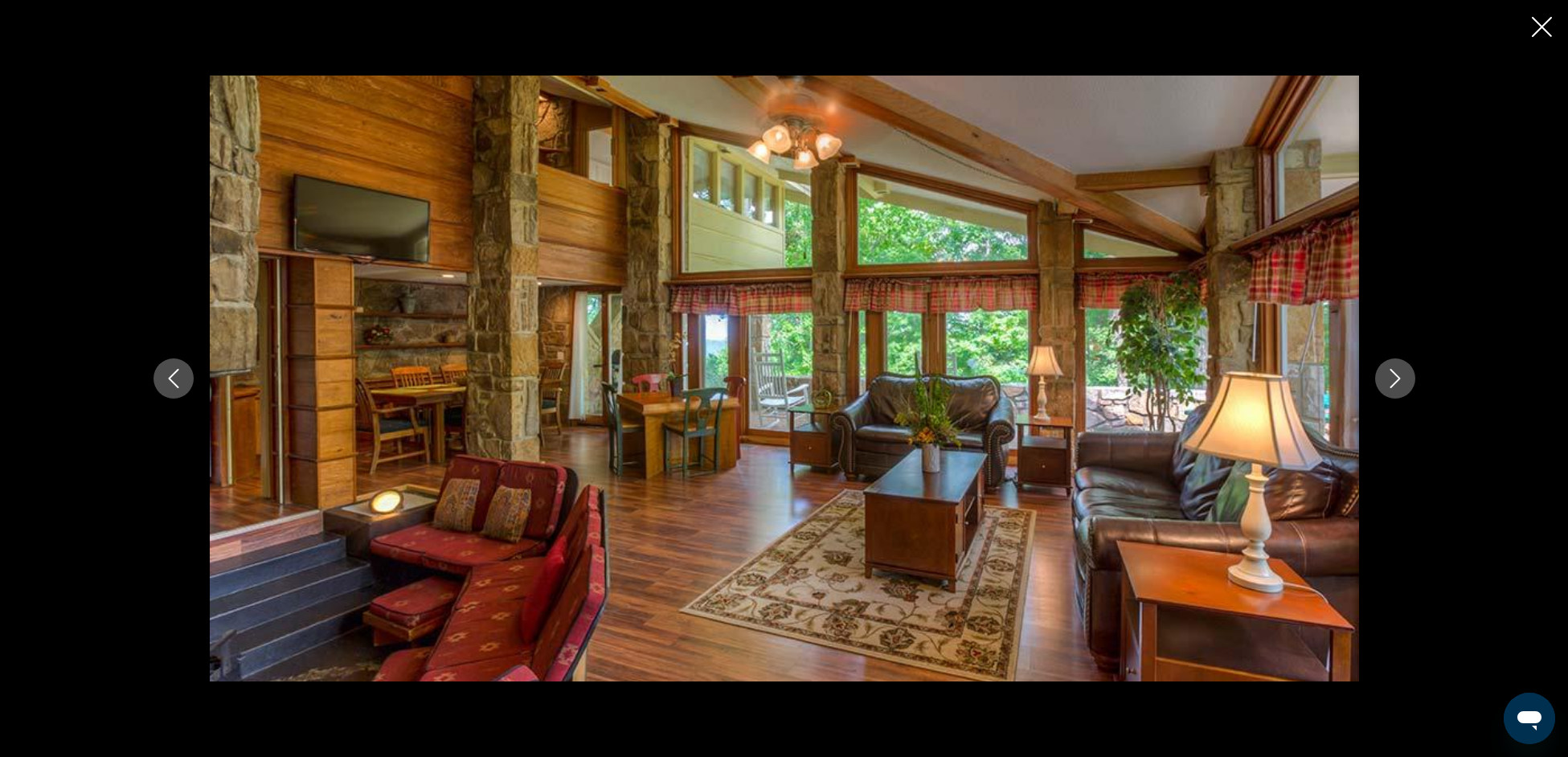
click at [1382, 387] on button "Next image" at bounding box center [1395, 378] width 40 height 40
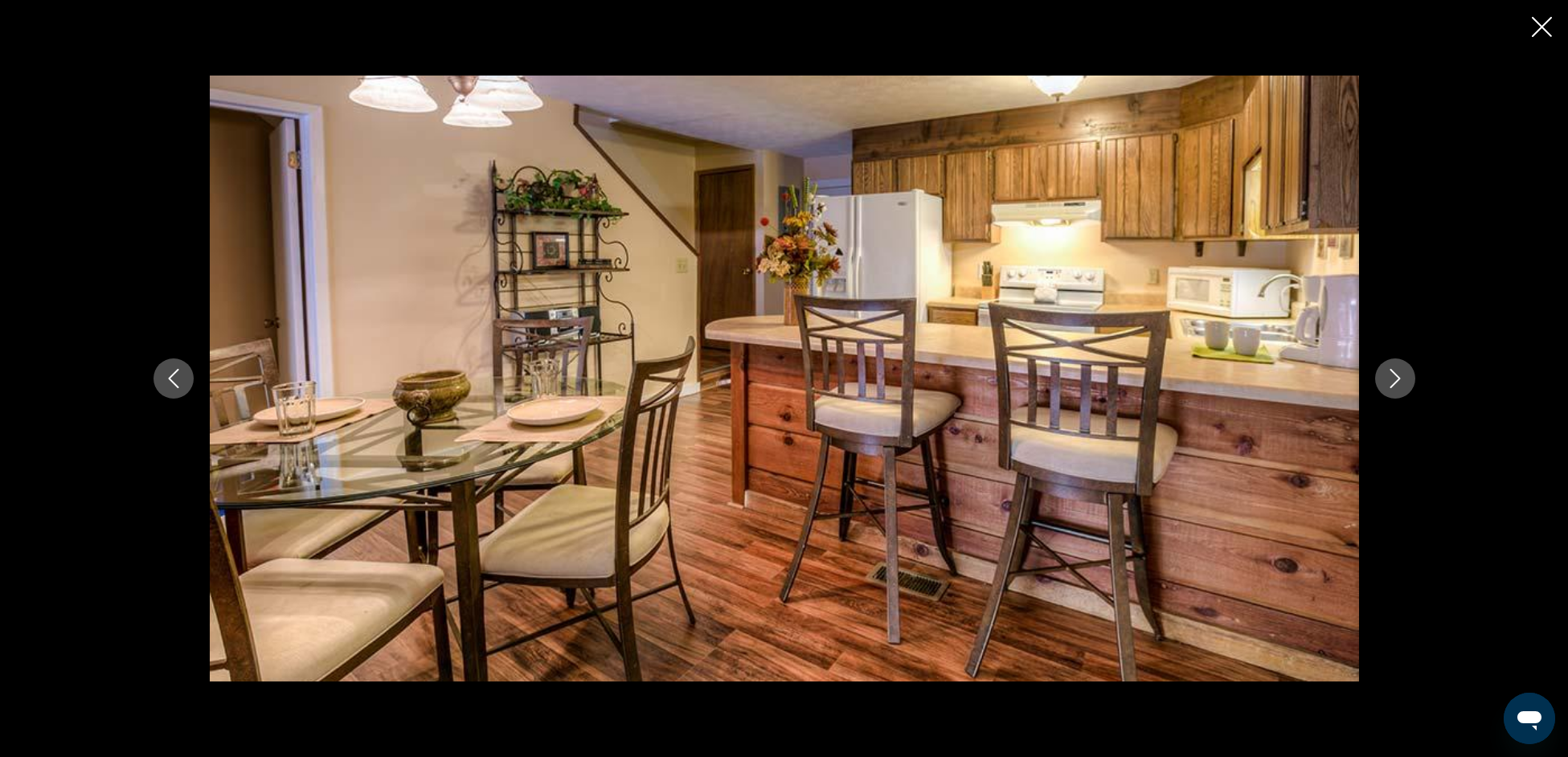
click at [1382, 387] on button "Next image" at bounding box center [1395, 378] width 40 height 40
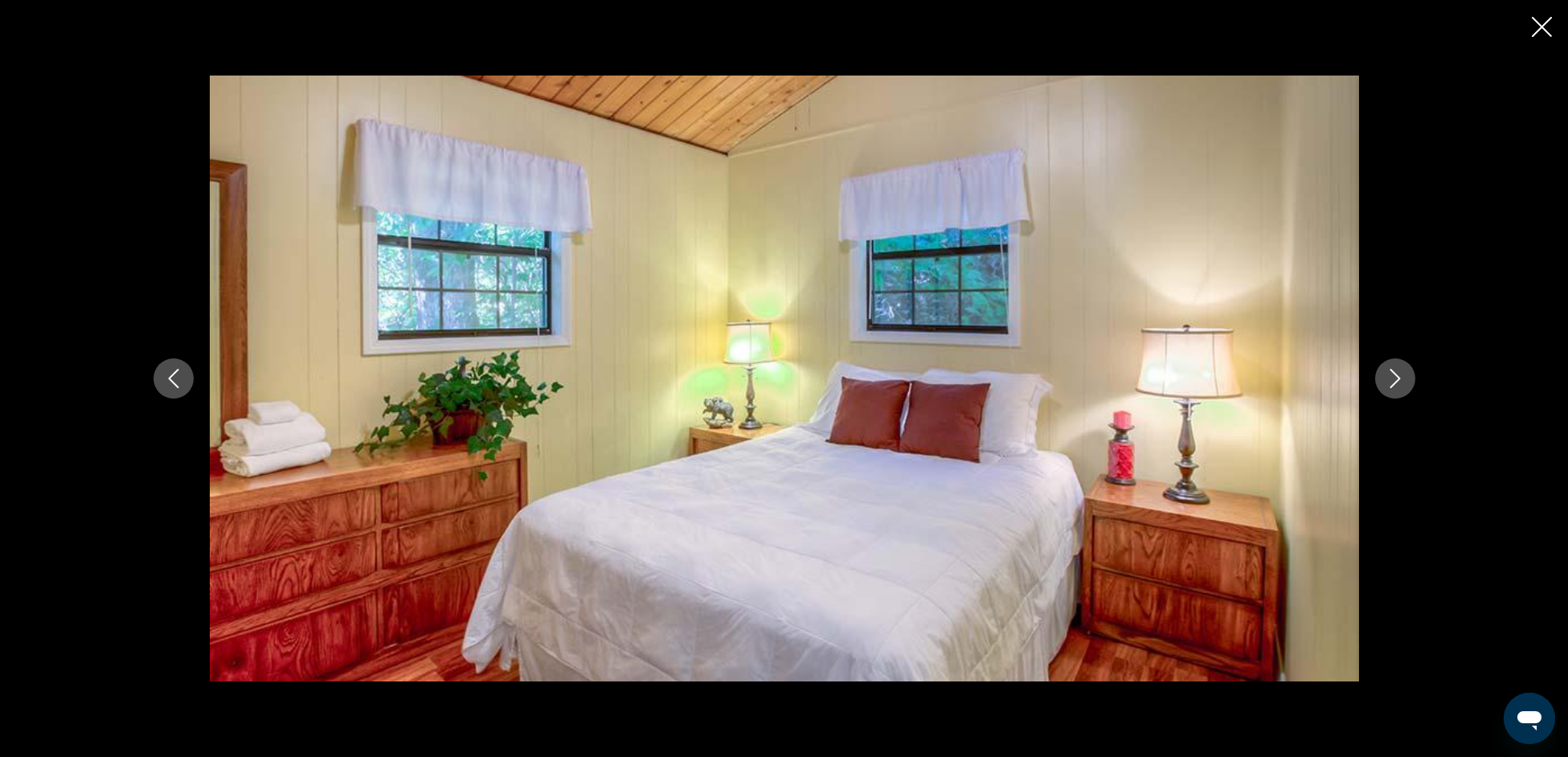
click at [1398, 387] on icon "Next image" at bounding box center [1395, 378] width 19 height 19
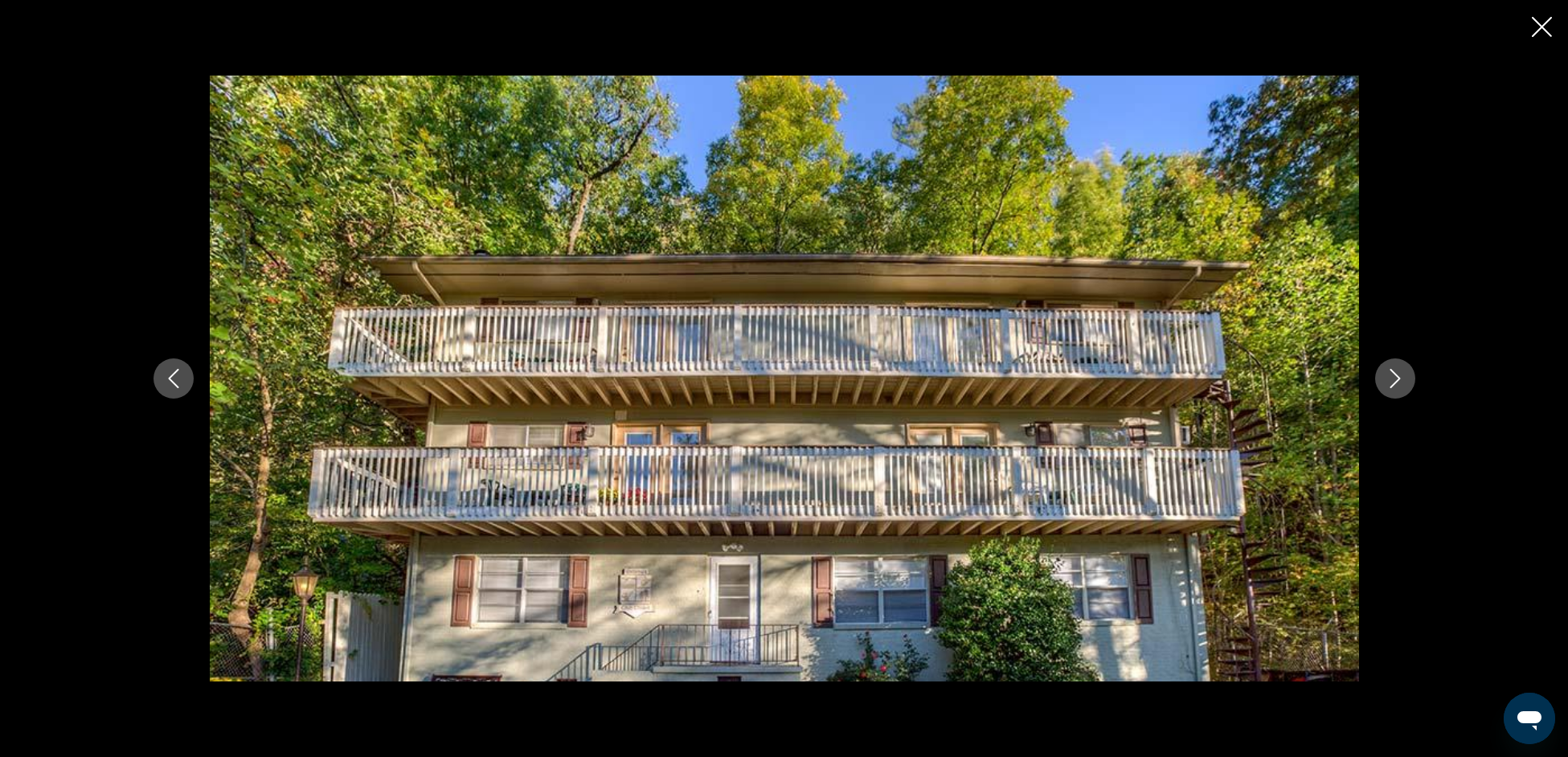
click at [1394, 381] on icon "Next image" at bounding box center [1395, 378] width 19 height 19
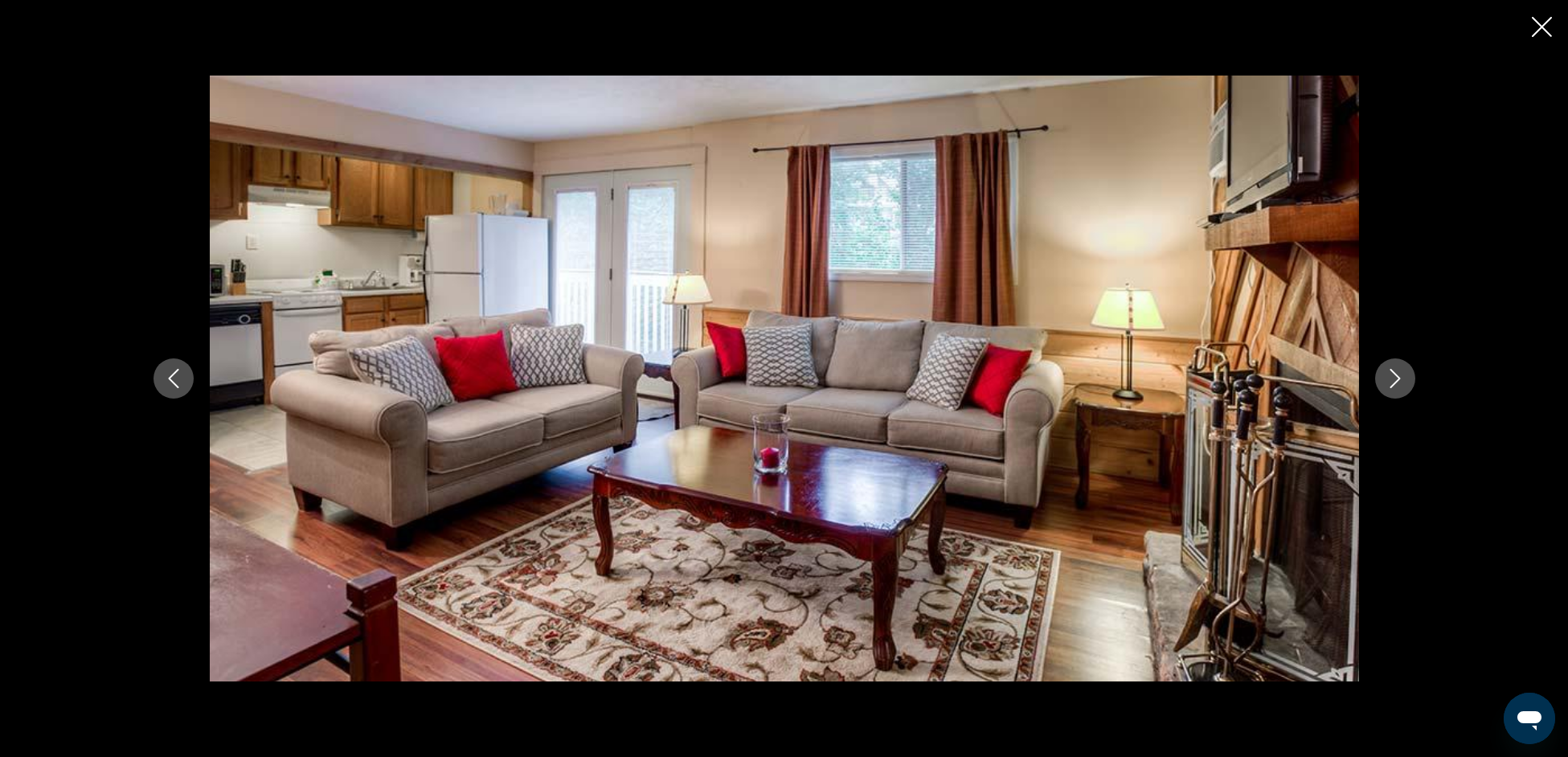
click at [1394, 381] on icon "Next image" at bounding box center [1395, 378] width 19 height 19
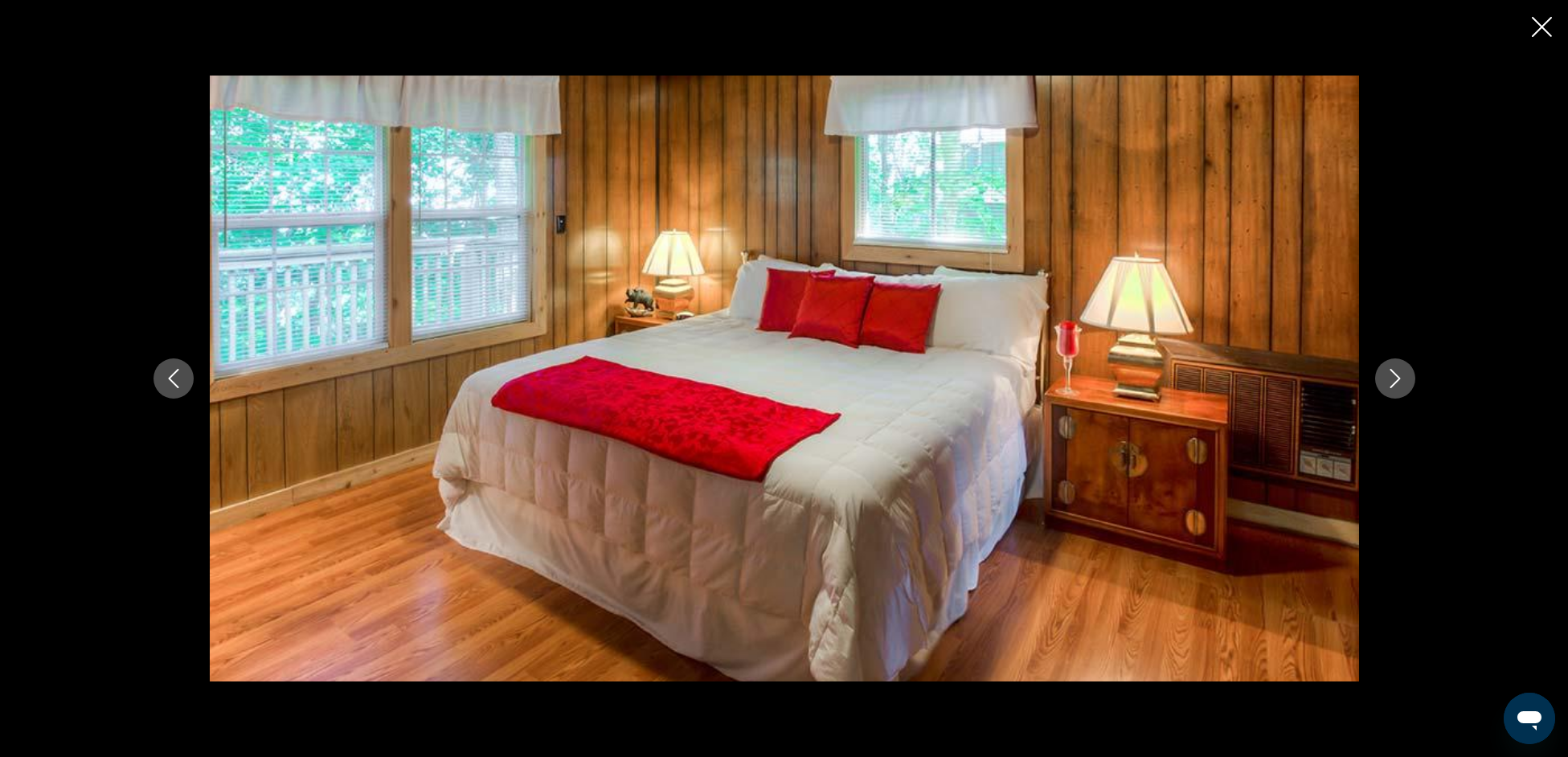
click at [1394, 381] on icon "Next image" at bounding box center [1395, 378] width 19 height 19
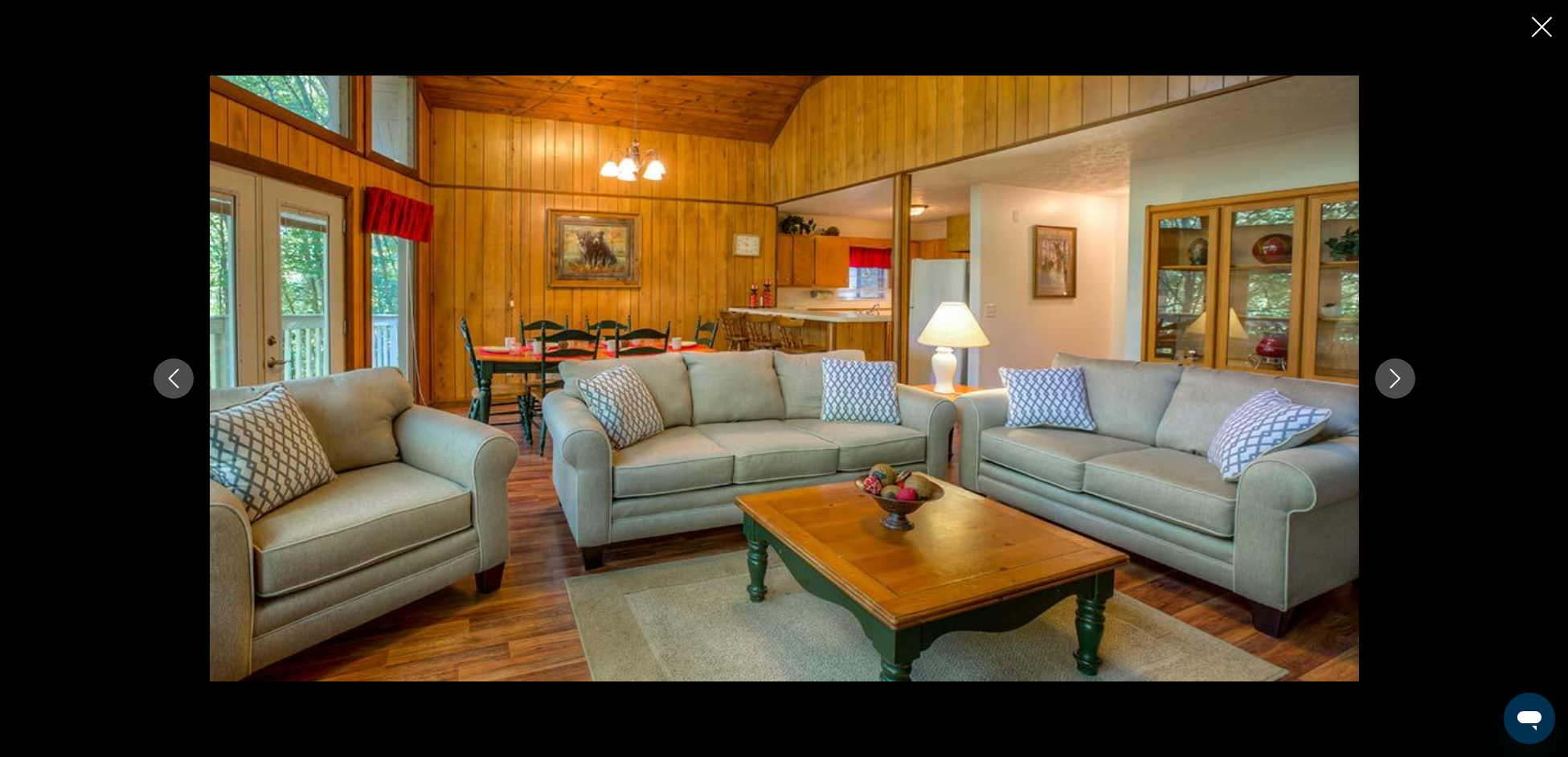
click at [1394, 381] on icon "Next image" at bounding box center [1395, 378] width 19 height 19
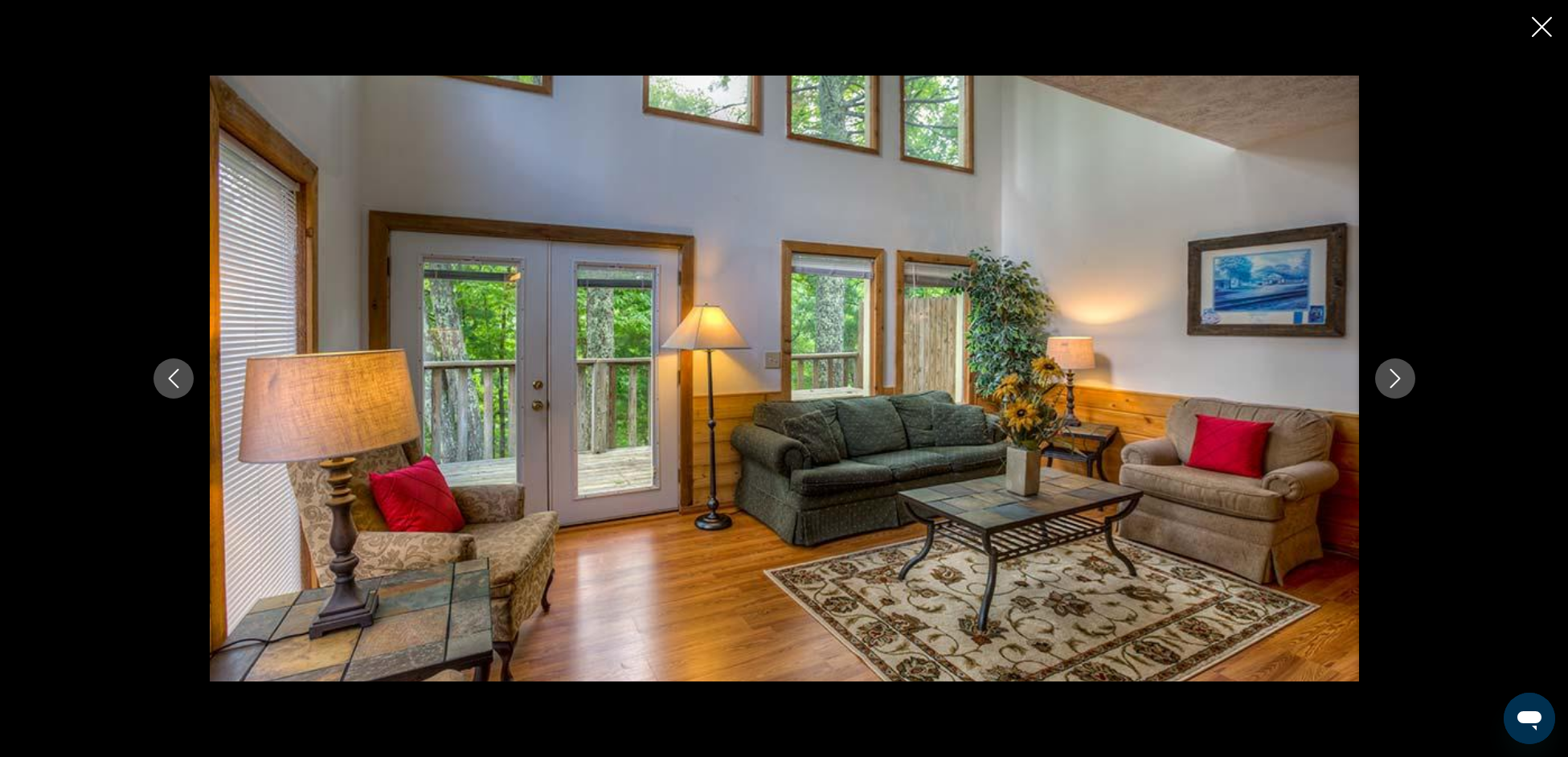
click at [176, 378] on icon "Previous image" at bounding box center [173, 378] width 19 height 19
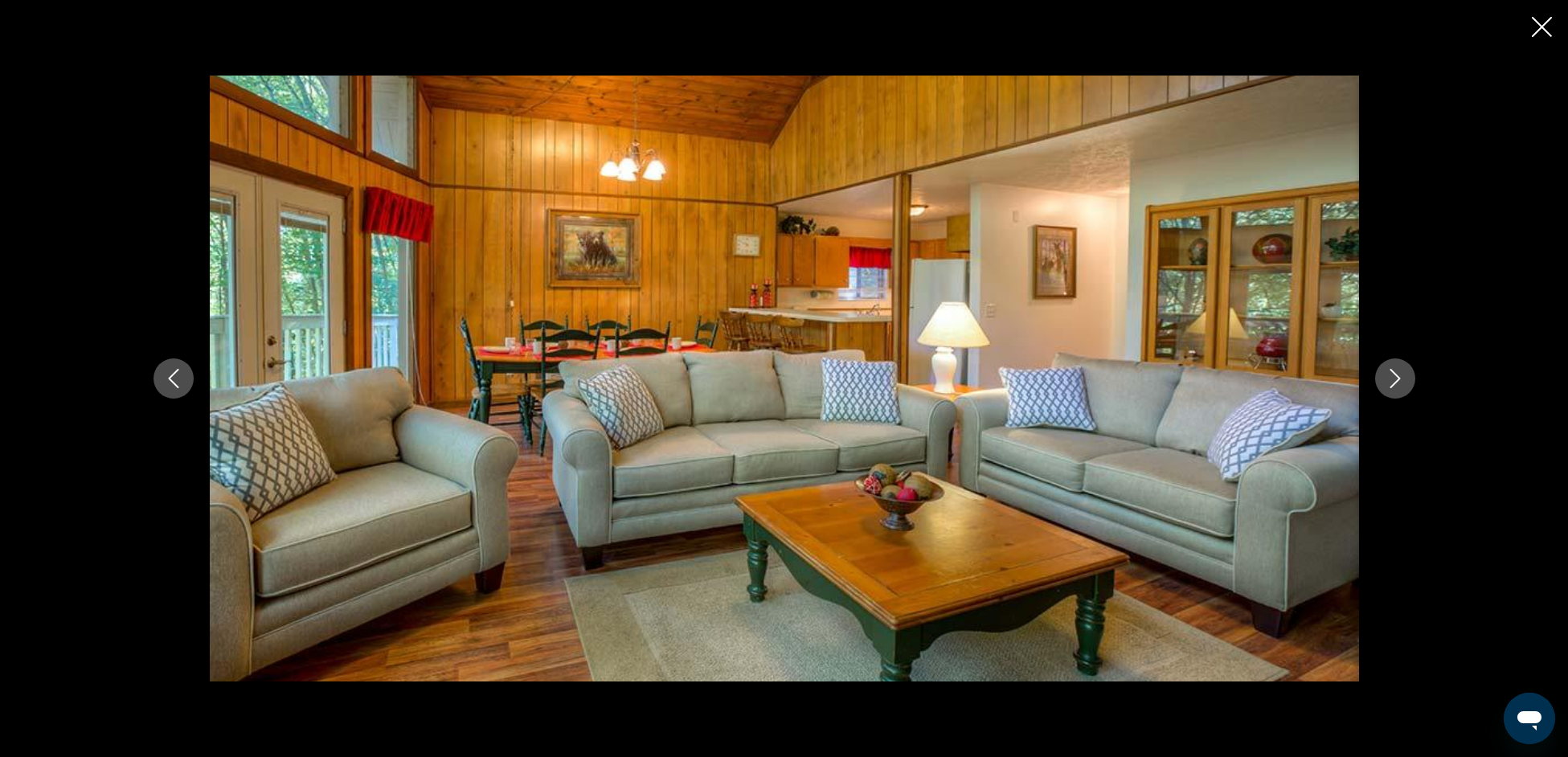
click at [1398, 365] on button "Next image" at bounding box center [1395, 378] width 40 height 40
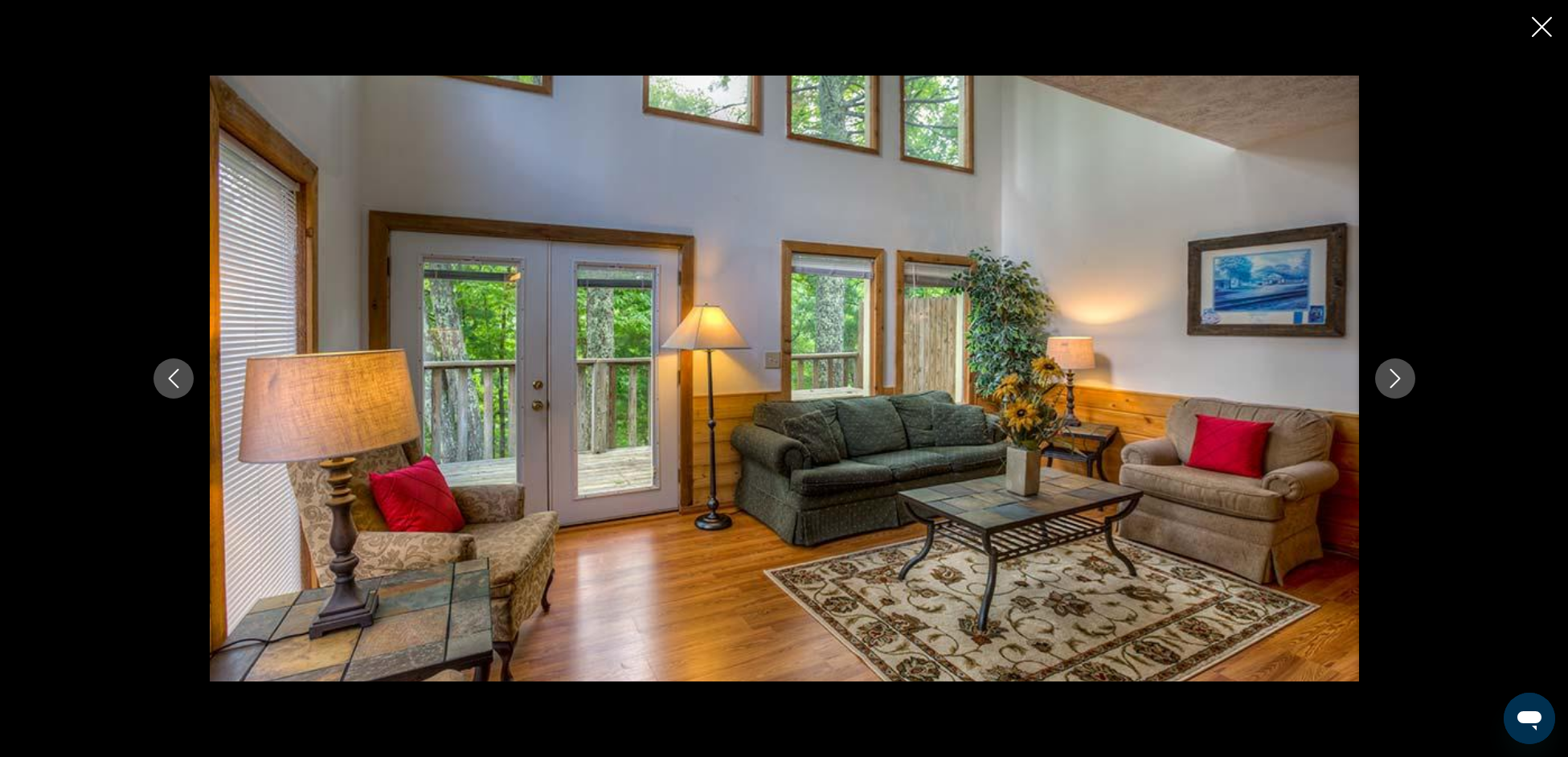
click at [1394, 375] on icon "Next image" at bounding box center [1395, 378] width 19 height 19
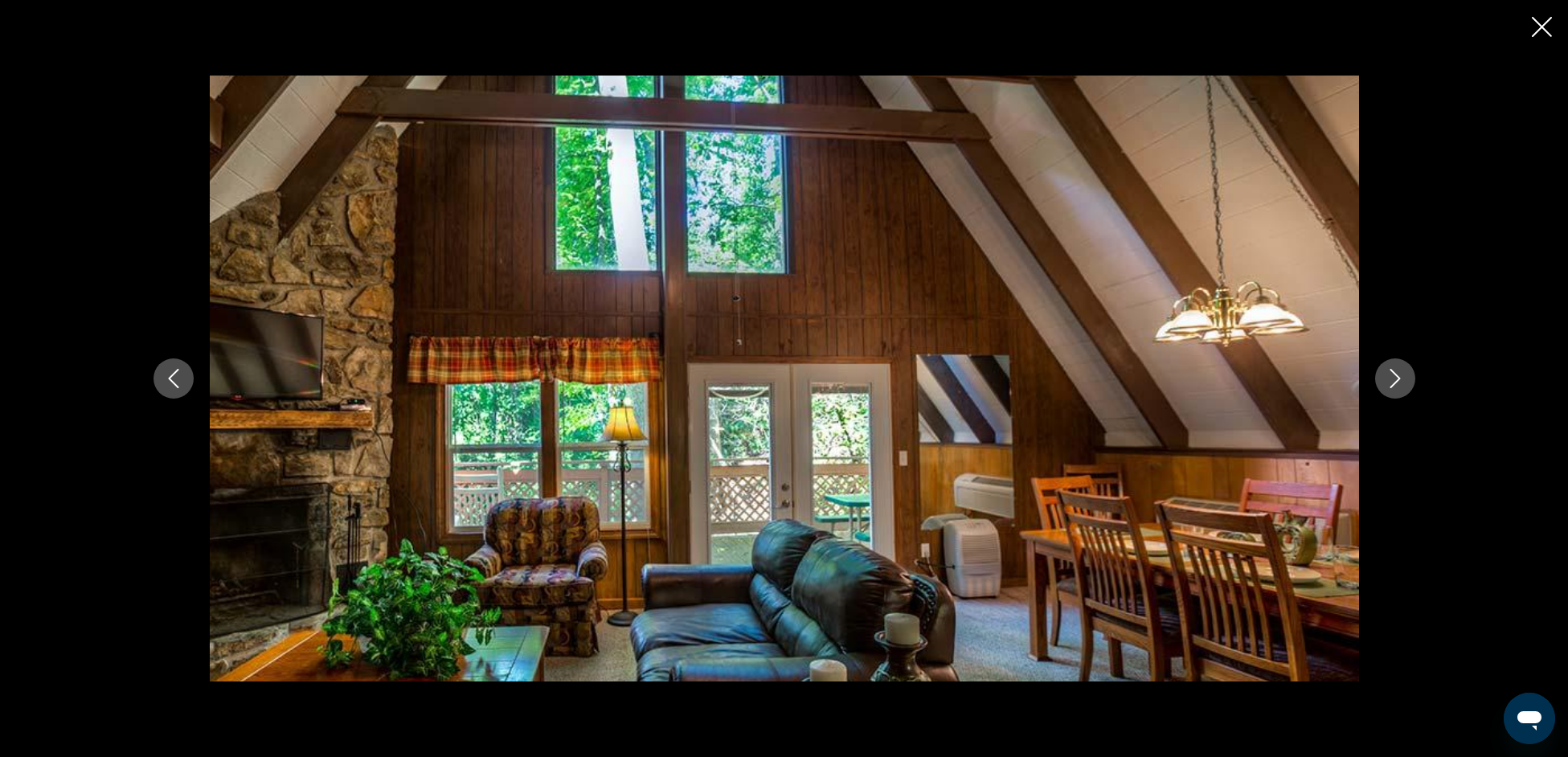
click at [1398, 376] on icon "Next image" at bounding box center [1394, 378] width 10 height 19
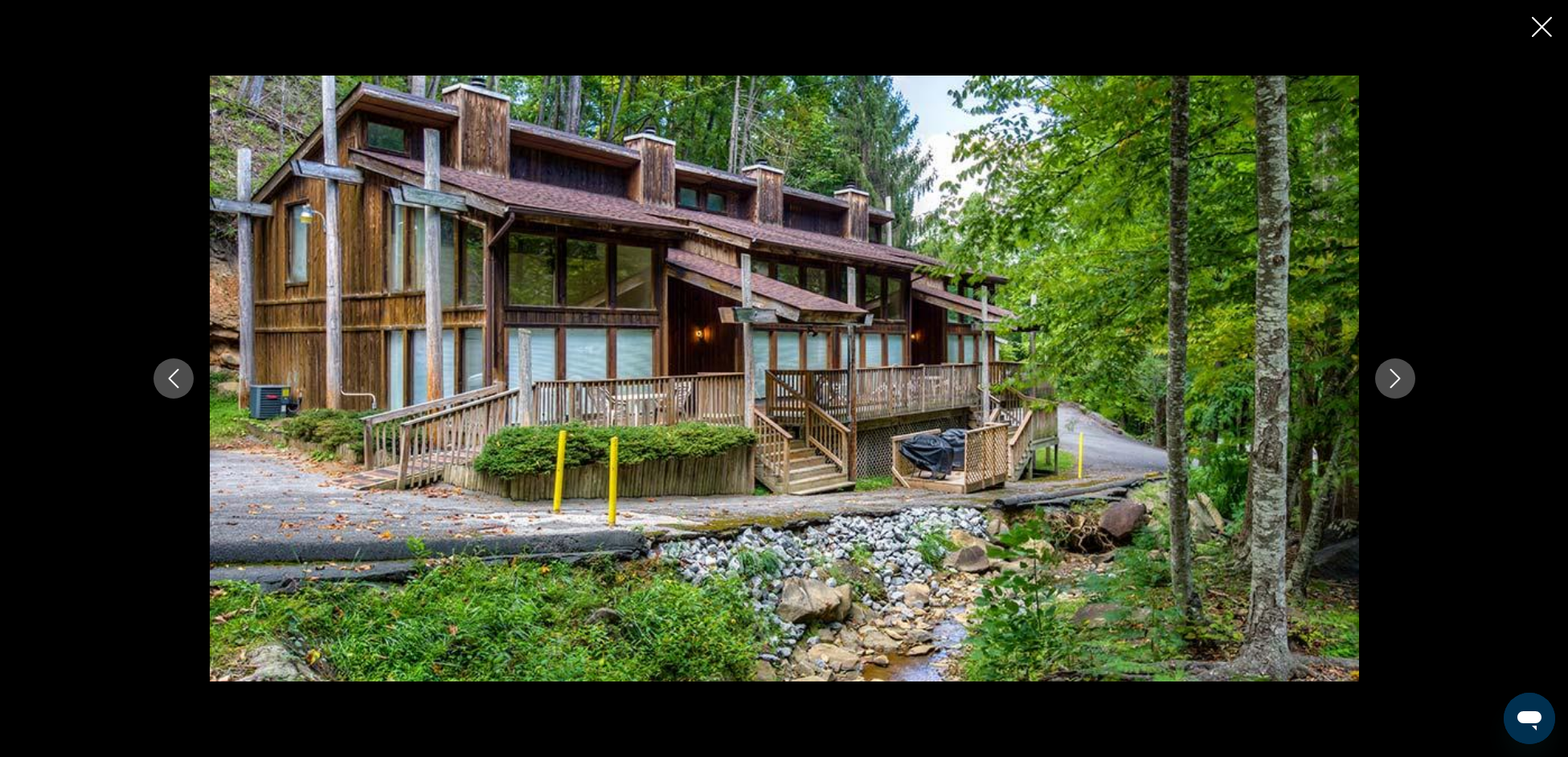
click at [1539, 18] on icon "Close slideshow" at bounding box center [1542, 27] width 20 height 20
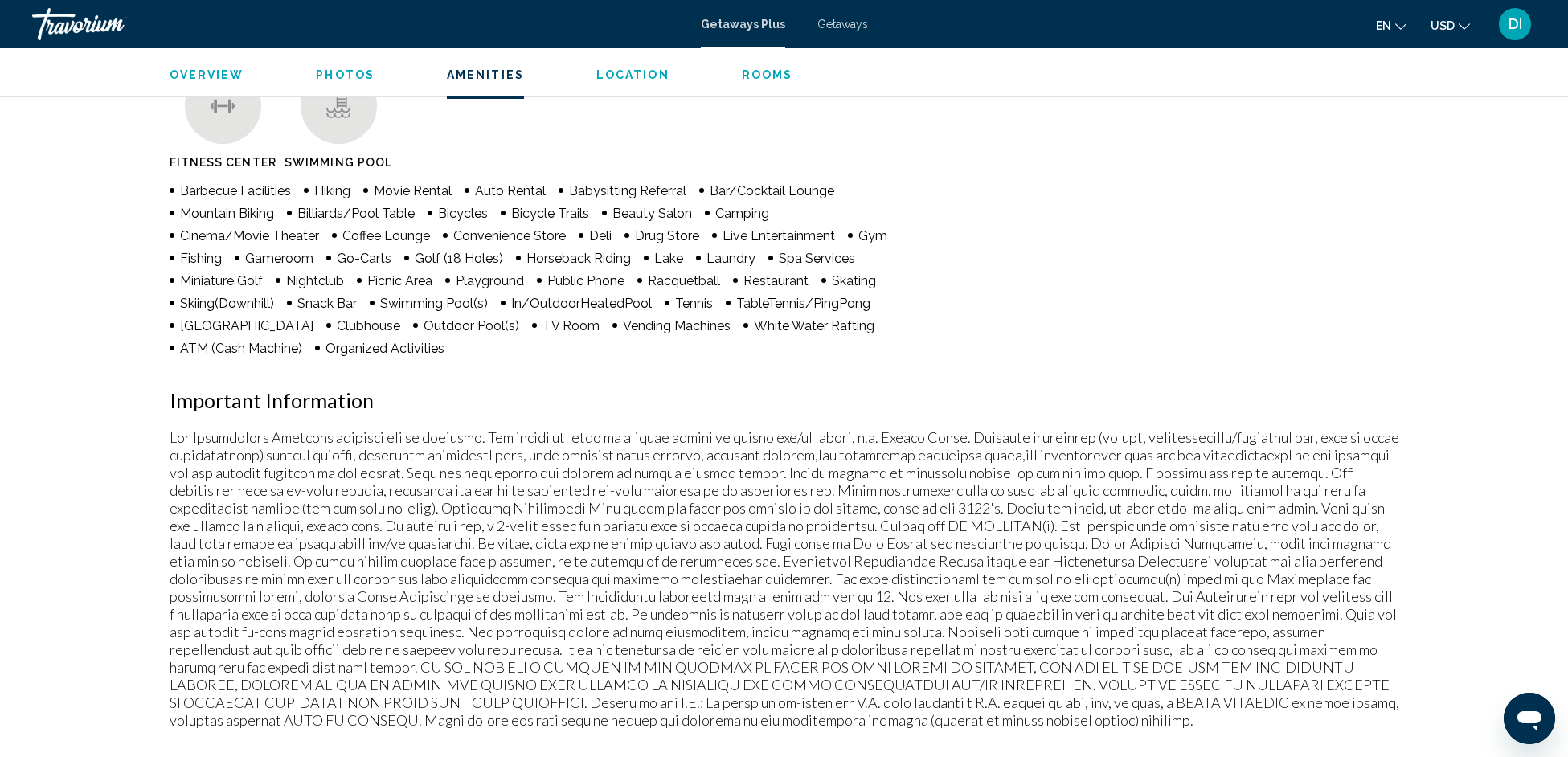
scroll to position [1292, 0]
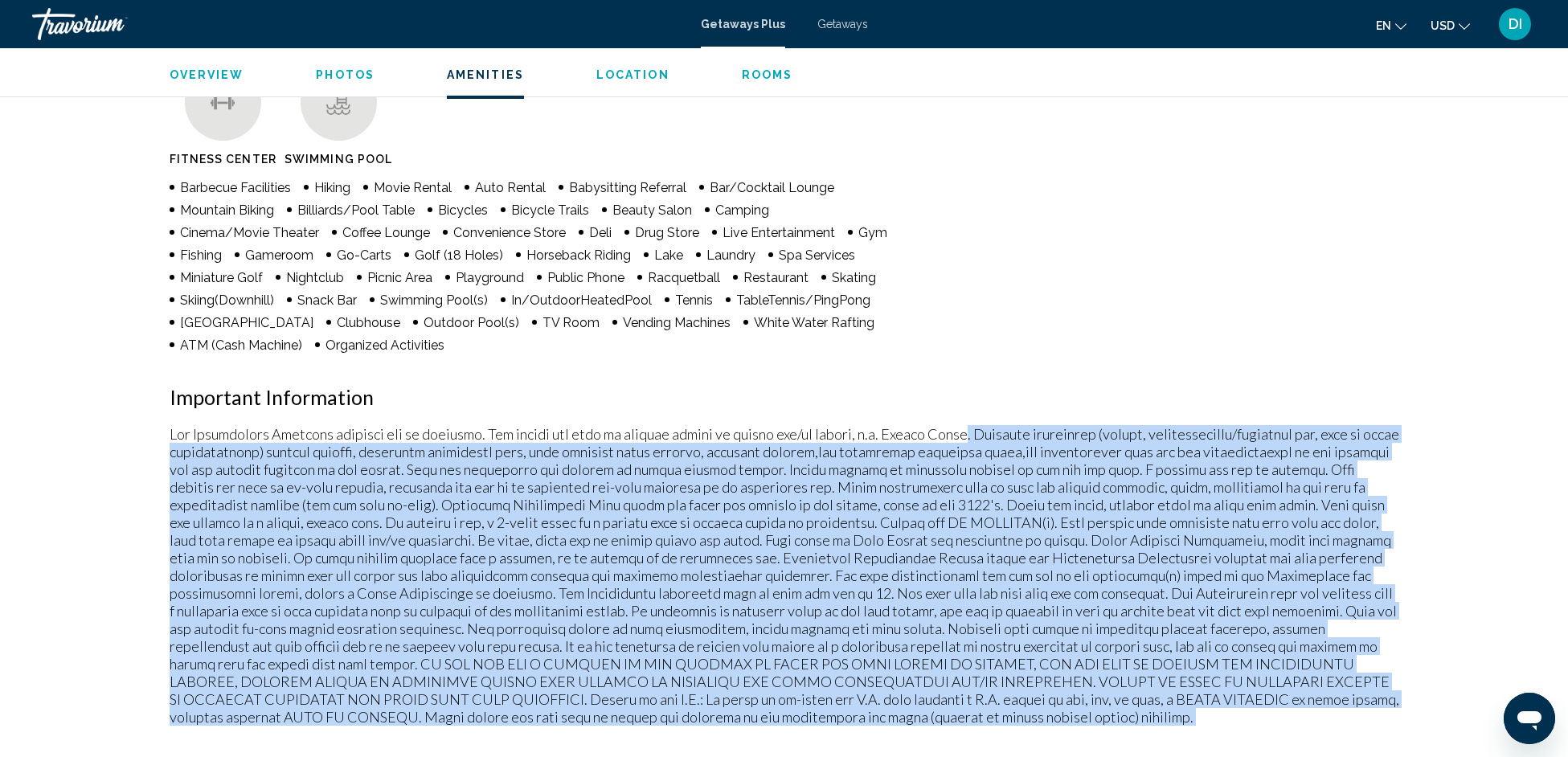
copy div ". Required surcharges (energy, accommodations/occupancy tax, fees or other misc…"
drag, startPoint x: 987, startPoint y: 407, endPoint x: 1189, endPoint y: 650, distance: 316.0
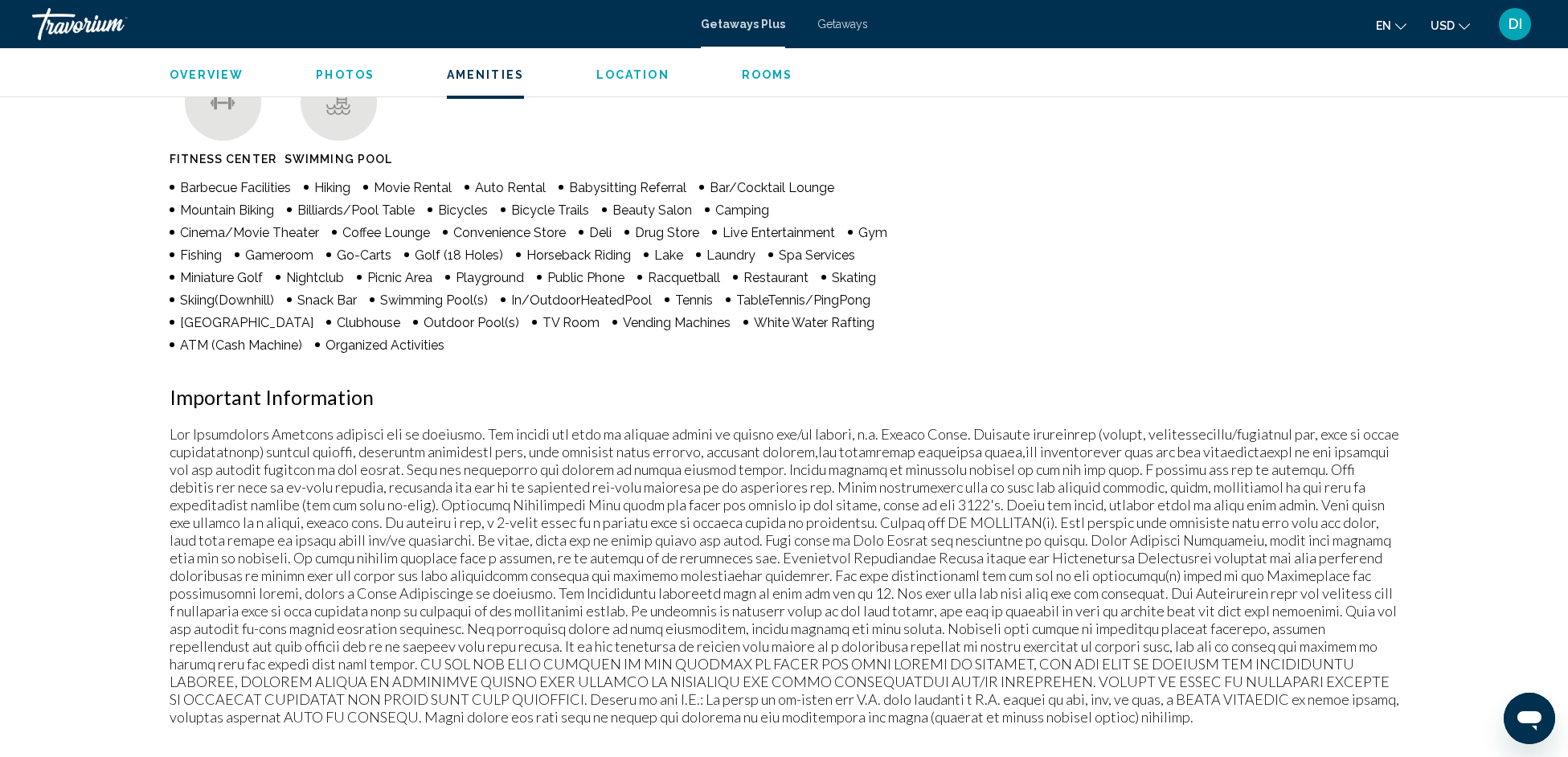
click at [1106, 333] on div "Amenities Fitness Center Swimming Pool Barbecue Facilities Hiking Movie Rental …" at bounding box center [785, 370] width 1230 height 709
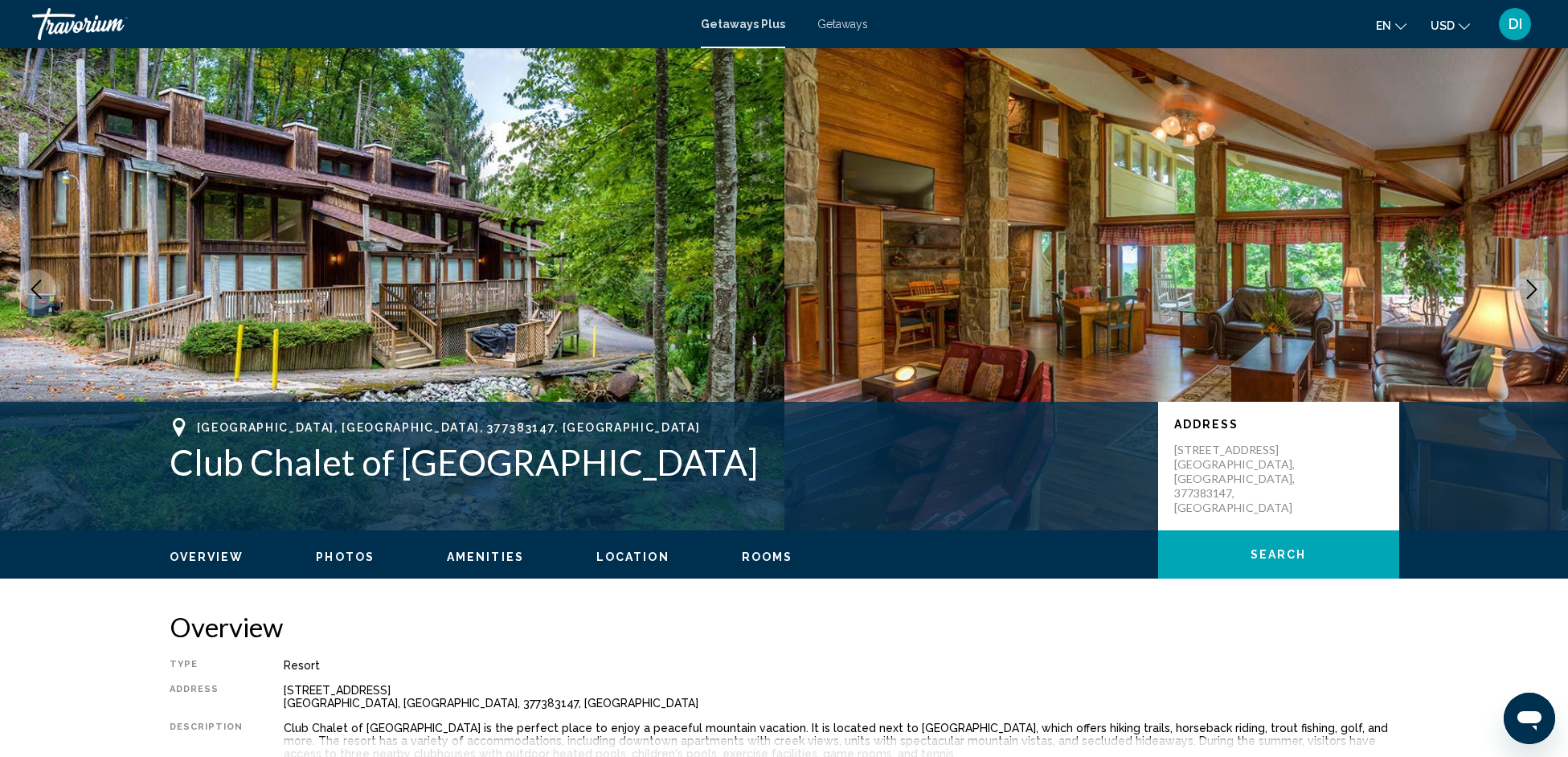
scroll to position [285, 0]
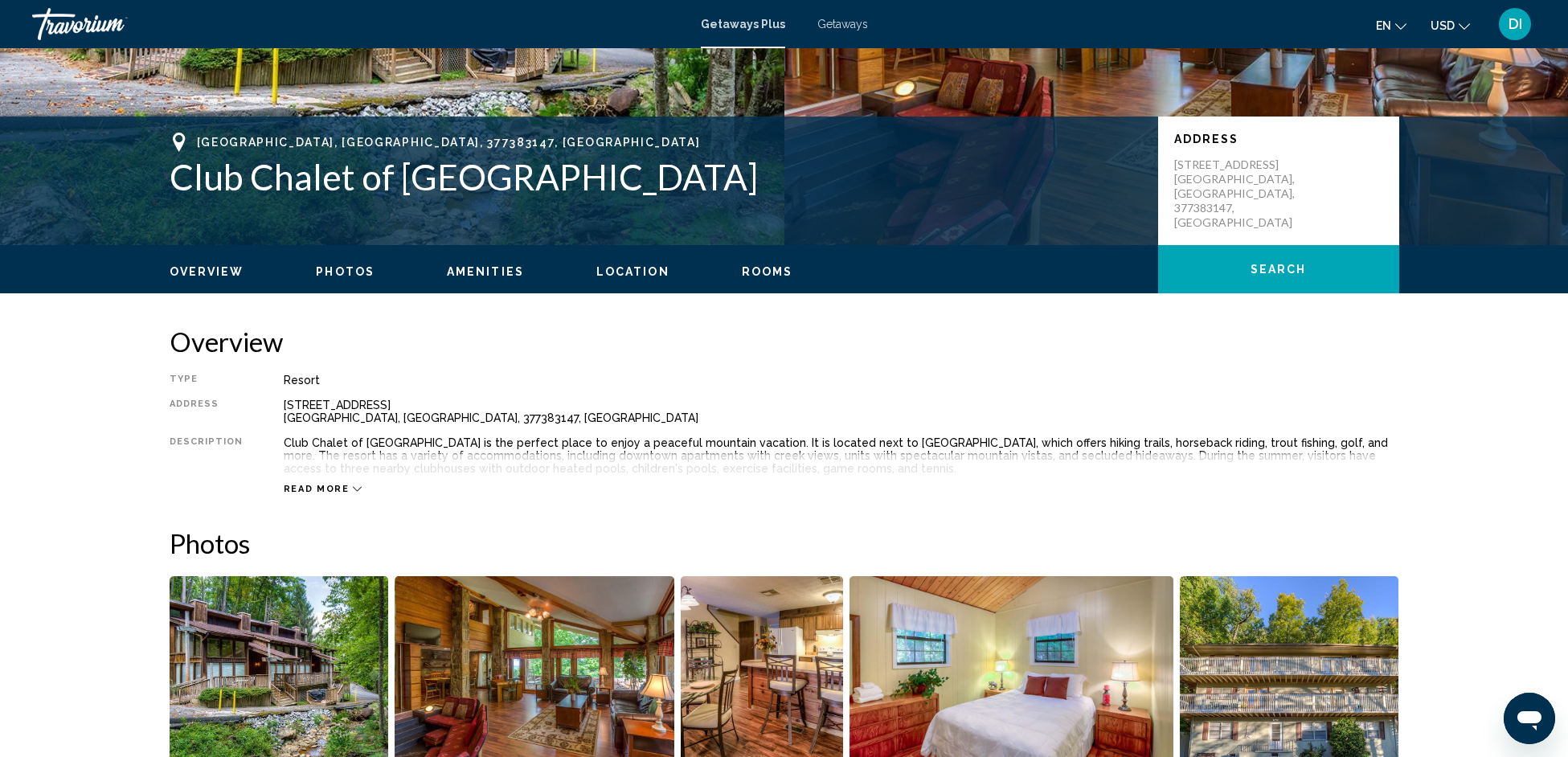
click at [318, 483] on button "Read more" at bounding box center [324, 489] width 79 height 12
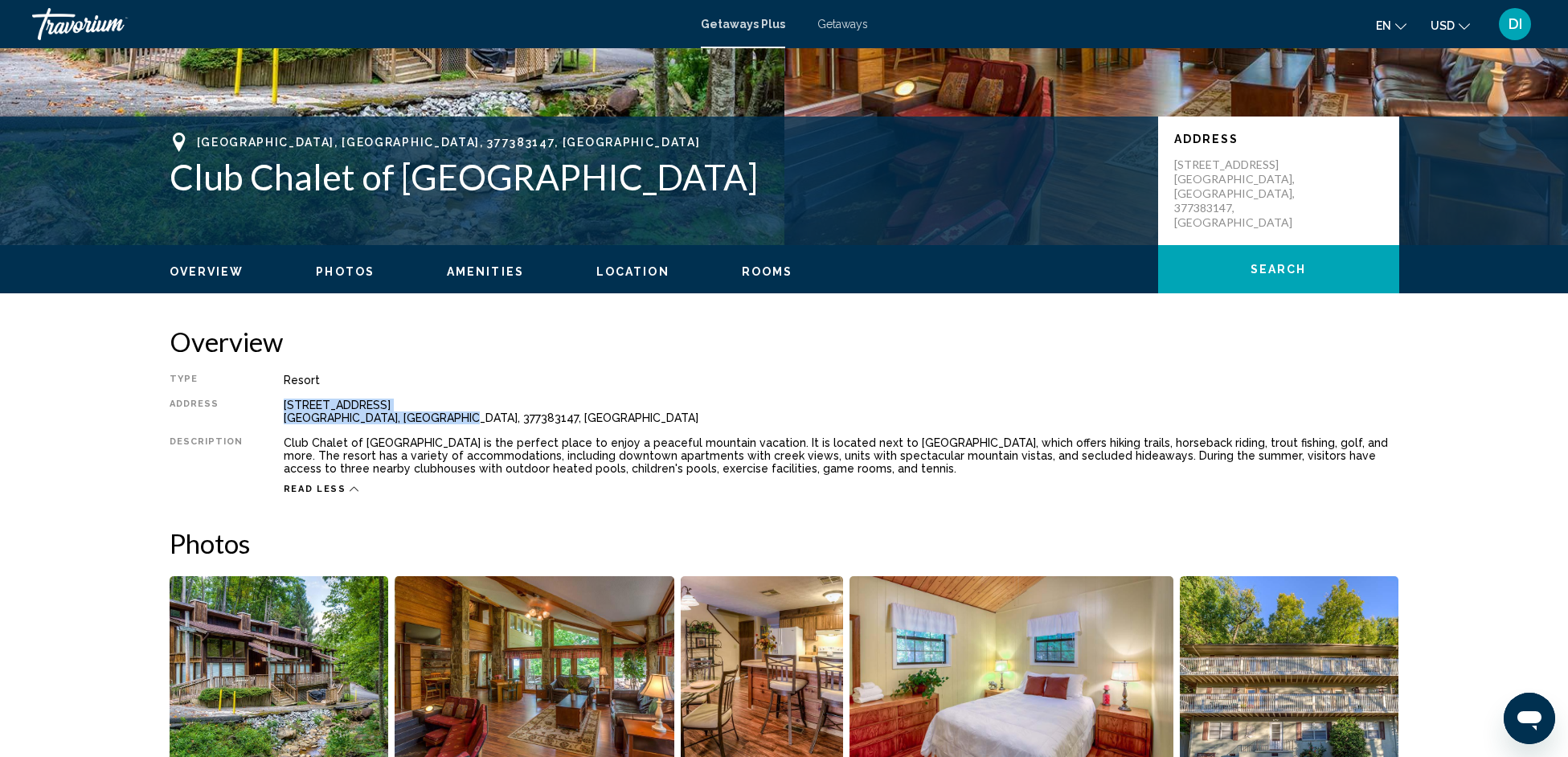
copy div "333 Ski Mountain Road Gatlinburg, TN, 377383147, USA"
drag, startPoint x: 278, startPoint y: 403, endPoint x: 442, endPoint y: 420, distance: 164.9
click at [442, 420] on div "333 Ski Mountain Road Gatlinburg, TN, 377383147, USA" at bounding box center [842, 412] width 1116 height 26
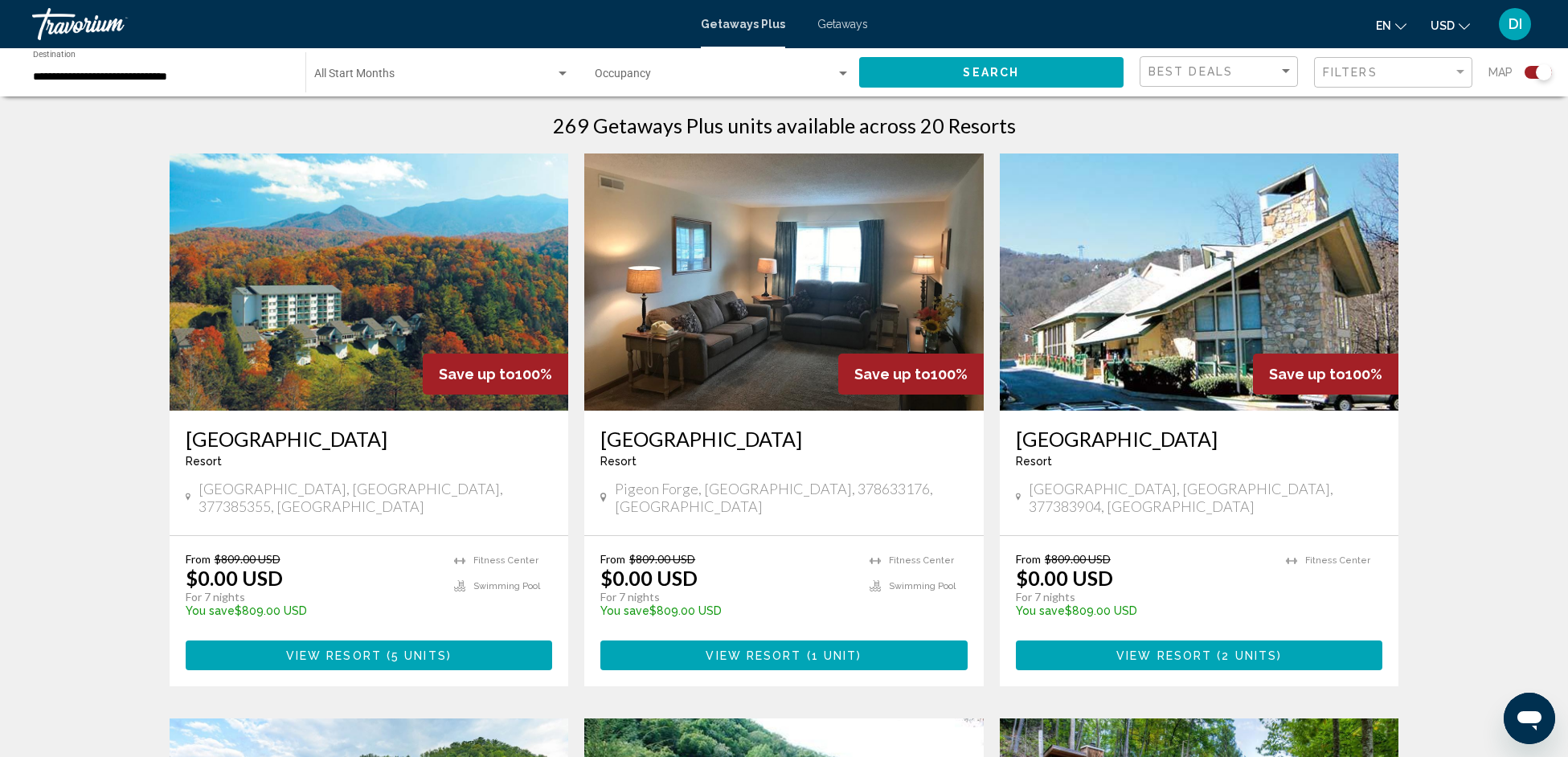
scroll to position [686, 0]
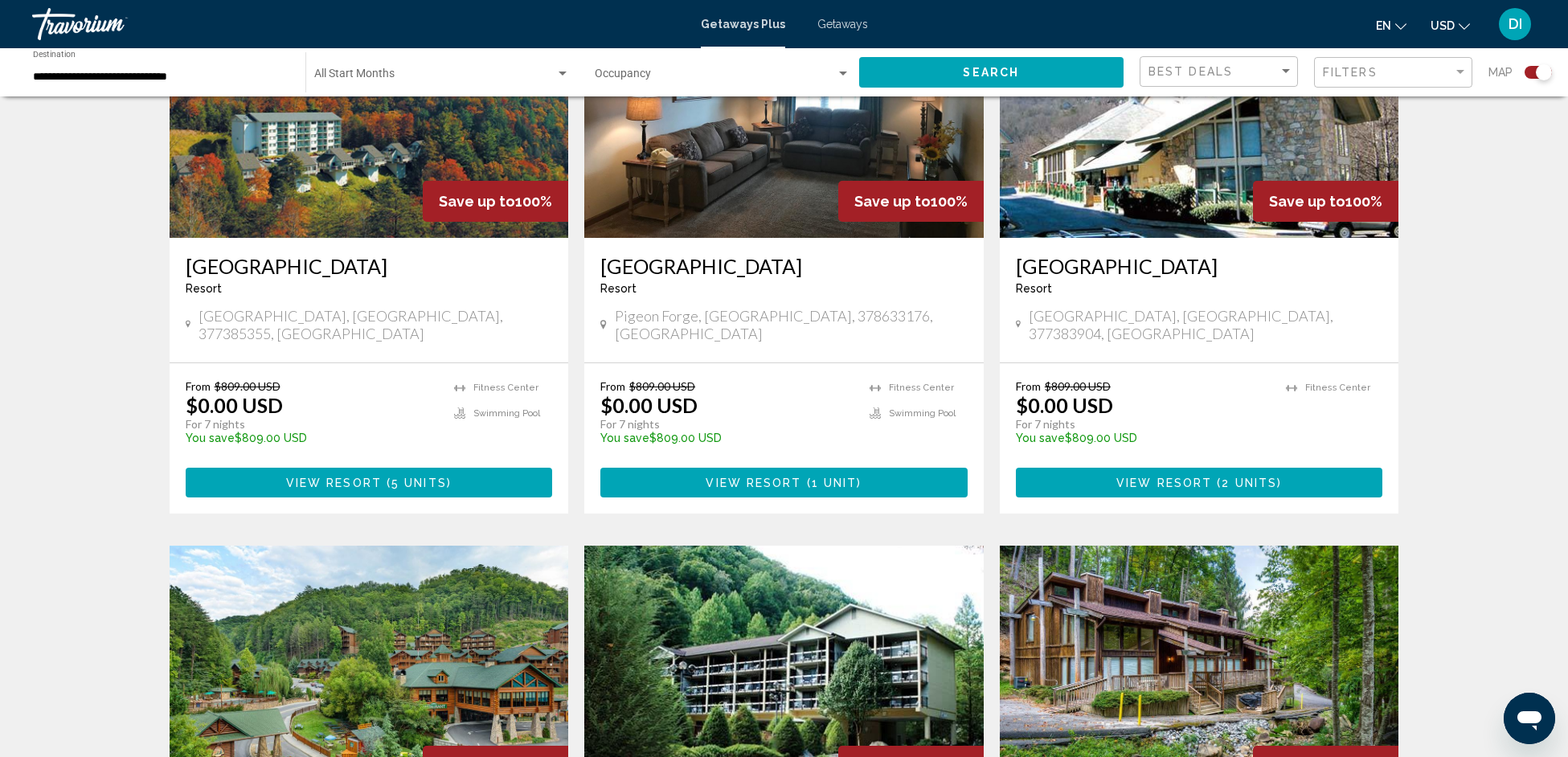
click at [330, 207] on img "Main content" at bounding box center [369, 109] width 400 height 257
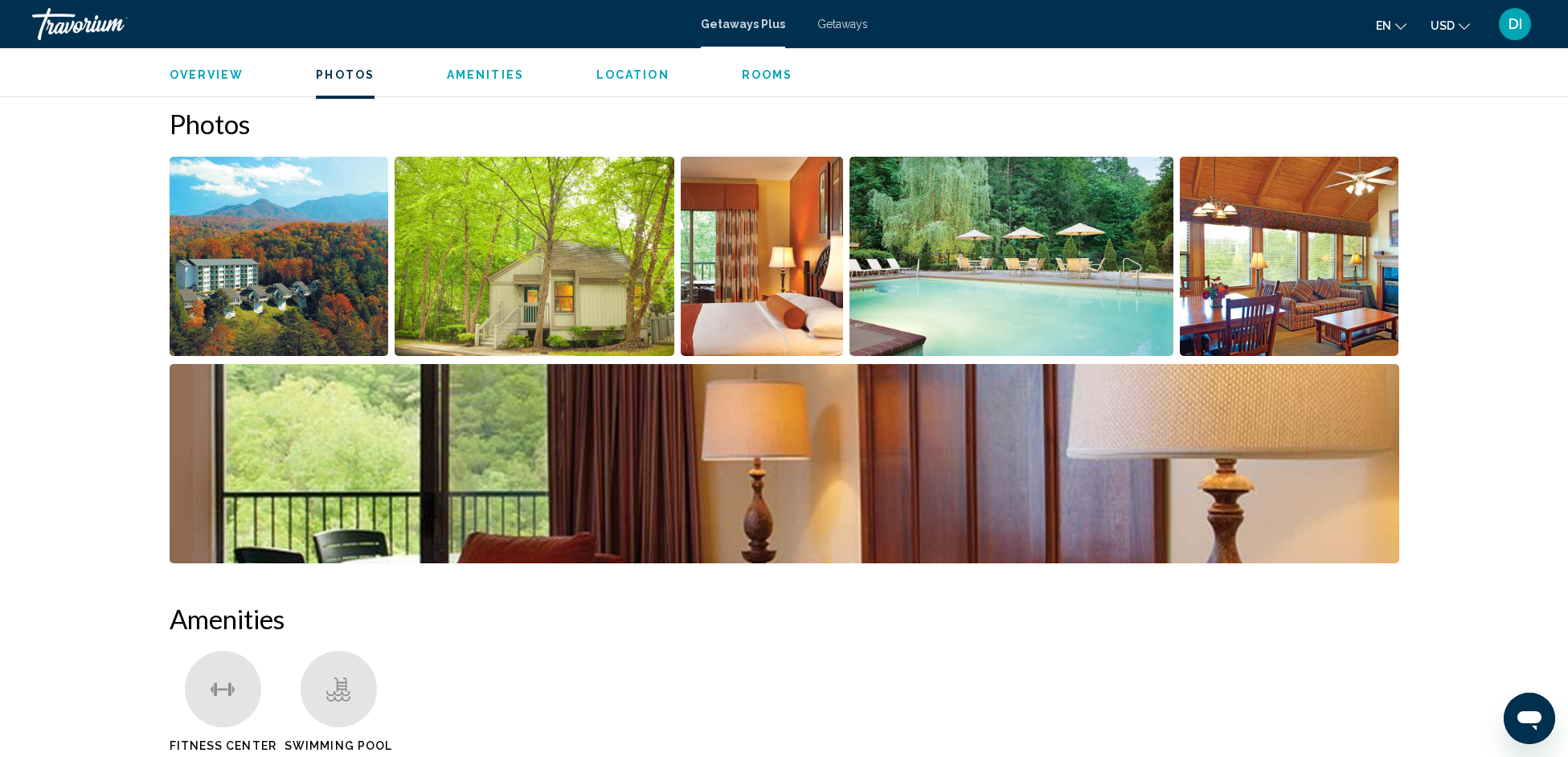
scroll to position [777, 0]
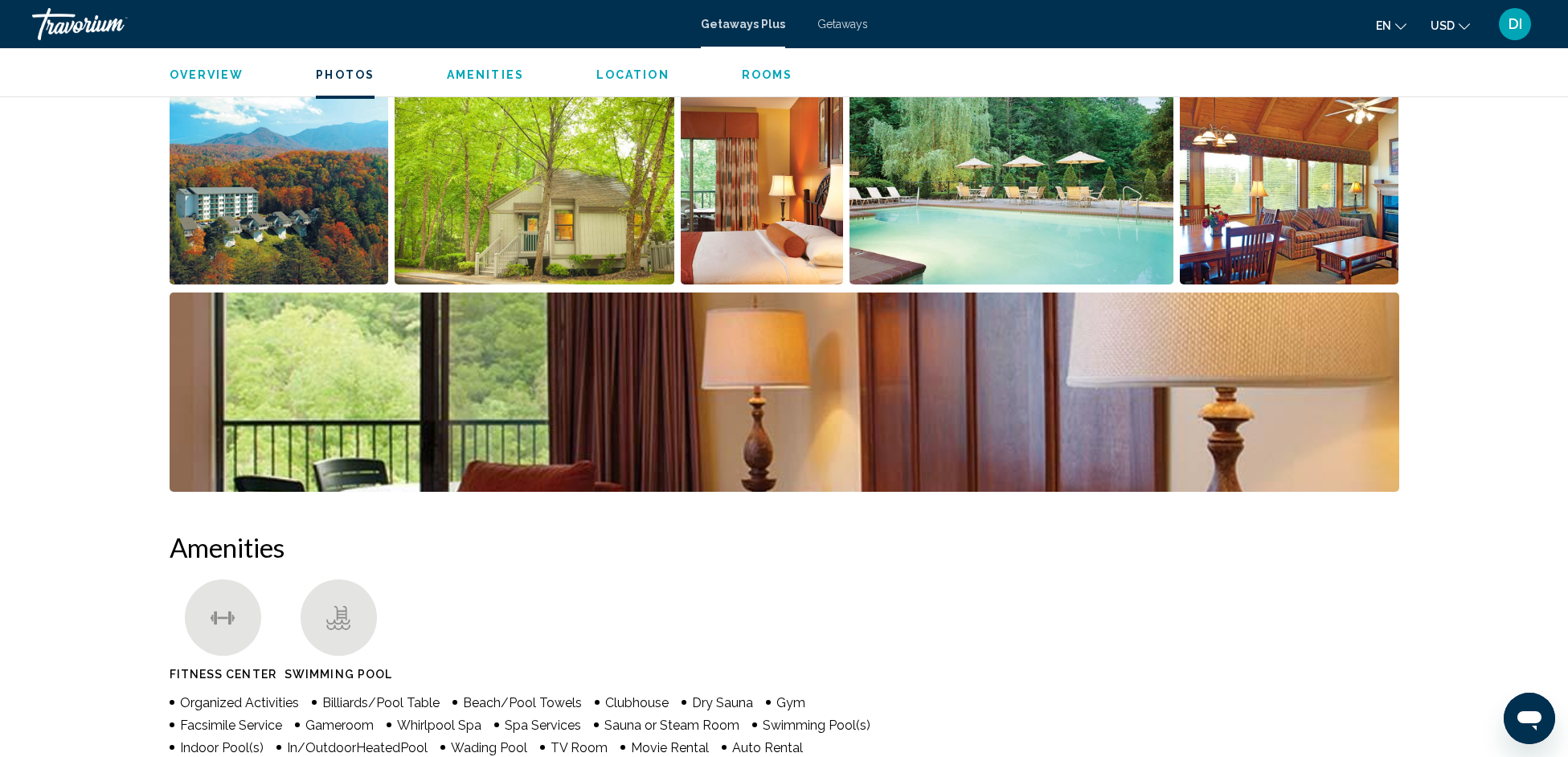
click at [471, 169] on img "Open full-screen image slider" at bounding box center [534, 185] width 279 height 199
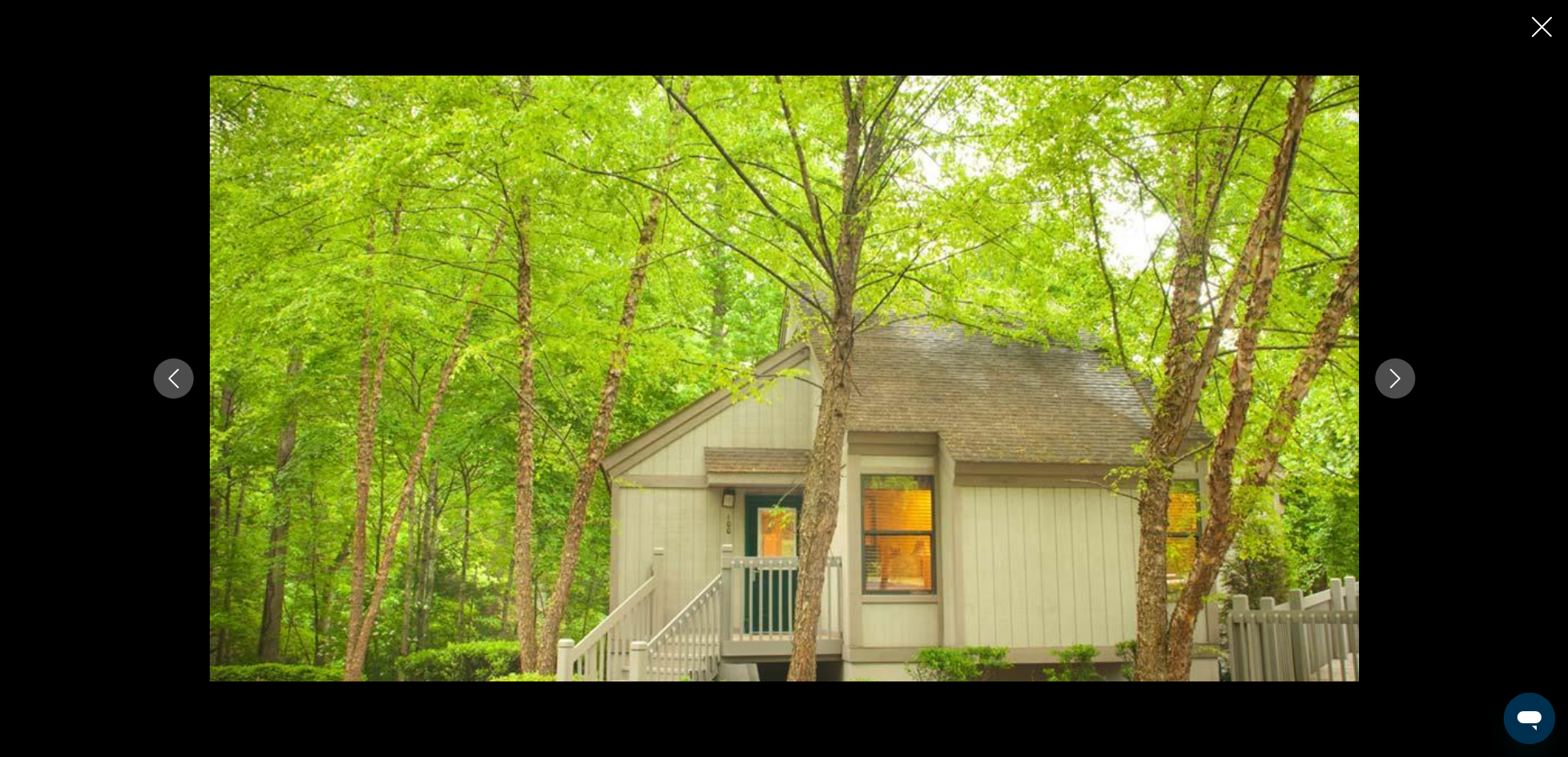
click at [1395, 380] on icon "Next image" at bounding box center [1395, 378] width 19 height 19
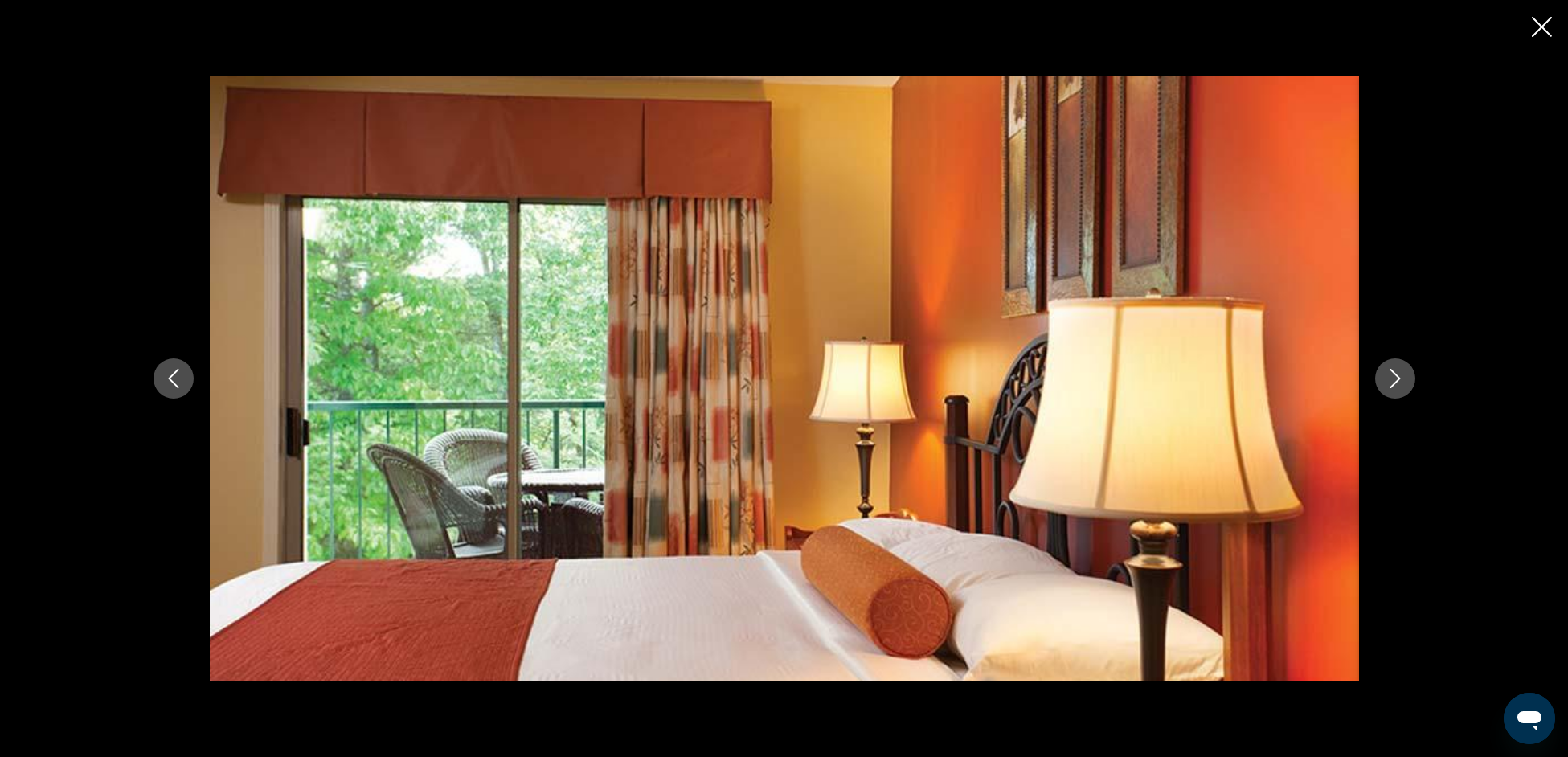
click at [1395, 380] on icon "Next image" at bounding box center [1395, 378] width 19 height 19
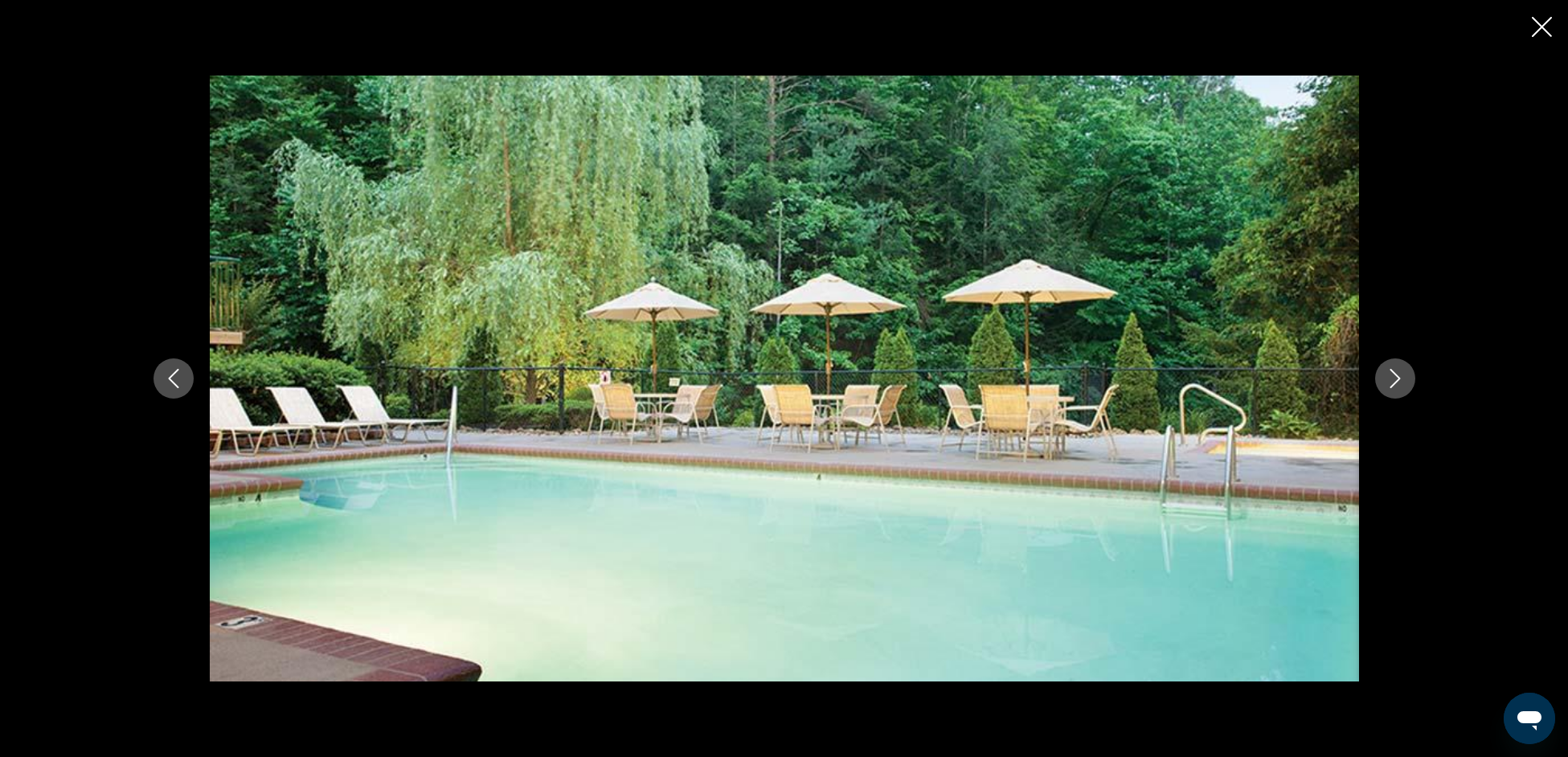
click at [1395, 380] on icon "Next image" at bounding box center [1395, 378] width 19 height 19
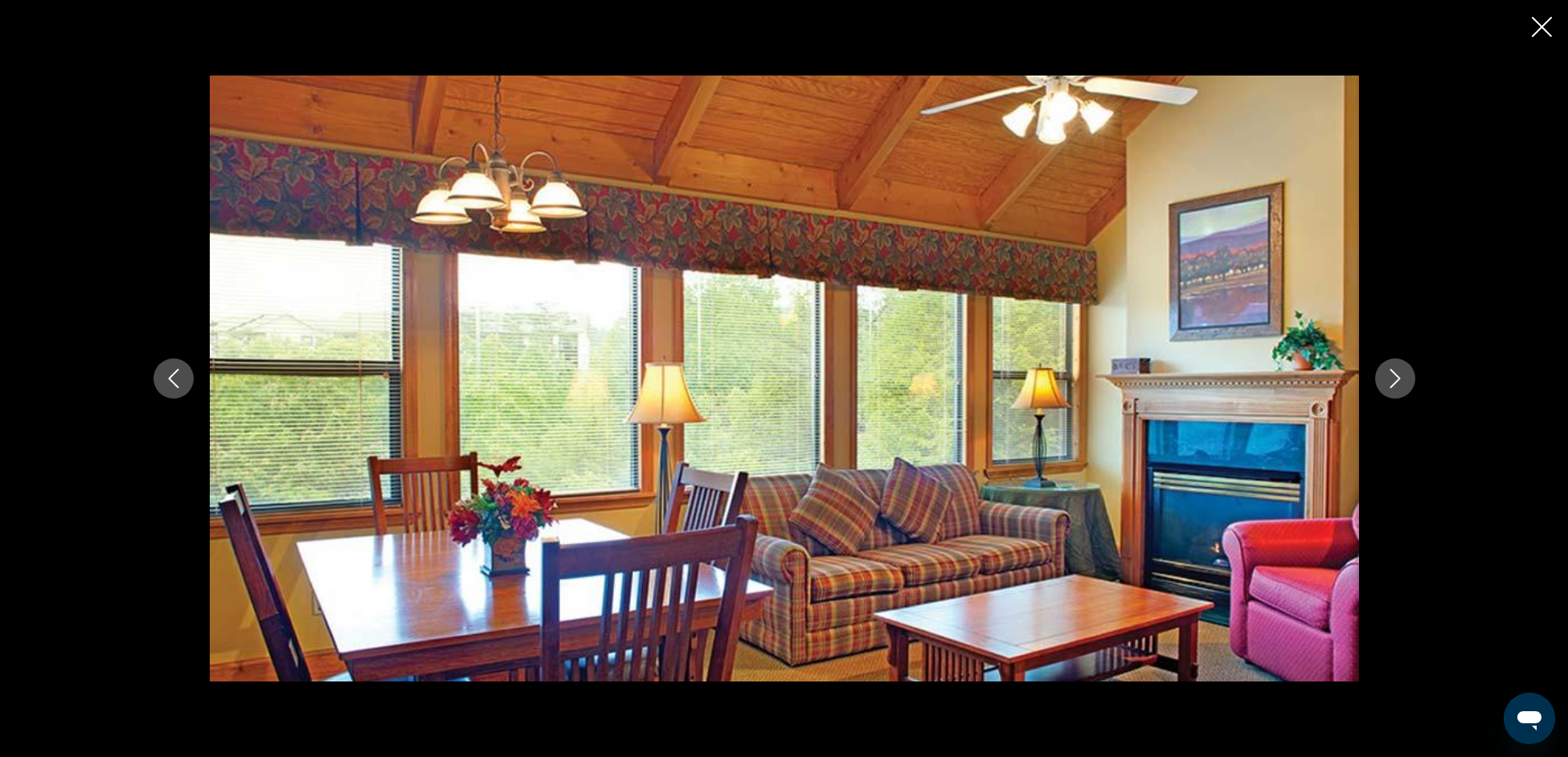
click at [1395, 380] on icon "Next image" at bounding box center [1395, 378] width 19 height 19
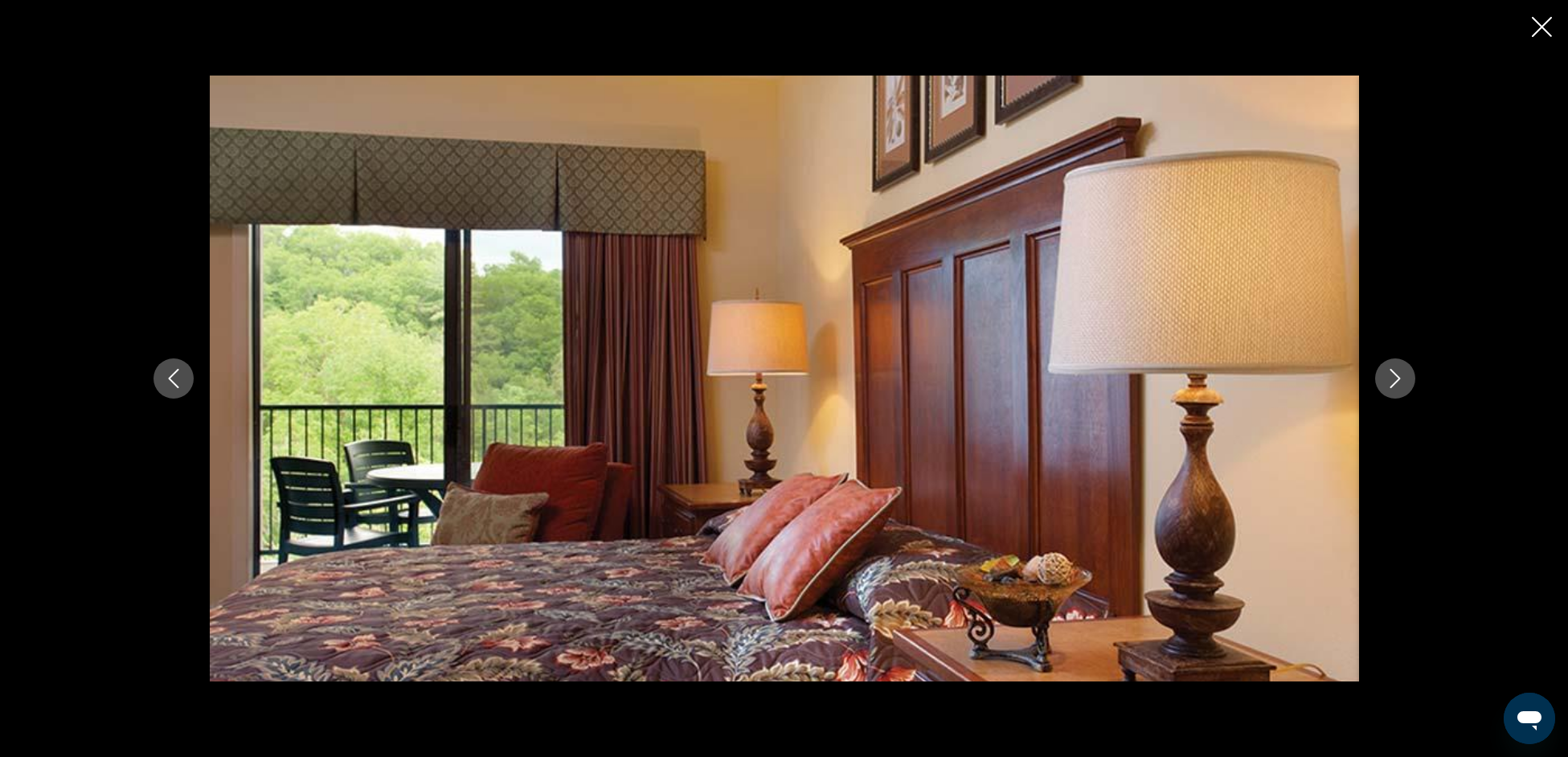
click at [1395, 380] on icon "Next image" at bounding box center [1395, 378] width 19 height 19
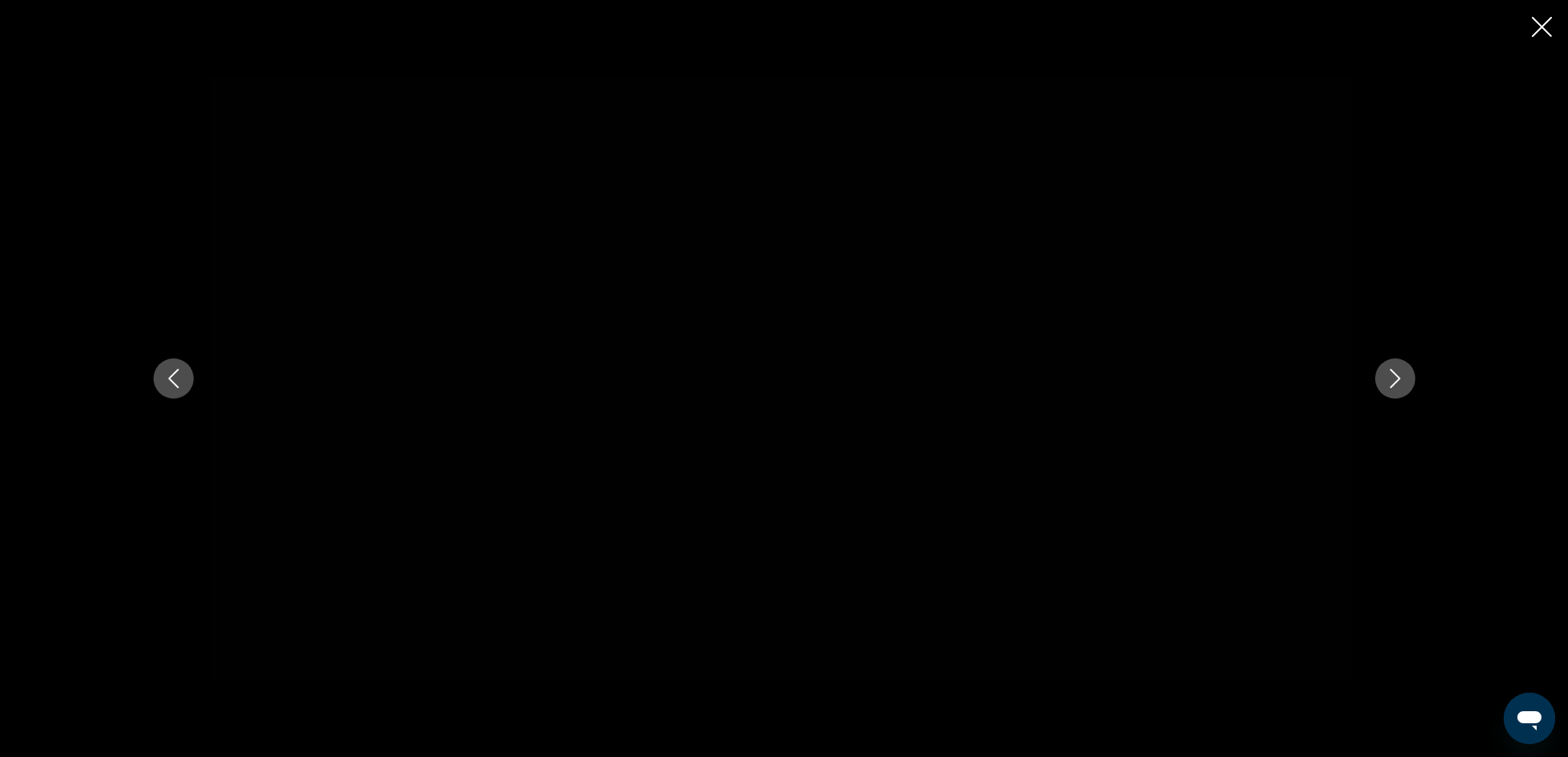
click at [1542, 22] on icon "Close slideshow" at bounding box center [1542, 27] width 20 height 20
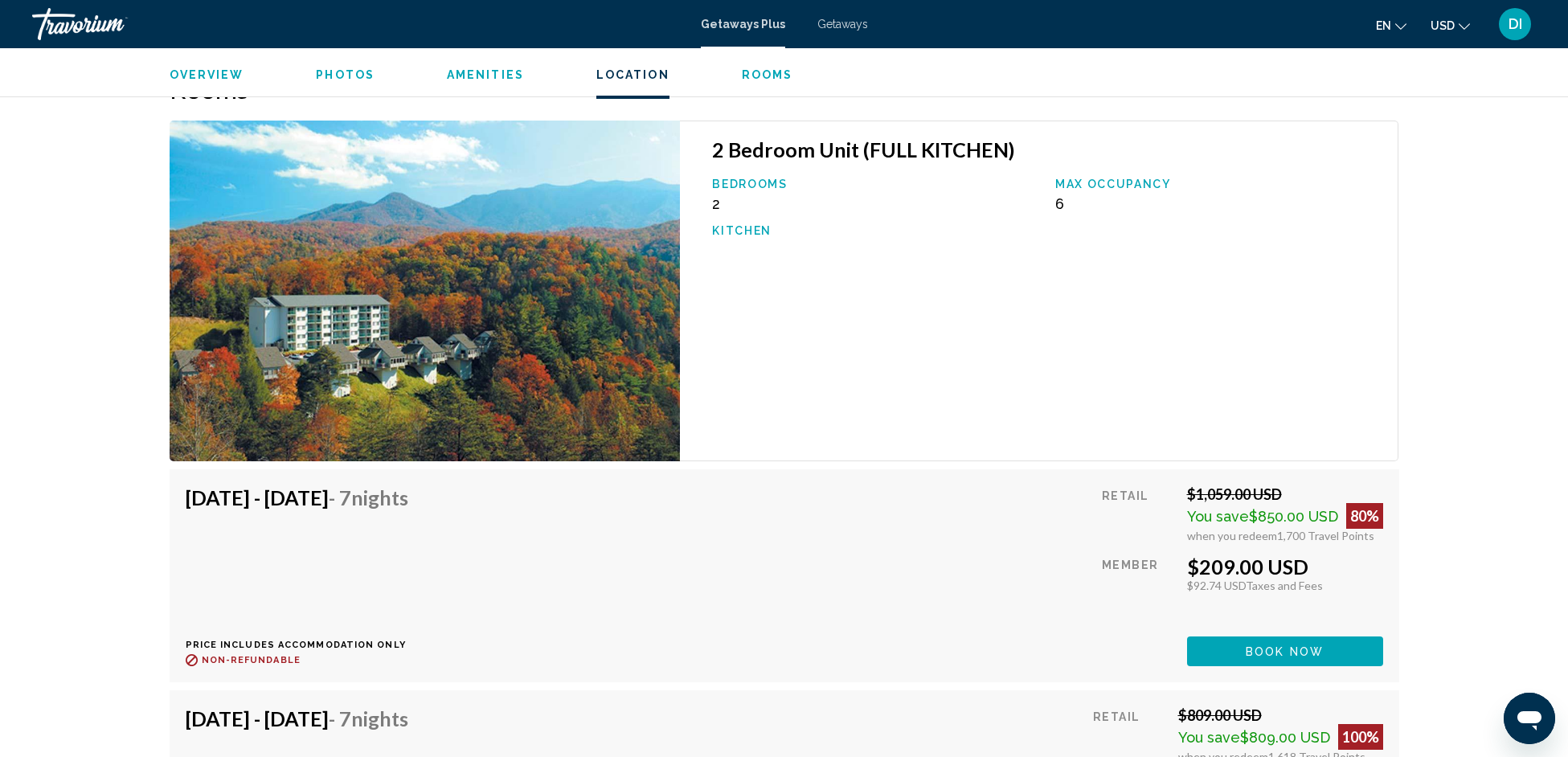
scroll to position [1836, 0]
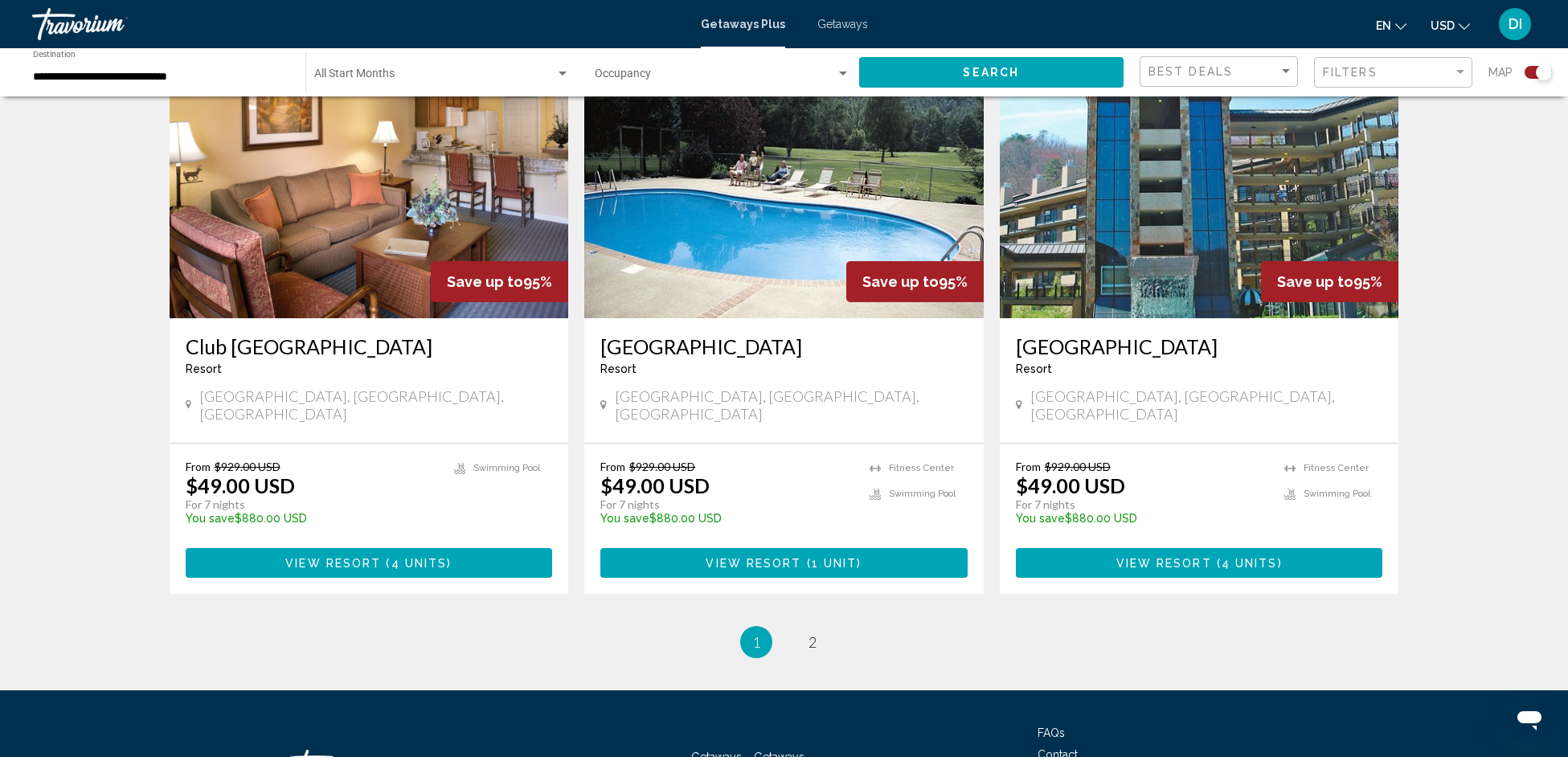
scroll to position [2351, 0]
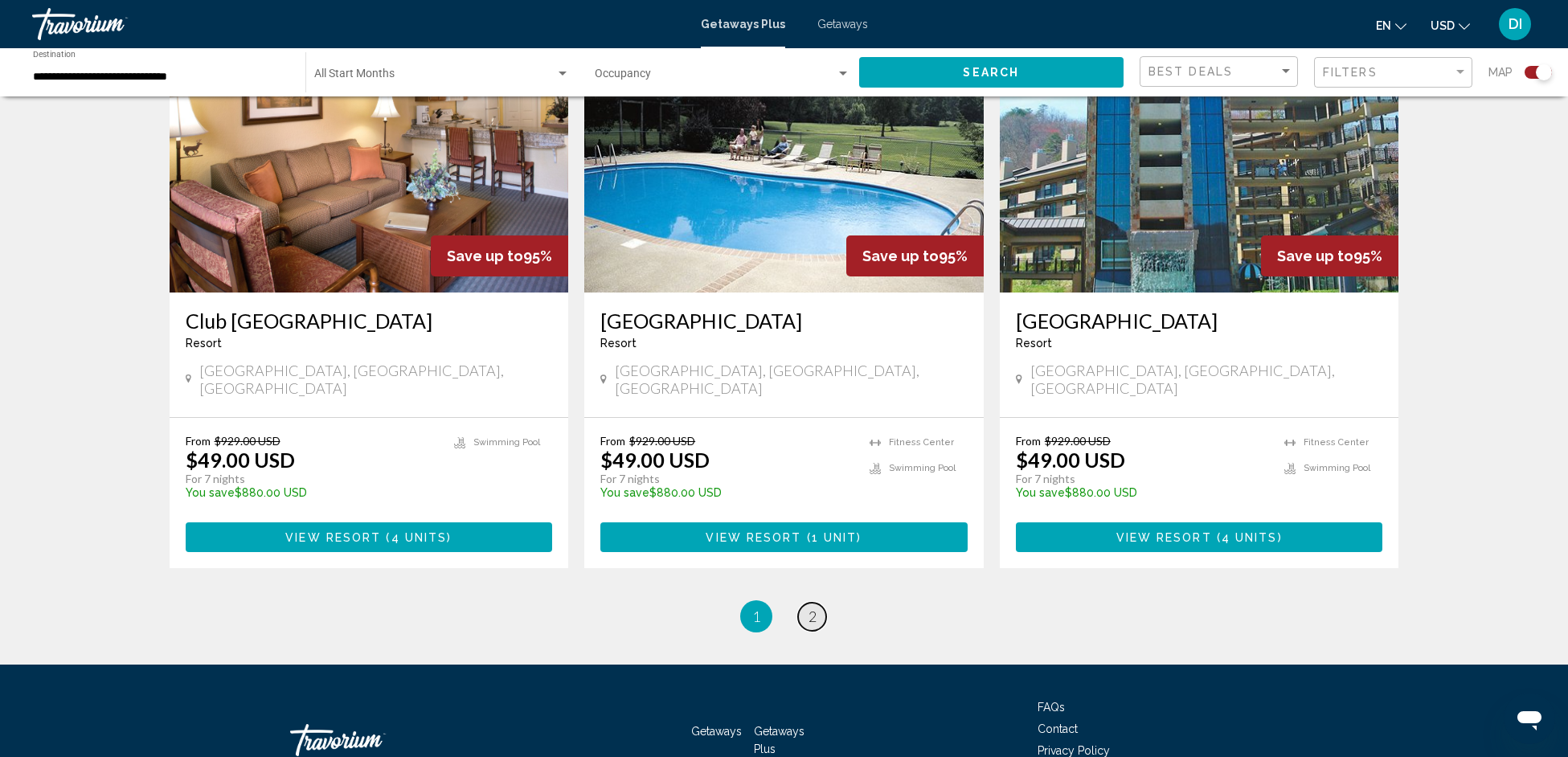
click at [811, 607] on span "2" at bounding box center [812, 616] width 8 height 17
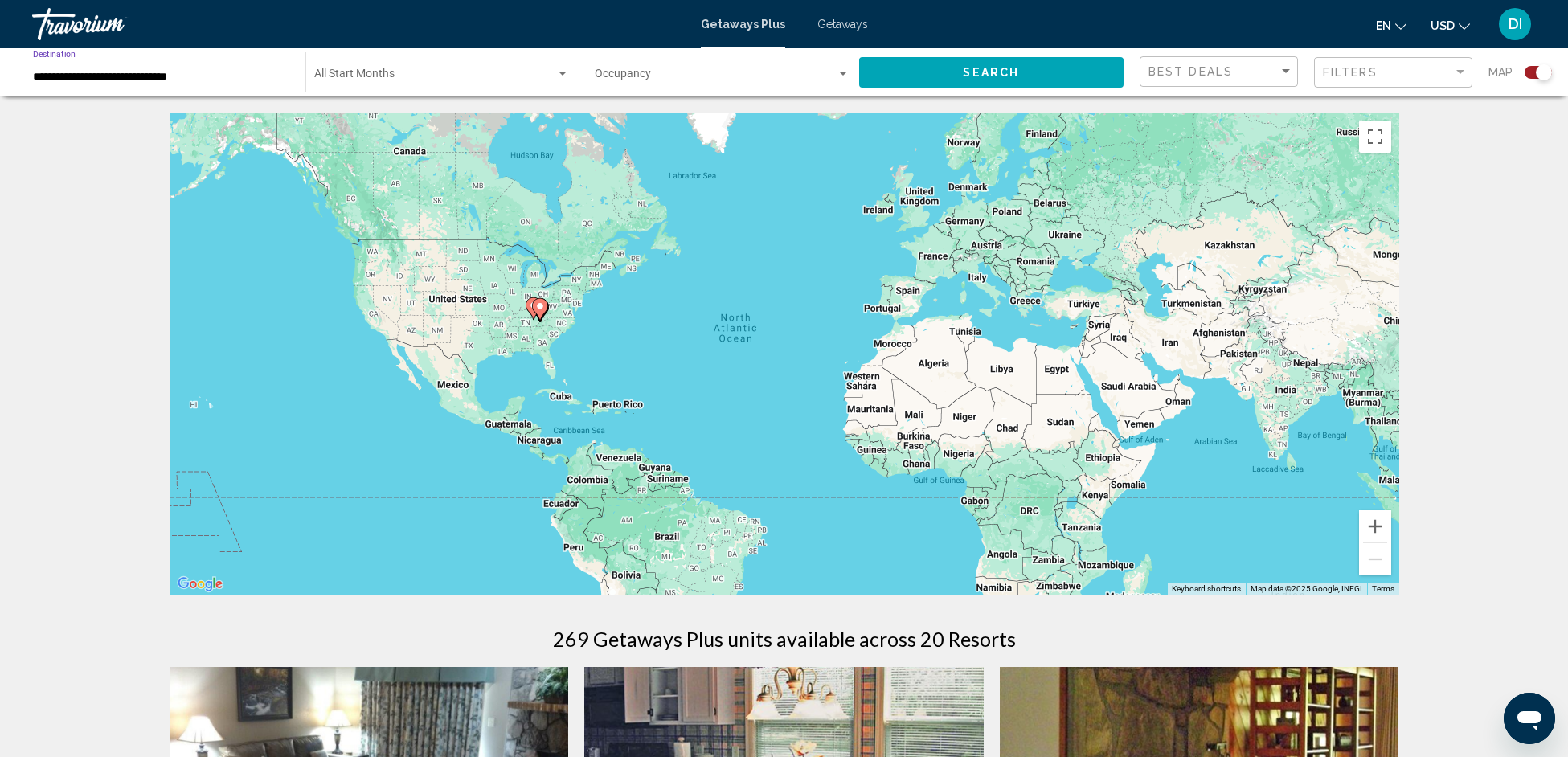
click at [210, 76] on input "**********" at bounding box center [161, 77] width 256 height 13
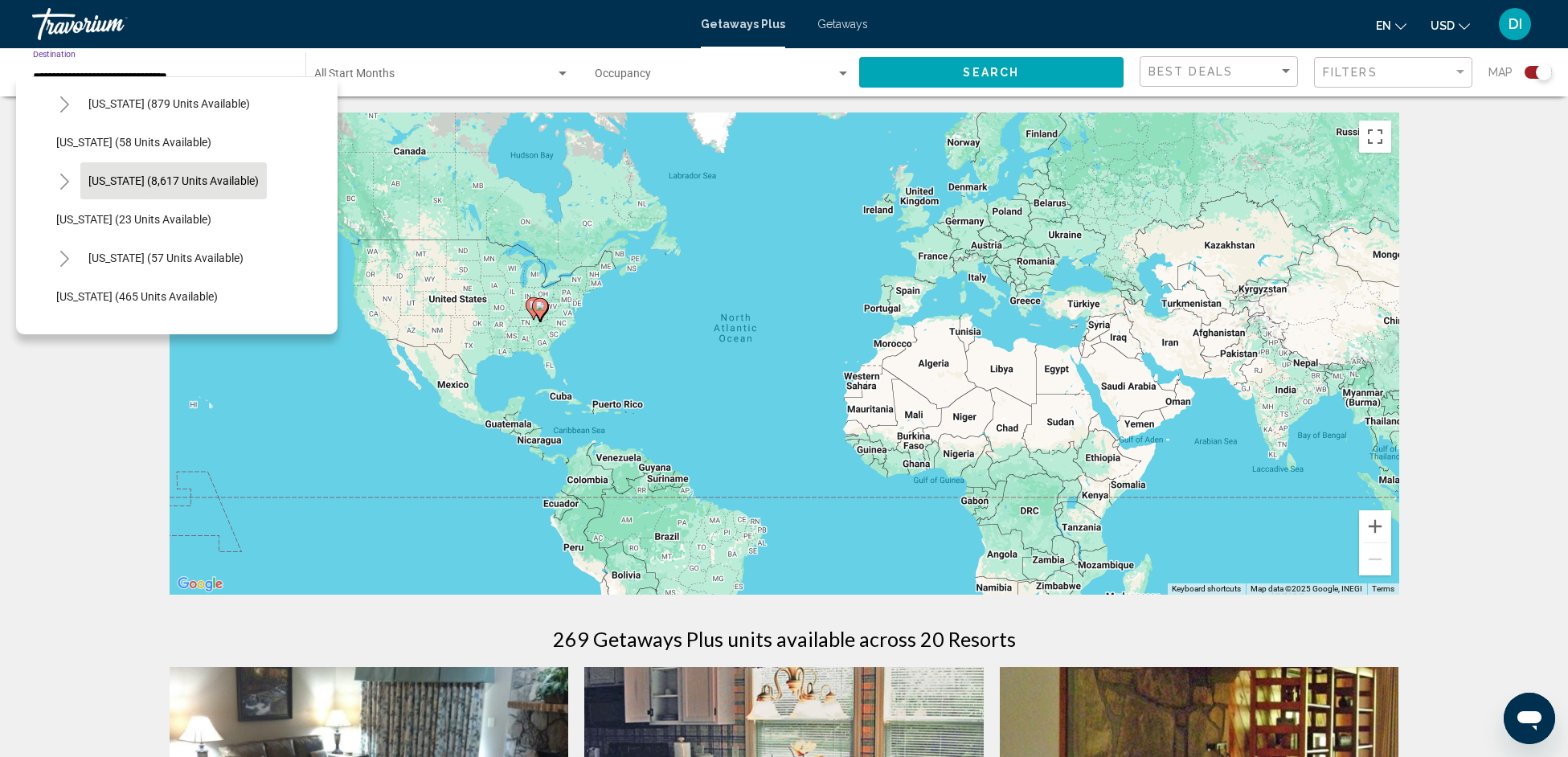
scroll to position [168, 0]
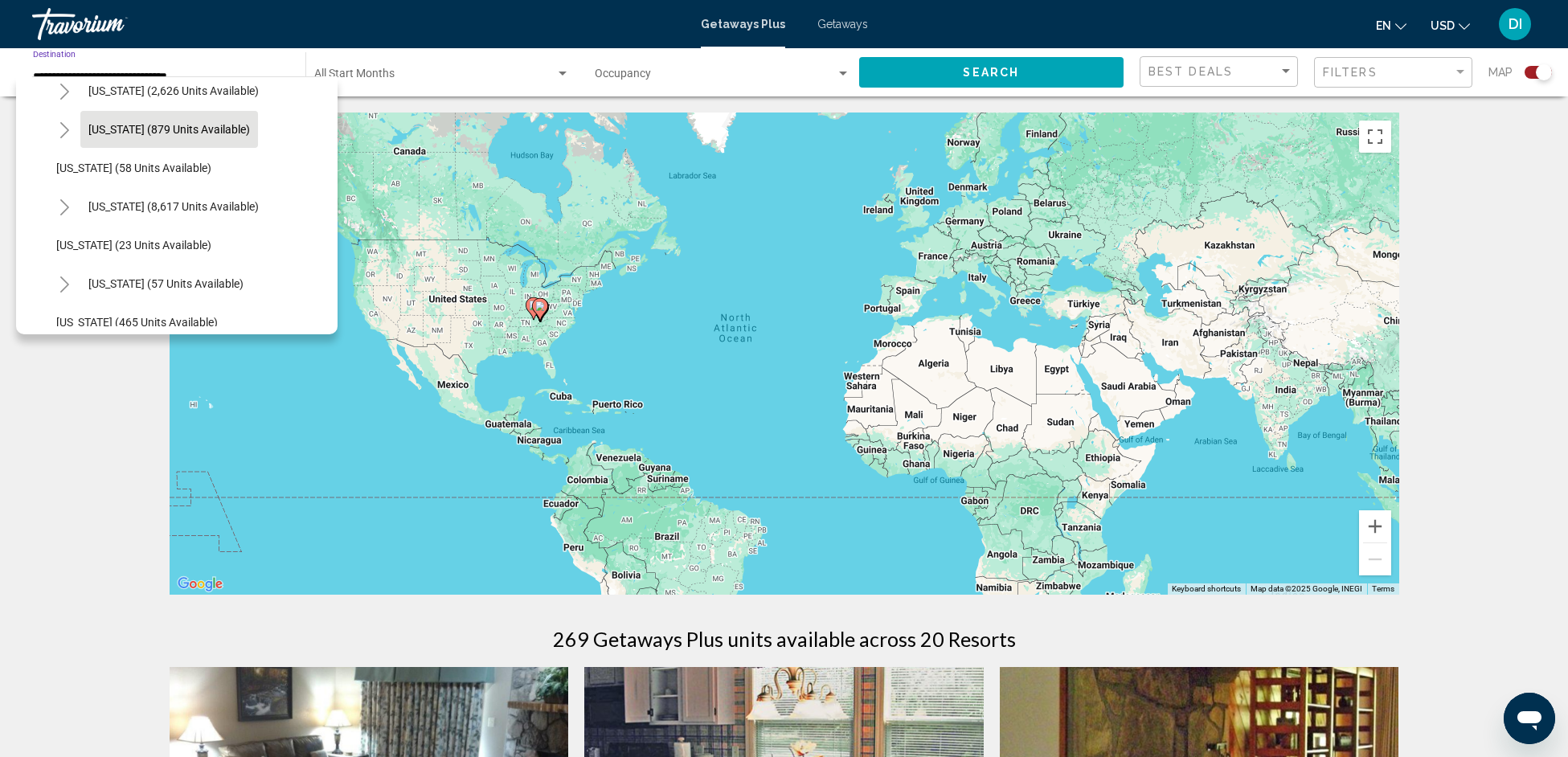
click at [153, 130] on span "[US_STATE] (879 units available)" at bounding box center [169, 130] width 162 height 13
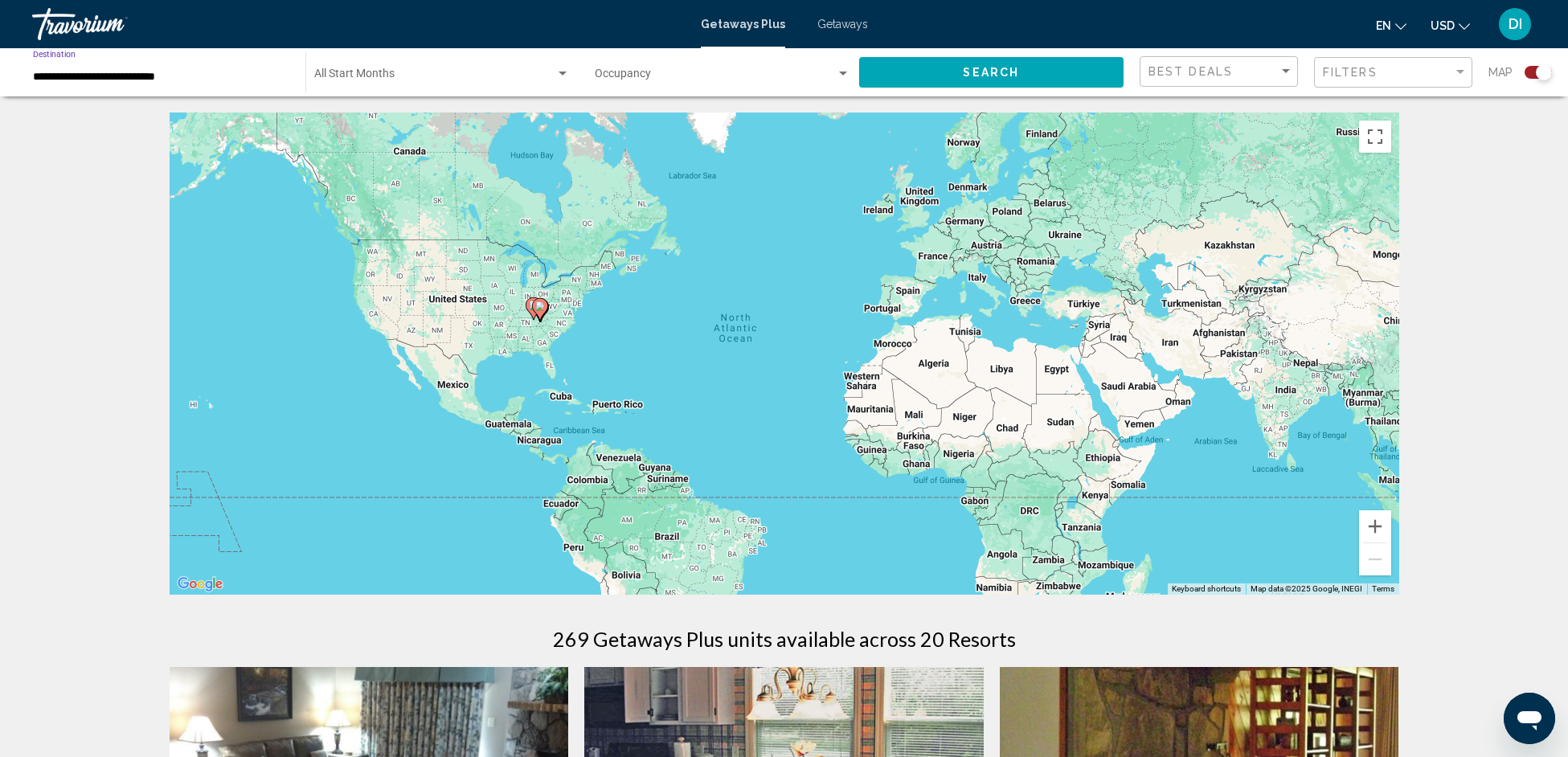
click at [960, 79] on button "Search" at bounding box center [992, 72] width 266 height 29
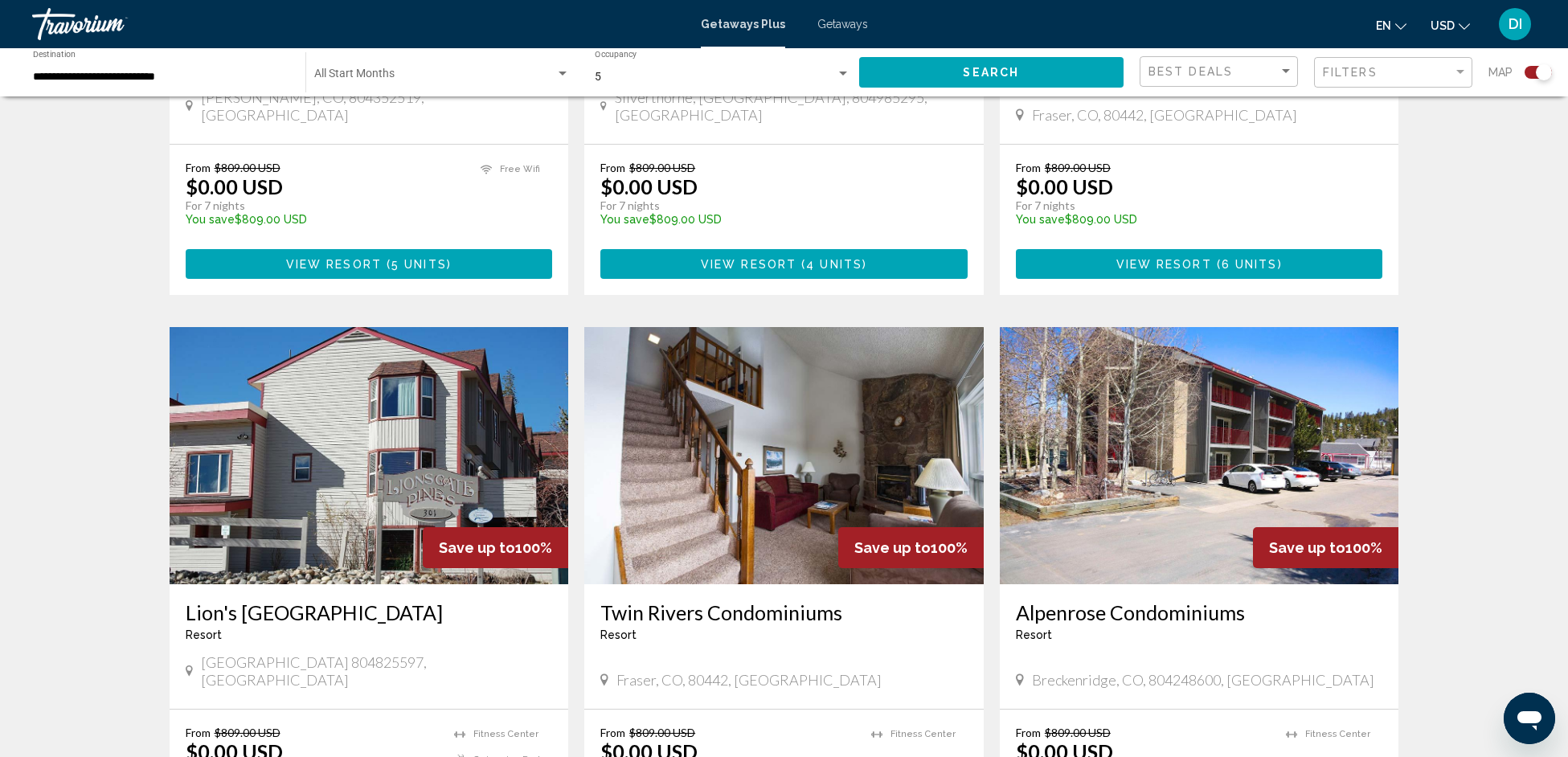
scroll to position [2361, 0]
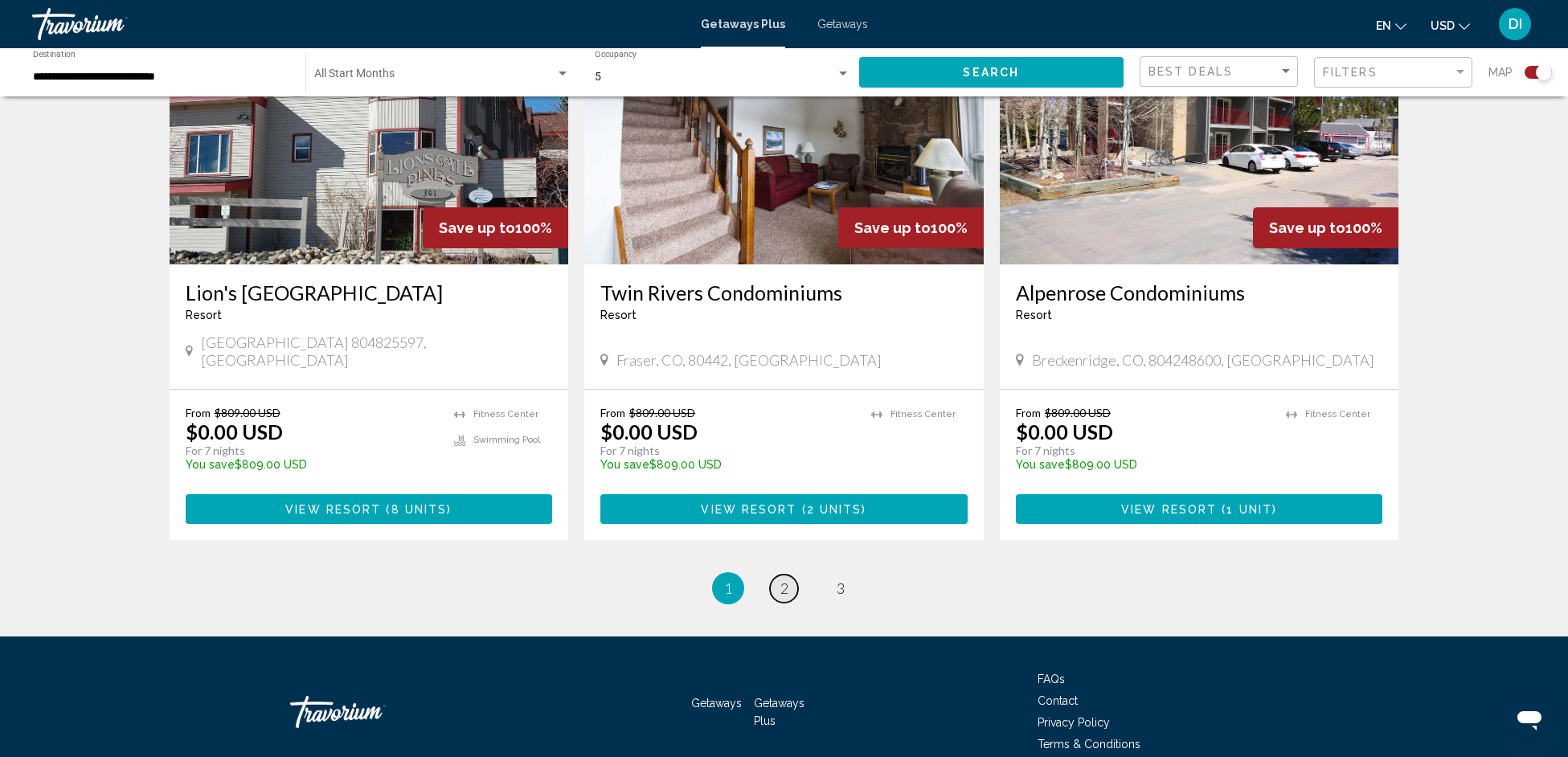
click at [781, 580] on span "2" at bounding box center [784, 588] width 8 height 17
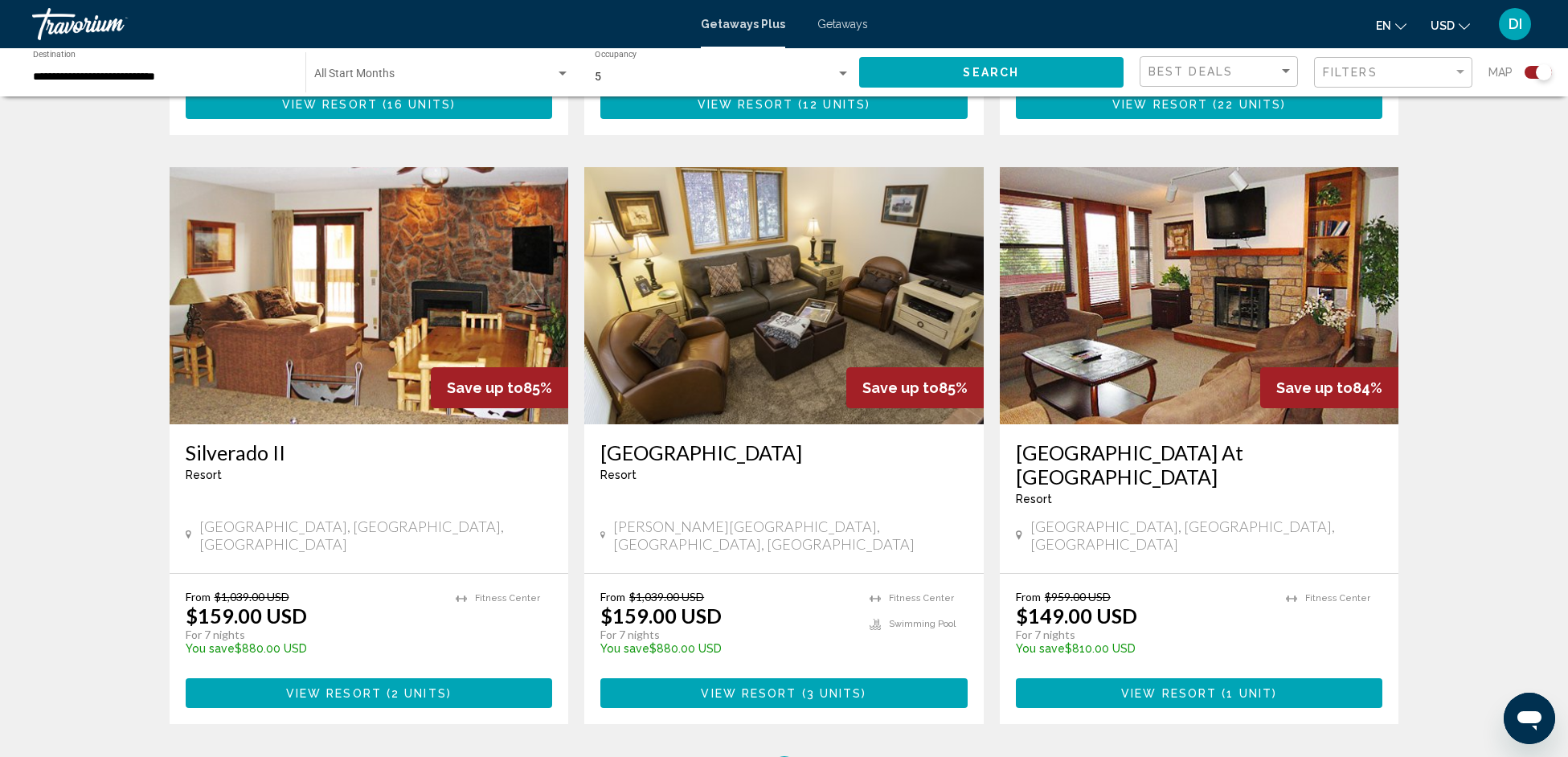
scroll to position [2265, 0]
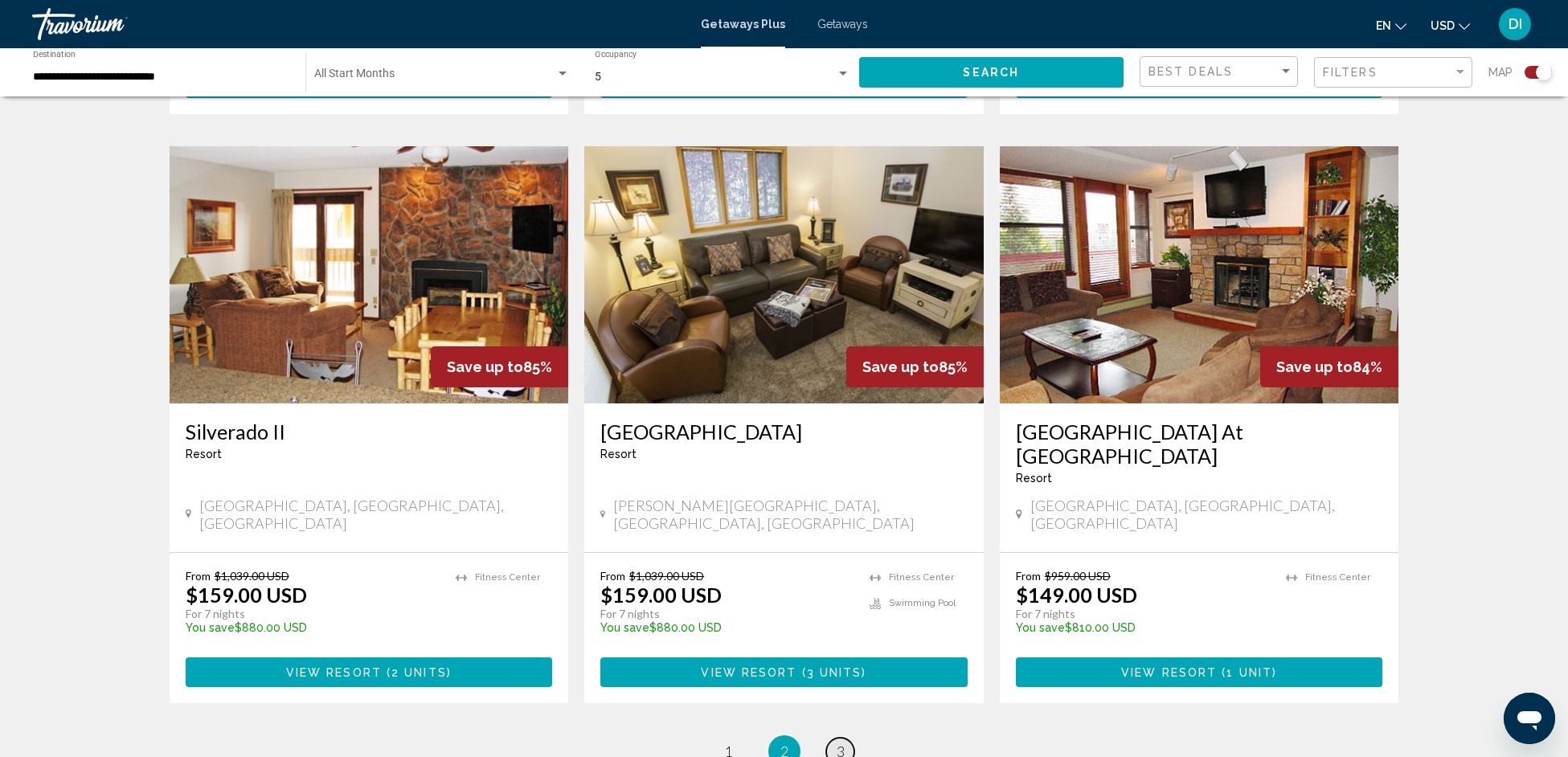
click at [836, 742] on span "3" at bounding box center [840, 751] width 8 height 17
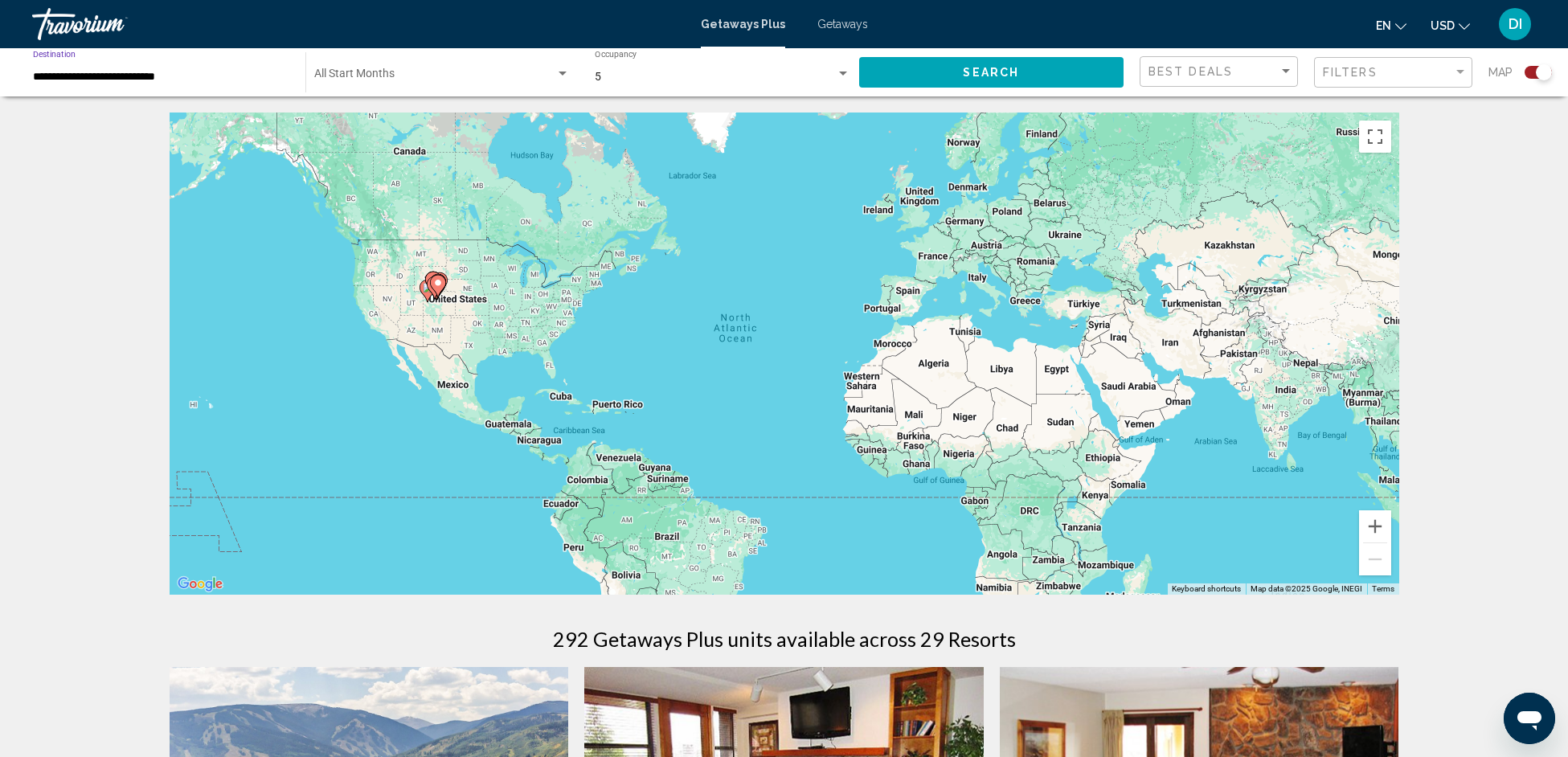
click at [136, 75] on input "**********" at bounding box center [161, 77] width 256 height 13
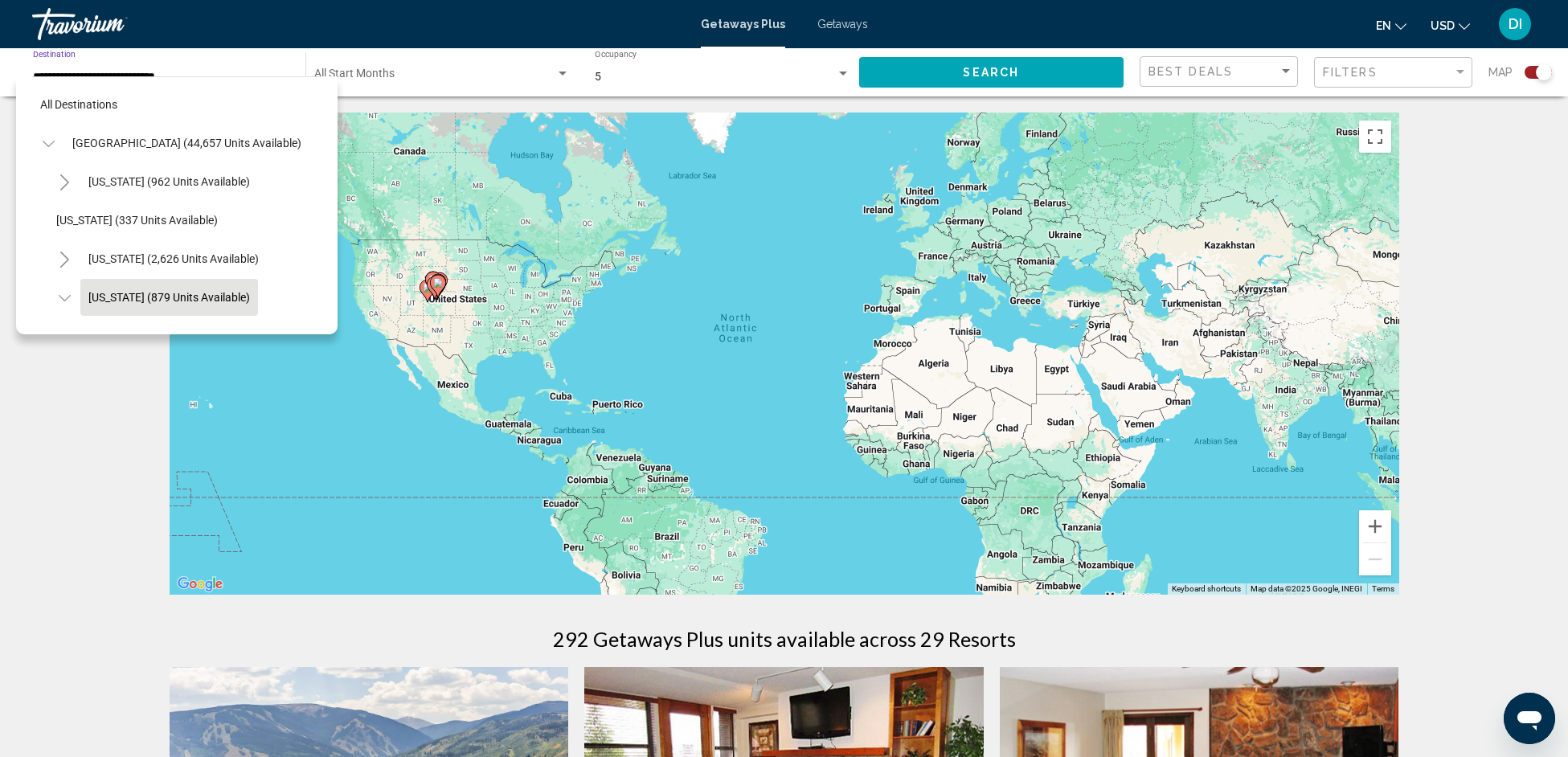
click at [54, 142] on button "Toggle United States (44,657 units available)" at bounding box center [48, 142] width 32 height 32
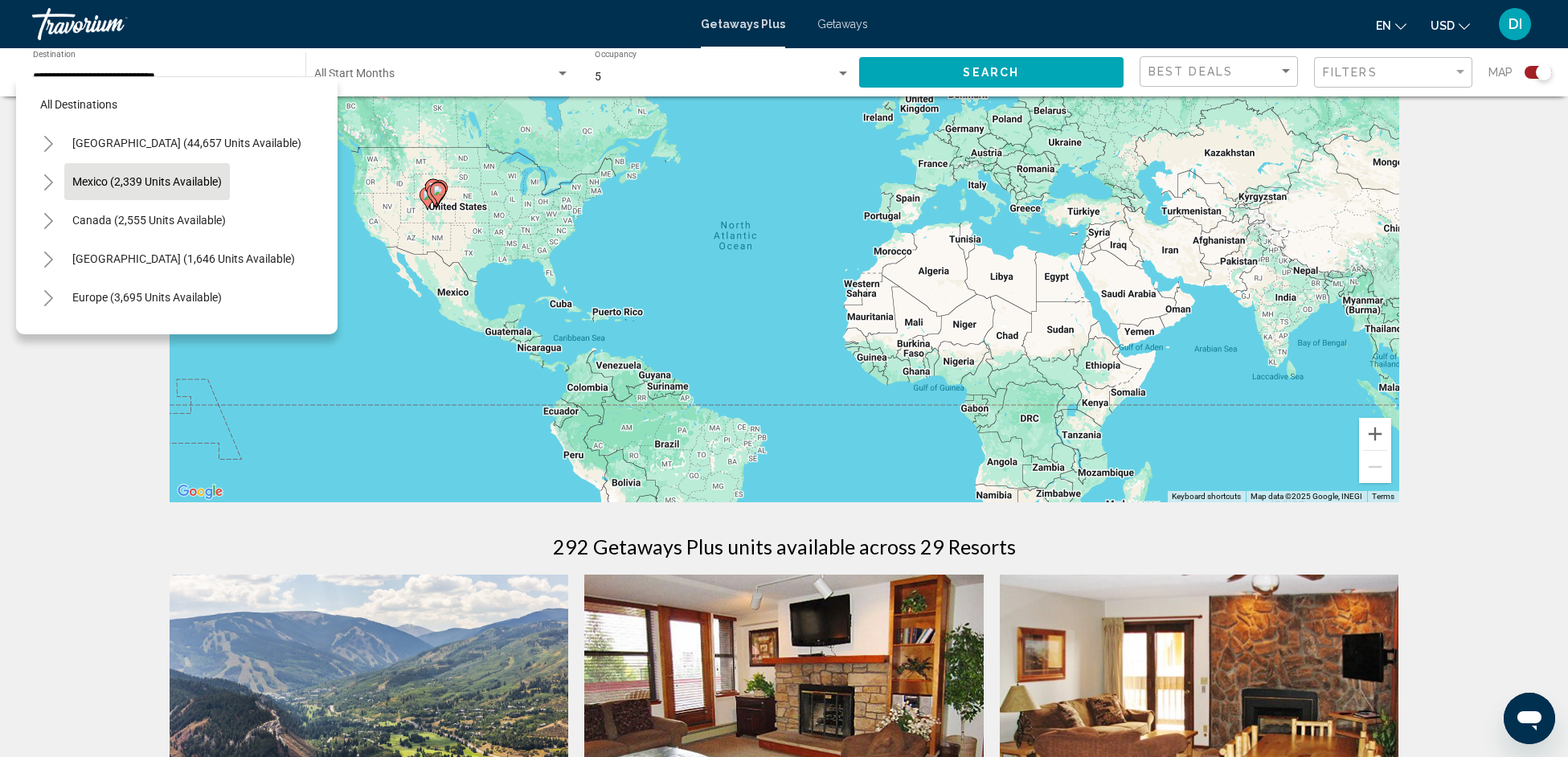
click at [119, 185] on span "Mexico (2,339 units available)" at bounding box center [147, 182] width 150 height 13
type input "**********"
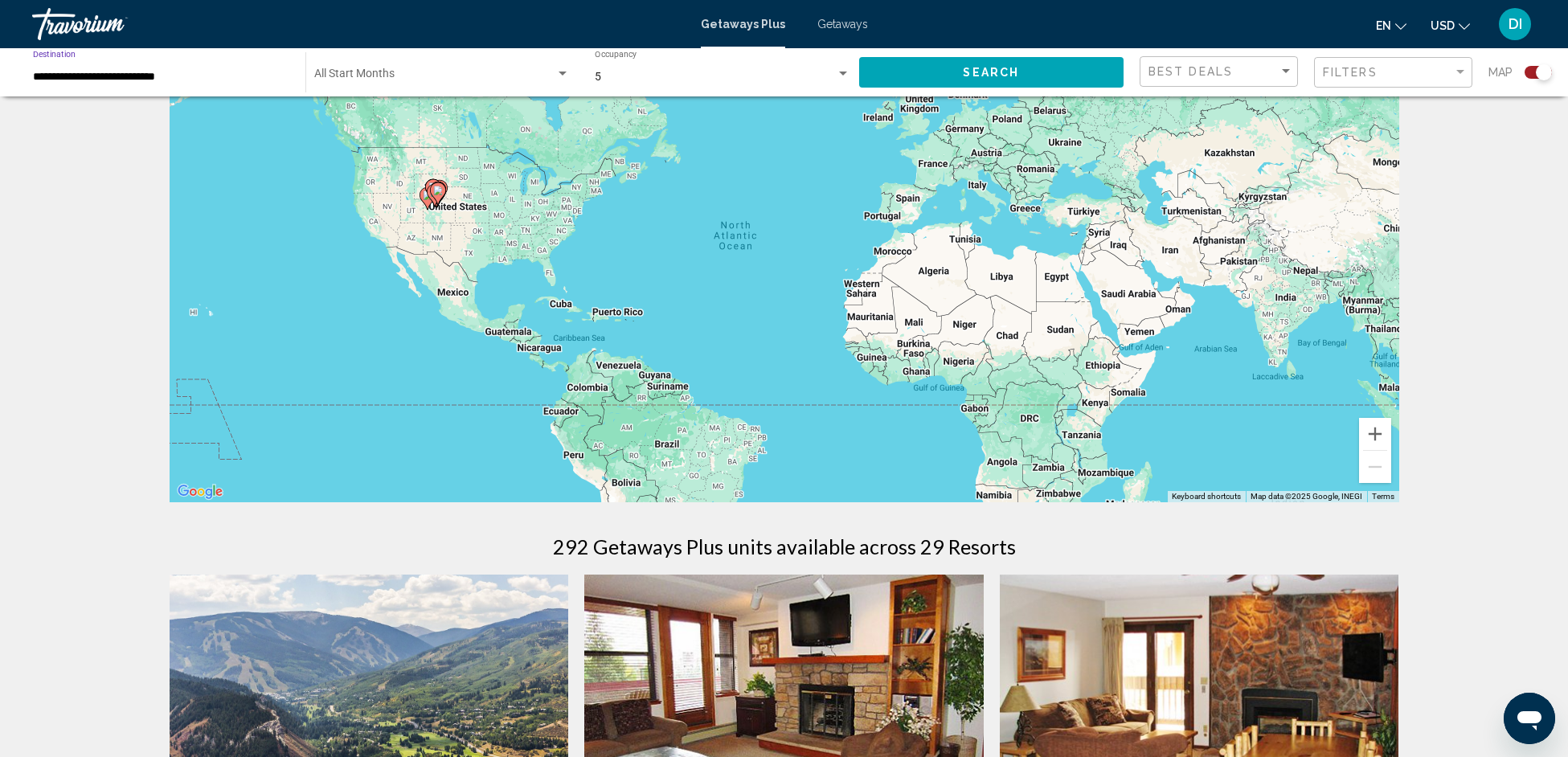
click at [1013, 74] on span "Search" at bounding box center [991, 73] width 56 height 13
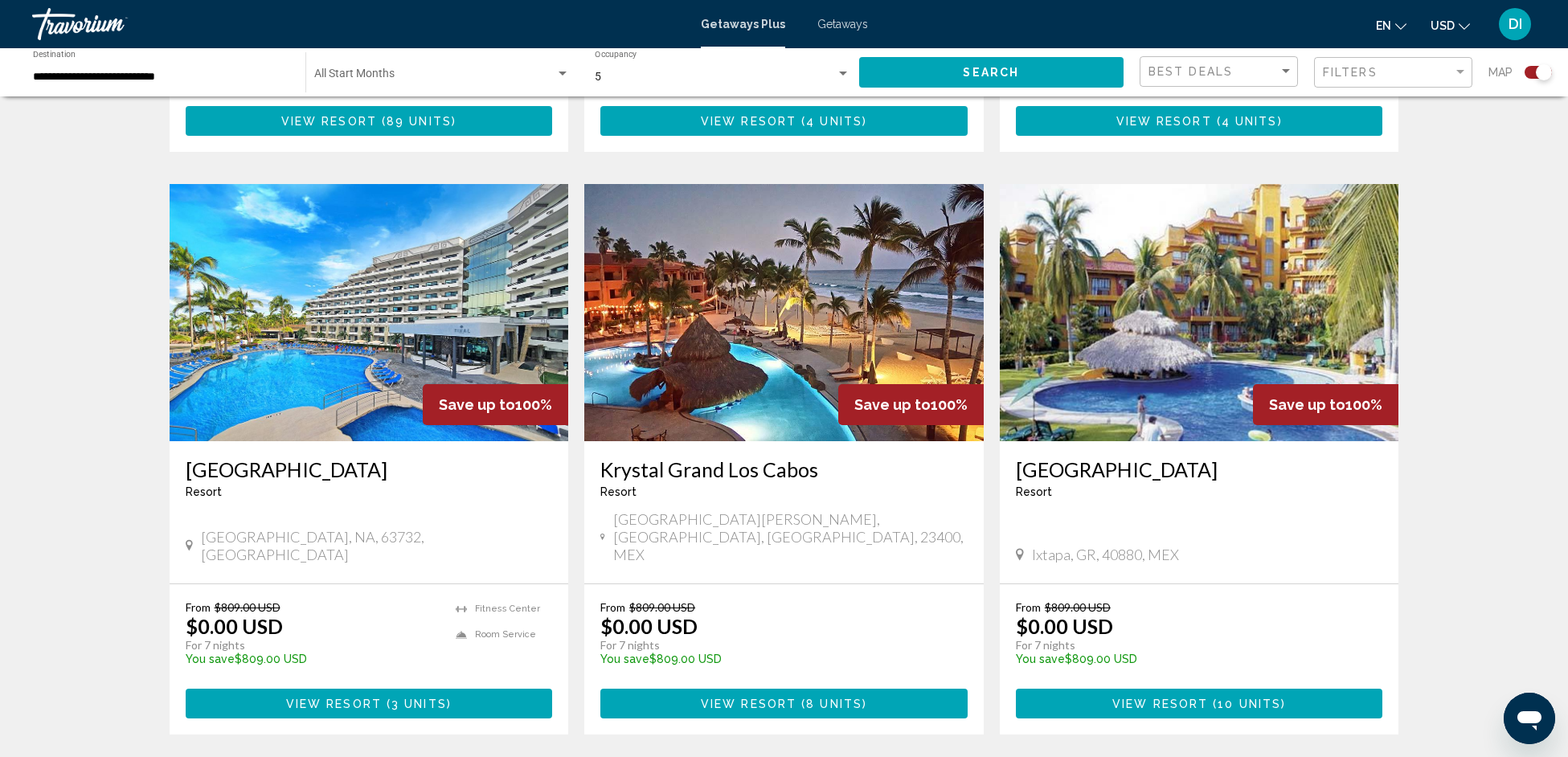
scroll to position [2243, 0]
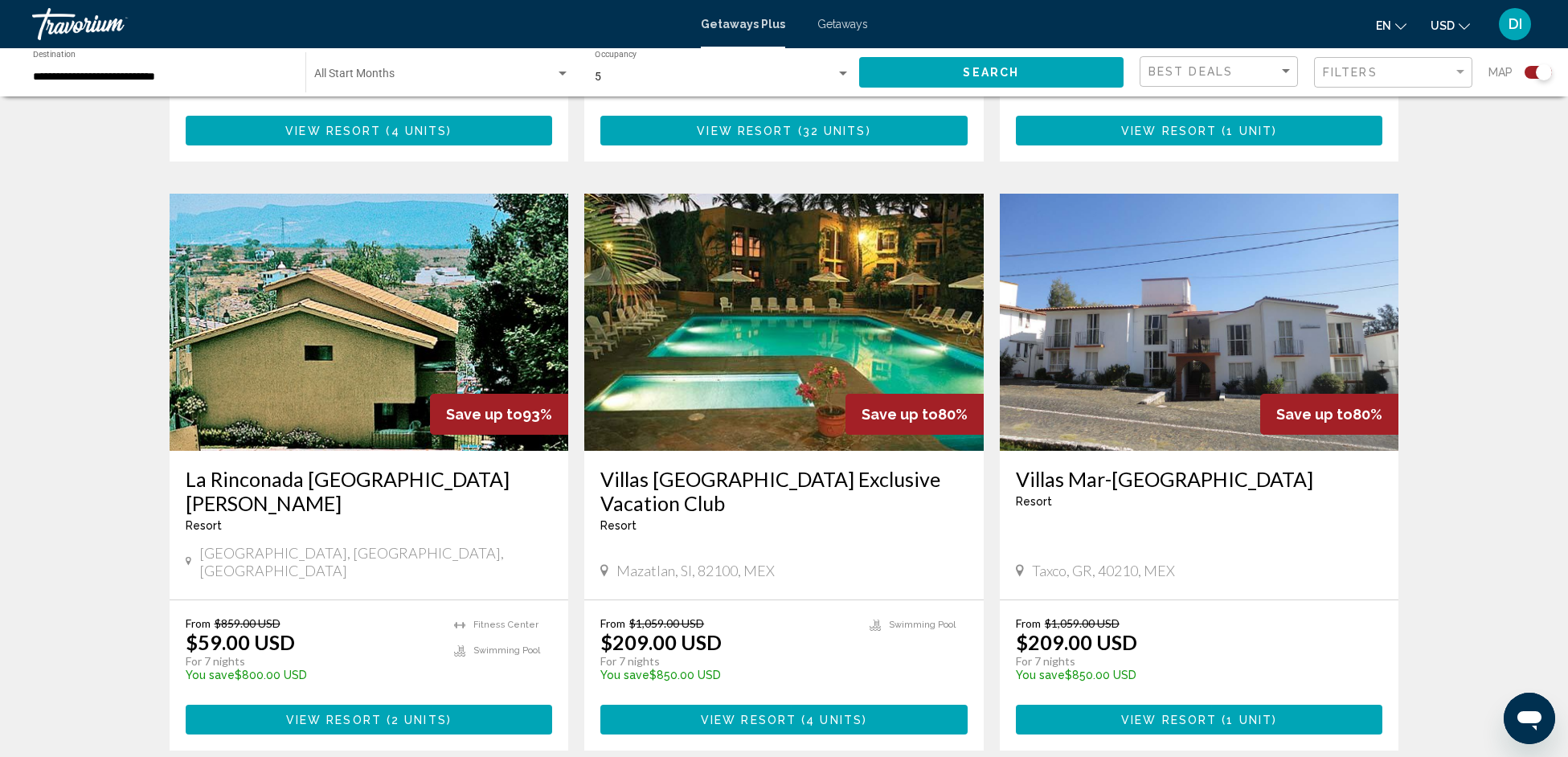
scroll to position [2369, 0]
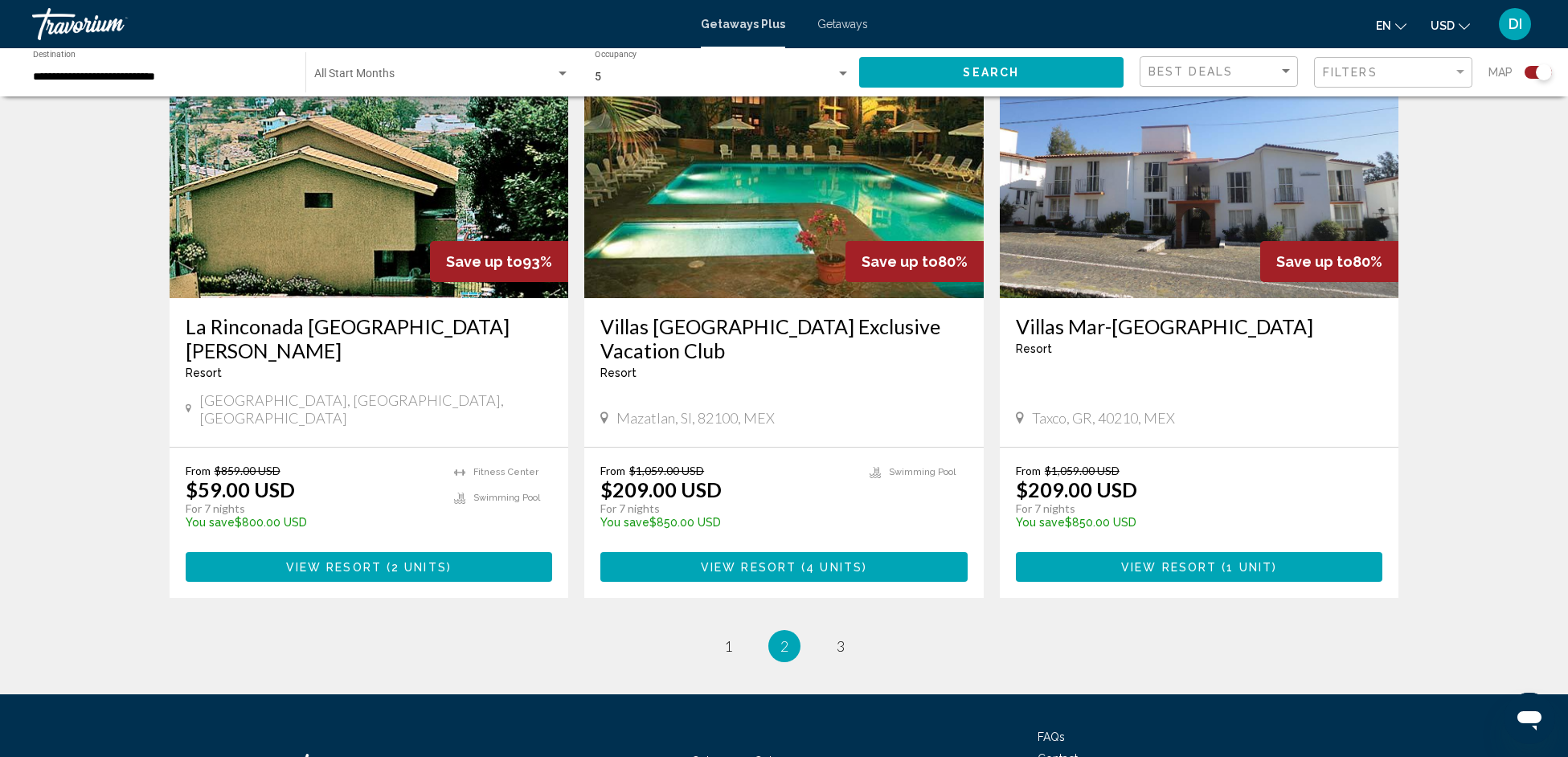
click at [835, 630] on ul "2 / 3 page 1 You're on page 2 page 3" at bounding box center [785, 646] width 1230 height 32
click at [836, 638] on span "3" at bounding box center [840, 646] width 8 height 17
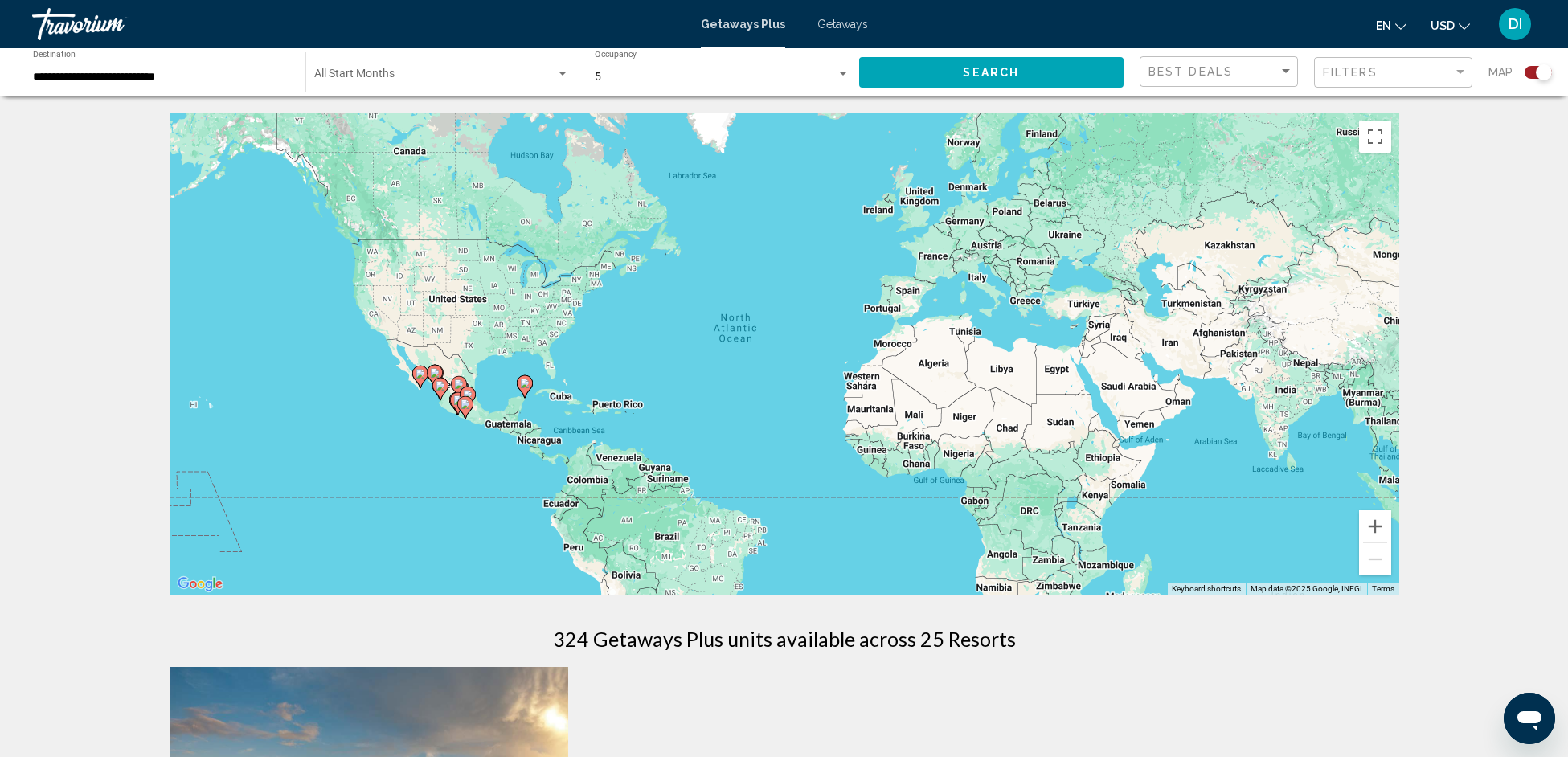
scroll to position [521, 0]
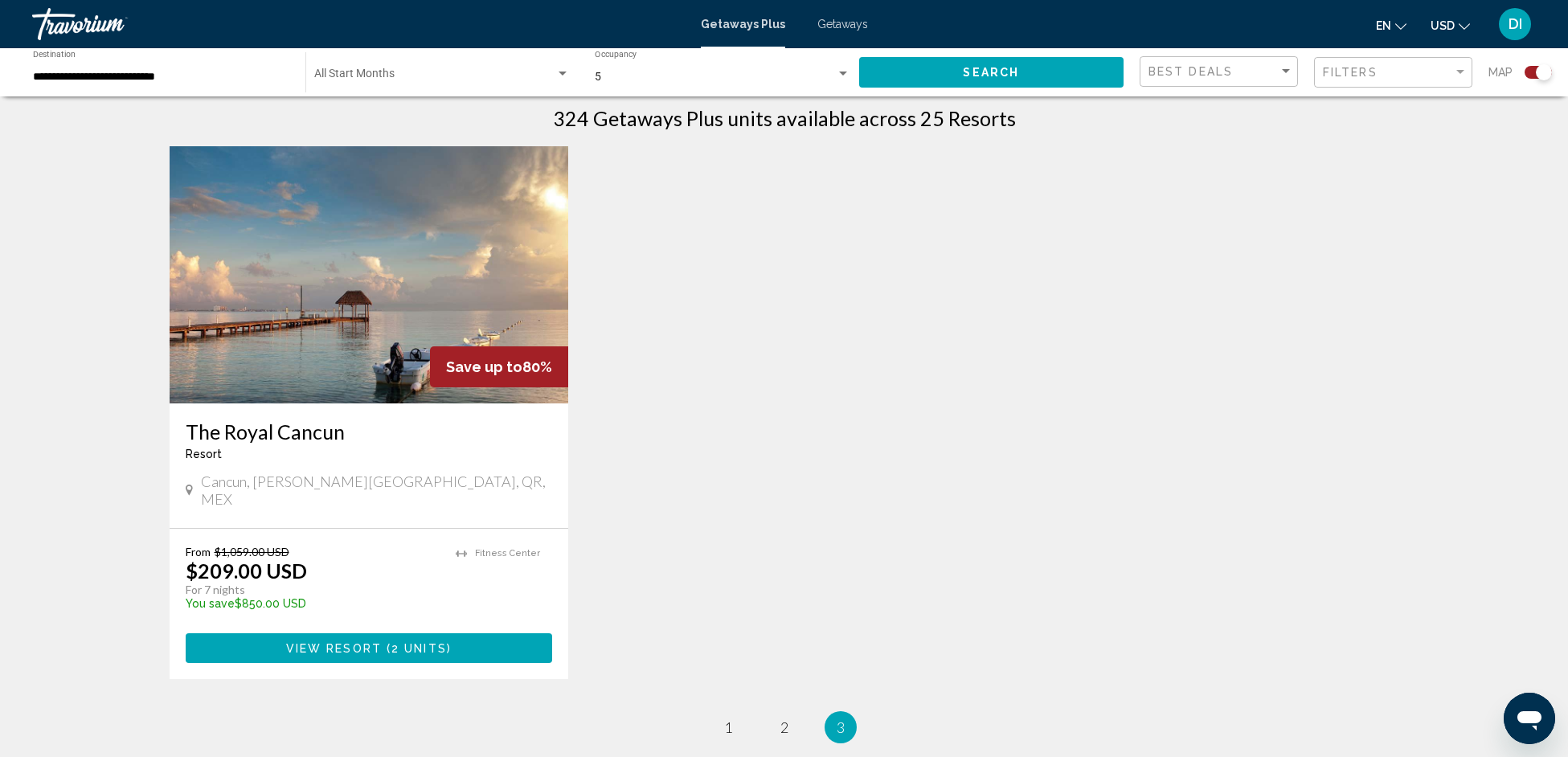
click at [414, 320] on img "Main content" at bounding box center [369, 275] width 400 height 257
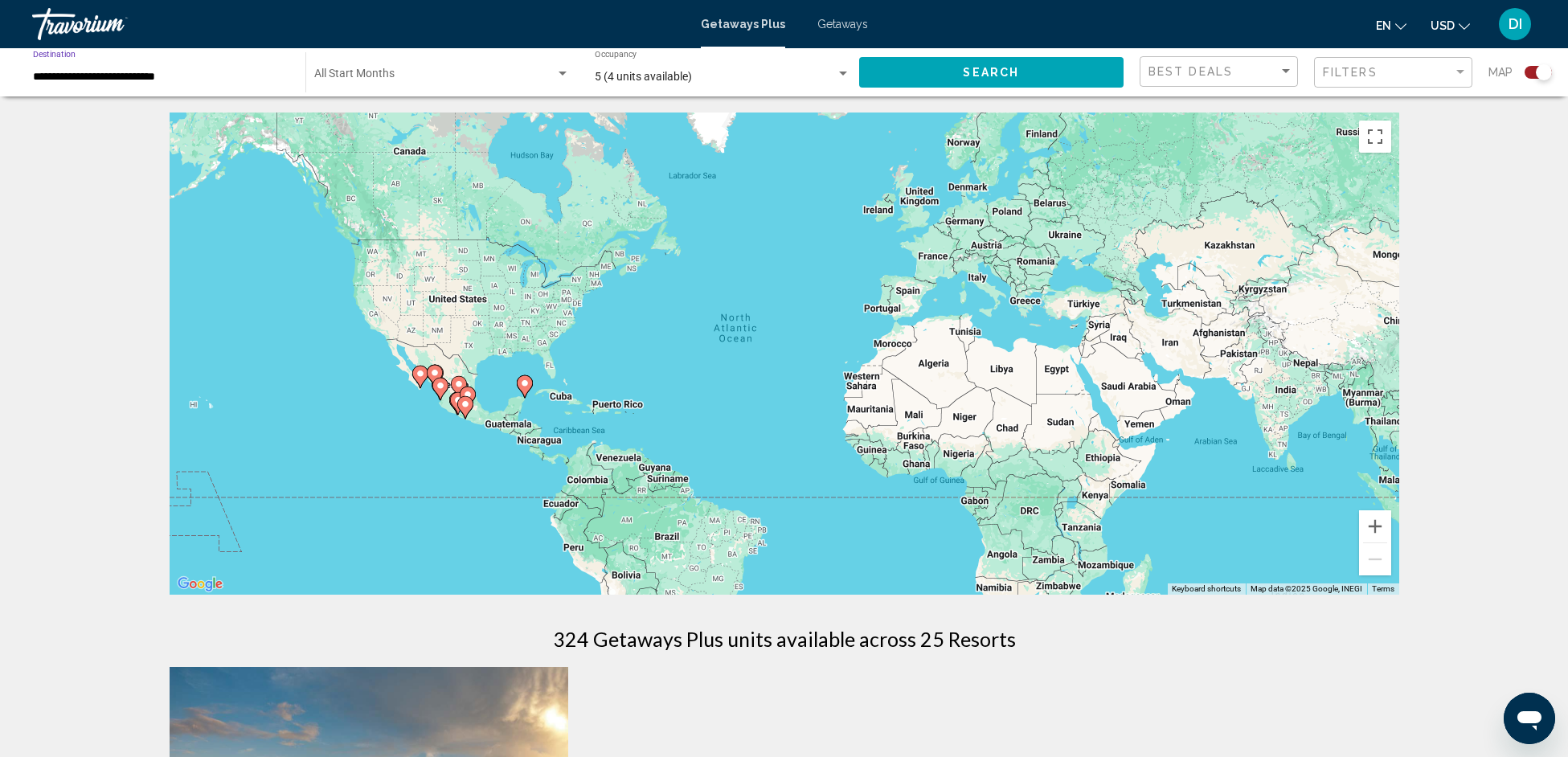
click at [248, 80] on input "**********" at bounding box center [161, 77] width 256 height 13
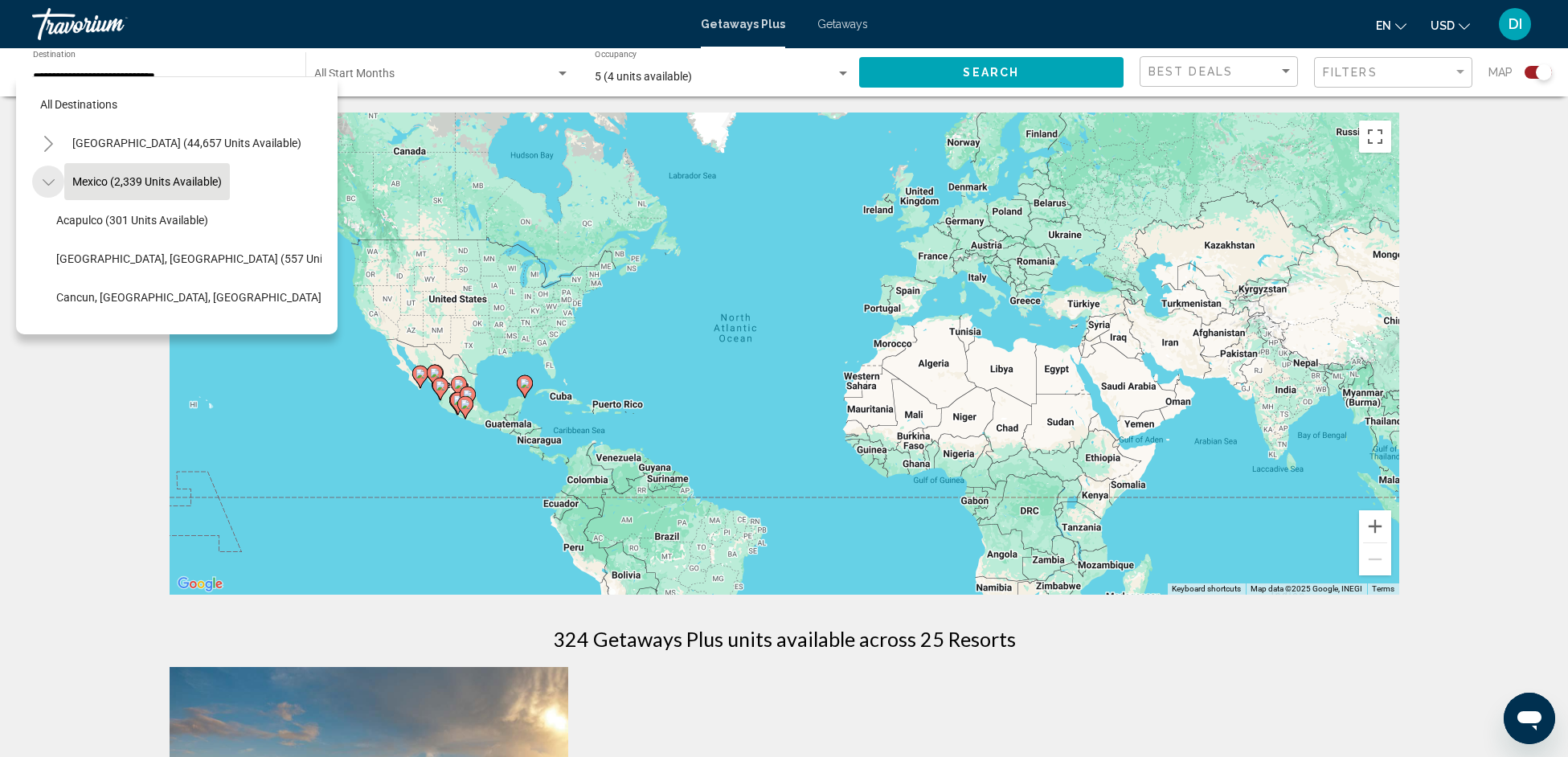
click at [49, 177] on icon "Toggle Mexico (2,339 units available)" at bounding box center [48, 182] width 12 height 16
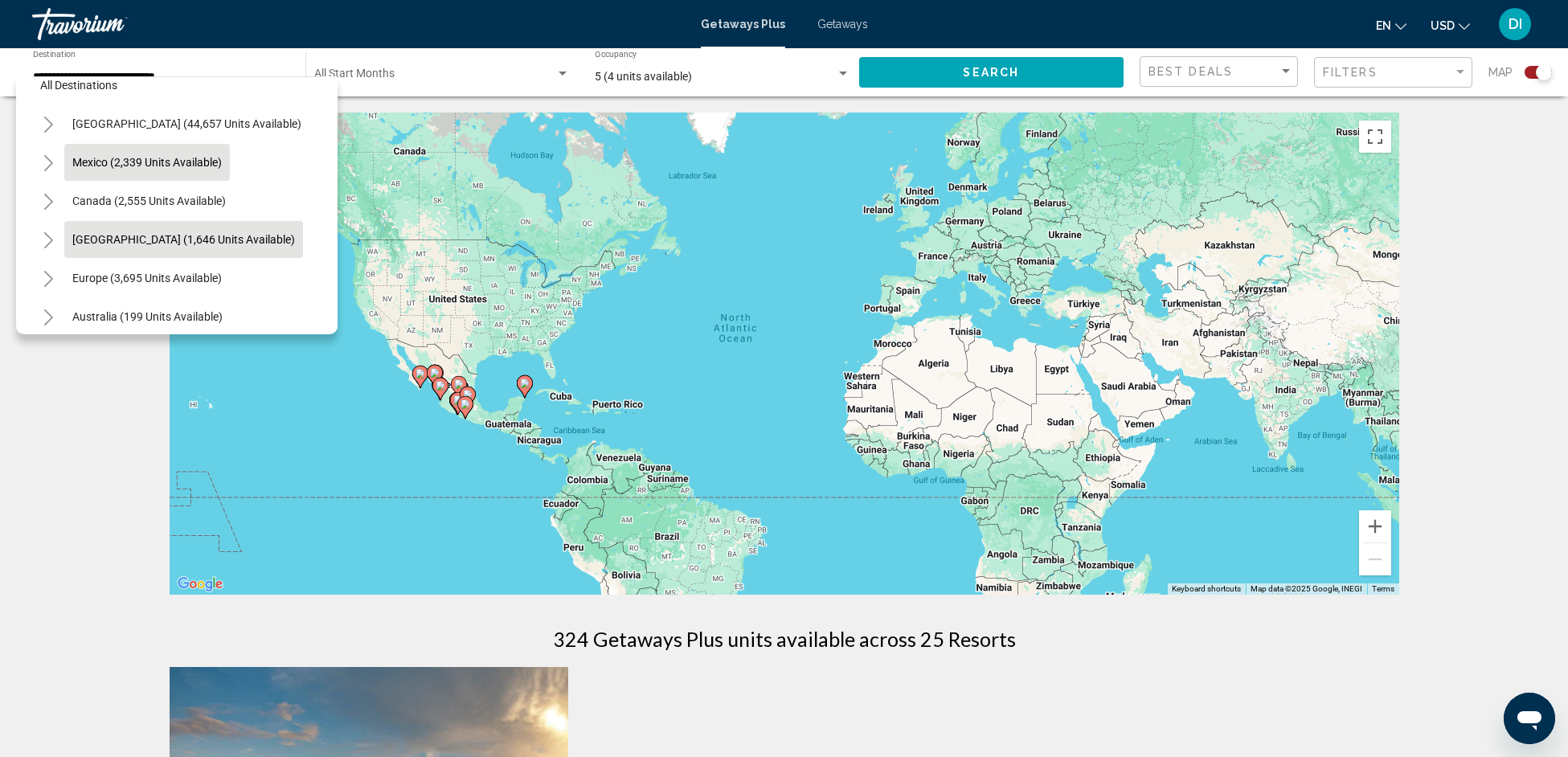
scroll to position [22, 0]
click at [92, 232] on span "[GEOGRAPHIC_DATA] (1,646 units available)" at bounding box center [184, 236] width 222 height 13
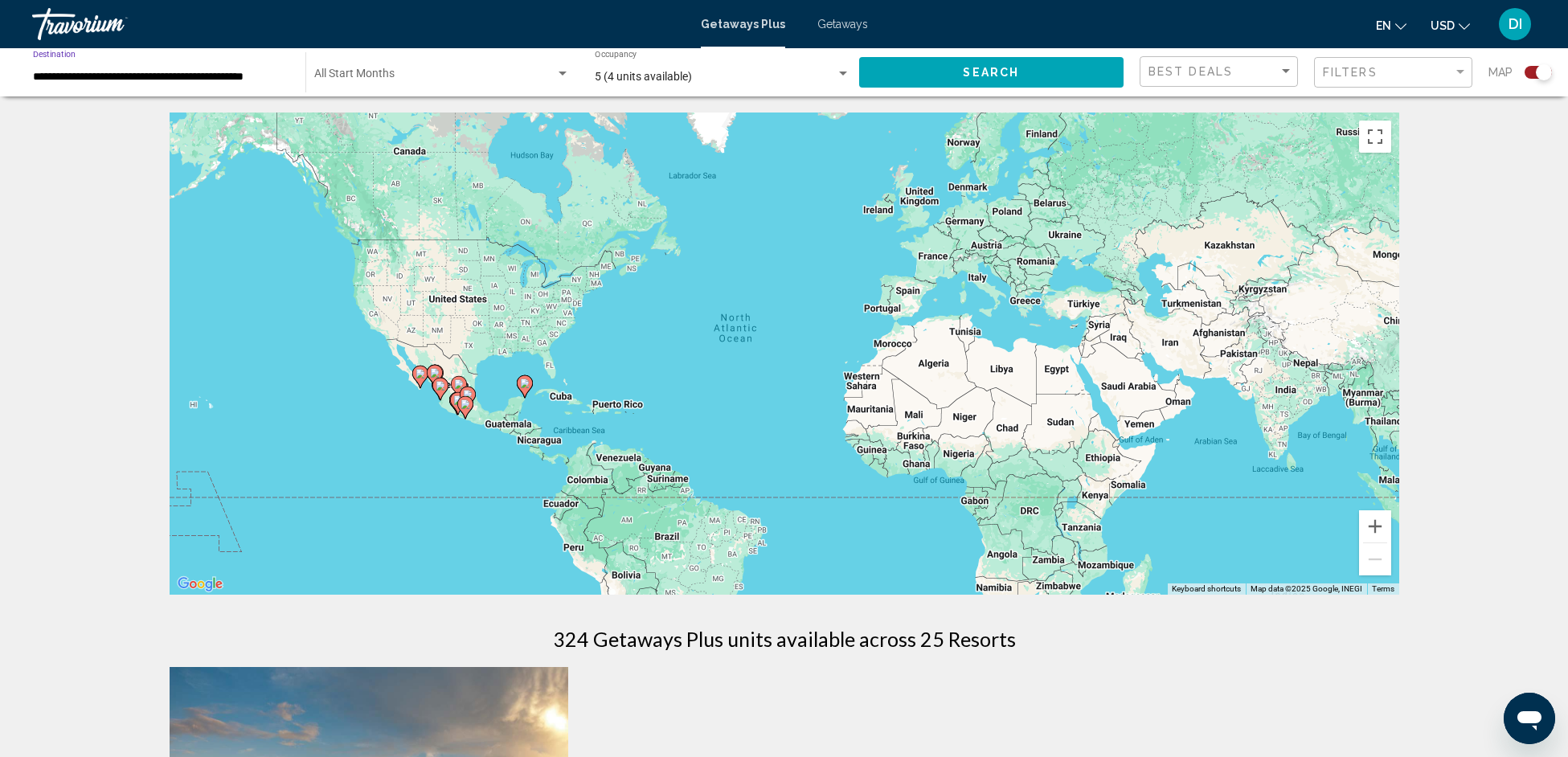
click at [132, 71] on input "**********" at bounding box center [161, 77] width 256 height 13
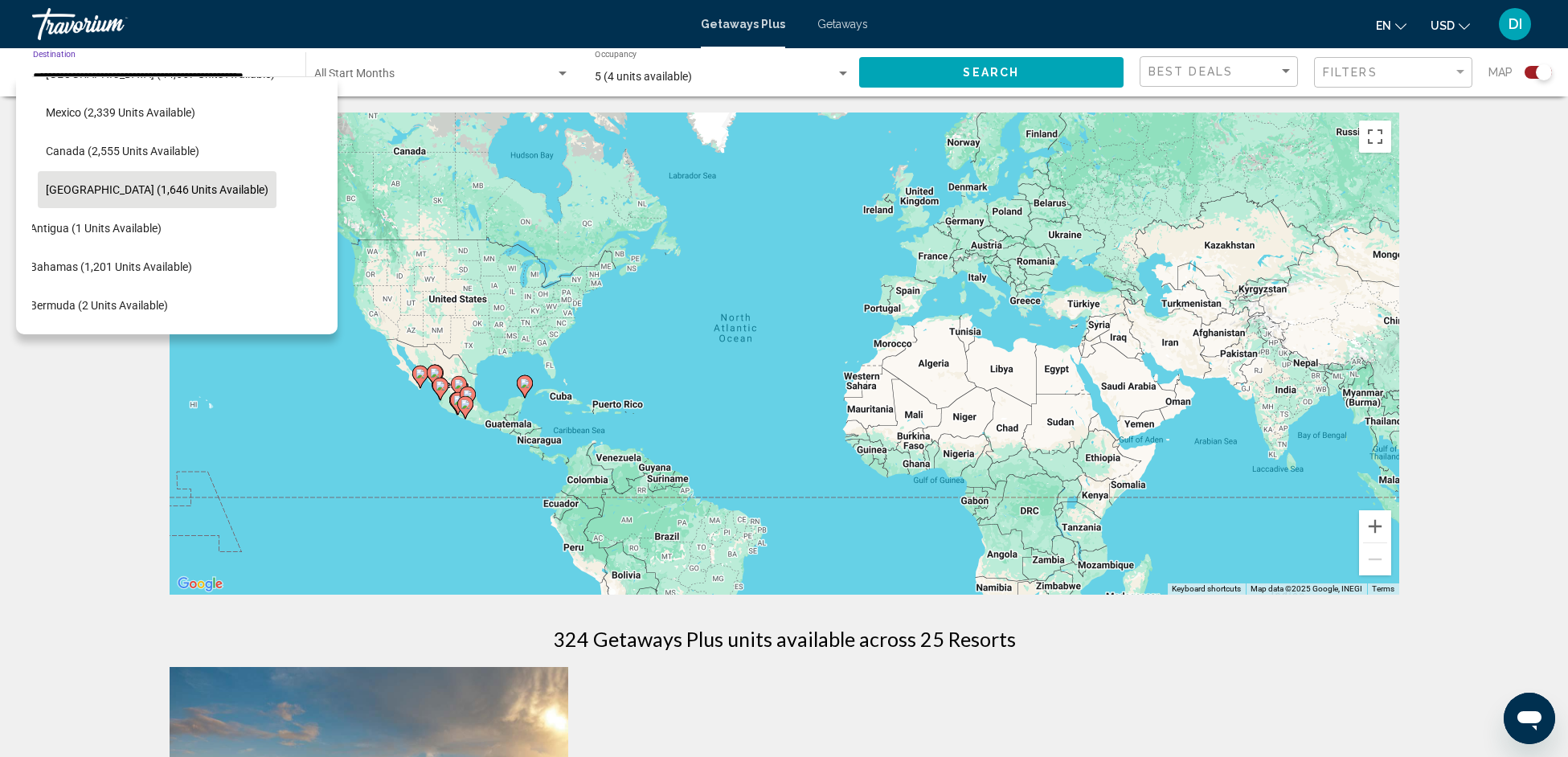
scroll to position [86, 27]
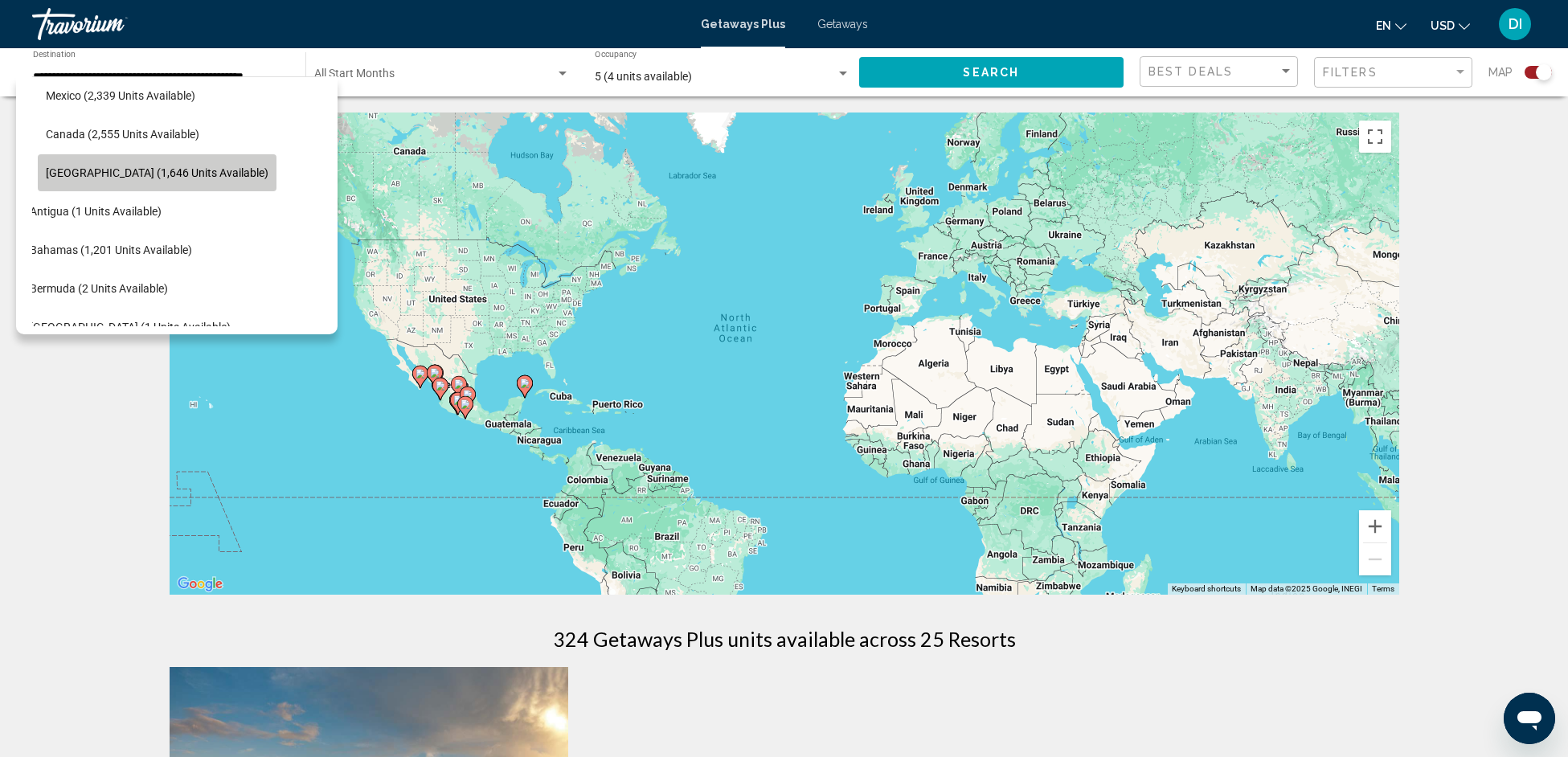
click at [52, 175] on span "[GEOGRAPHIC_DATA] (1,646 units available)" at bounding box center [157, 173] width 222 height 13
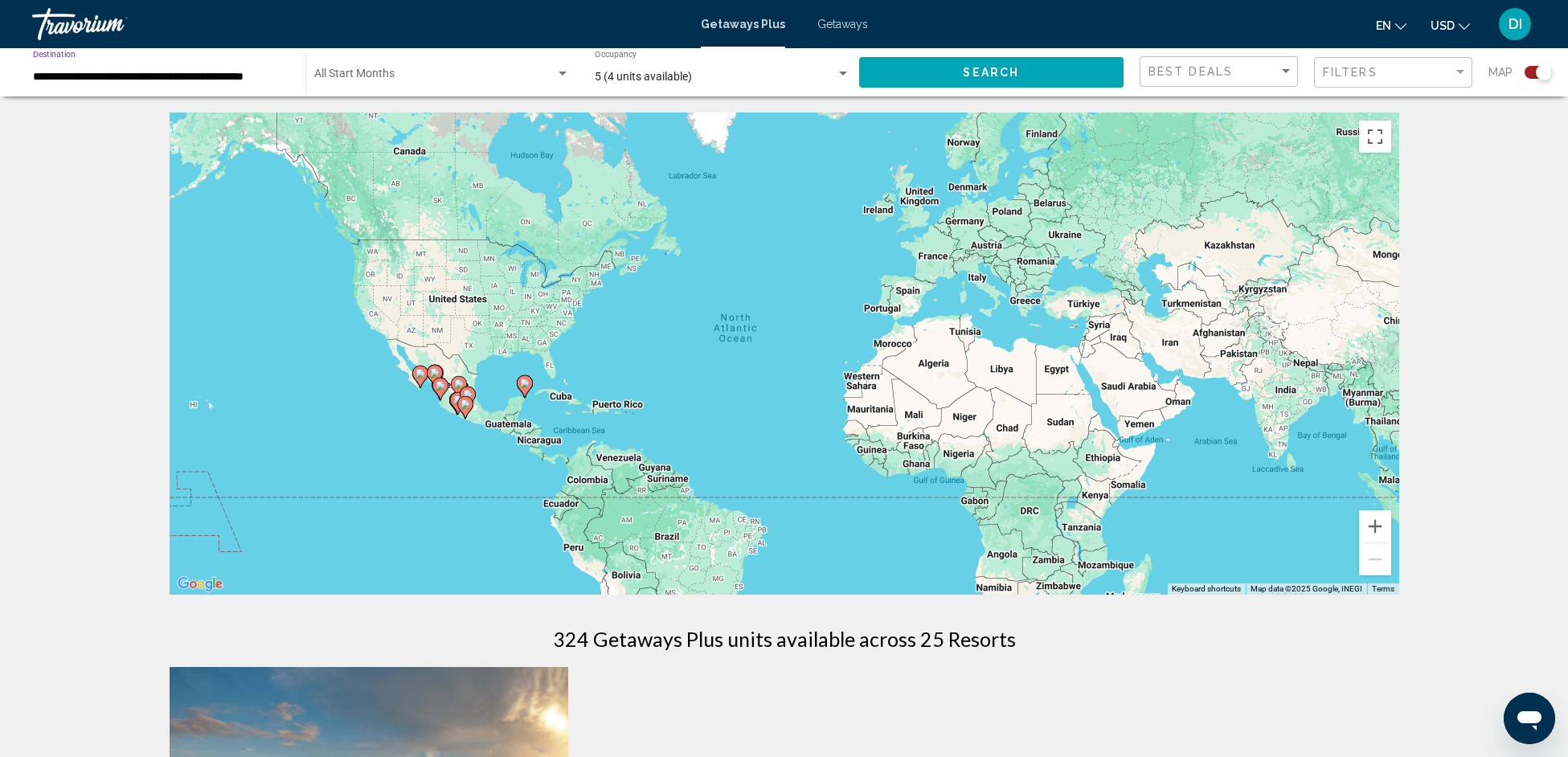
click at [83, 77] on input "**********" at bounding box center [161, 77] width 256 height 13
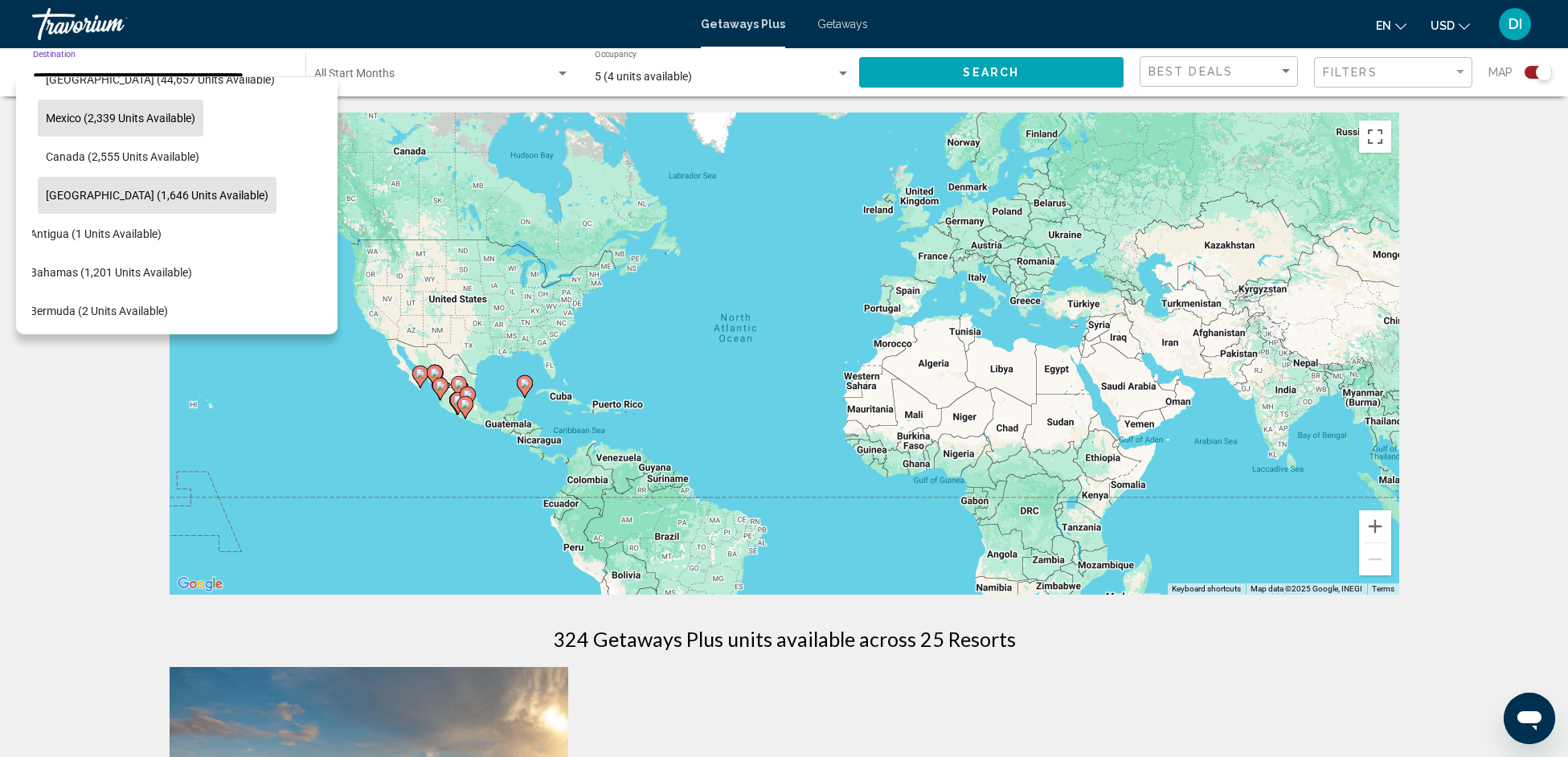
scroll to position [0, 27]
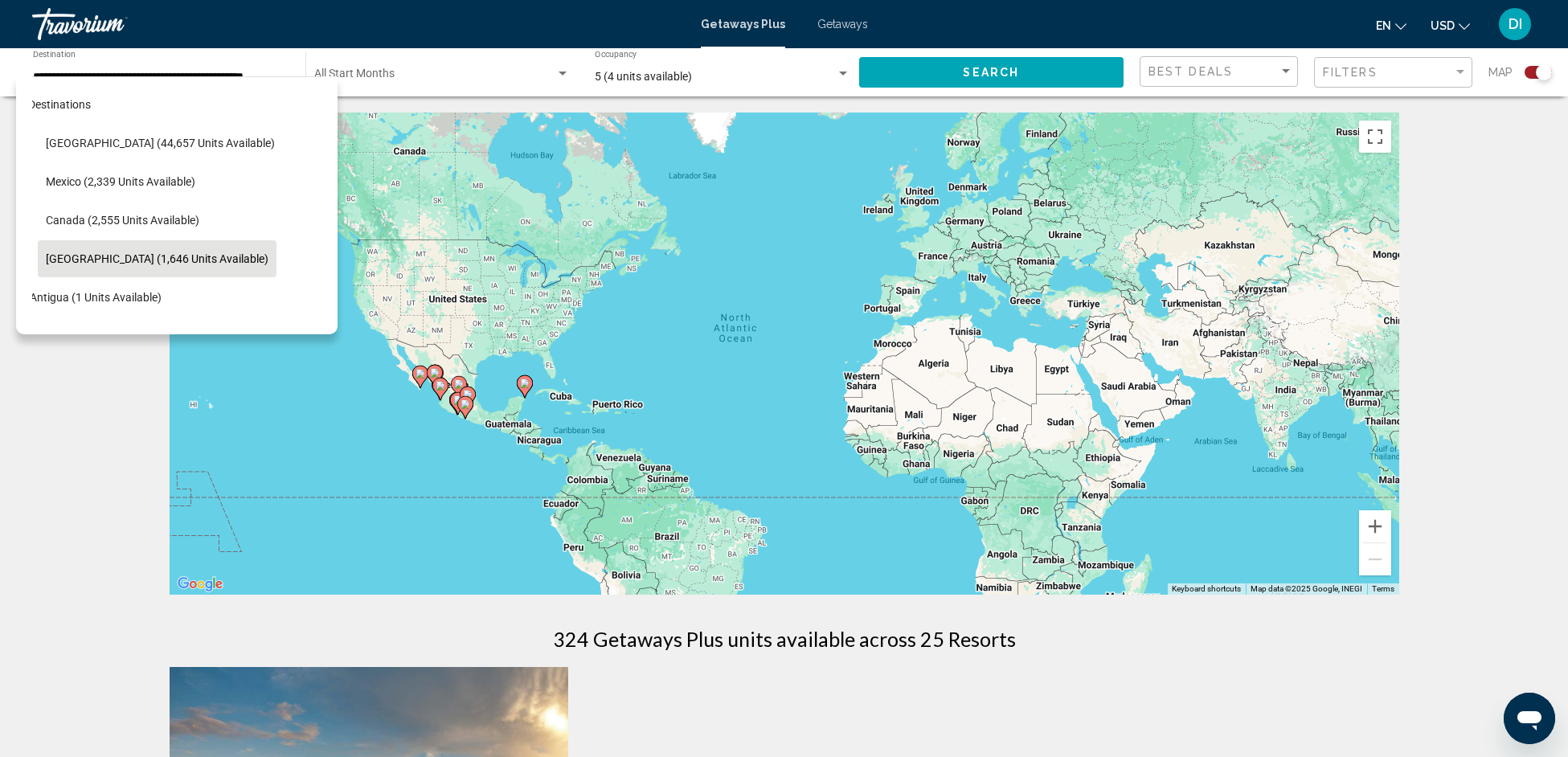
click at [428, 142] on div "To activate drag with keyboard, press Alt + Enter. Once in keyboard drag state,…" at bounding box center [785, 353] width 1230 height 482
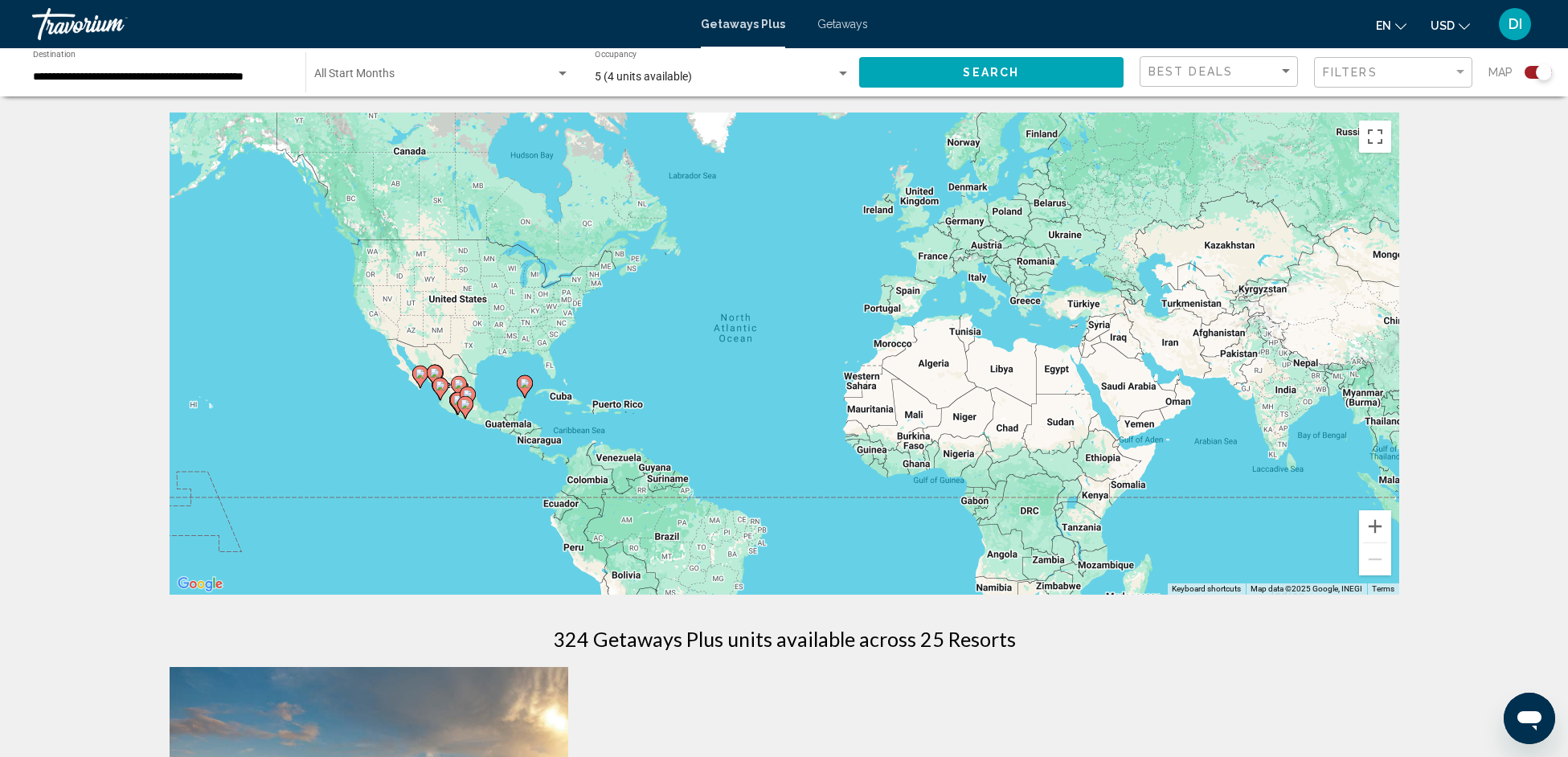
click at [174, 78] on input "**********" at bounding box center [161, 77] width 256 height 13
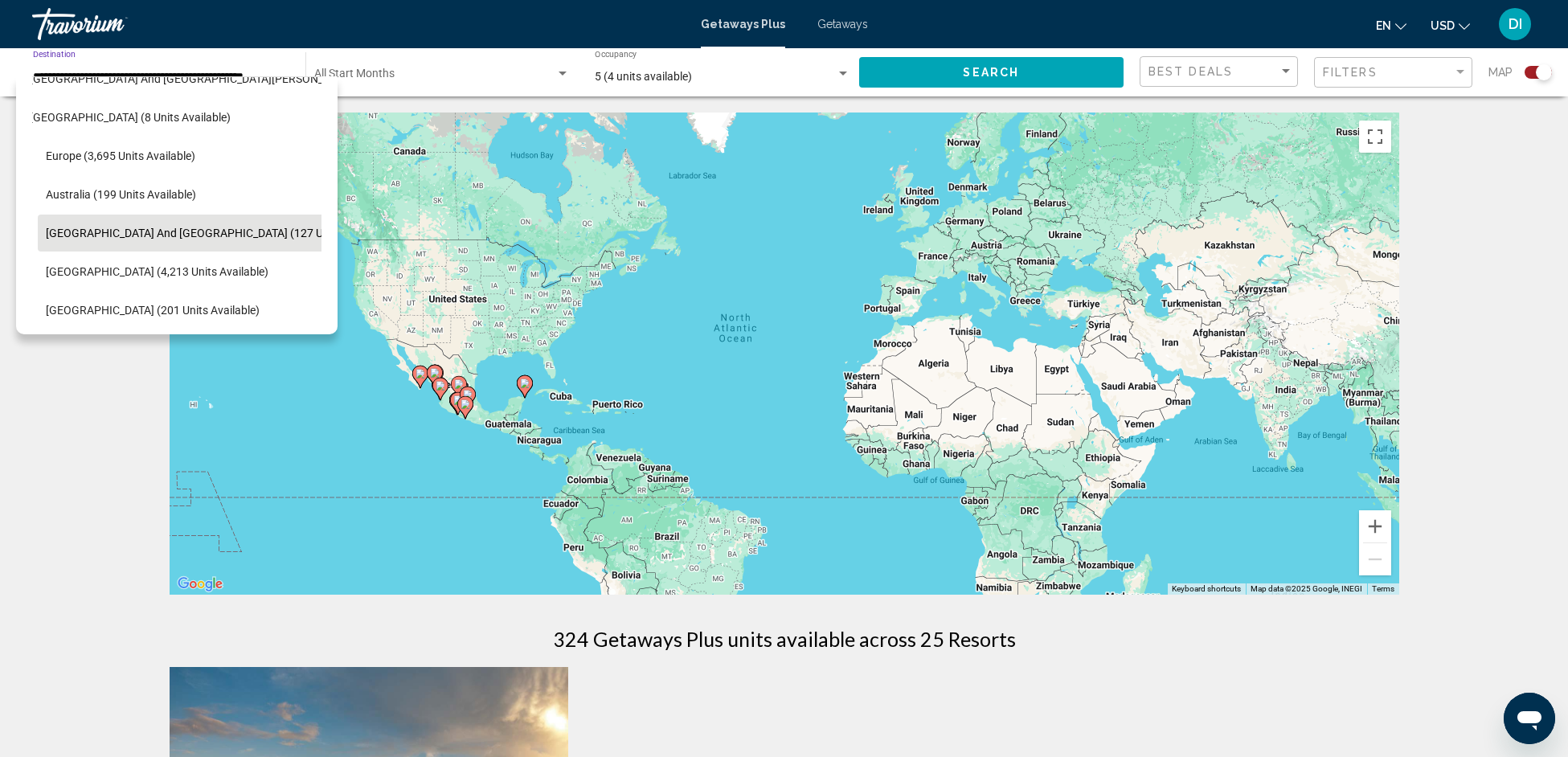
scroll to position [530, 27]
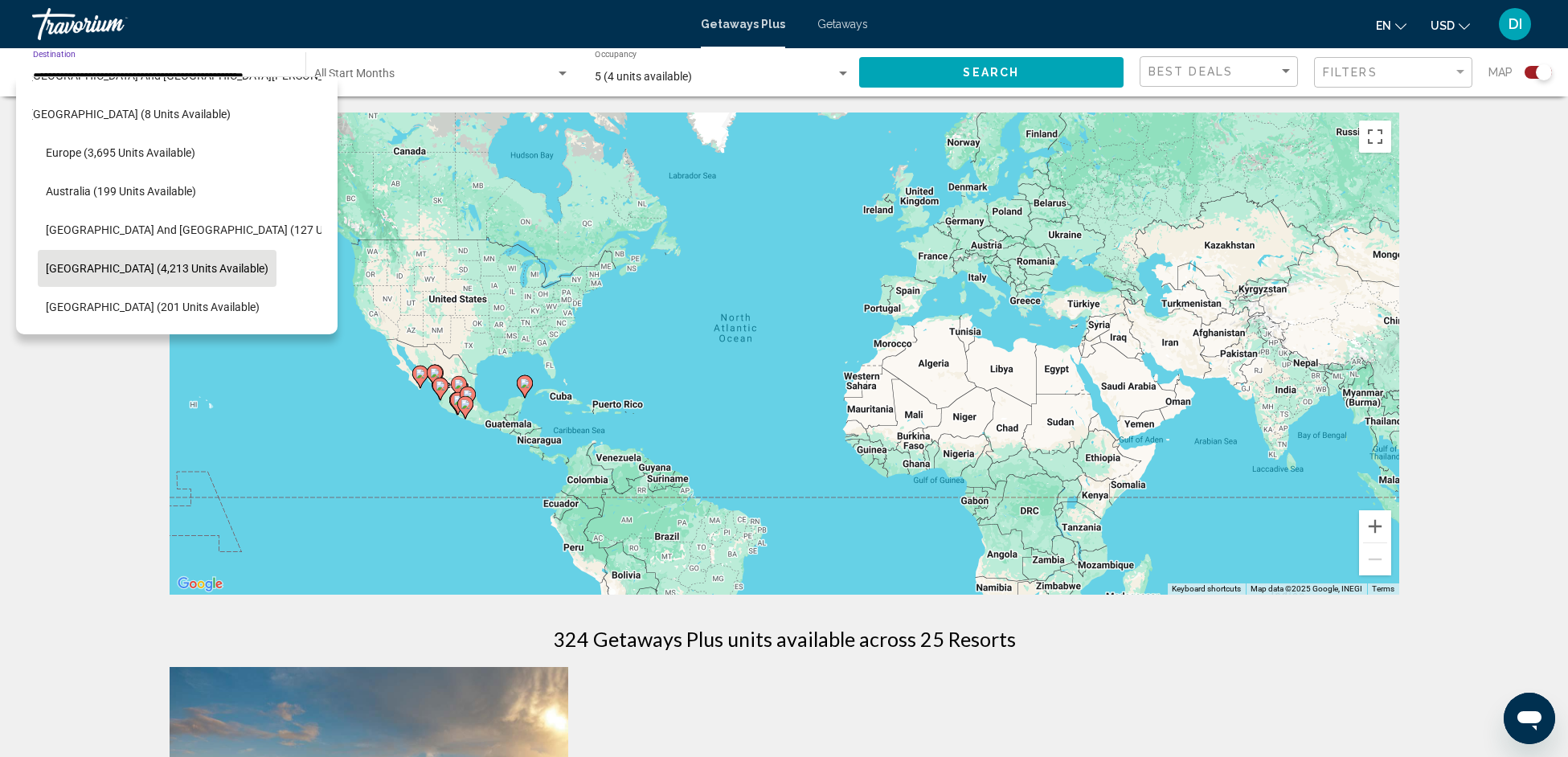
click at [113, 259] on button "[GEOGRAPHIC_DATA] (4,213 units available)" at bounding box center [157, 268] width 239 height 37
type input "**********"
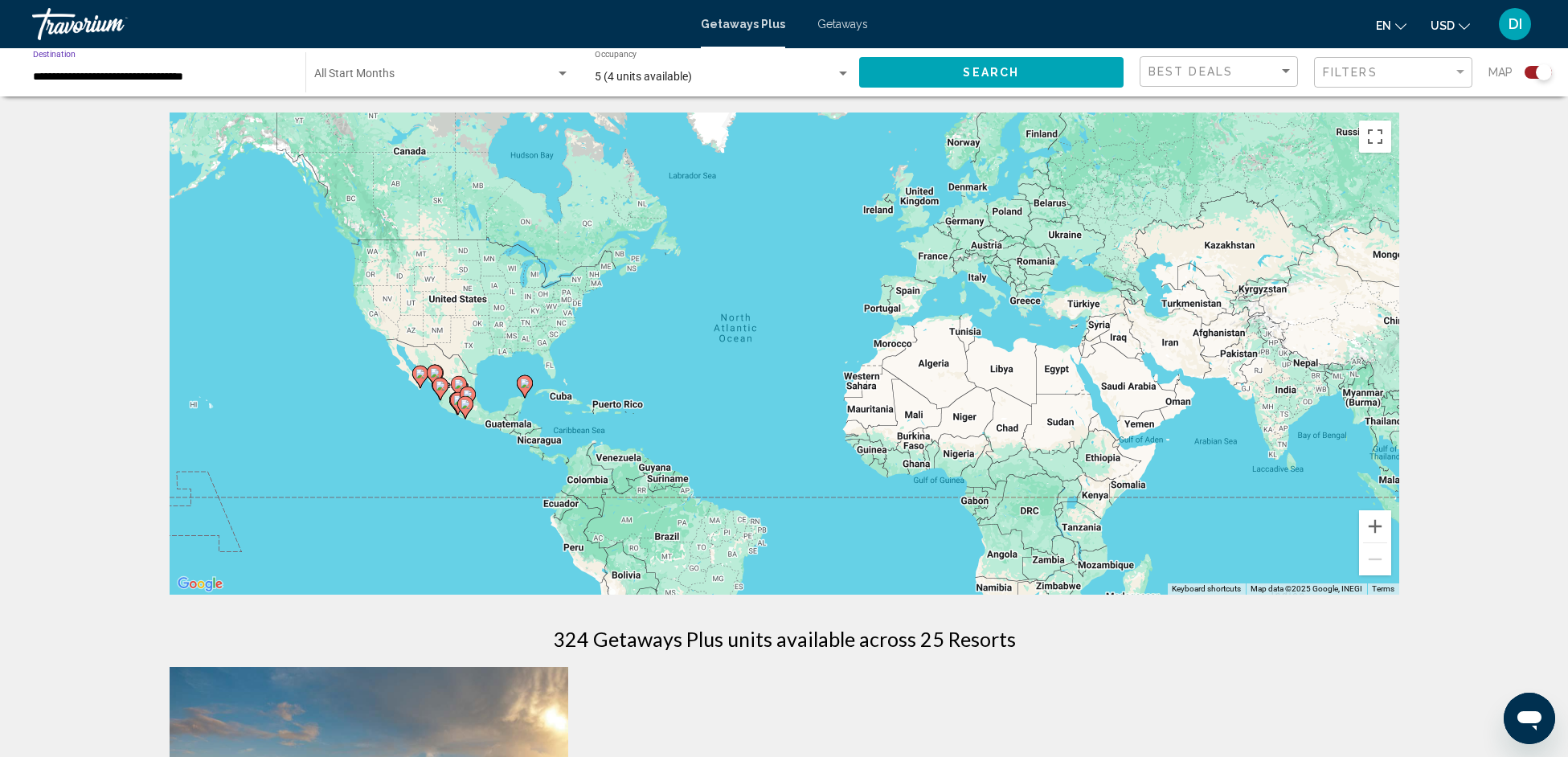
click at [127, 73] on input "**********" at bounding box center [161, 77] width 256 height 13
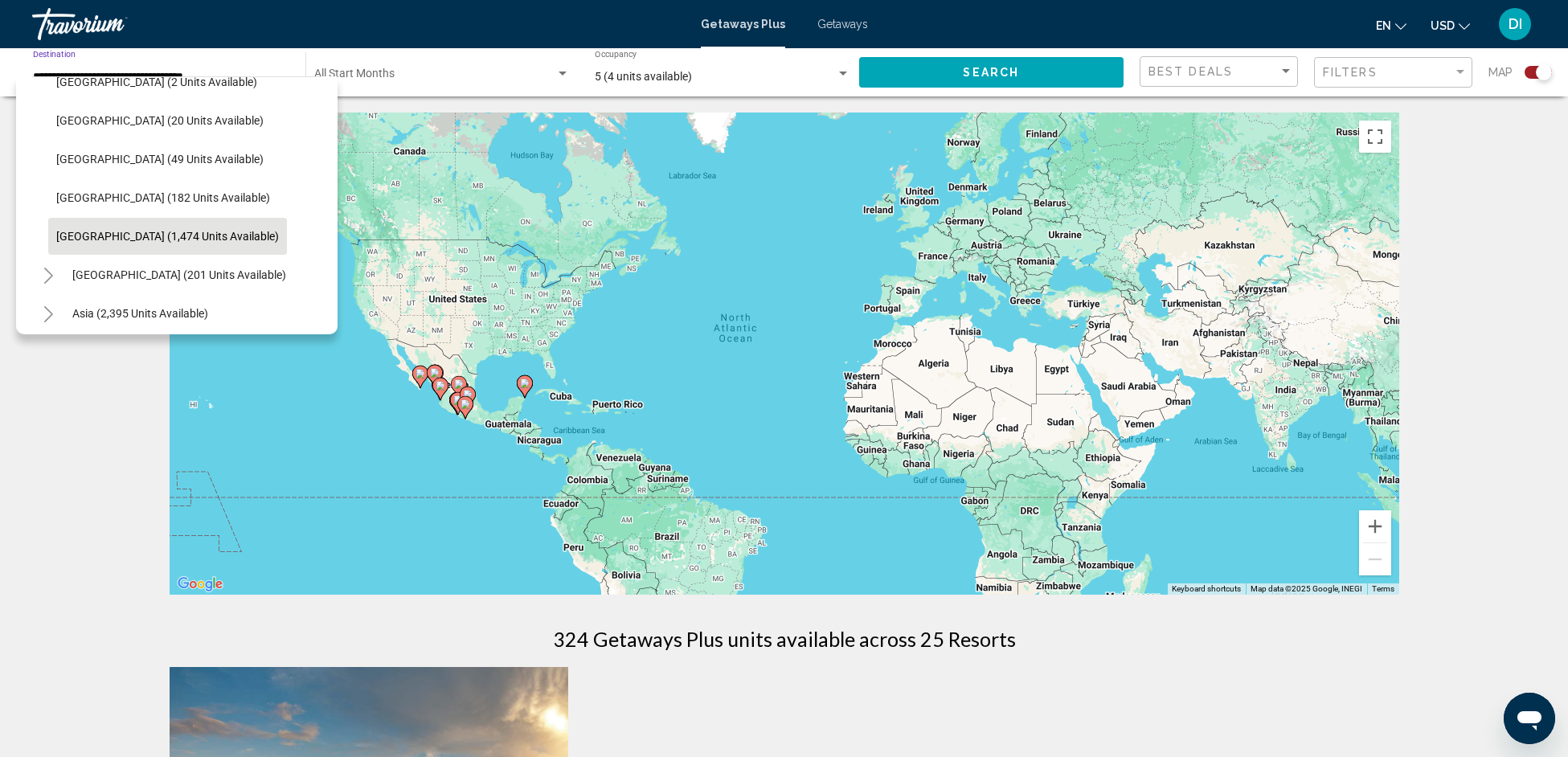
scroll to position [876, 0]
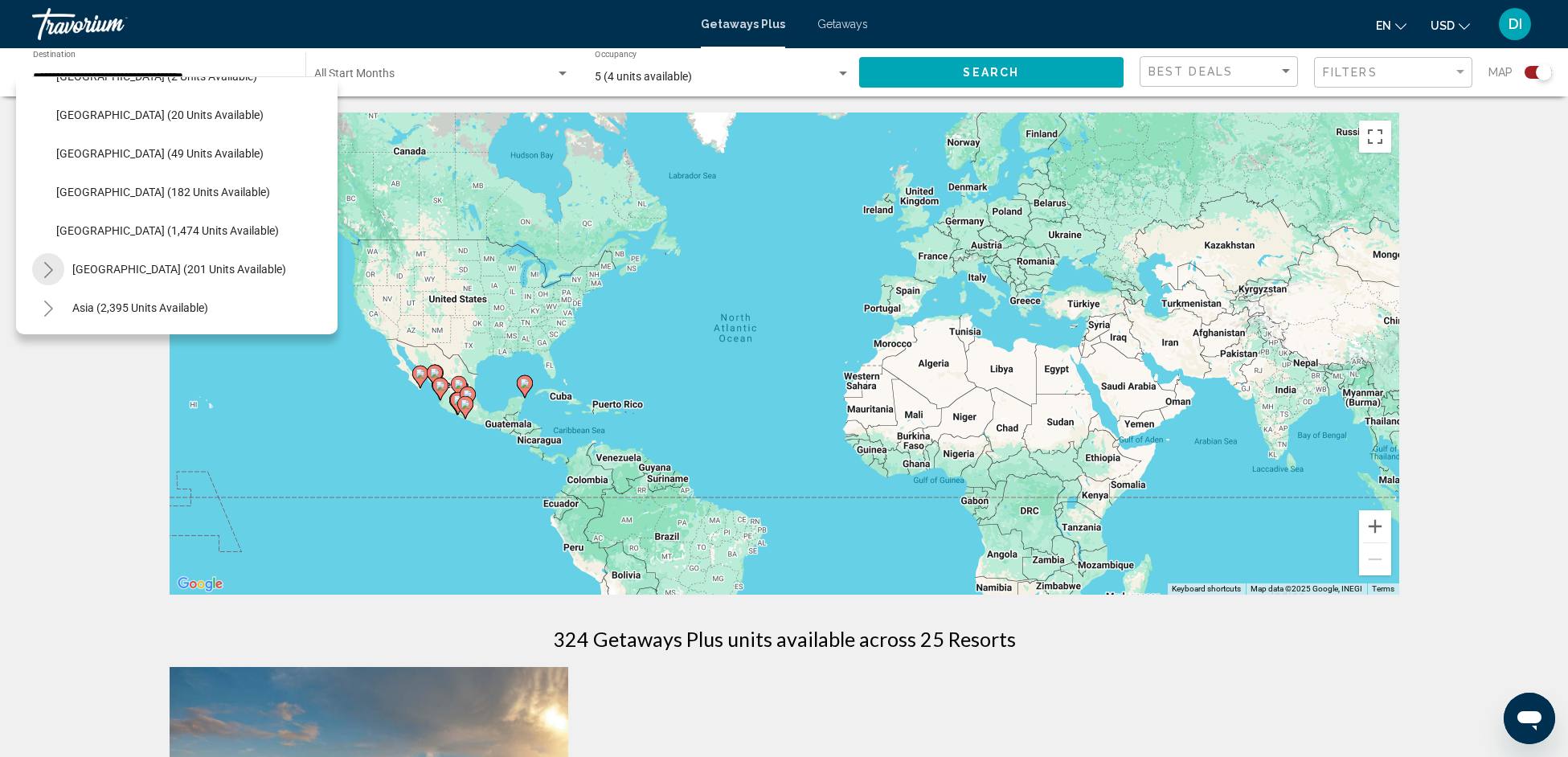
click at [48, 271] on icon "Toggle Central America (201 units available)" at bounding box center [48, 269] width 12 height 16
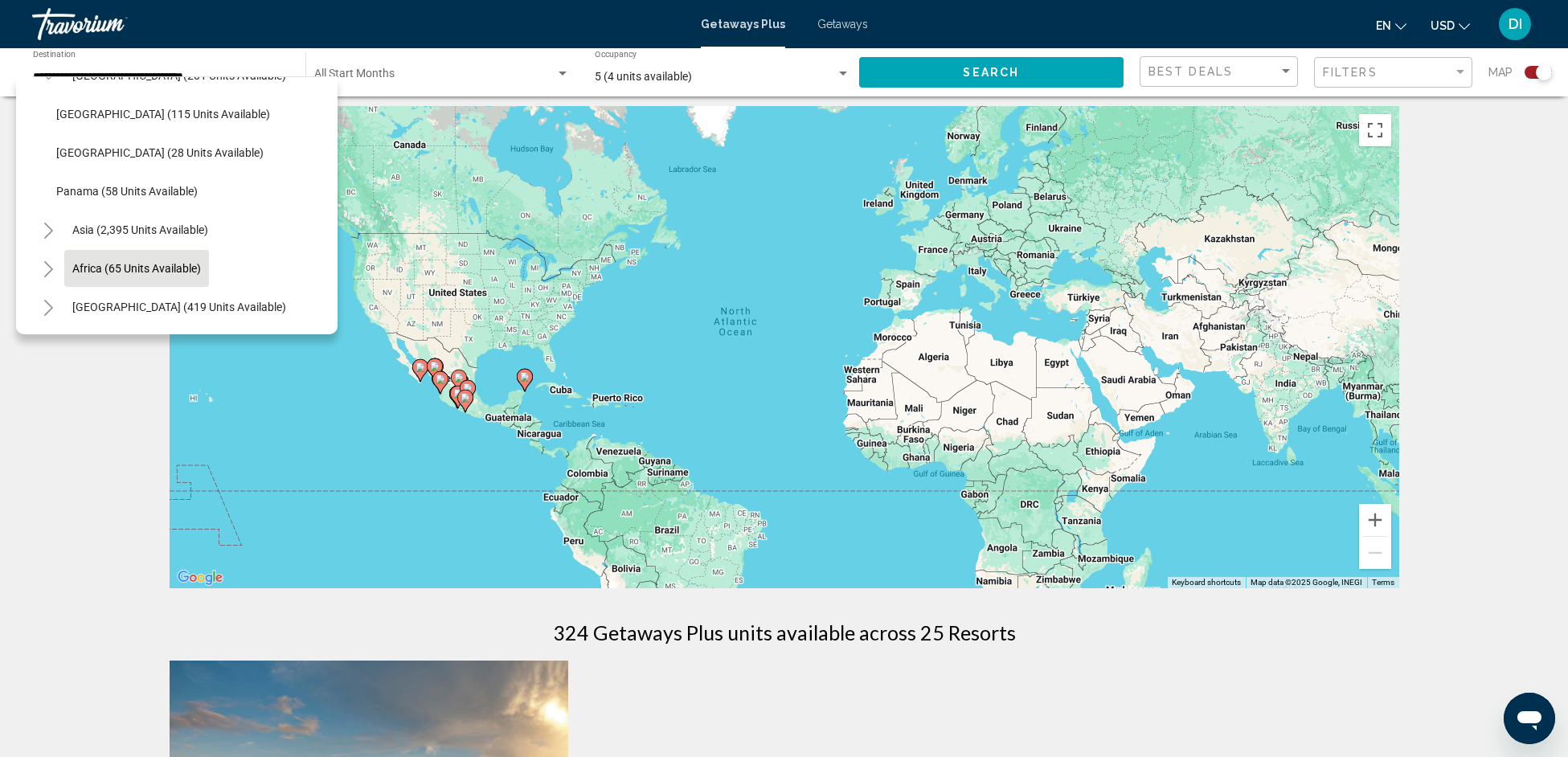
scroll to position [18, 0]
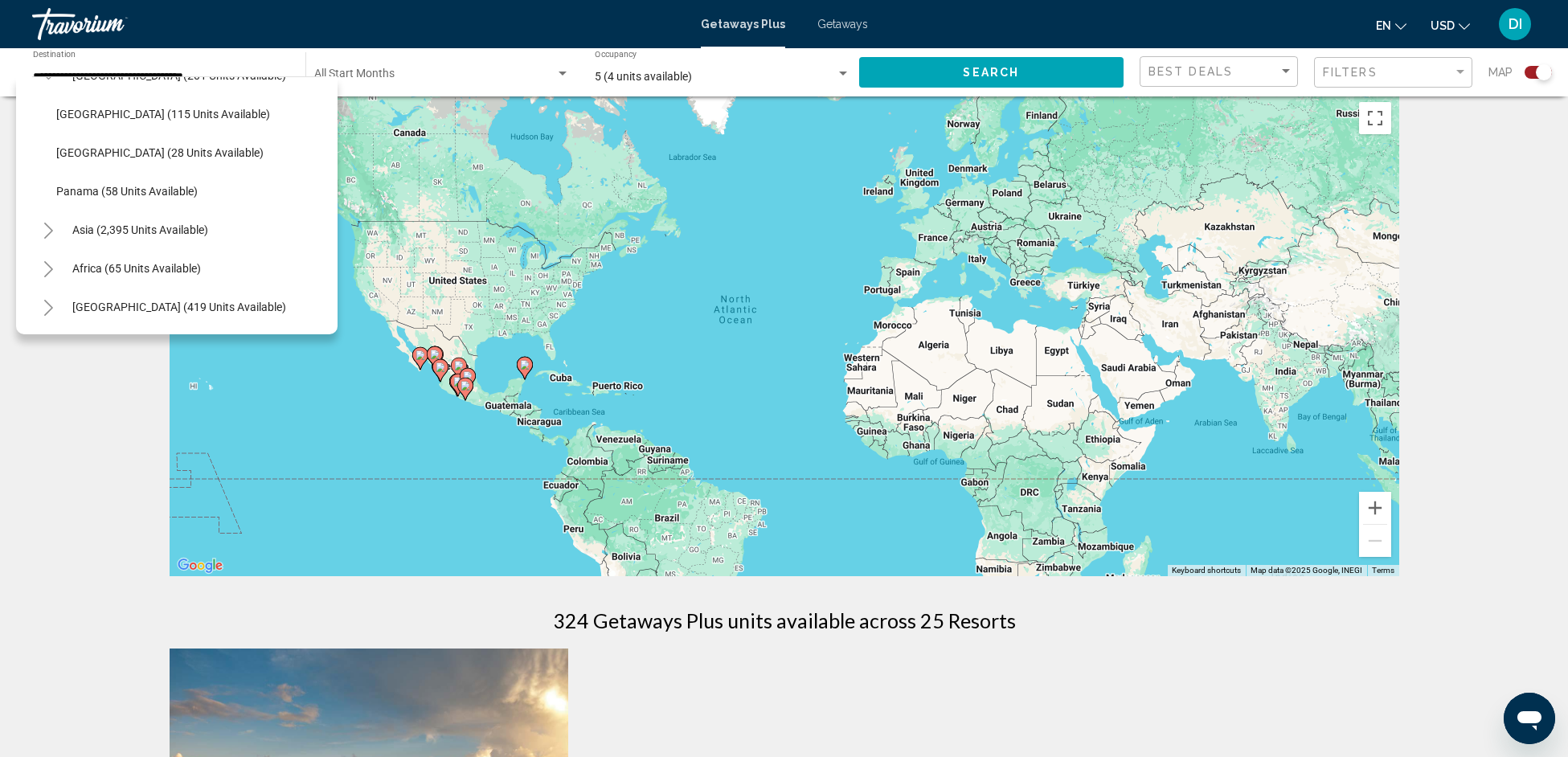
click at [53, 299] on icon "Toggle Middle East (419 units available)" at bounding box center [48, 307] width 12 height 16
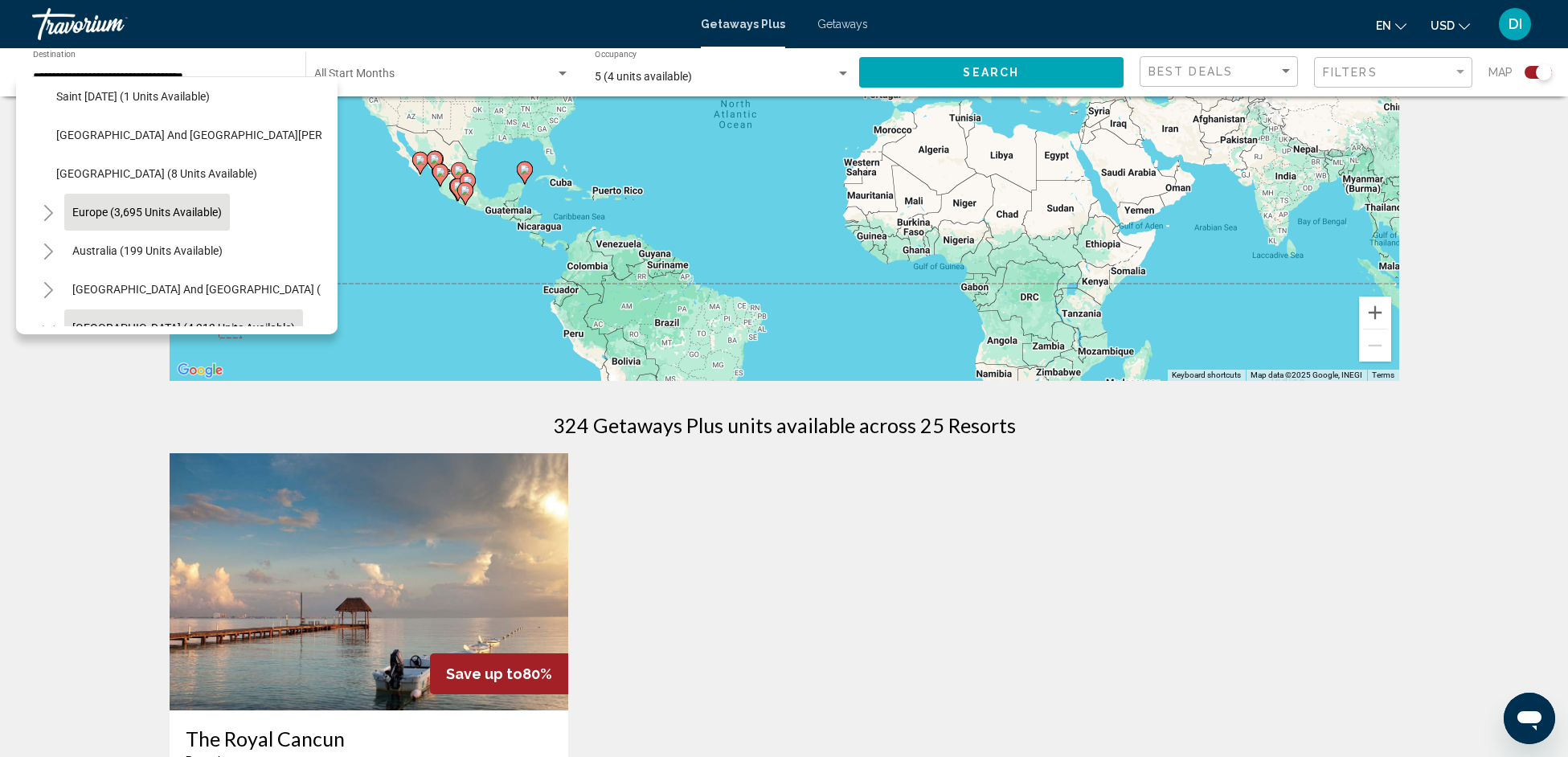
scroll to position [493, 0]
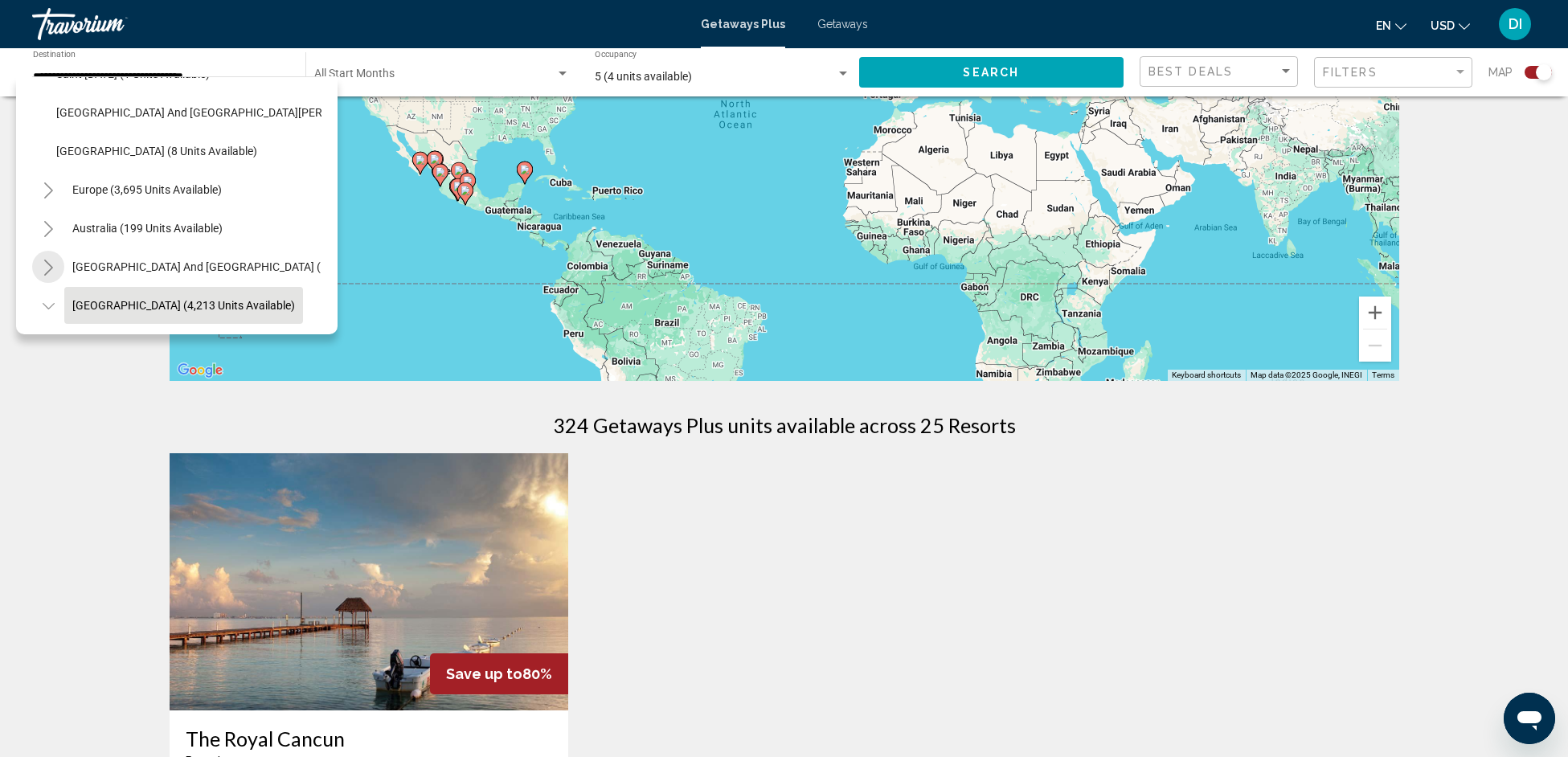
click at [47, 263] on icon "Toggle South Pacific and Oceania (127 units available)" at bounding box center [49, 266] width 9 height 16
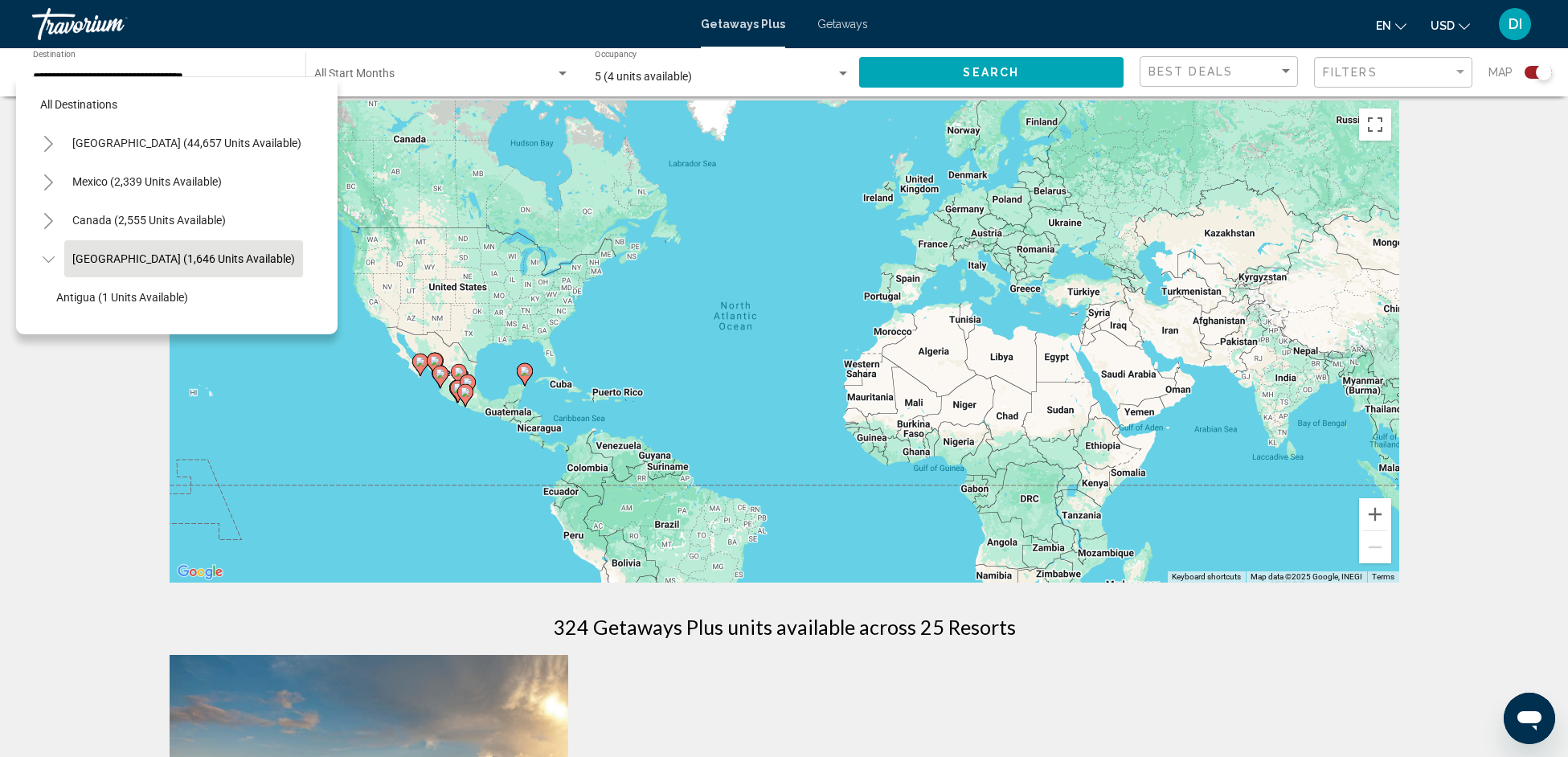
scroll to position [9, 0]
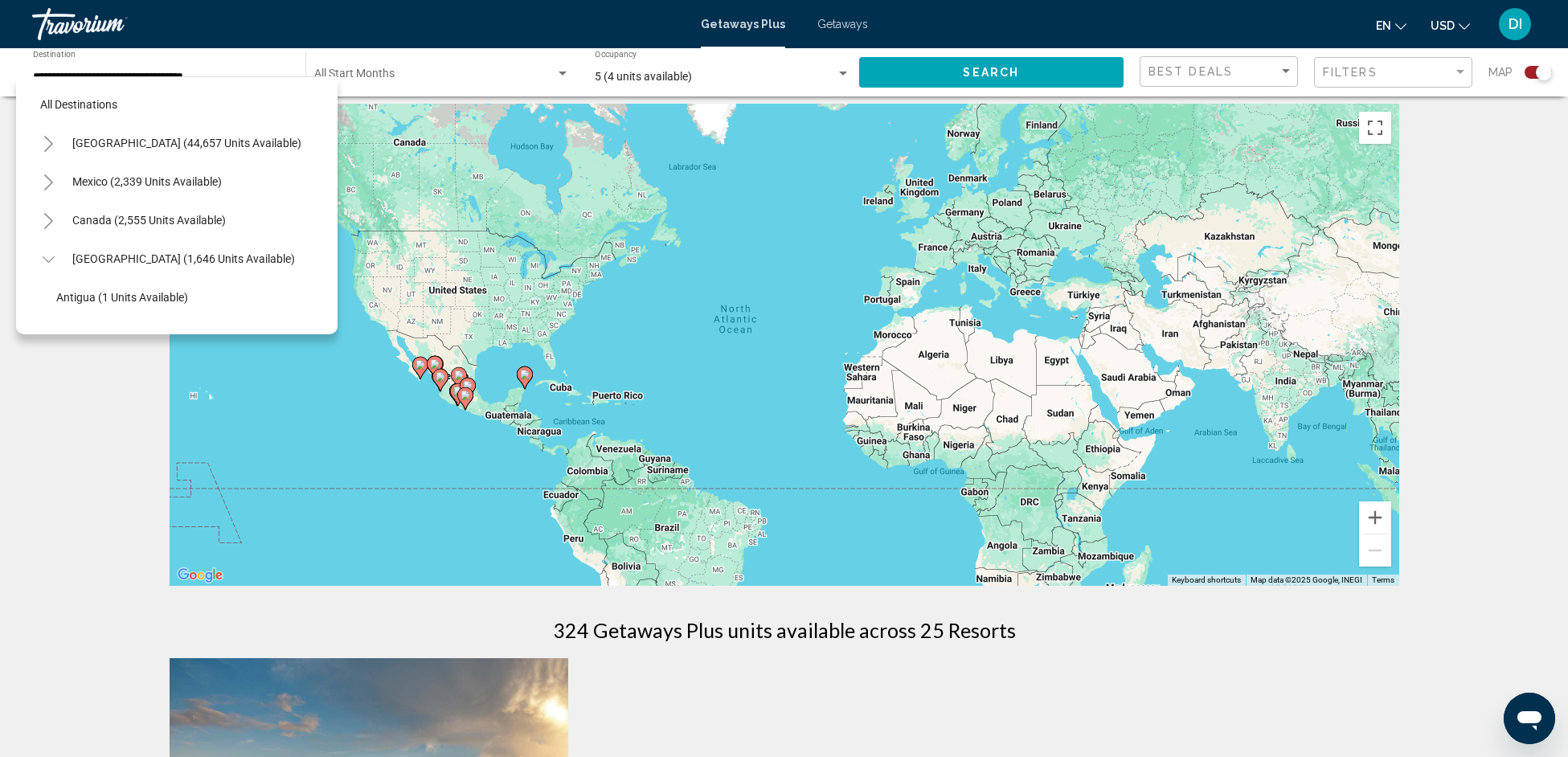
click at [51, 256] on icon "Toggle Caribbean & Atlantic Islands (1,646 units available)" at bounding box center [48, 259] width 12 height 16
click at [106, 66] on div "**********" at bounding box center [161, 73] width 256 height 44
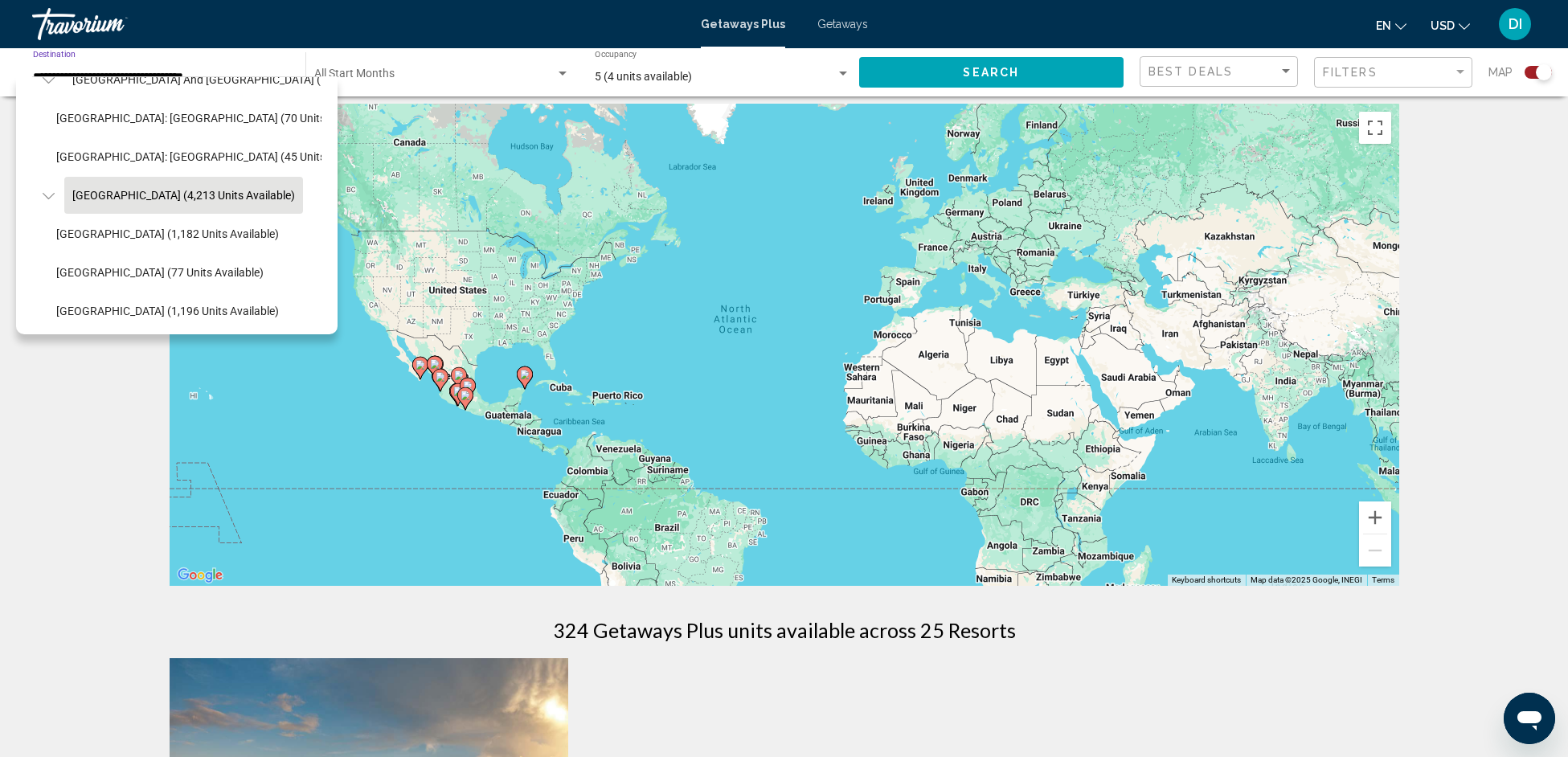
click at [108, 73] on input "**********" at bounding box center [161, 77] width 256 height 13
click at [379, 174] on div "To activate drag with keyboard, press Alt + Enter. Once in keyboard drag state,…" at bounding box center [785, 345] width 1230 height 482
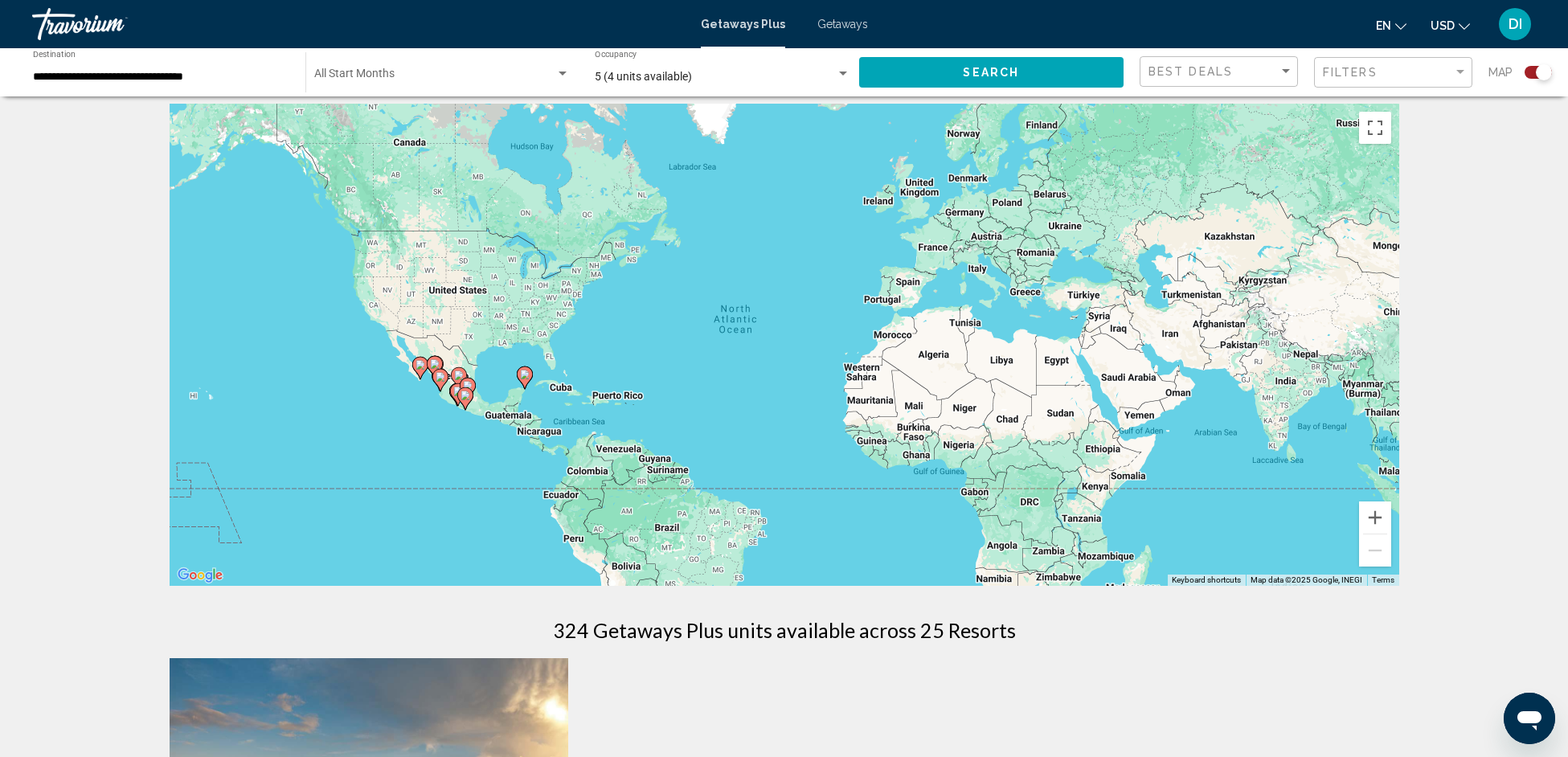
click at [196, 80] on input "**********" at bounding box center [161, 77] width 256 height 13
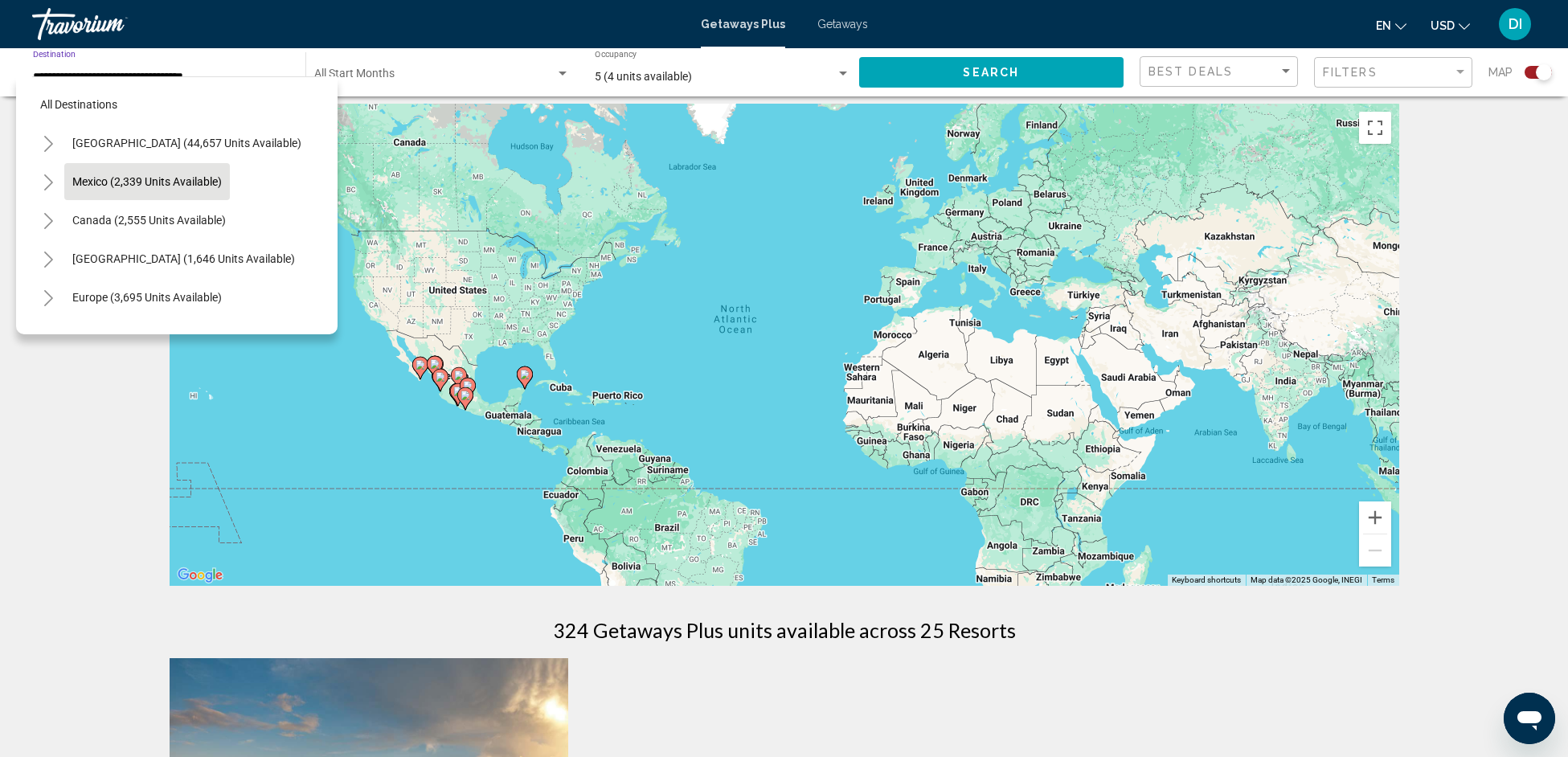
scroll to position [0, 0]
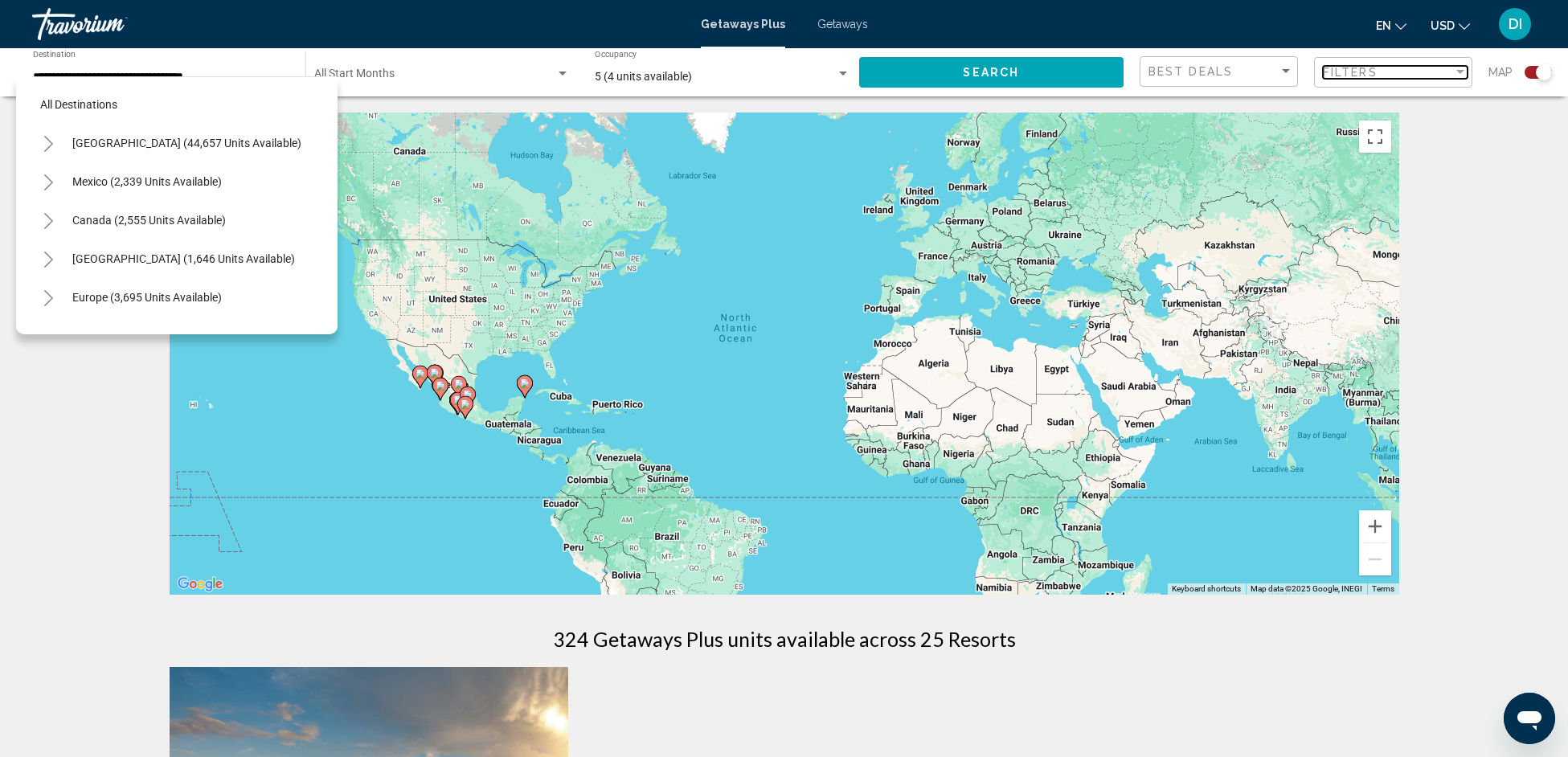
click at [1376, 73] on span "Filters" at bounding box center [1350, 73] width 54 height 13
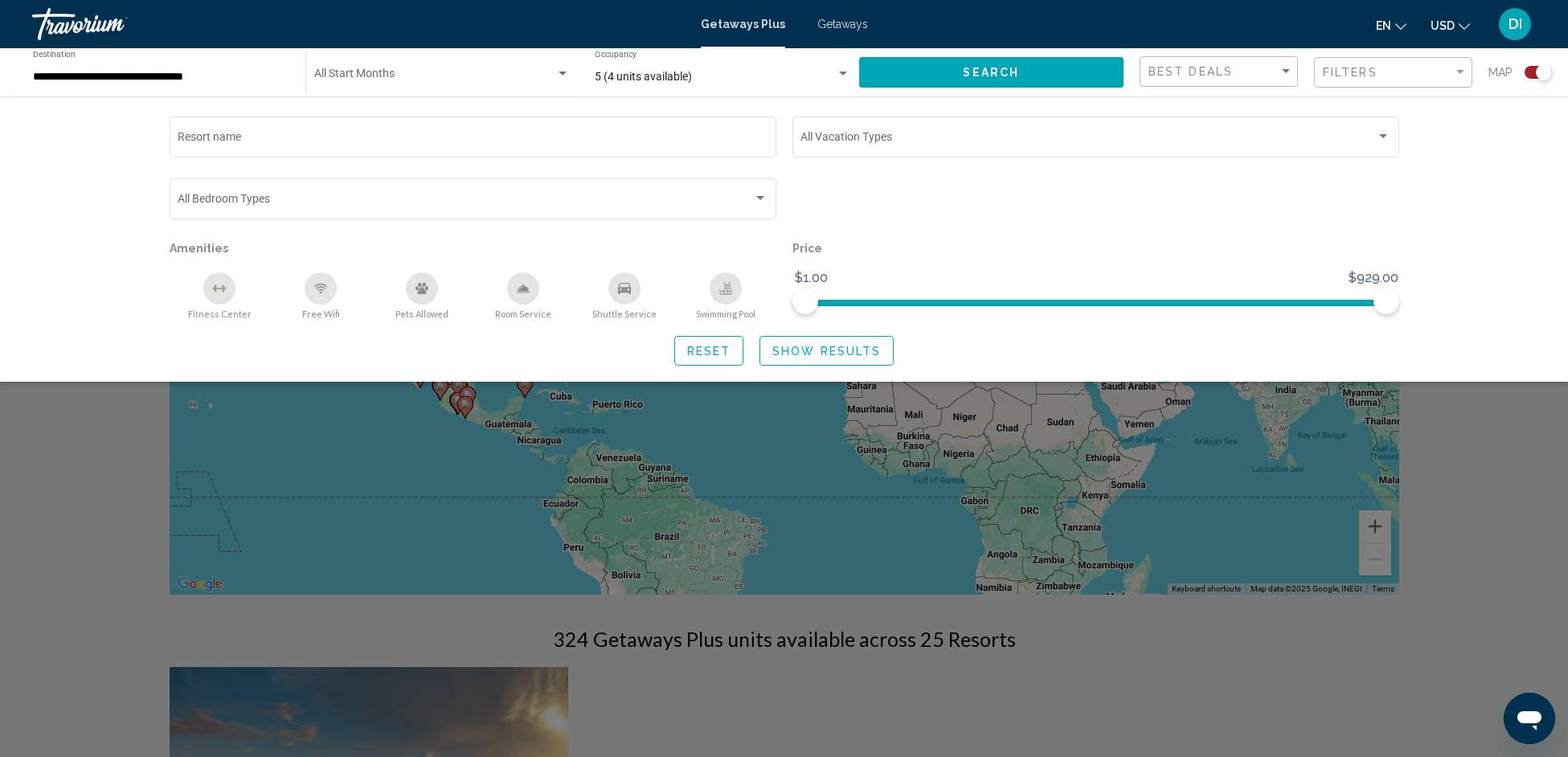
click at [860, 510] on div "Search widget" at bounding box center [784, 498] width 1568 height 515
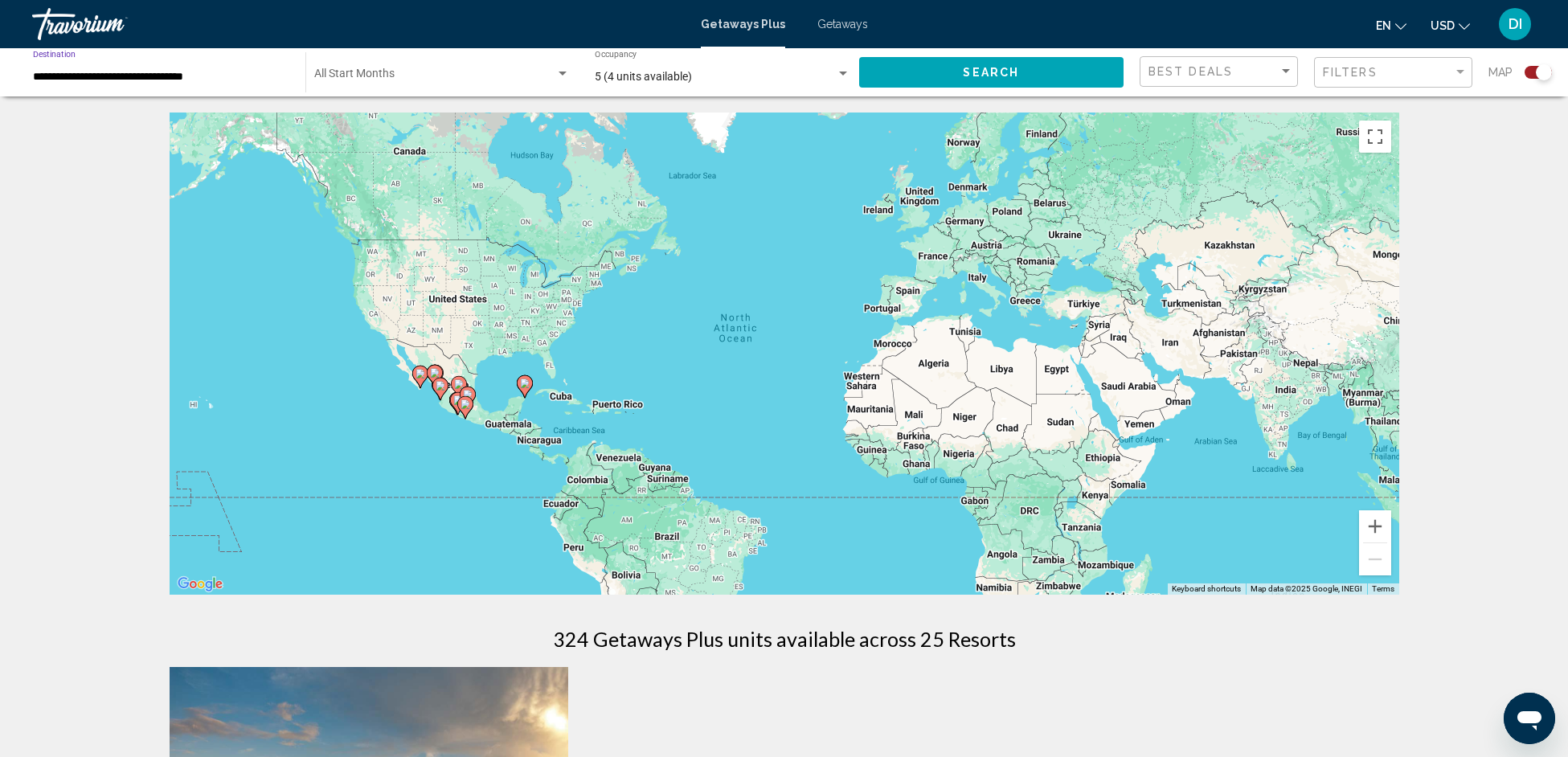
click at [250, 77] on input "**********" at bounding box center [161, 77] width 256 height 13
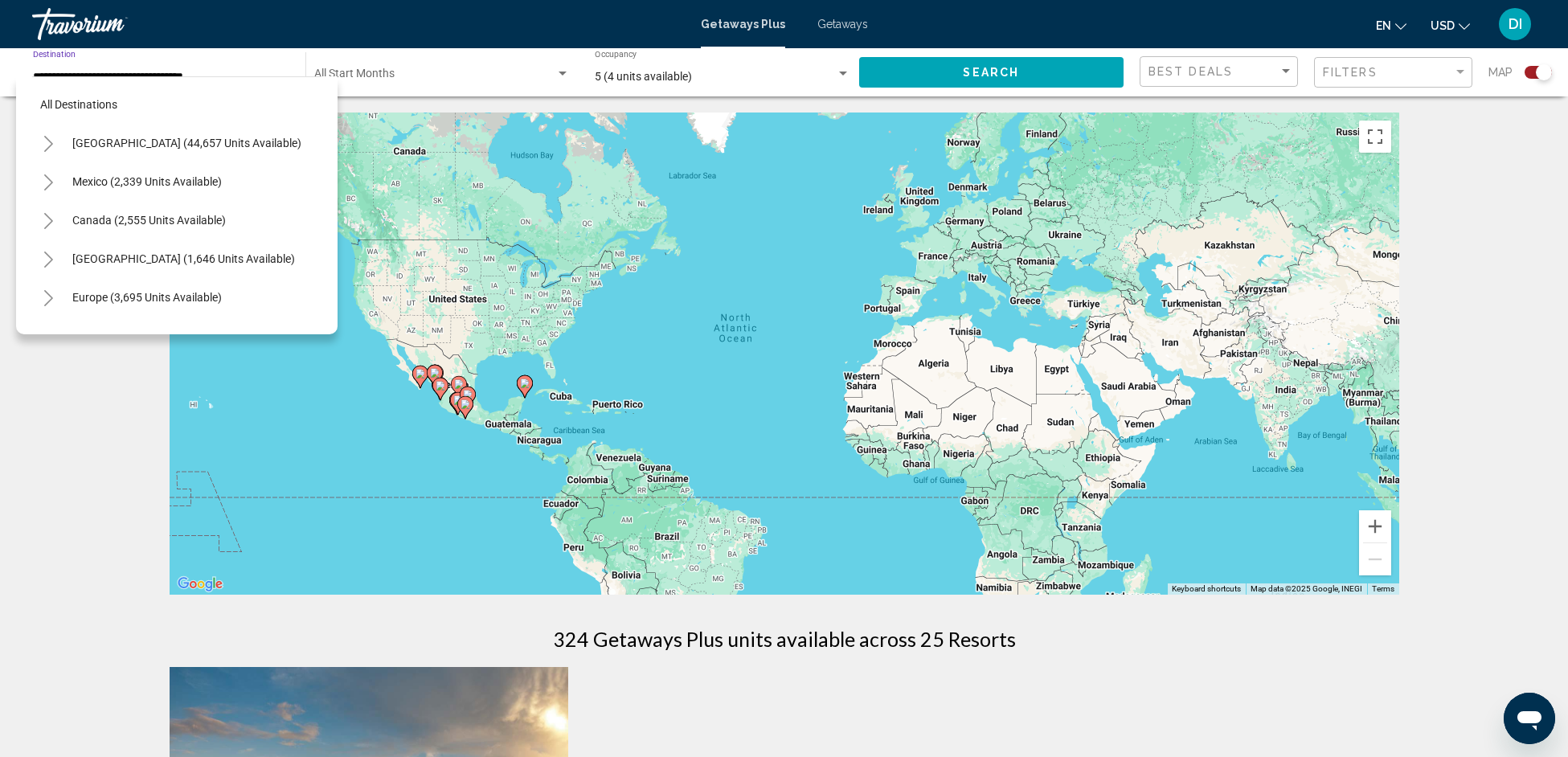
scroll to position [295, 0]
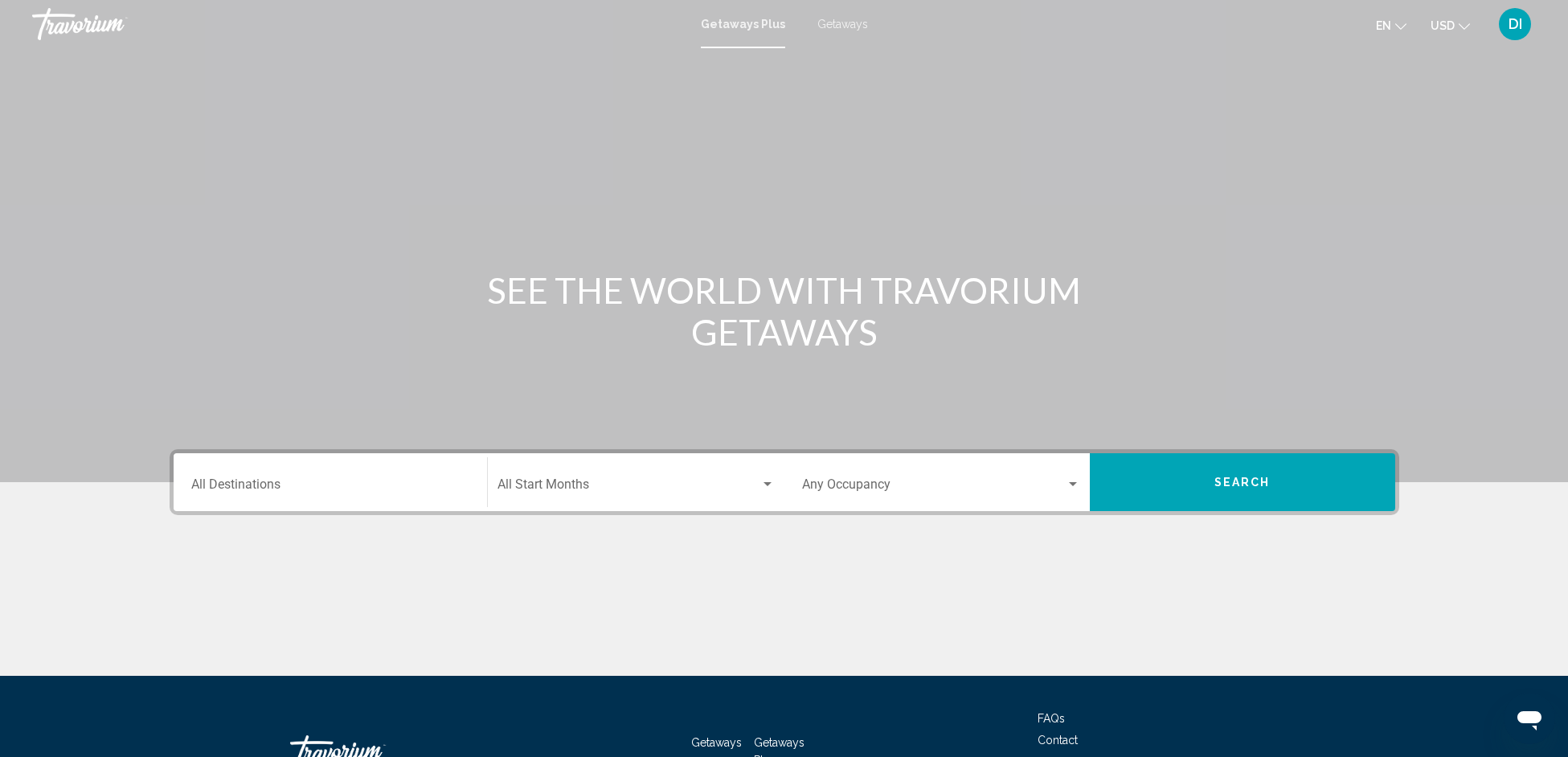
click at [326, 495] on div "Destination All Destinations" at bounding box center [330, 482] width 278 height 51
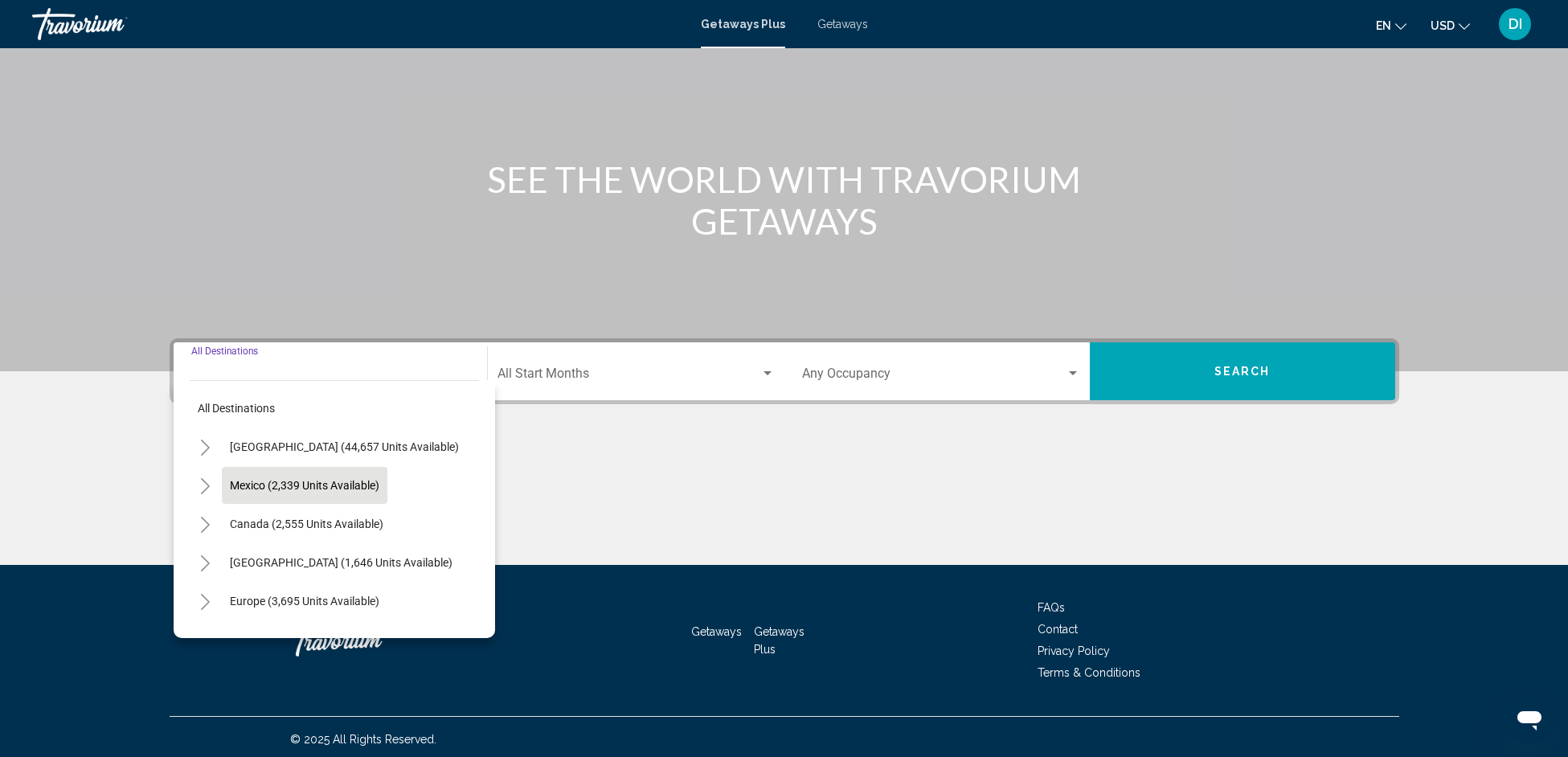
scroll to position [116, 0]
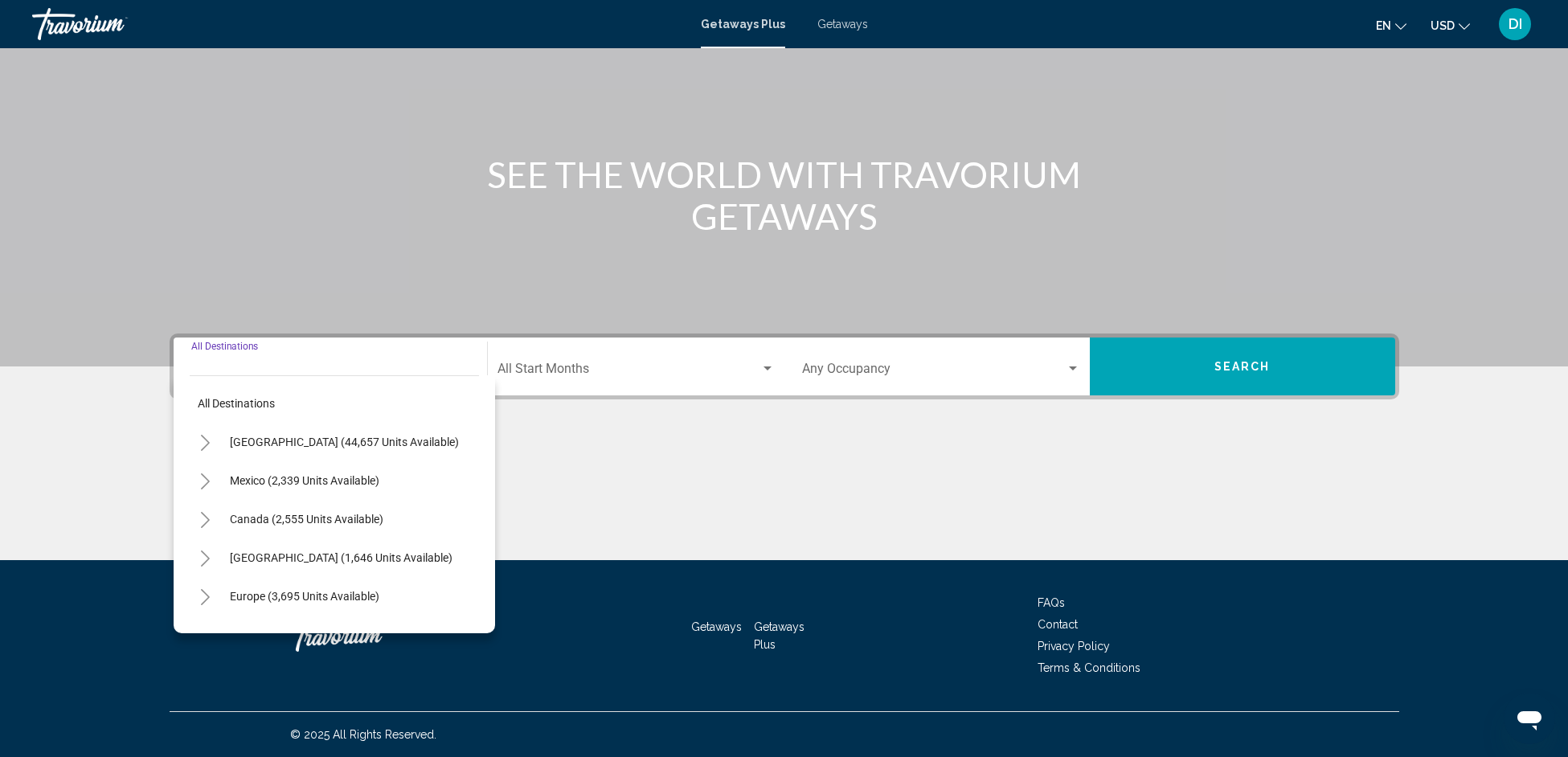
click at [210, 365] on input "Destination All Destinations" at bounding box center [330, 372] width 278 height 15
click at [568, 374] on span "Search widget" at bounding box center [629, 372] width 263 height 15
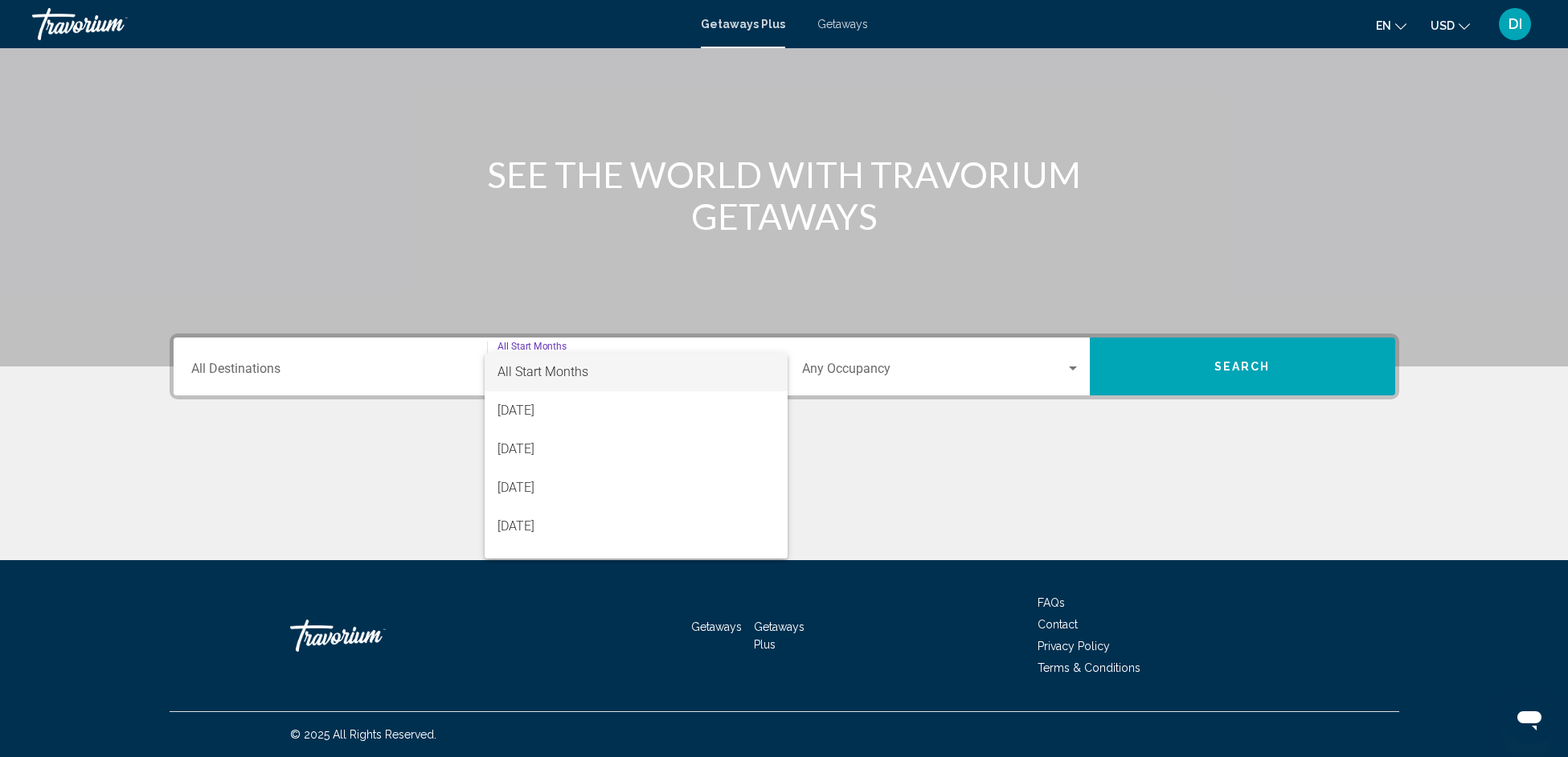
drag, startPoint x: 854, startPoint y: 436, endPoint x: 923, endPoint y: 422, distance: 70.4
click at [857, 436] on div at bounding box center [784, 378] width 1568 height 757
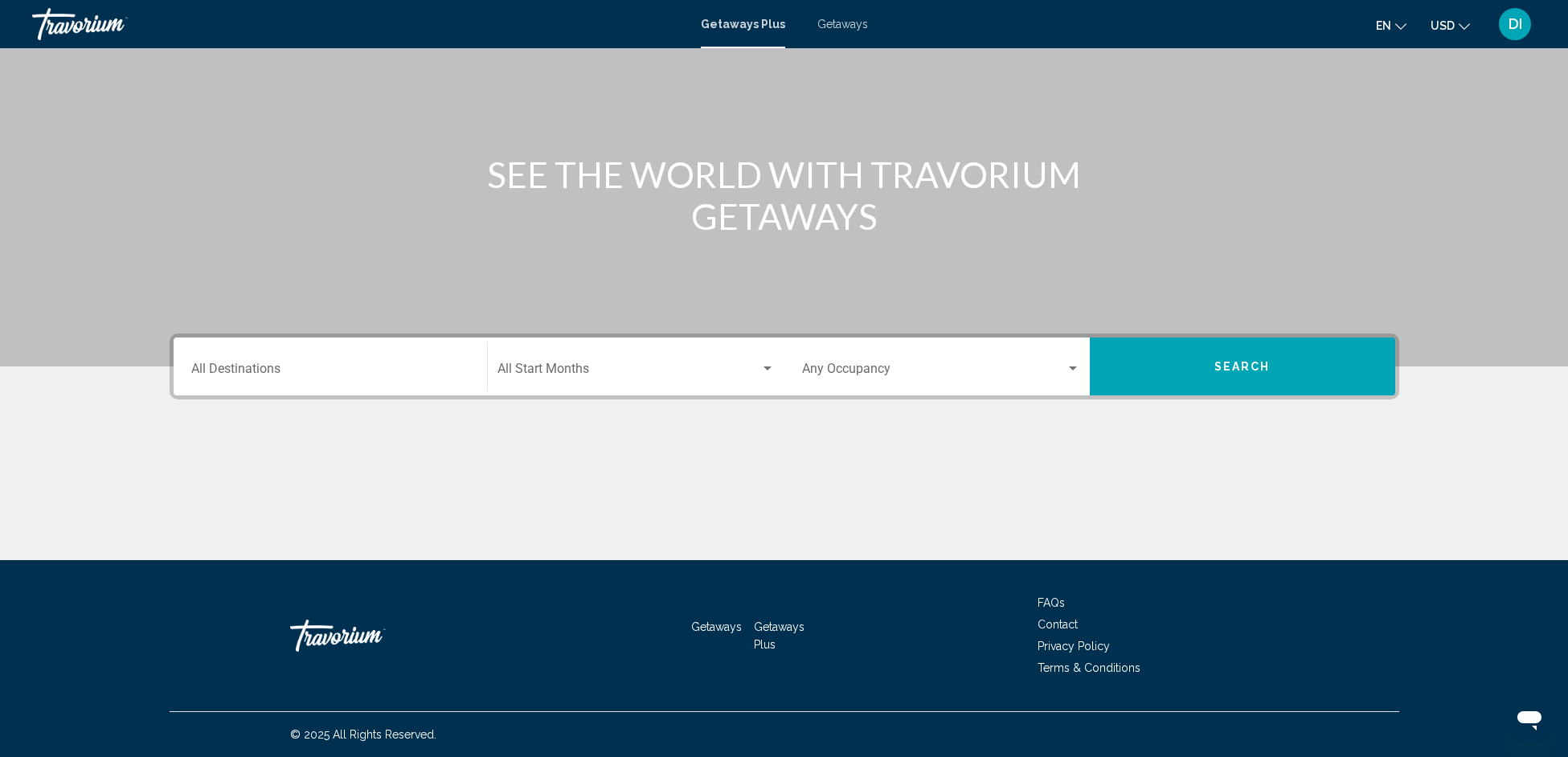
click at [1178, 371] on button "Search" at bounding box center [1243, 366] width 305 height 58
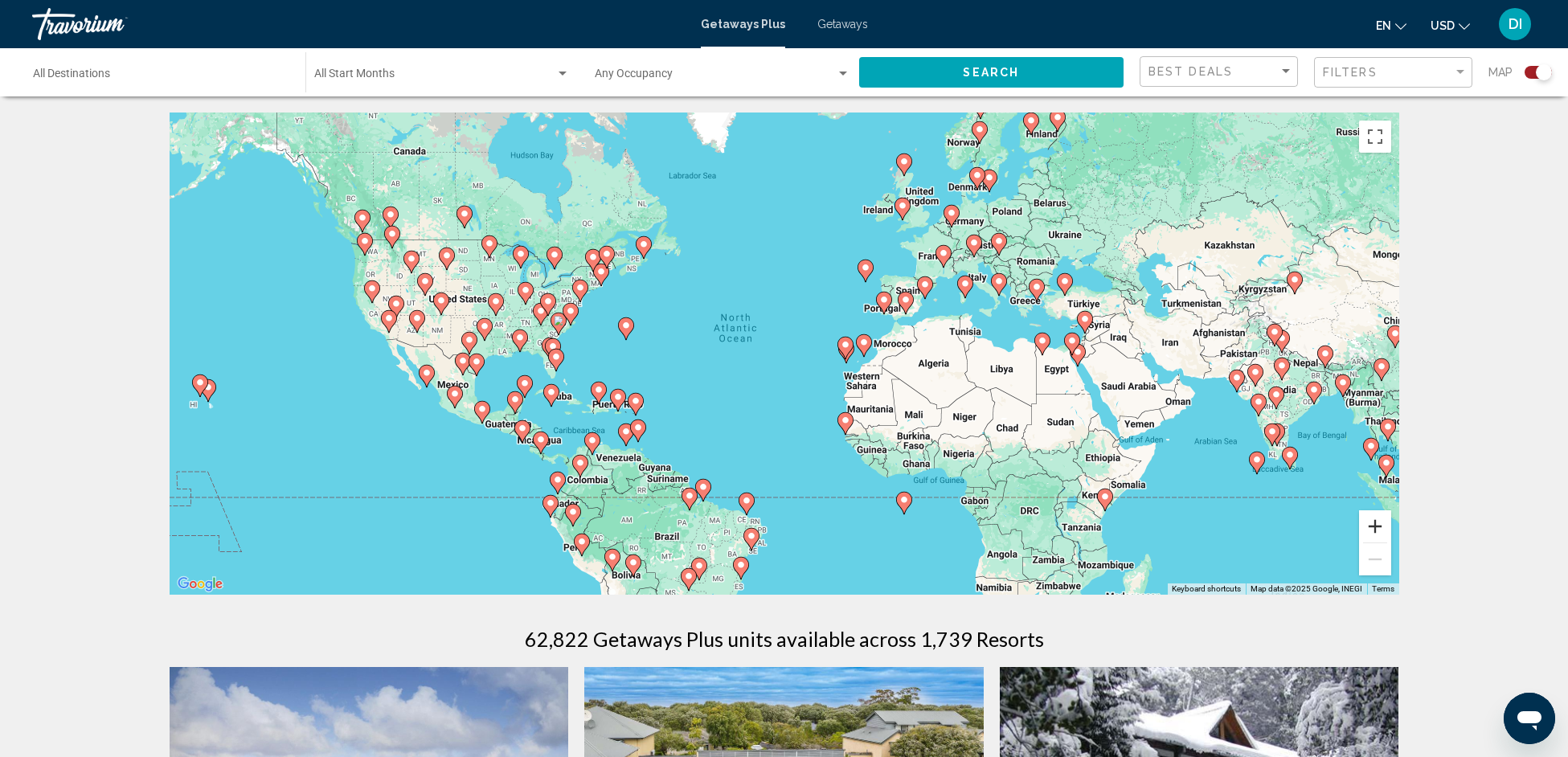
click at [1383, 530] on button "Zoom in" at bounding box center [1375, 525] width 32 height 32
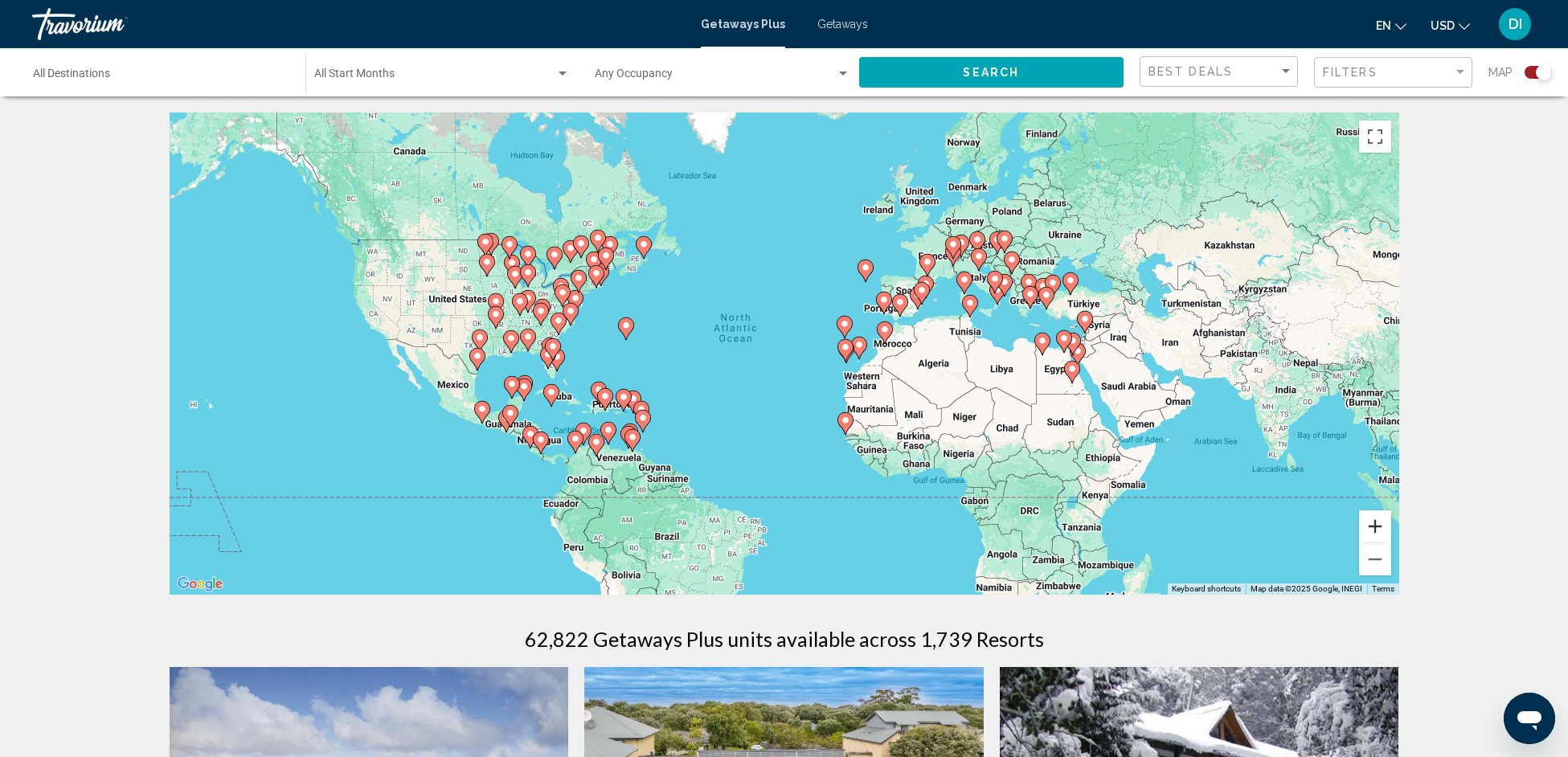
click at [1379, 528] on button "Zoom in" at bounding box center [1375, 525] width 32 height 32
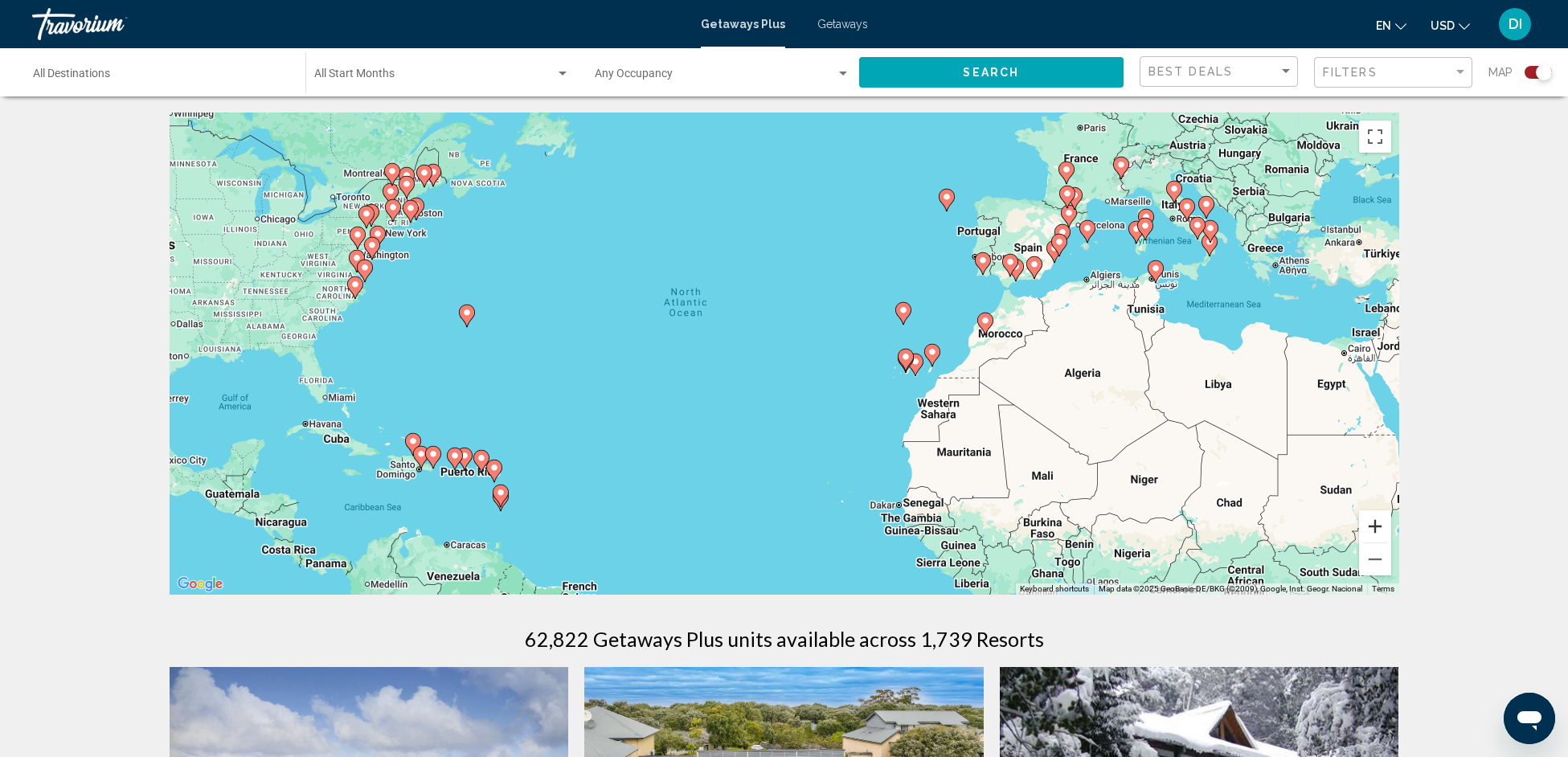
click at [1379, 528] on button "Zoom in" at bounding box center [1375, 525] width 32 height 32
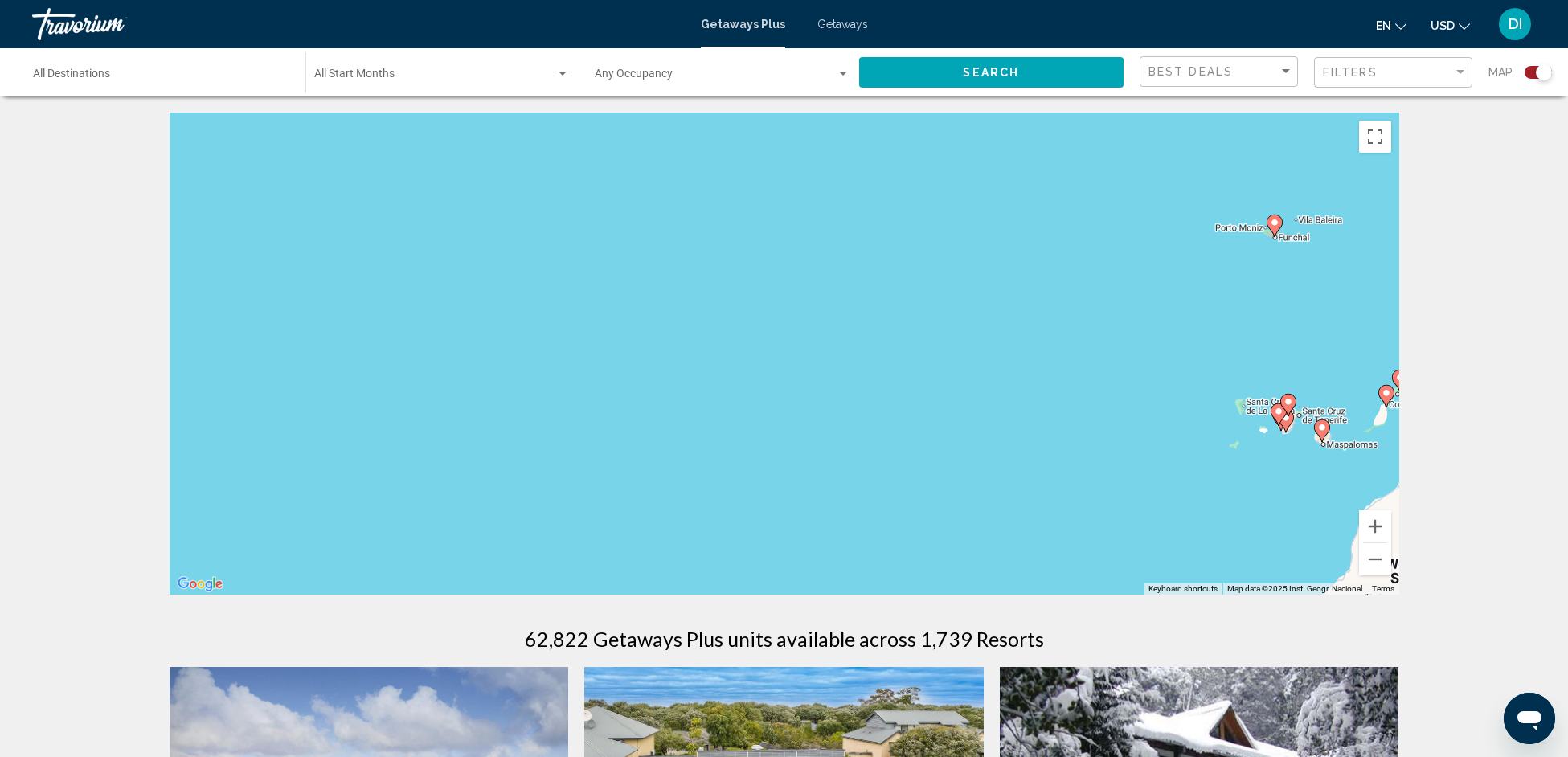
drag, startPoint x: 903, startPoint y: 429, endPoint x: 1416, endPoint y: 330, distance: 522.5
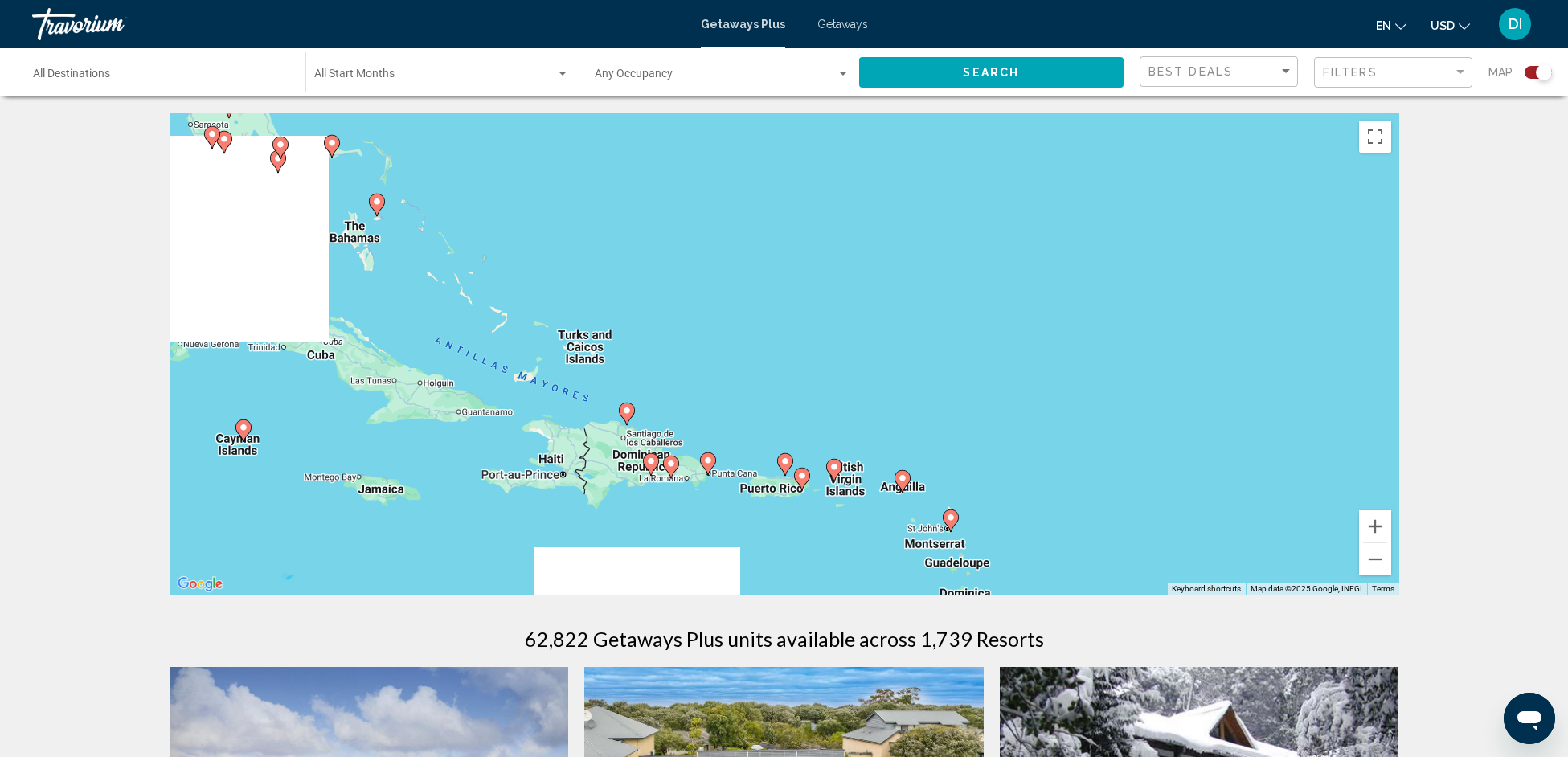
drag, startPoint x: 900, startPoint y: 401, endPoint x: 1171, endPoint y: 297, distance: 290.3
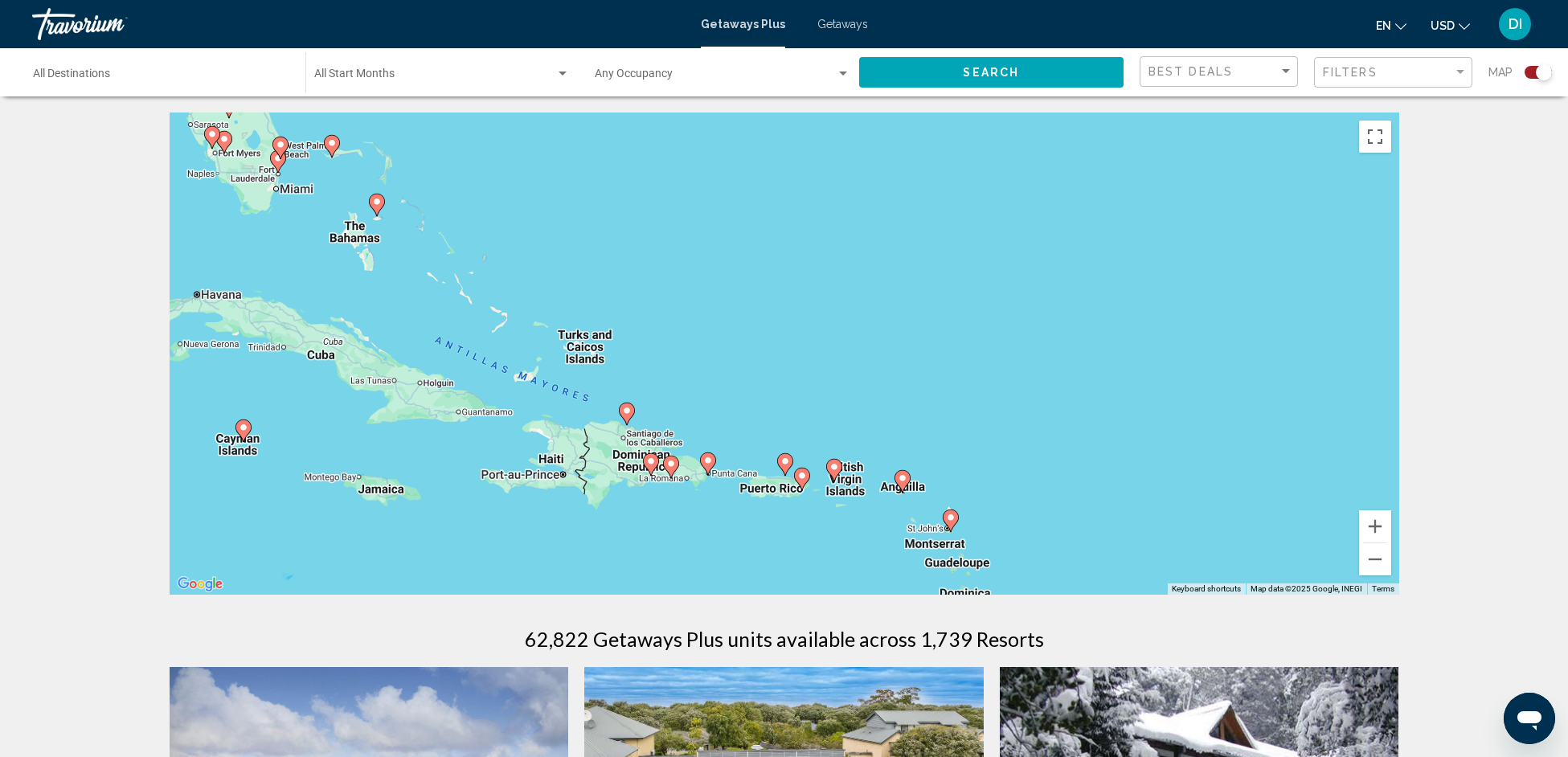
click at [1171, 297] on div "To activate drag with keyboard, press Alt + Enter. Once in keyboard drag state,…" at bounding box center [785, 353] width 1230 height 482
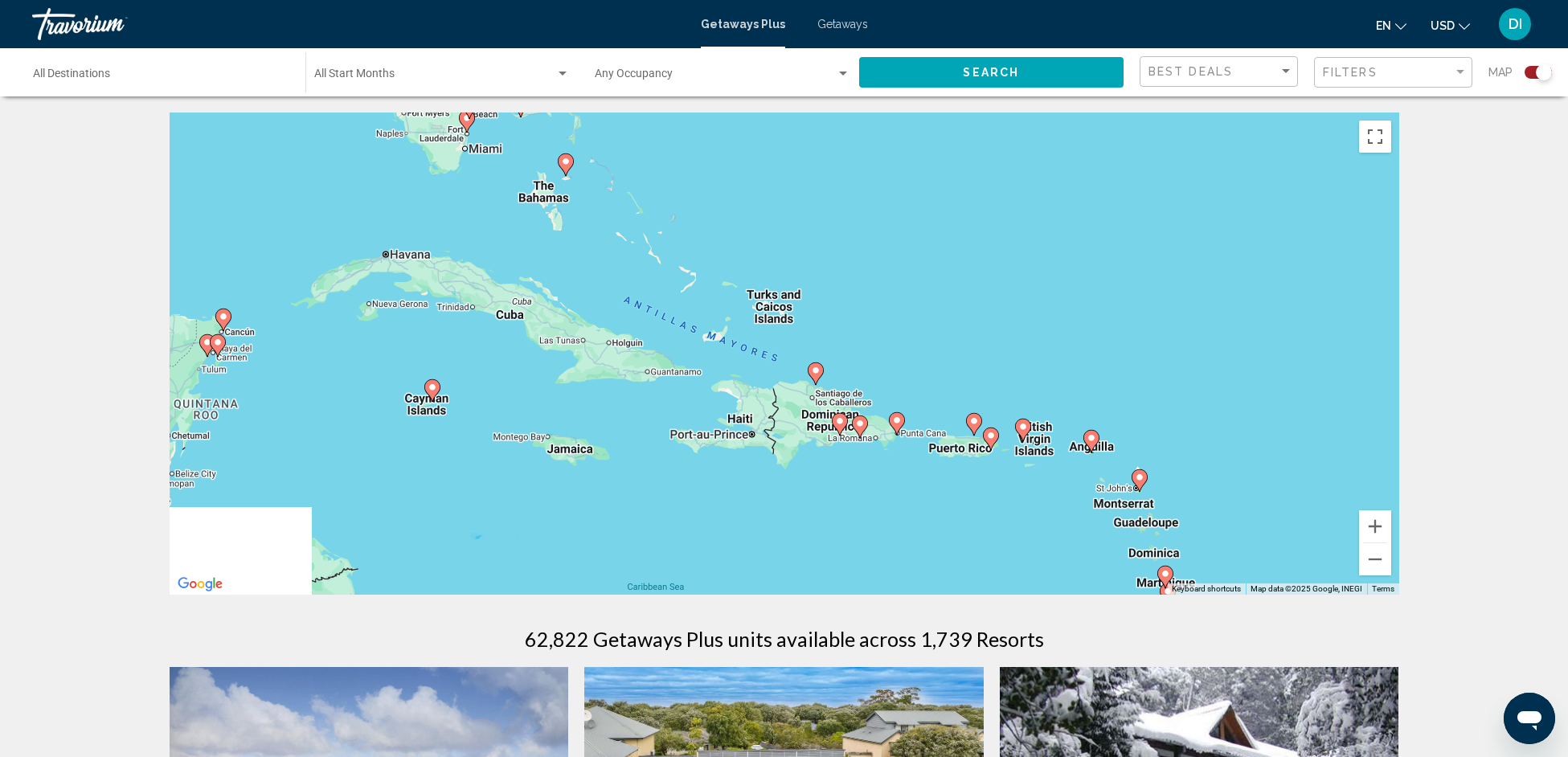
drag, startPoint x: 463, startPoint y: 446, endPoint x: 622, endPoint y: 426, distance: 160.3
click at [642, 413] on div "To activate drag with keyboard, press Alt + Enter. Once in keyboard drag state,…" at bounding box center [785, 353] width 1230 height 482
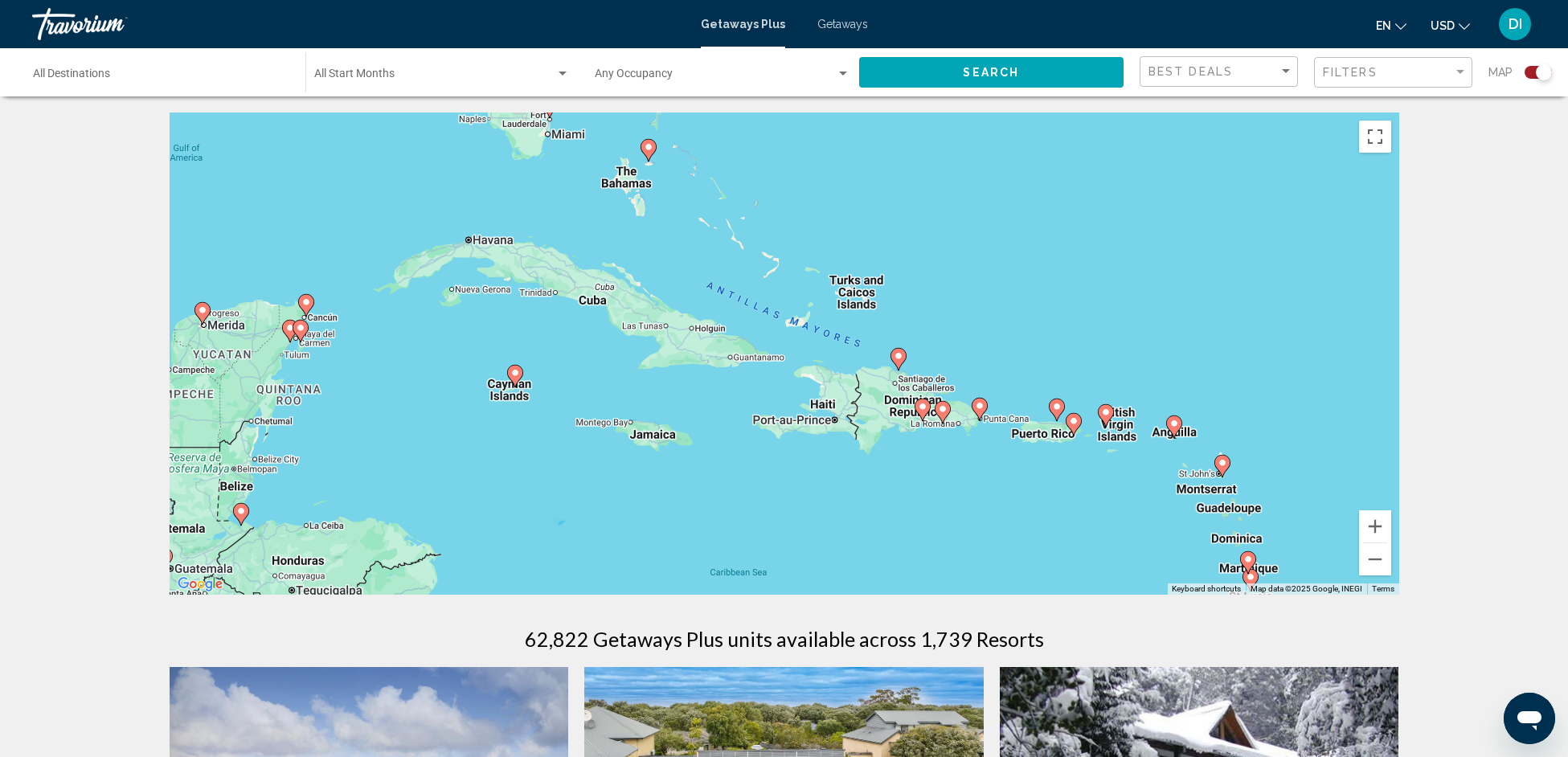
click at [1057, 403] on image "Main content" at bounding box center [1057, 406] width 9 height 9
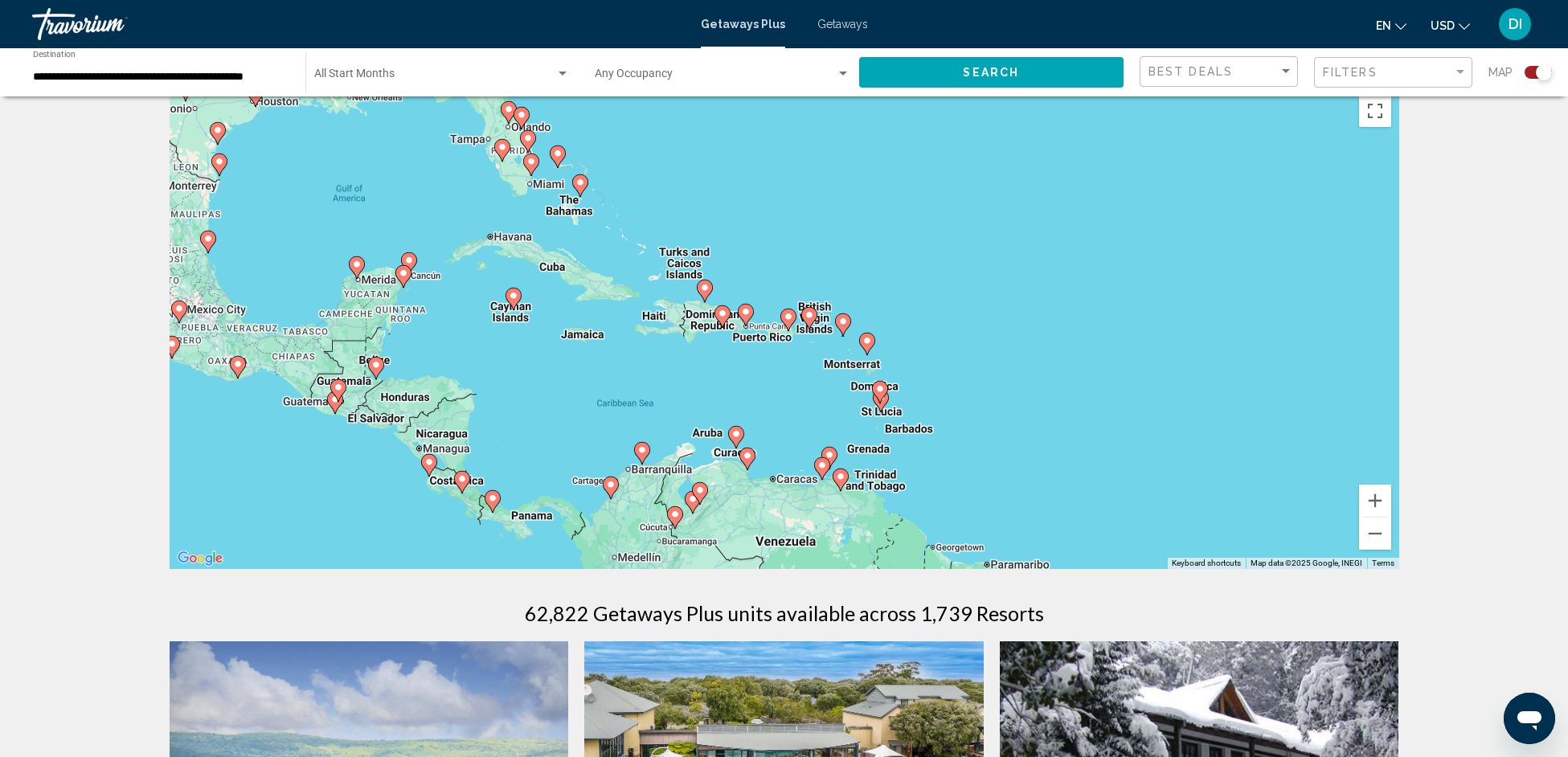
scroll to position [93, 0]
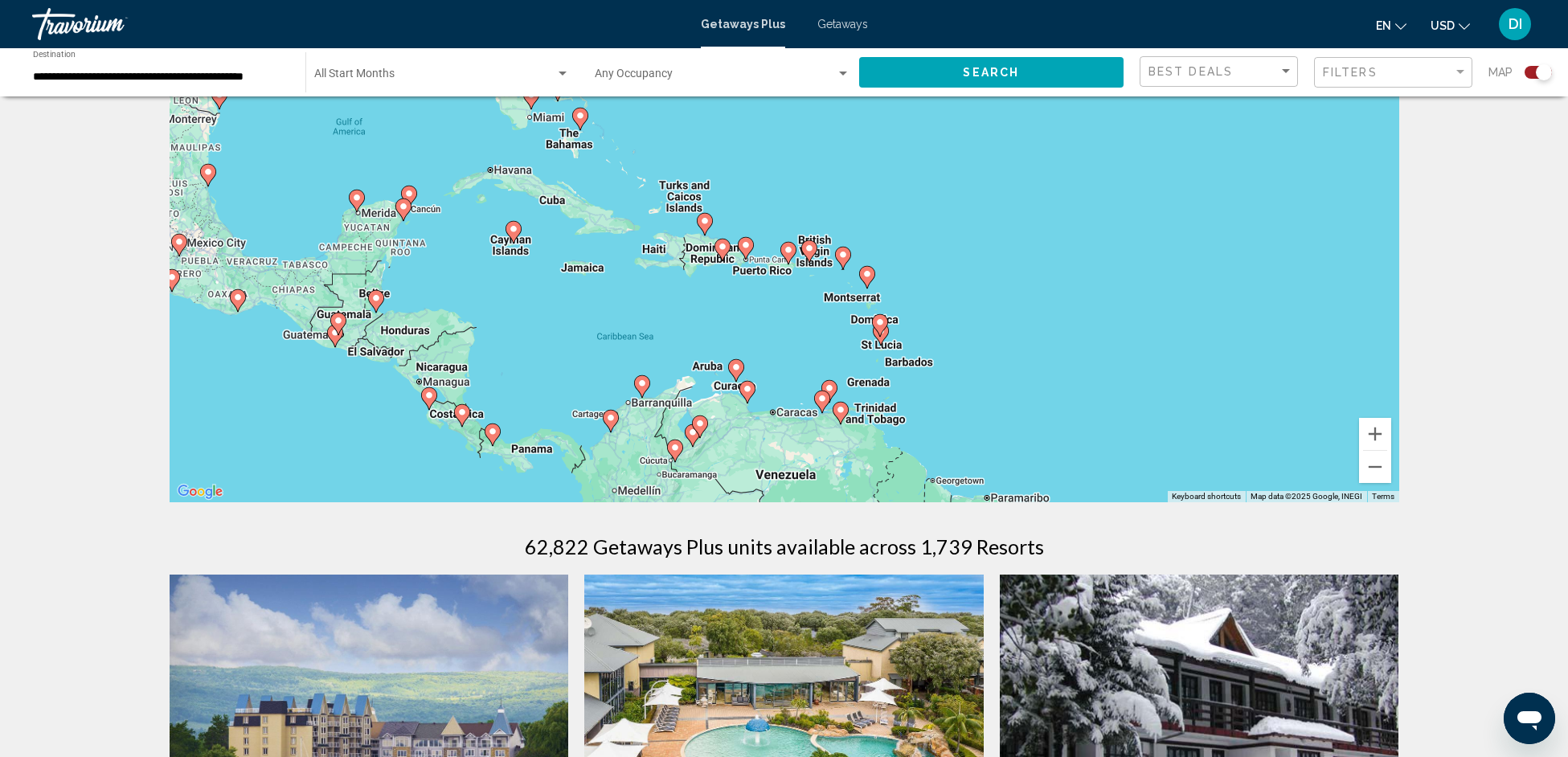
click at [567, 145] on div "To activate drag with keyboard, press Alt + Enter. Once in keyboard drag state,…" at bounding box center [785, 261] width 1230 height 482
click at [579, 119] on g "Main content" at bounding box center [580, 119] width 16 height 22
type input "**********"
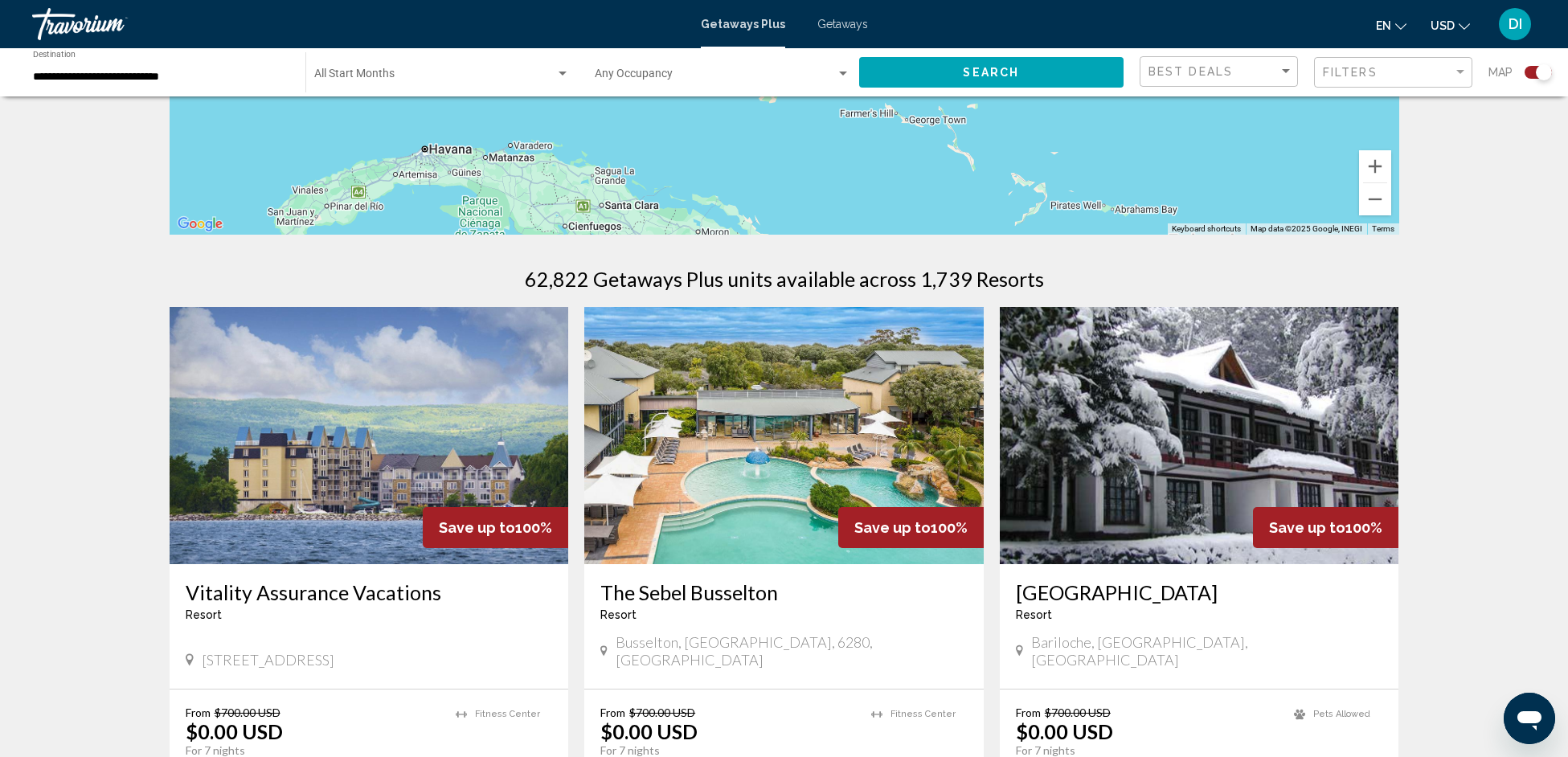
scroll to position [0, 0]
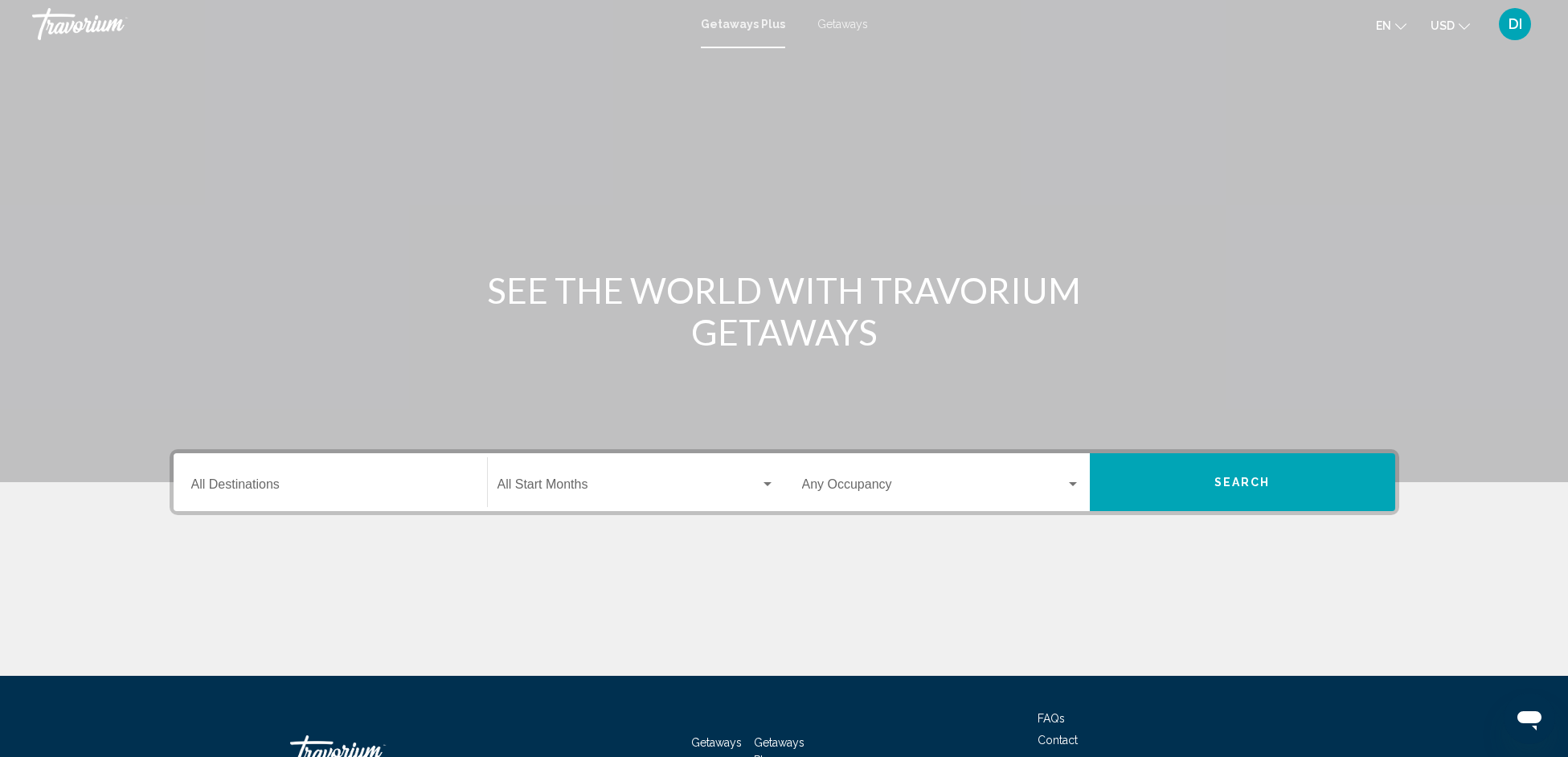
click at [324, 468] on div "Destination All Destinations" at bounding box center [330, 482] width 278 height 51
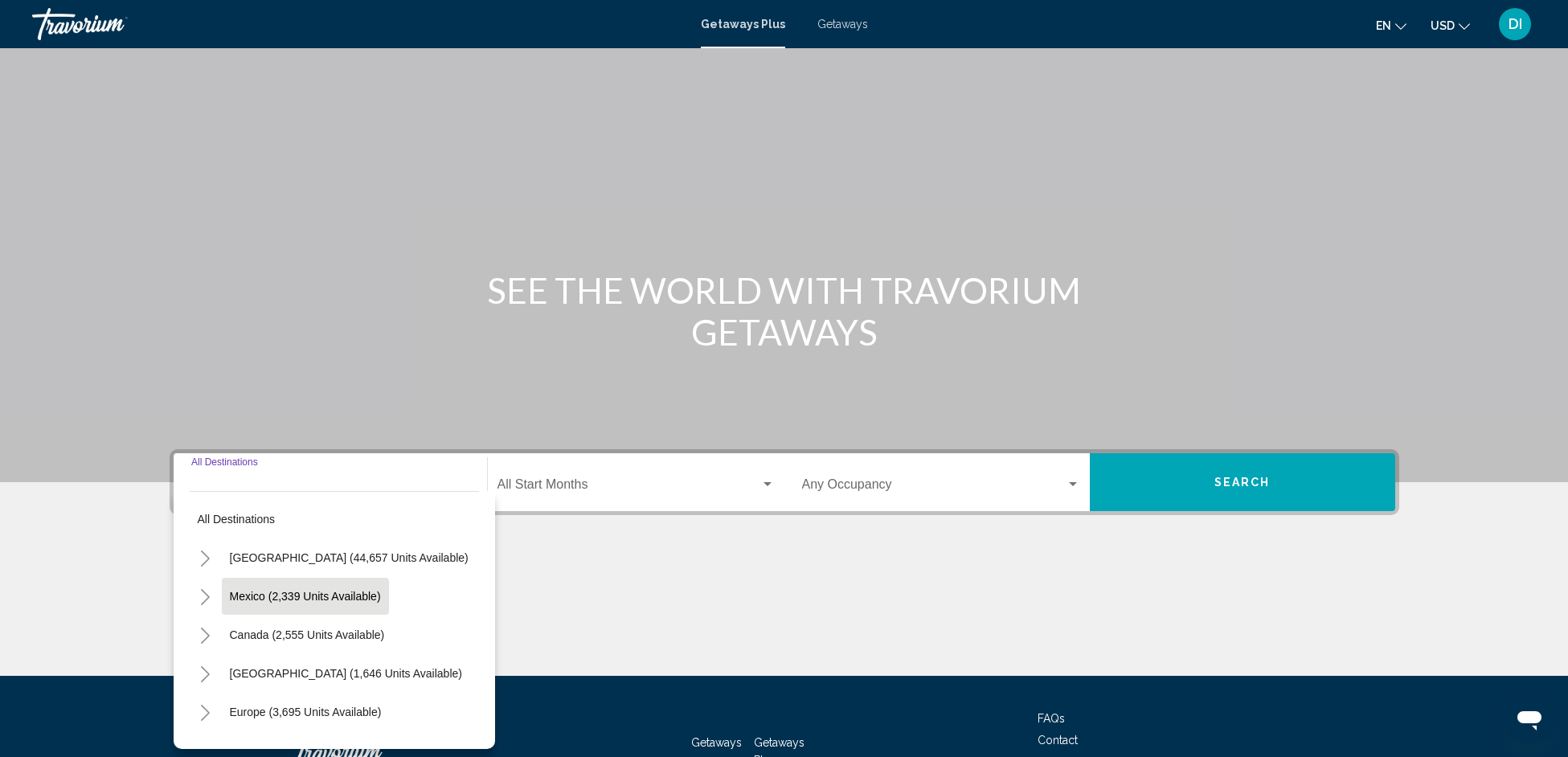
scroll to position [116, 0]
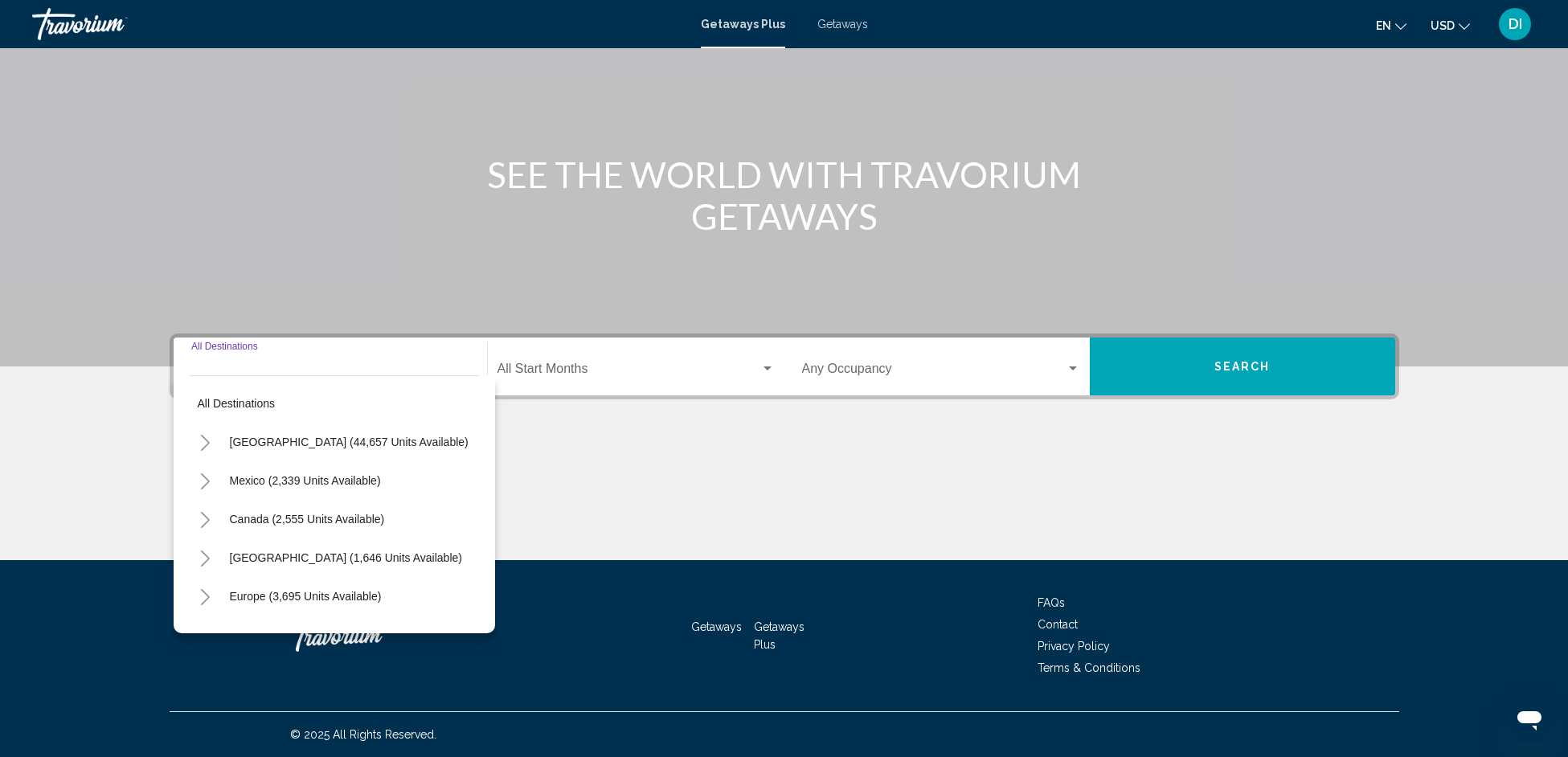
click at [208, 447] on icon "Toggle United States (44,657 units available)" at bounding box center [205, 442] width 12 height 16
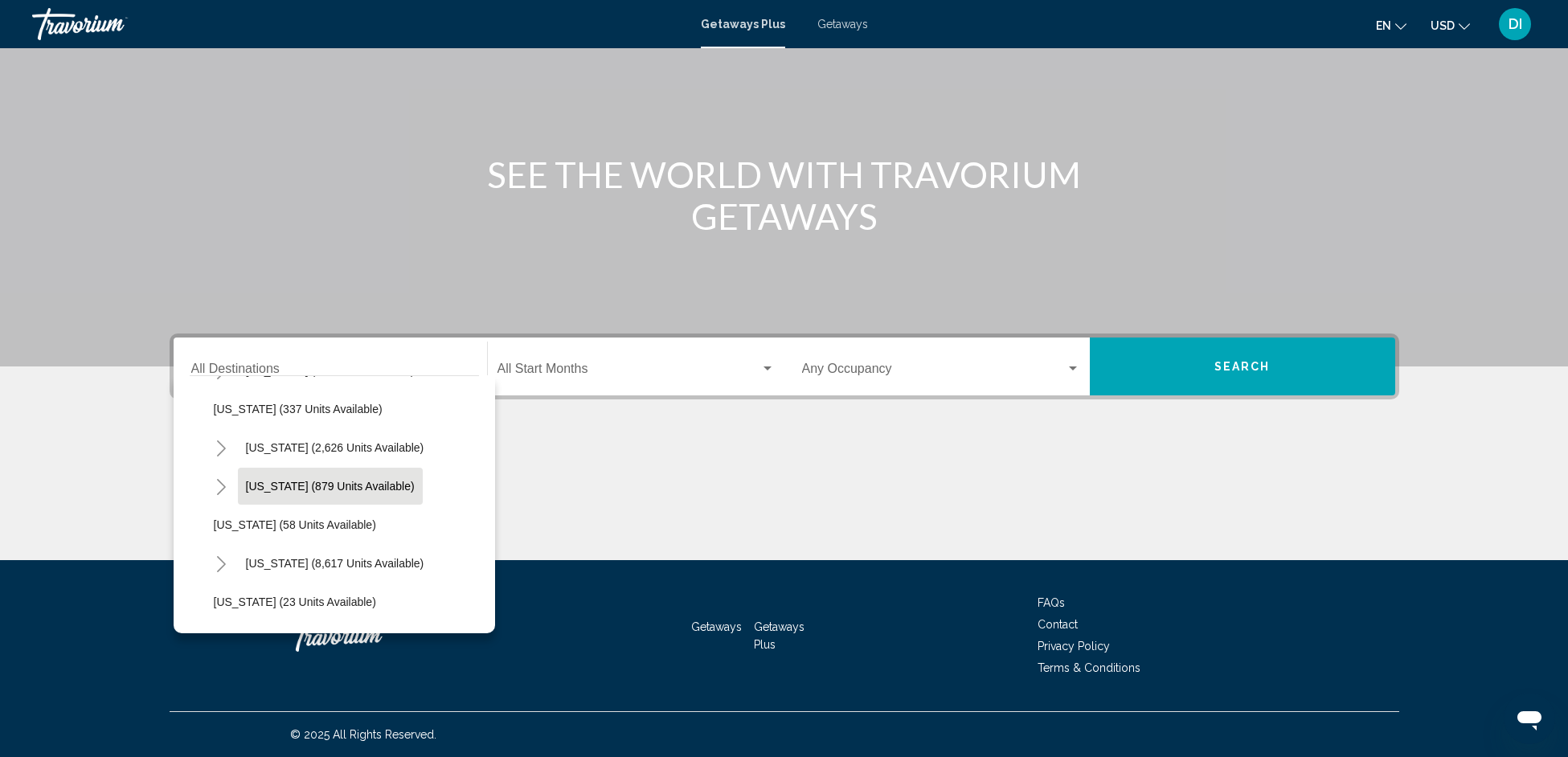
scroll to position [117, 0]
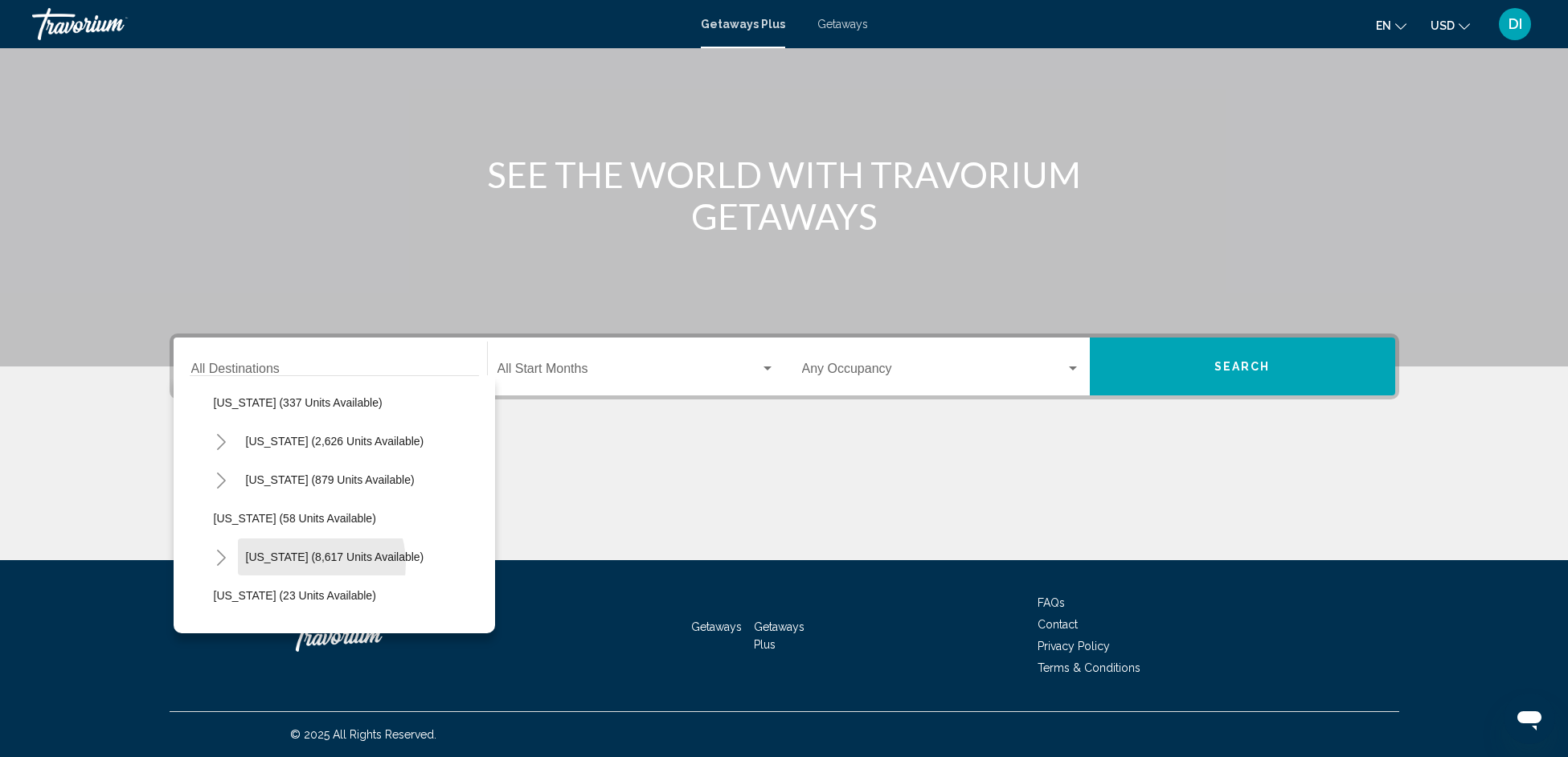
click at [309, 562] on button "[US_STATE] (8,617 units available)" at bounding box center [335, 557] width 195 height 37
type input "**********"
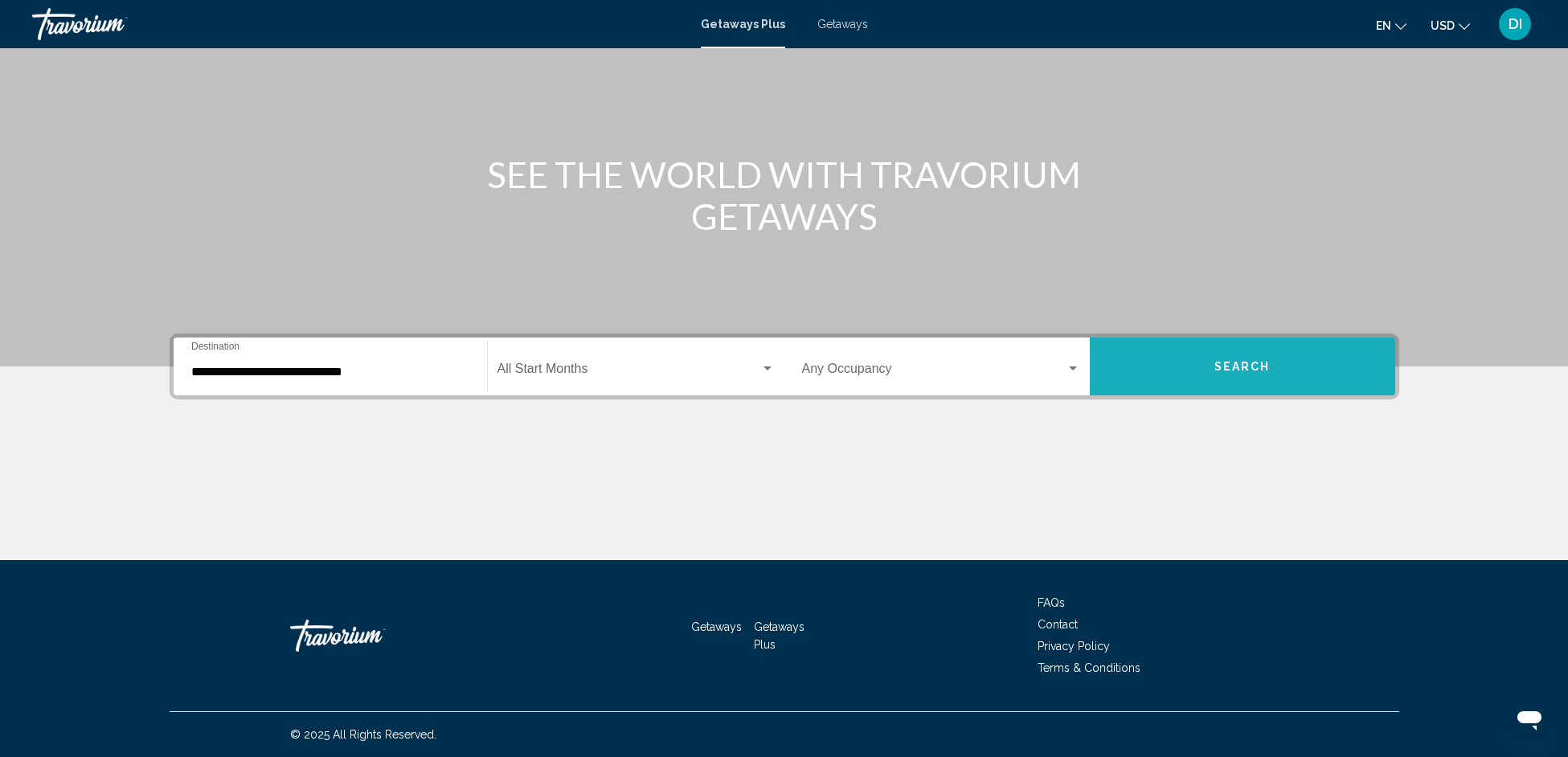
click at [1160, 366] on button "Search" at bounding box center [1243, 366] width 305 height 58
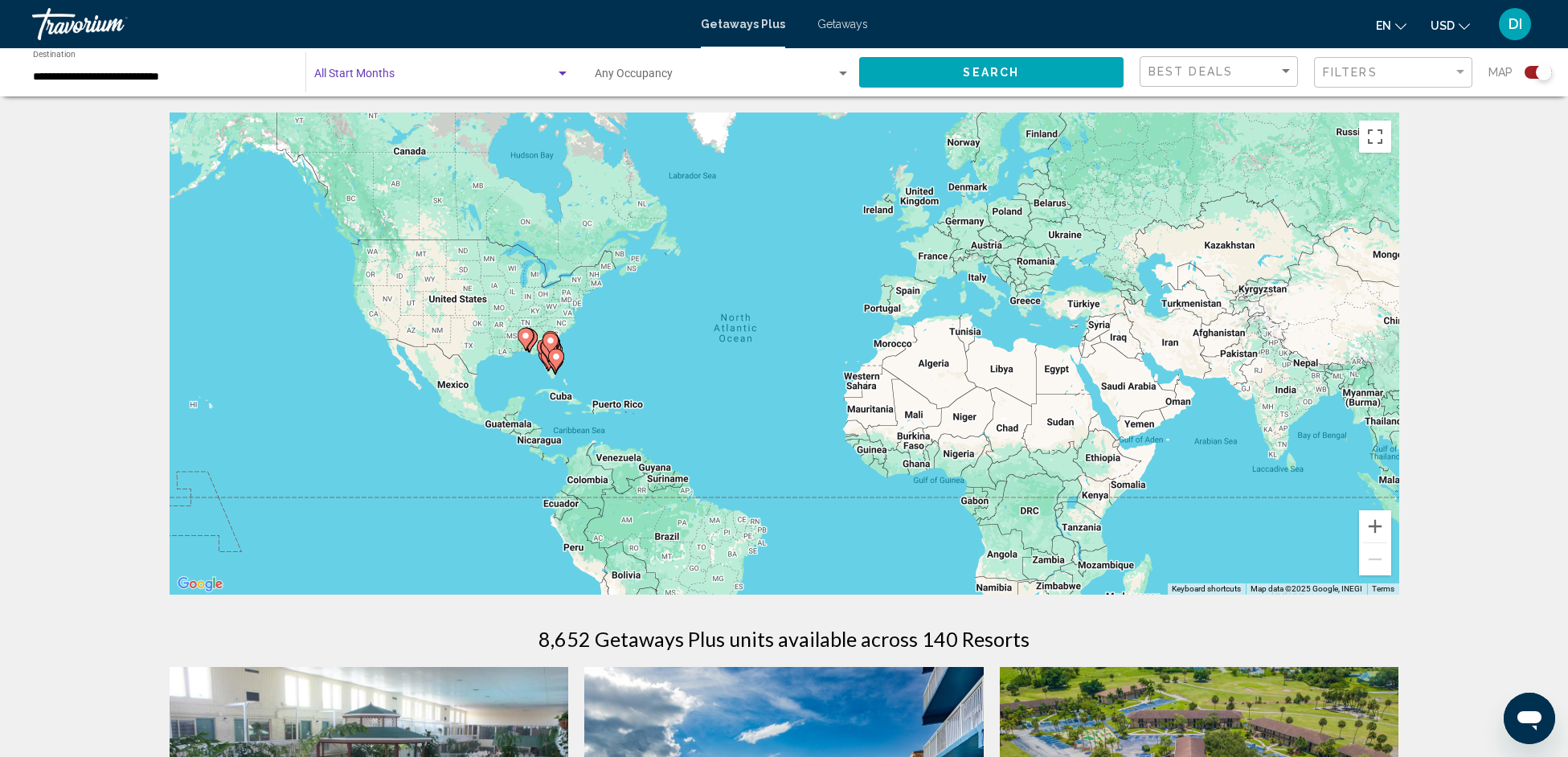
click at [507, 71] on div "Search widget" at bounding box center [442, 77] width 256 height 13
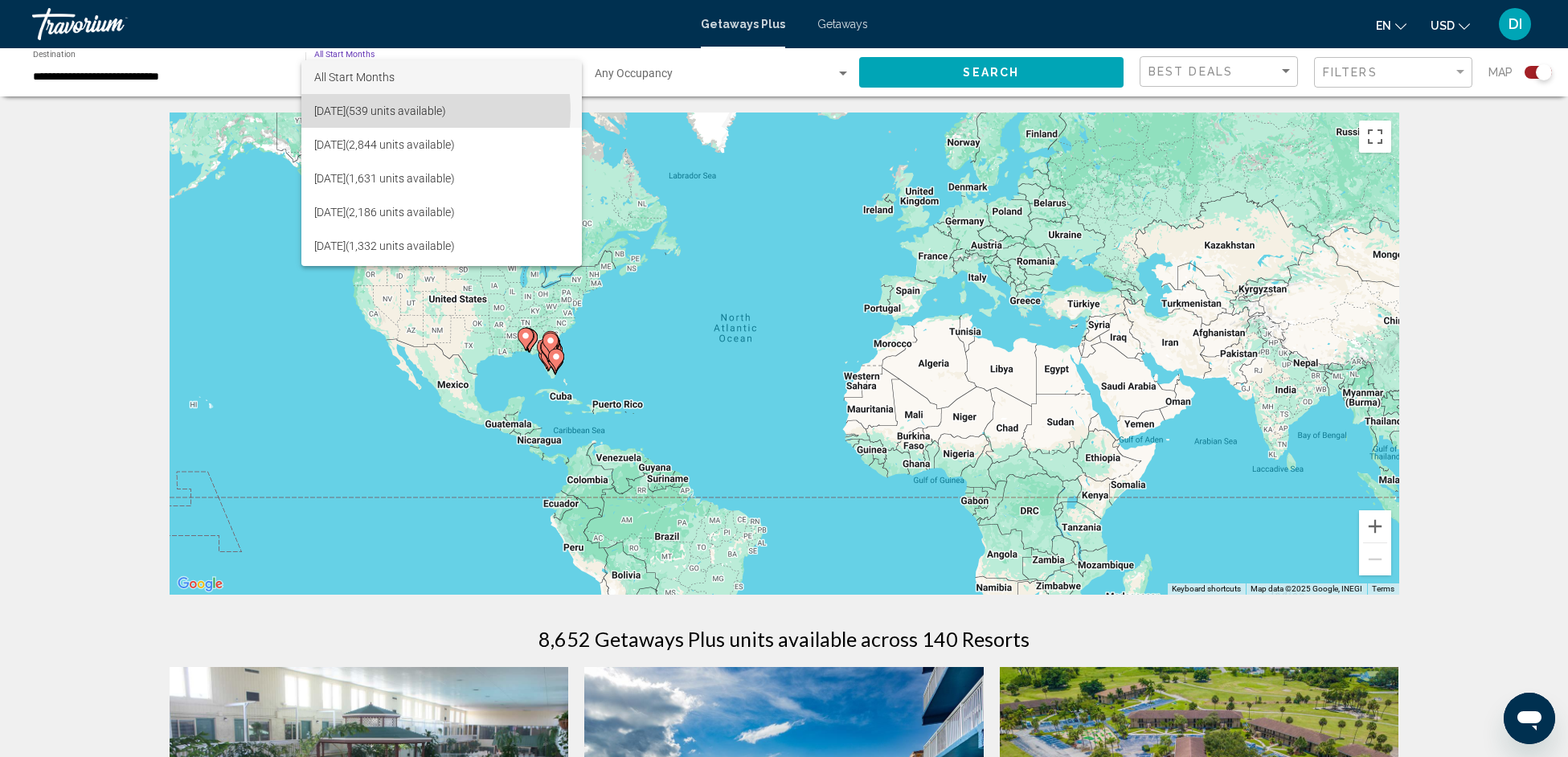
click at [415, 111] on span "[DATE] (539 units available)" at bounding box center [441, 110] width 255 height 34
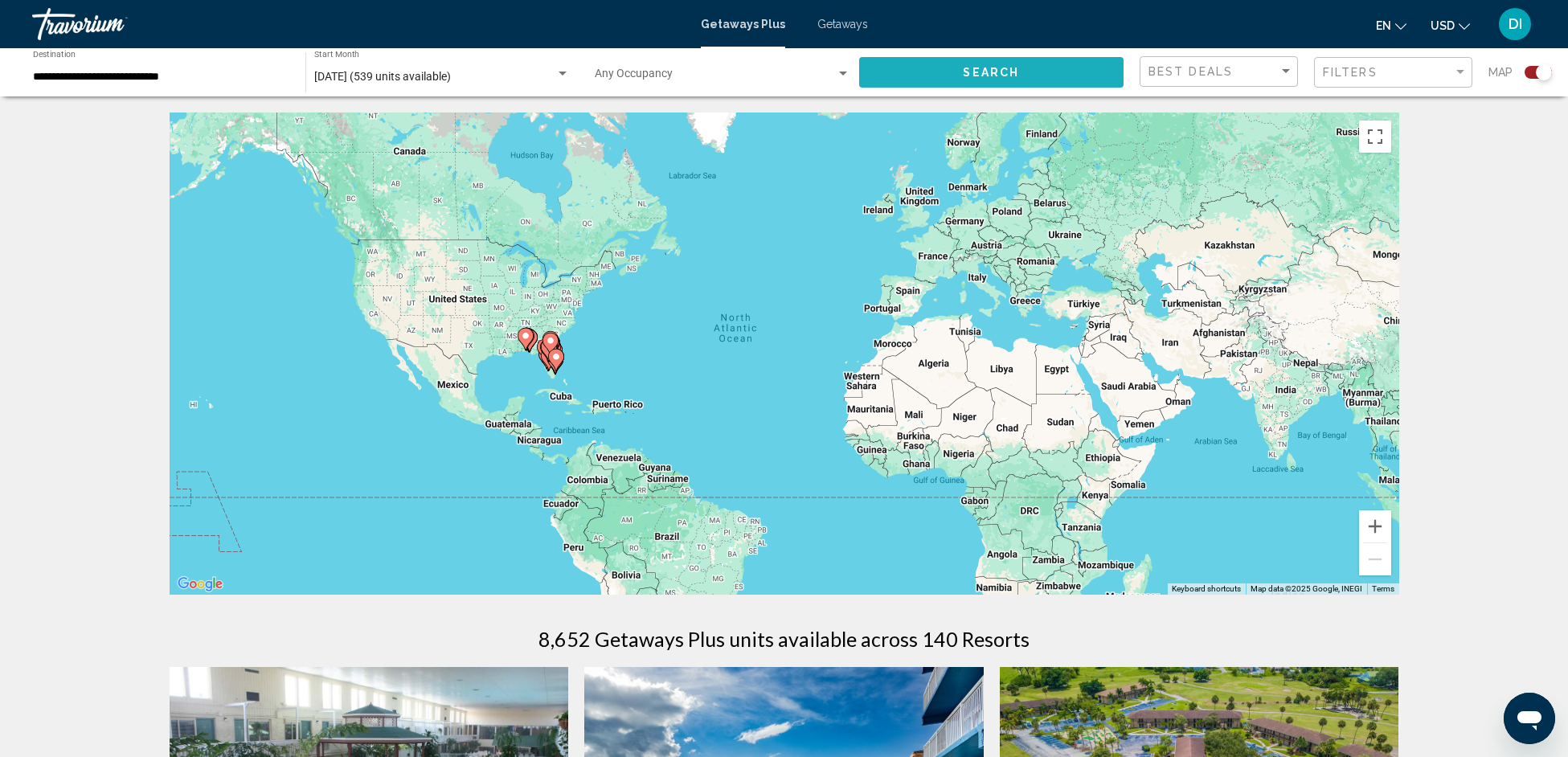
click at [989, 84] on button "Search" at bounding box center [992, 72] width 266 height 29
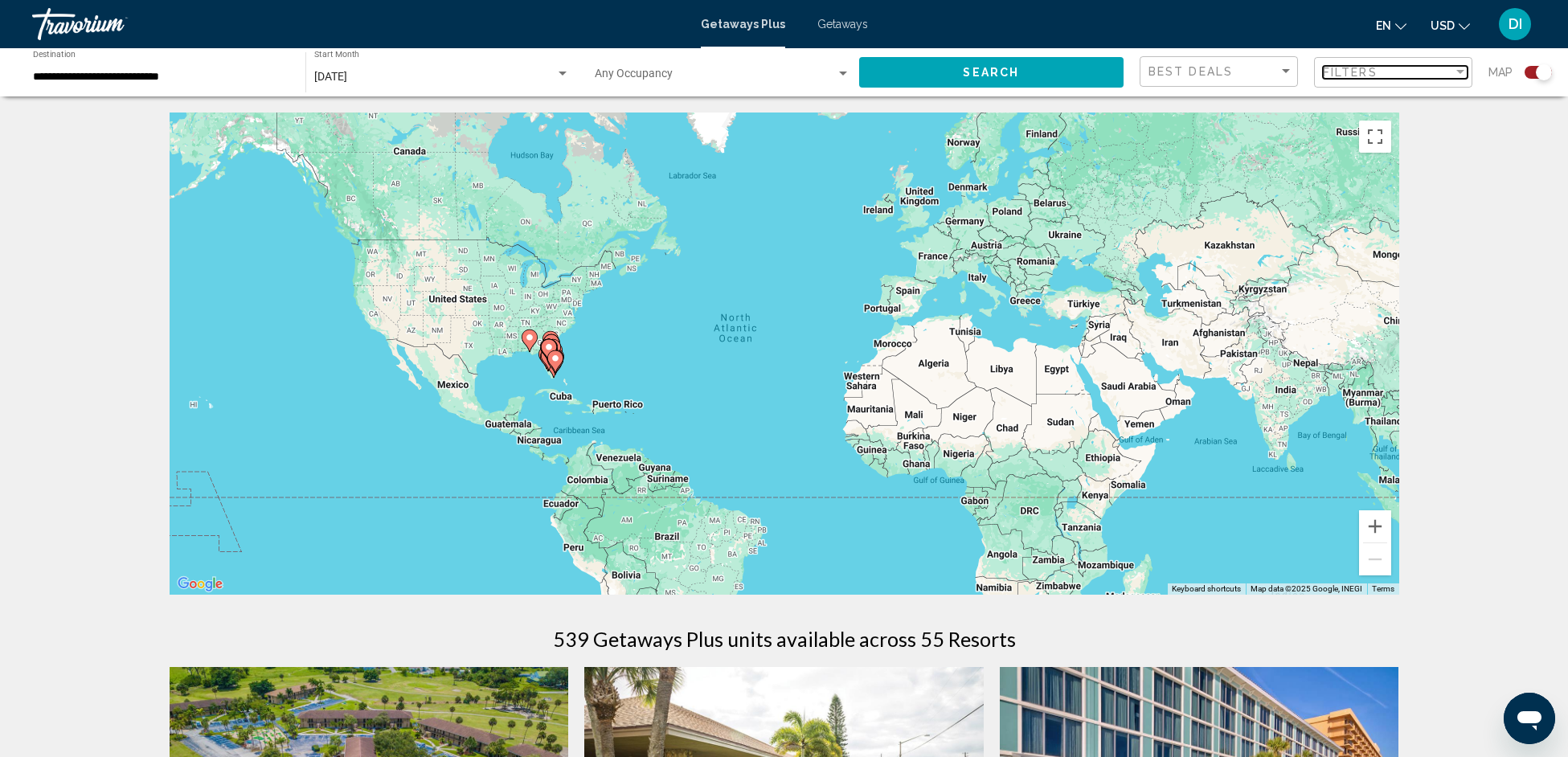
click at [1338, 73] on span "Filters" at bounding box center [1350, 73] width 54 height 13
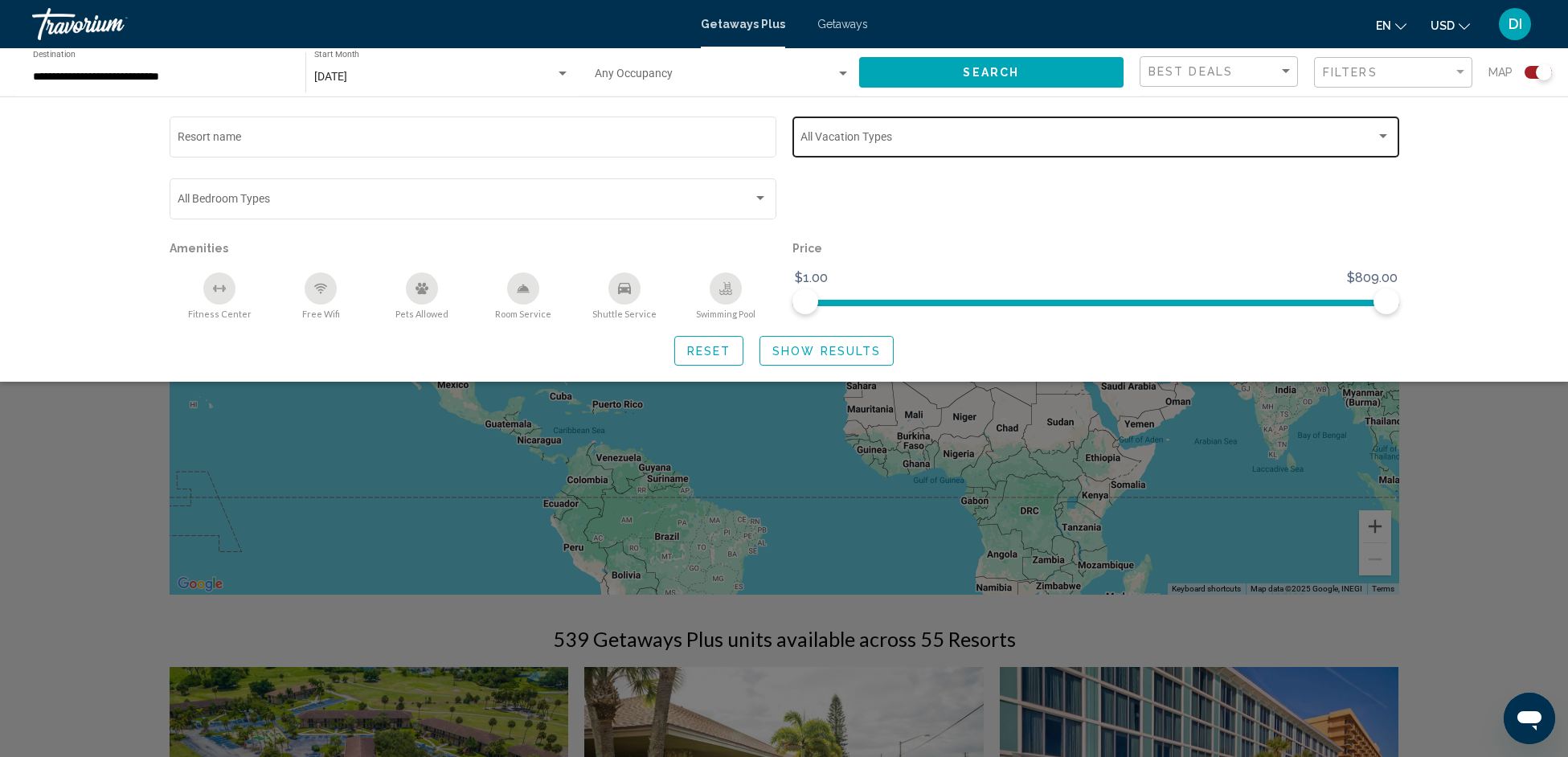
click at [869, 134] on span "Search widget" at bounding box center [1088, 140] width 575 height 13
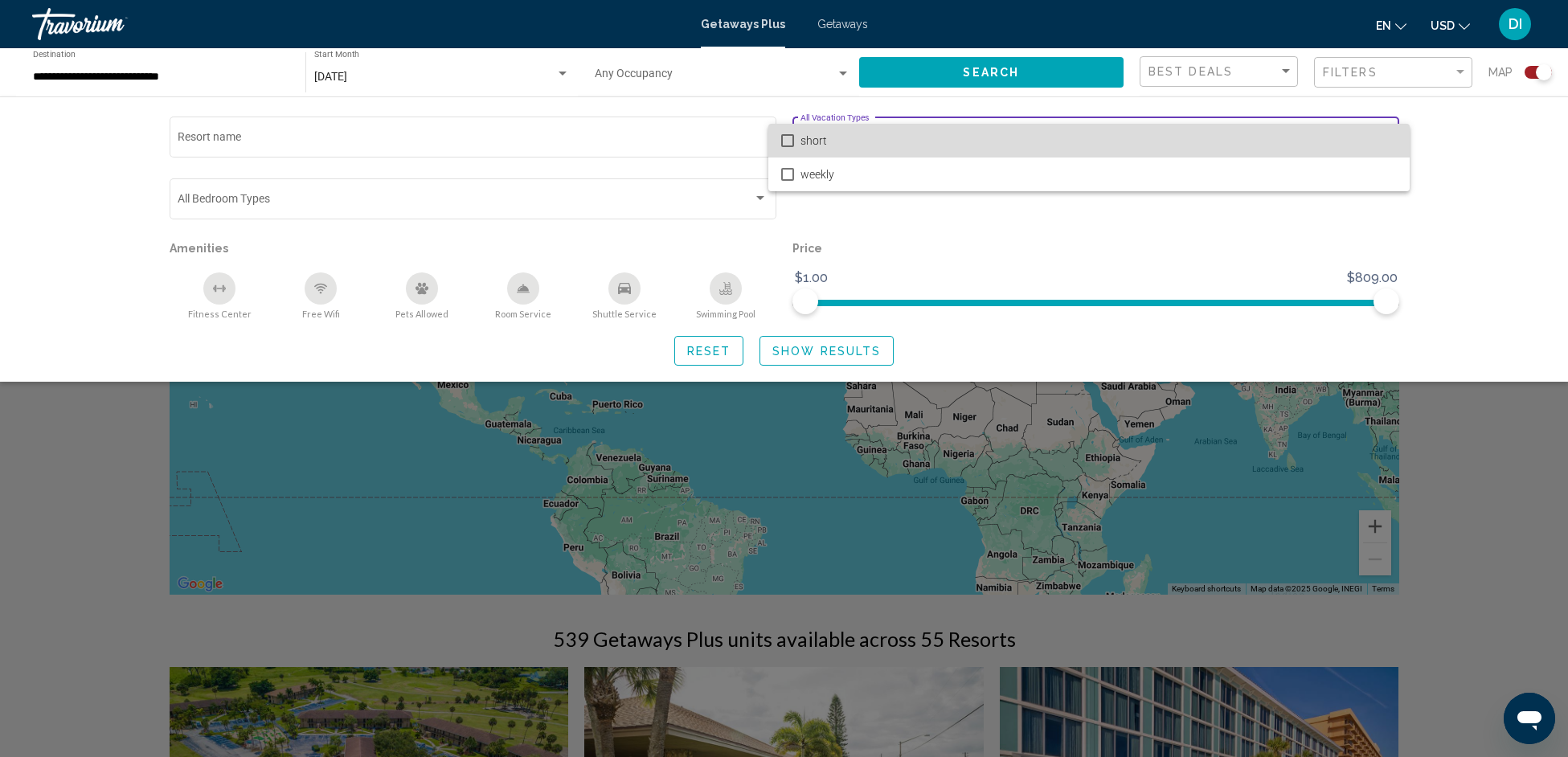
click at [806, 144] on span "short" at bounding box center [1098, 141] width 597 height 34
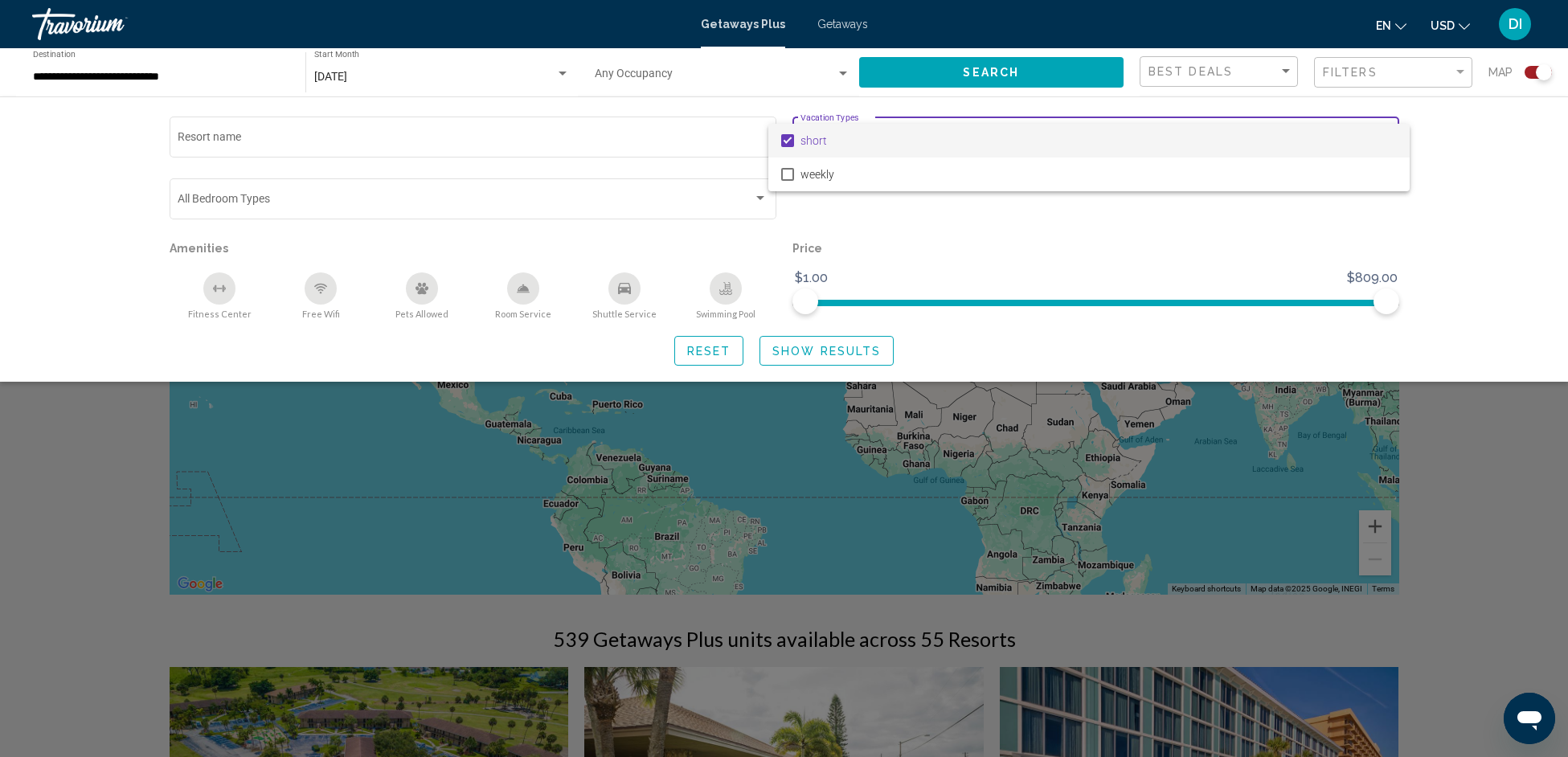
click at [812, 355] on div at bounding box center [784, 378] width 1568 height 757
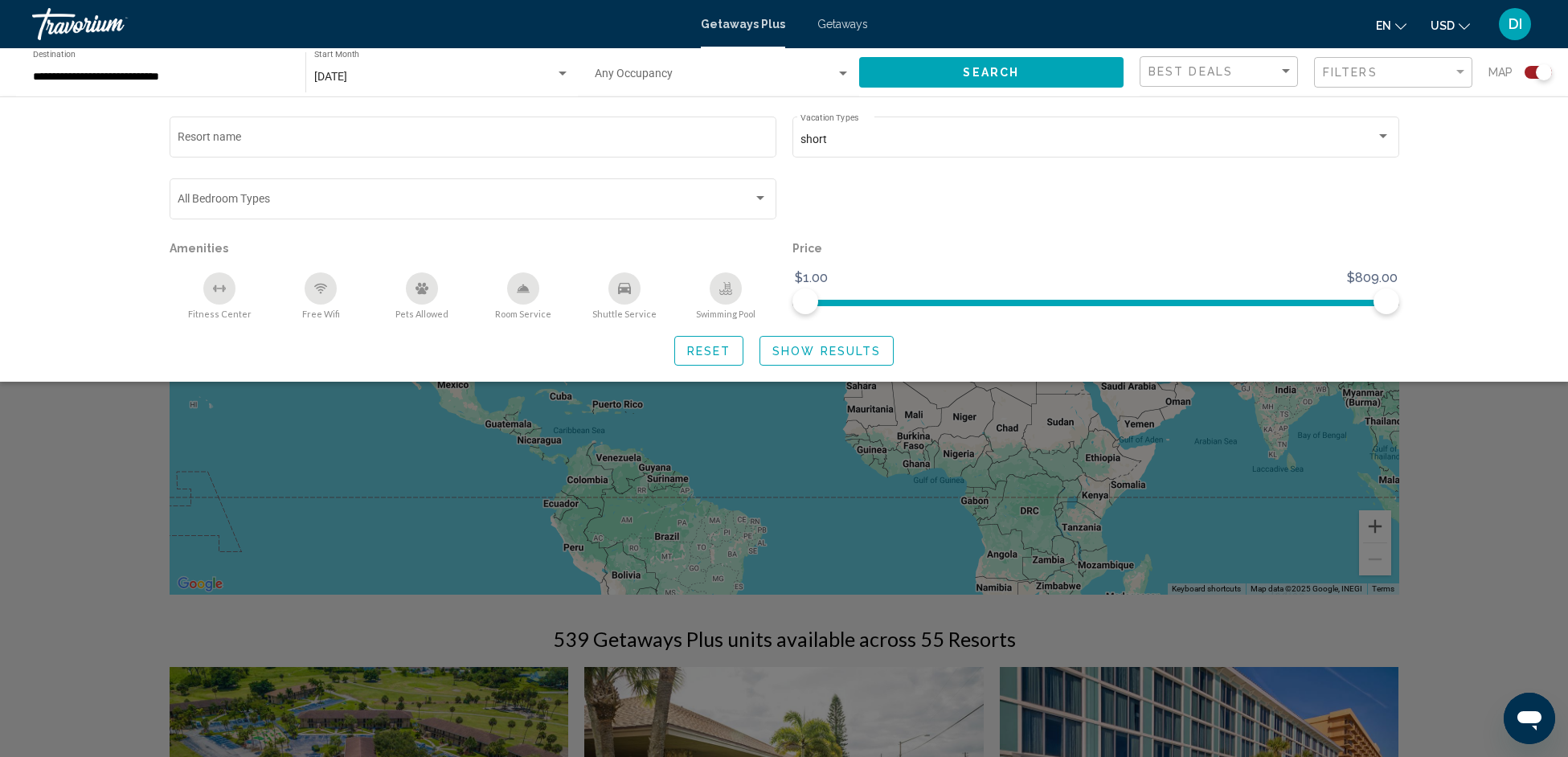
click at [863, 351] on span "Show Results" at bounding box center [826, 351] width 108 height 13
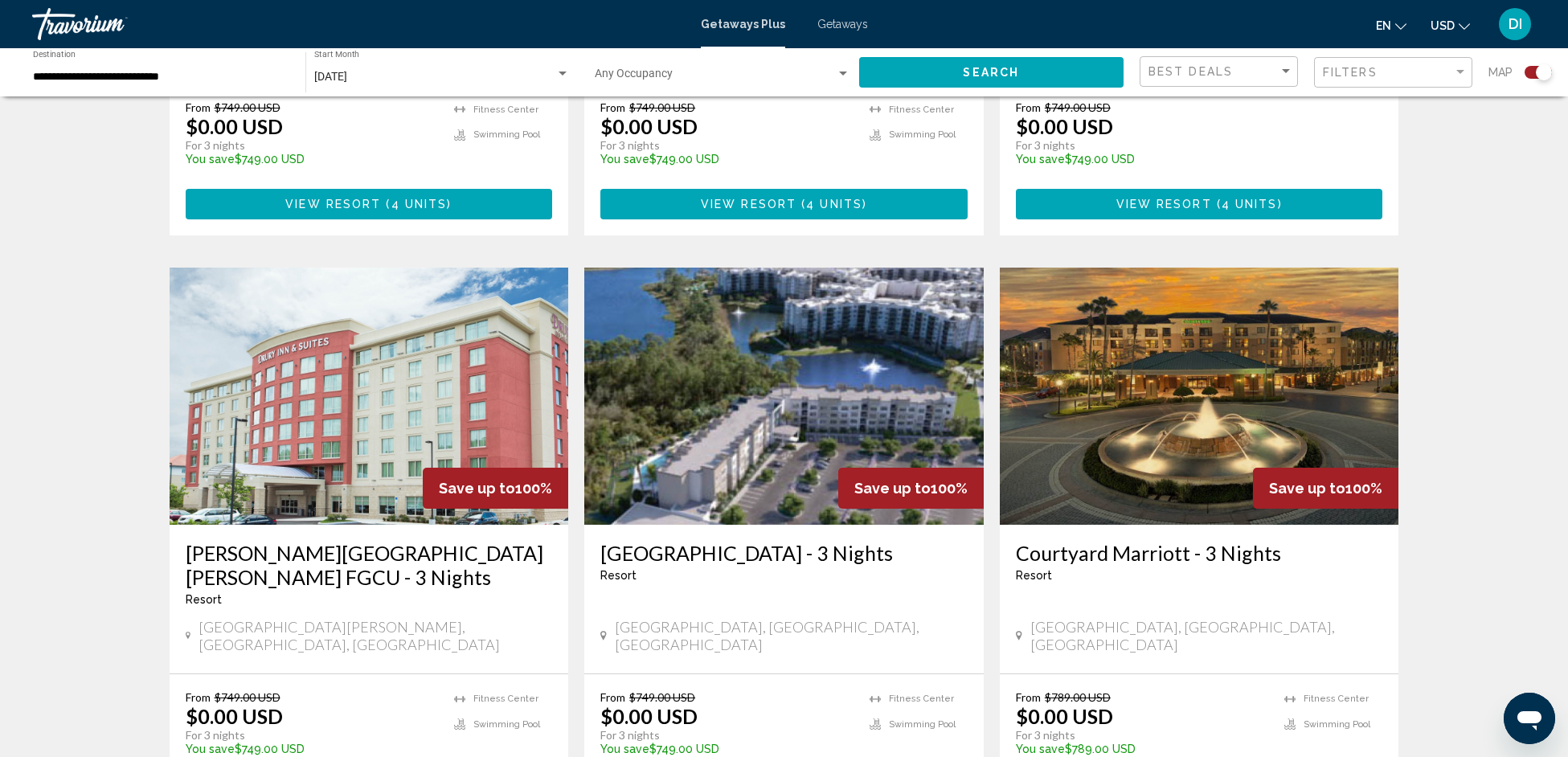
scroll to position [1725, 0]
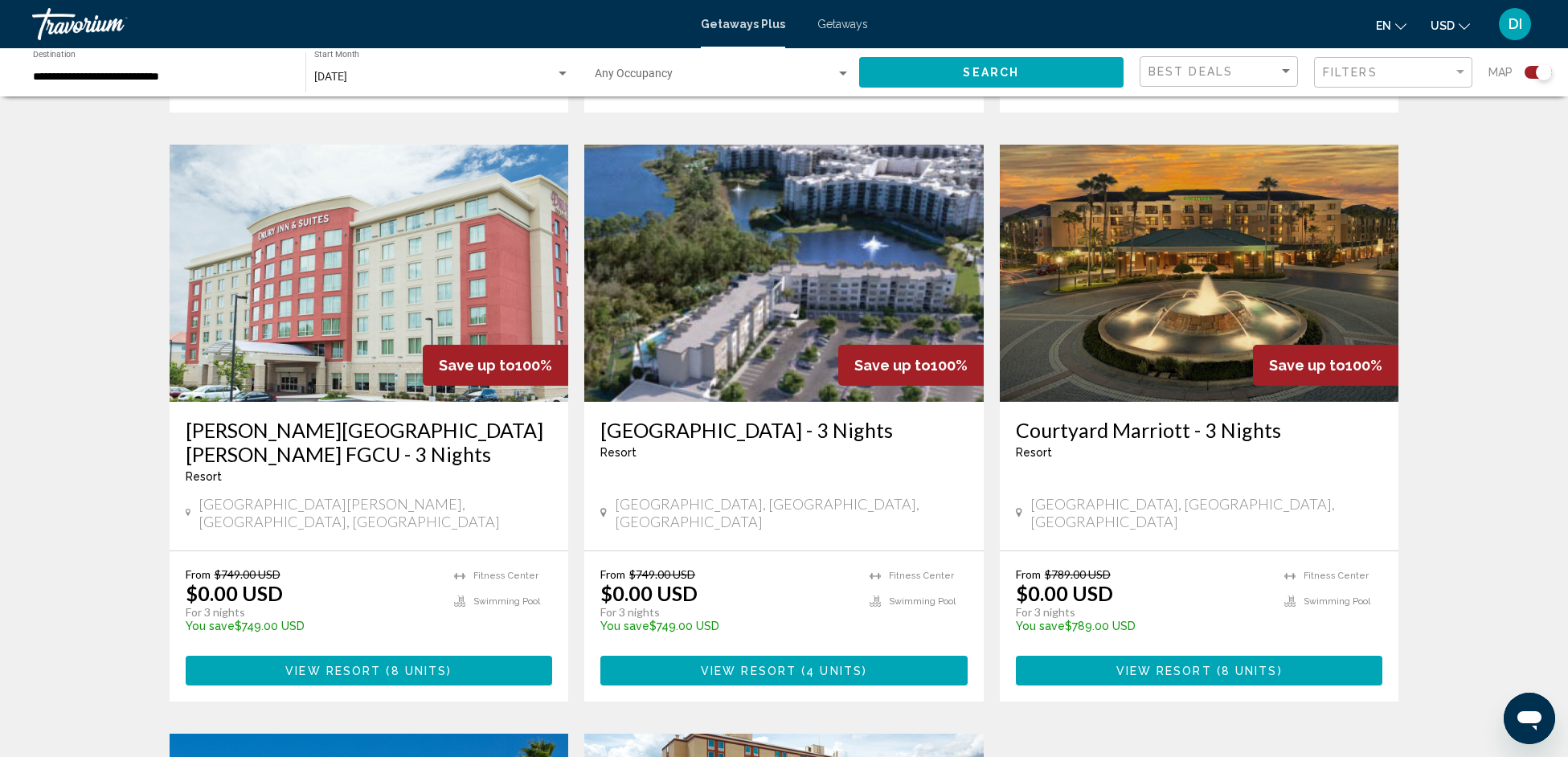
click at [751, 664] on span "View Resort" at bounding box center [749, 671] width 96 height 13
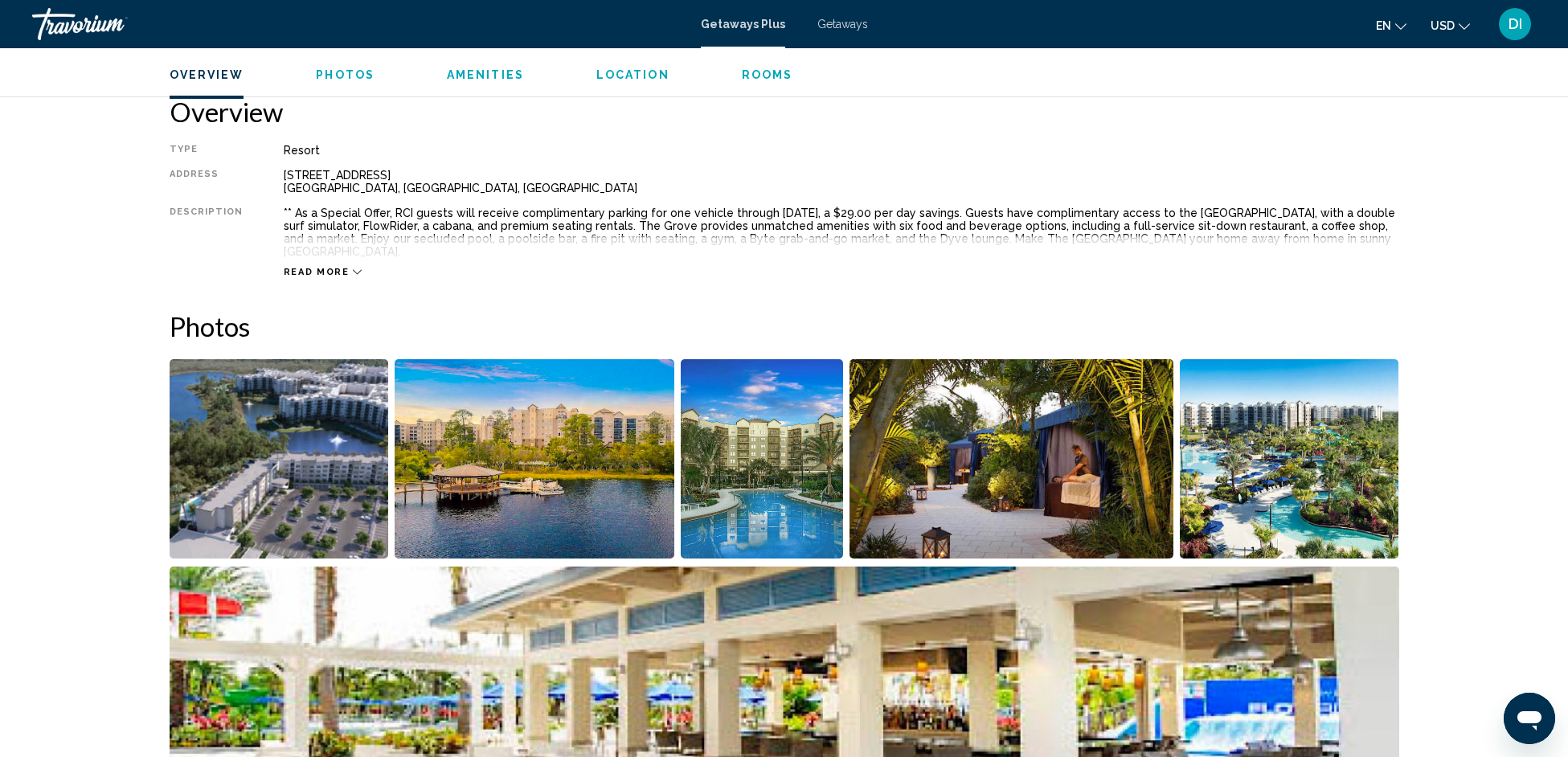
scroll to position [387, 0]
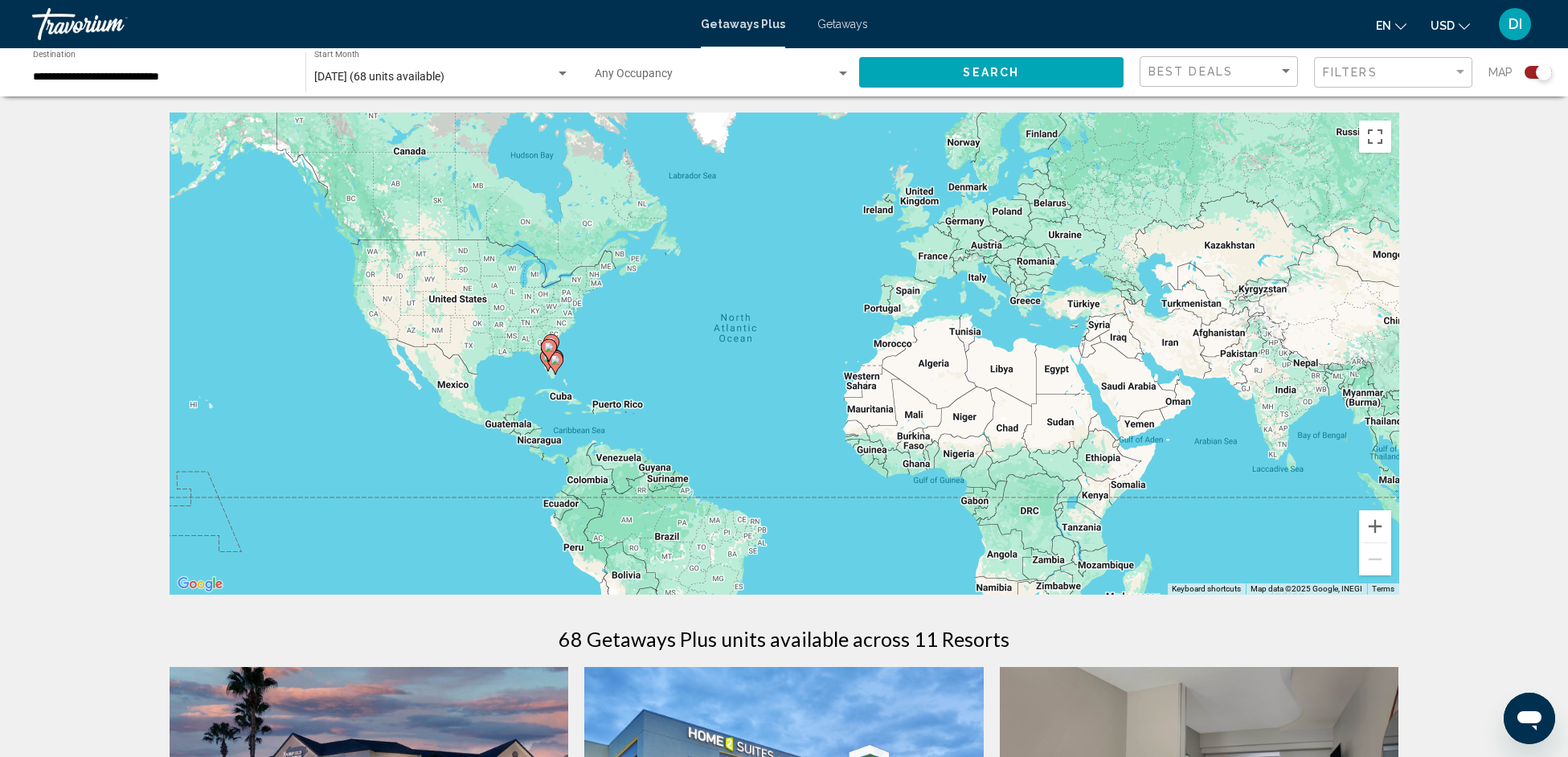
click at [1541, 65] on div "Search widget" at bounding box center [1543, 72] width 16 height 16
